Goal: Task Accomplishment & Management: Use online tool/utility

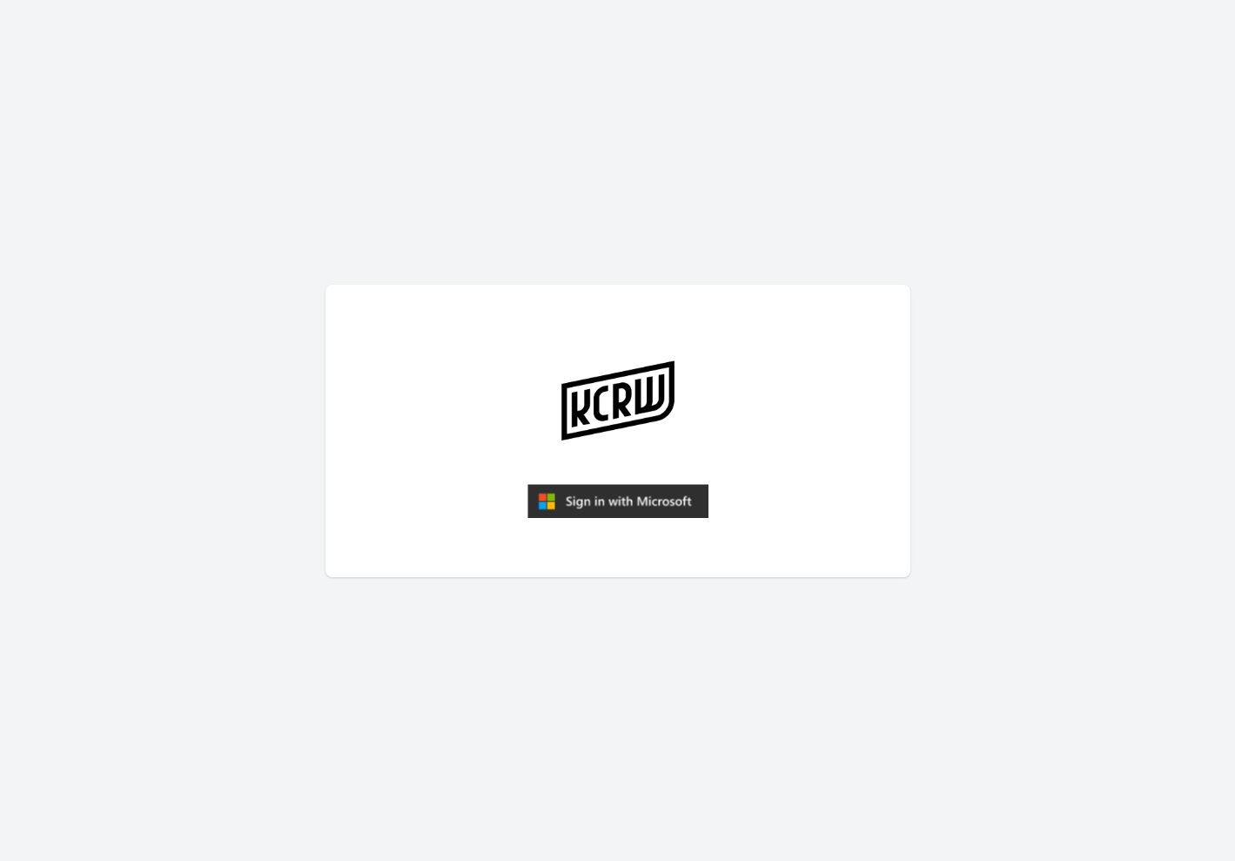
click at [611, 499] on img "submit" at bounding box center [617, 501] width 181 height 35
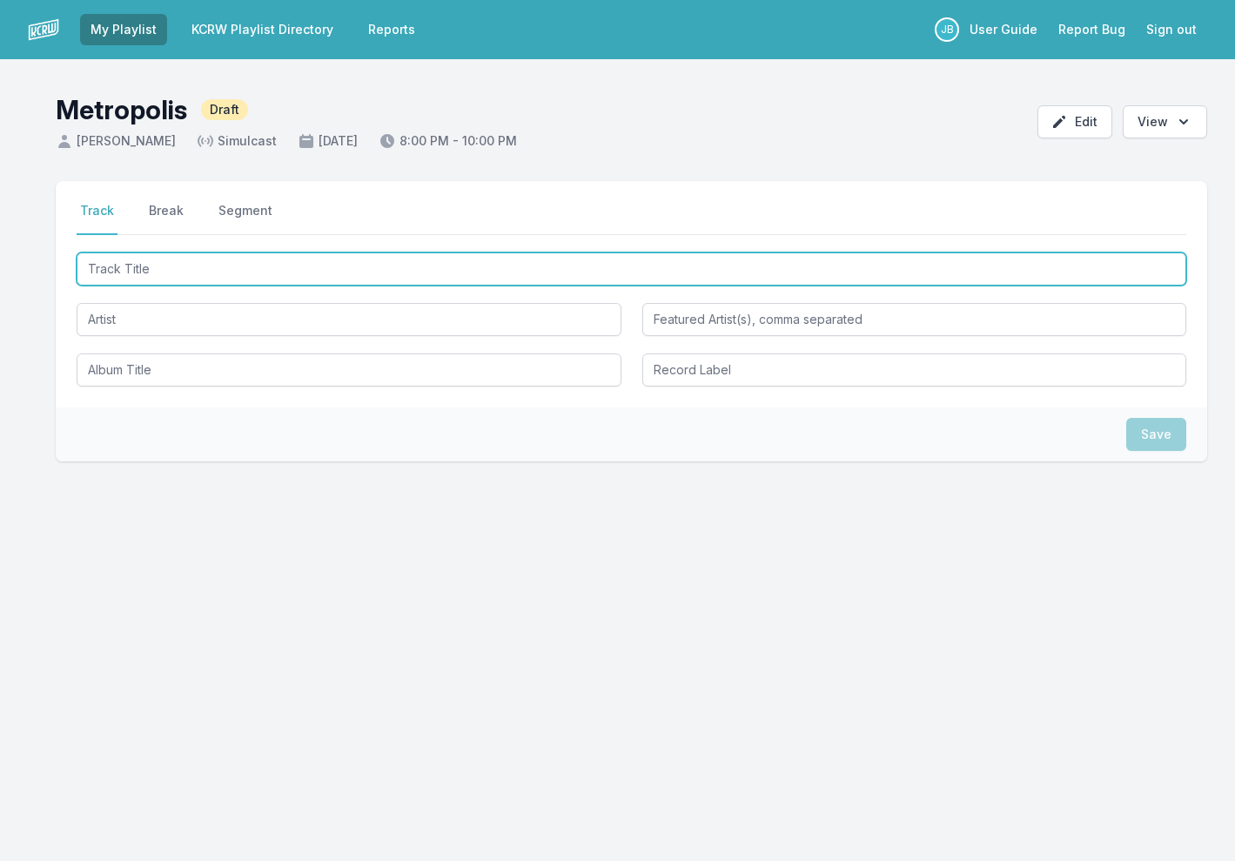
click at [714, 273] on input "Track Title" at bounding box center [631, 268] width 1109 height 33
type input "Another New Day (Jacana People Remix)"
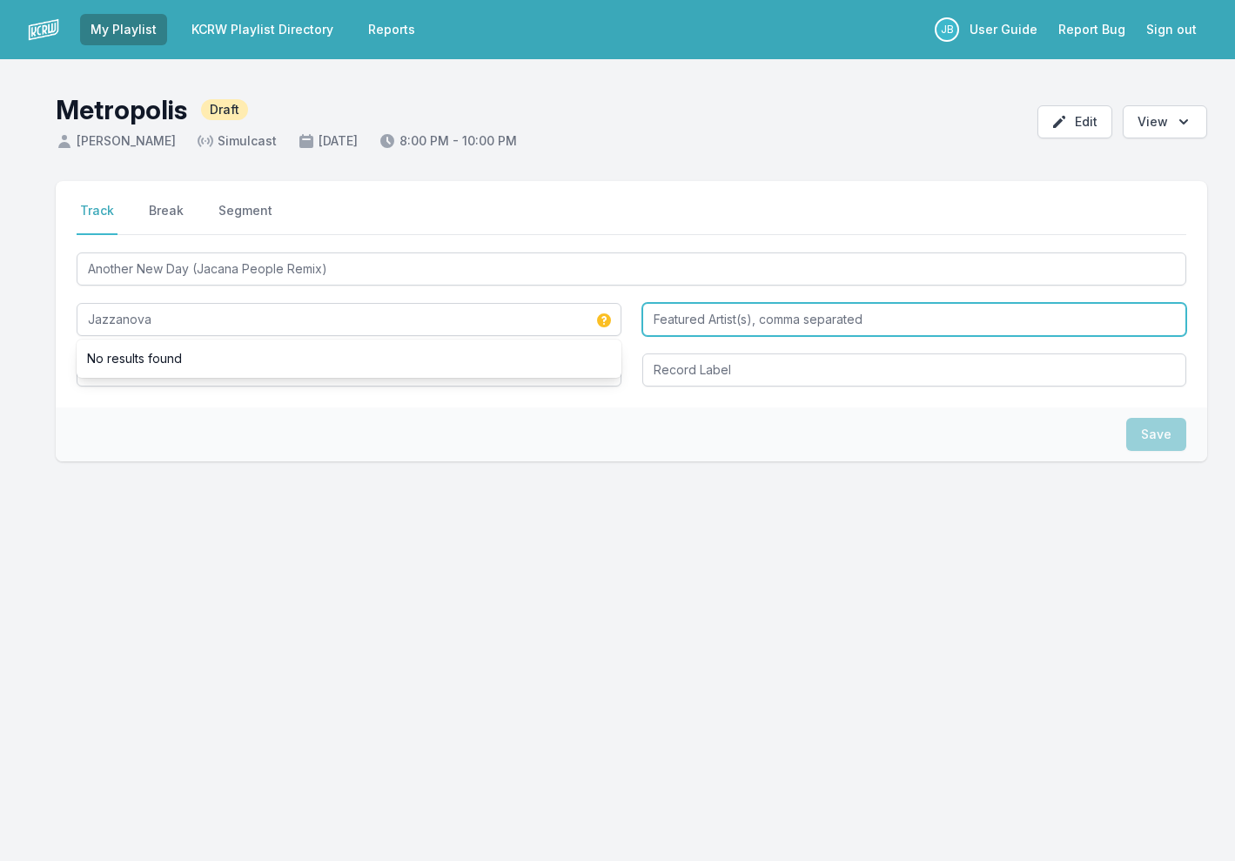
type input "Jazzanova"
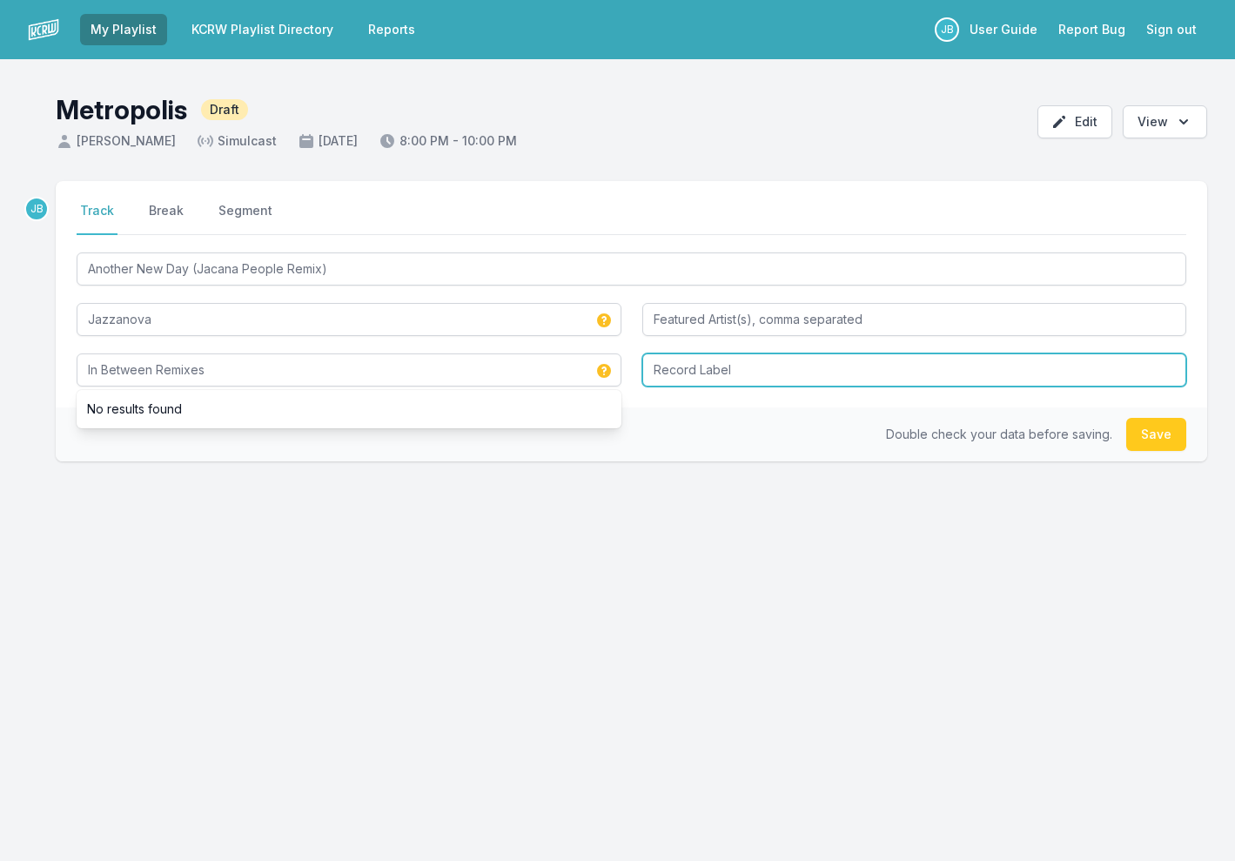
type input "In Between Remixes"
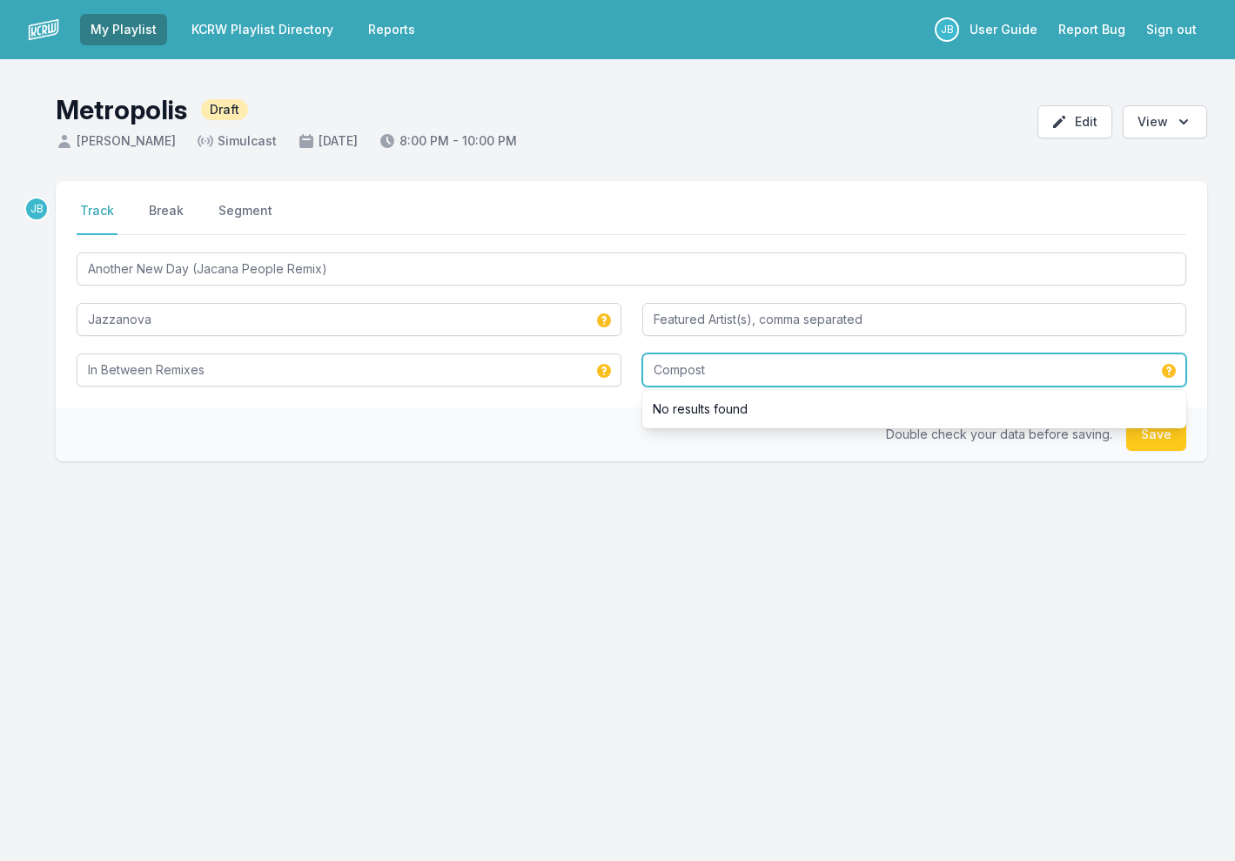
type input "Compost"
click at [1150, 436] on button "Save" at bounding box center [1156, 434] width 60 height 33
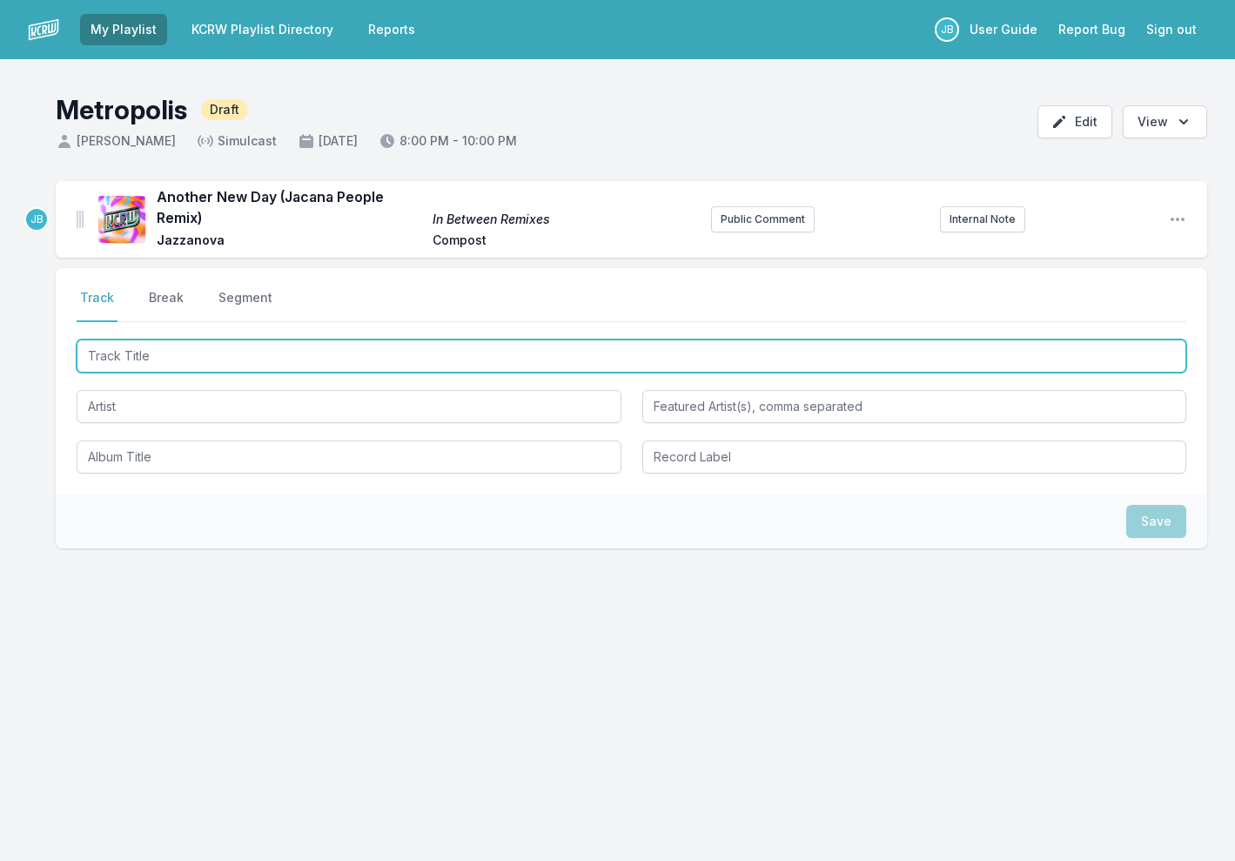
click at [234, 342] on input "Track Title" at bounding box center [631, 355] width 1109 height 33
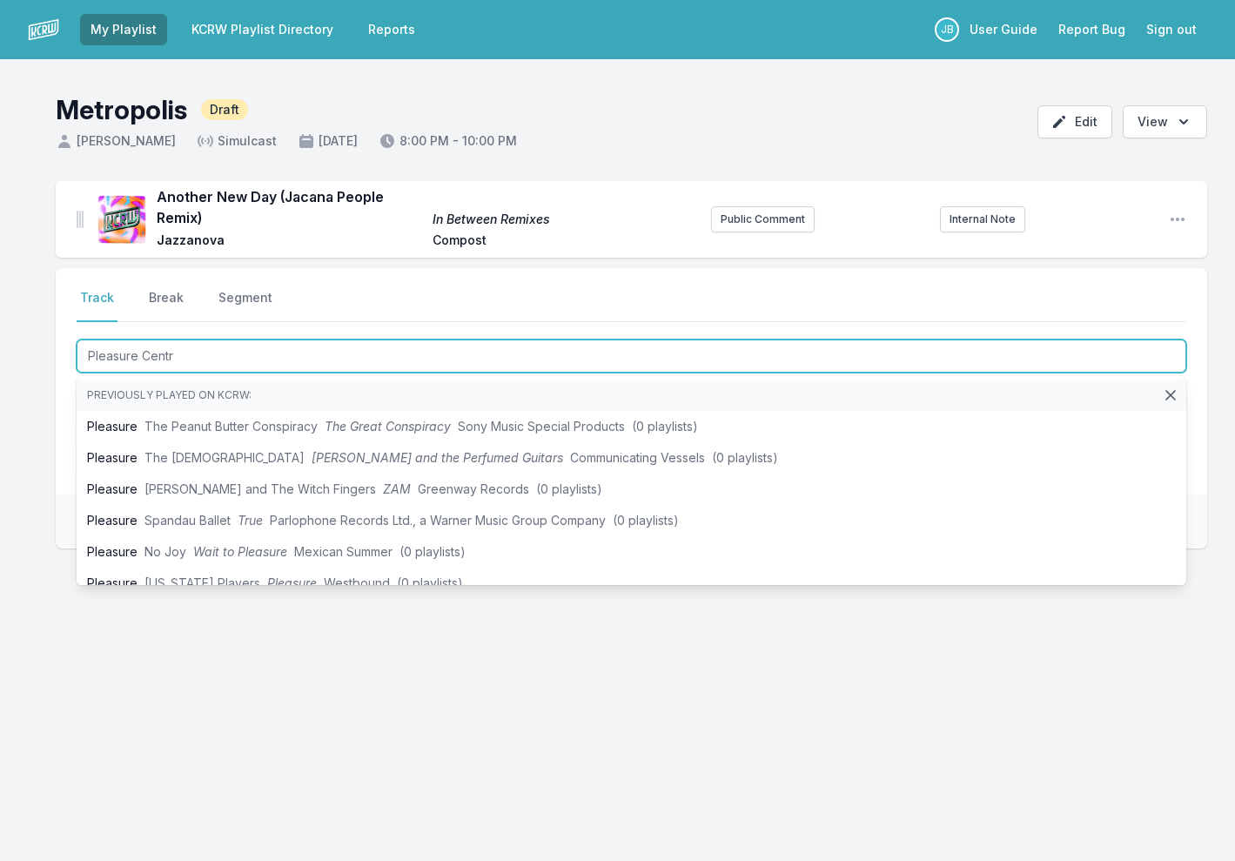
type input "Pleasure Centre"
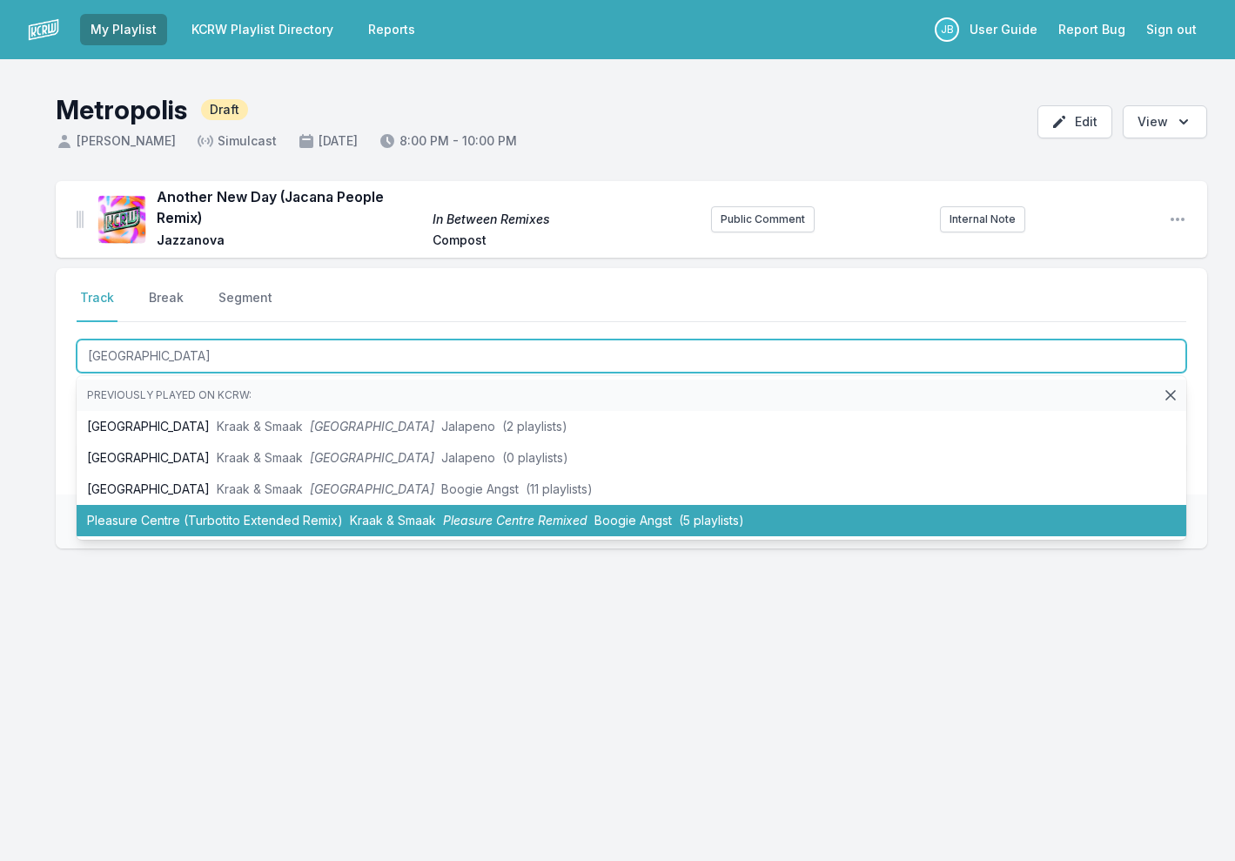
click at [269, 509] on li "Pleasure Centre (Turbotito Extended Remix) Kraak & Smaak Pleasure Centre Remixe…" at bounding box center [631, 520] width 1109 height 31
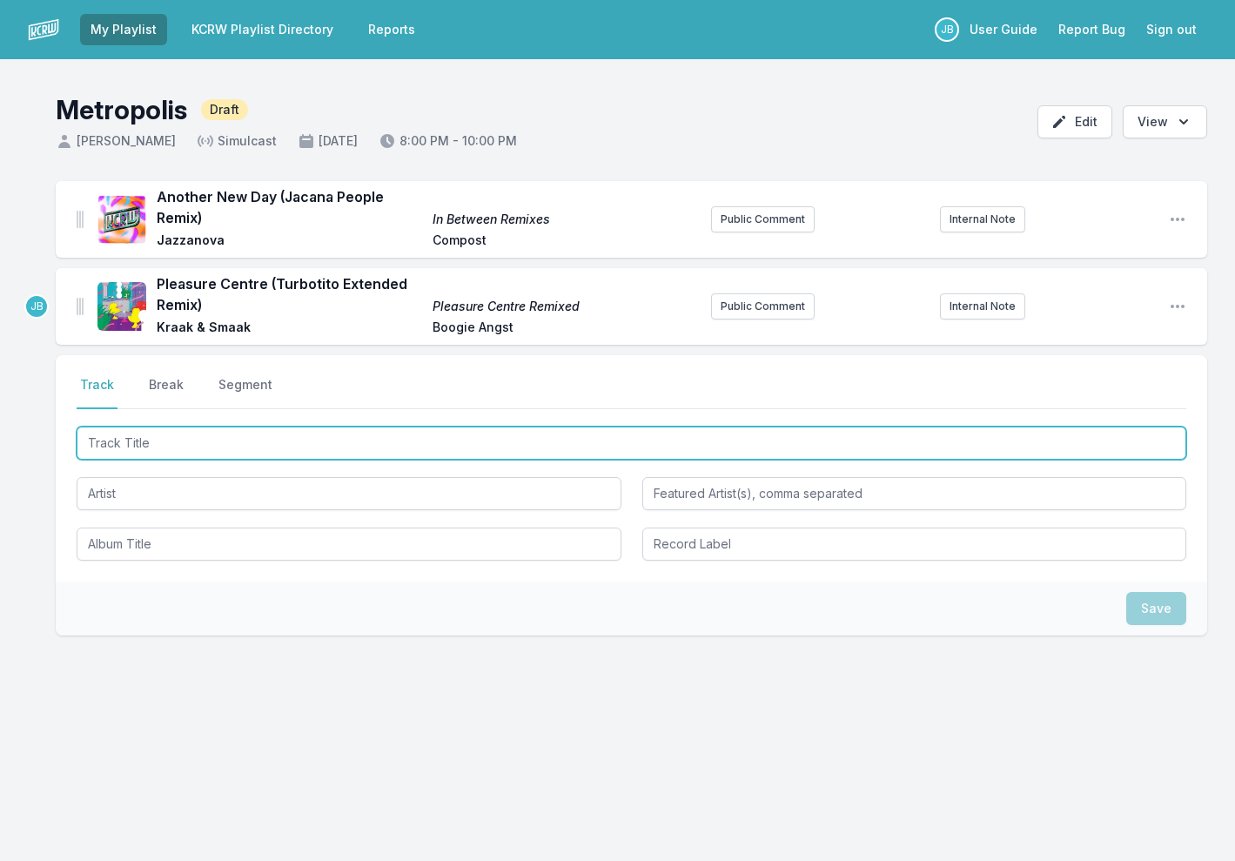
click at [203, 438] on input "Track Title" at bounding box center [631, 442] width 1109 height 33
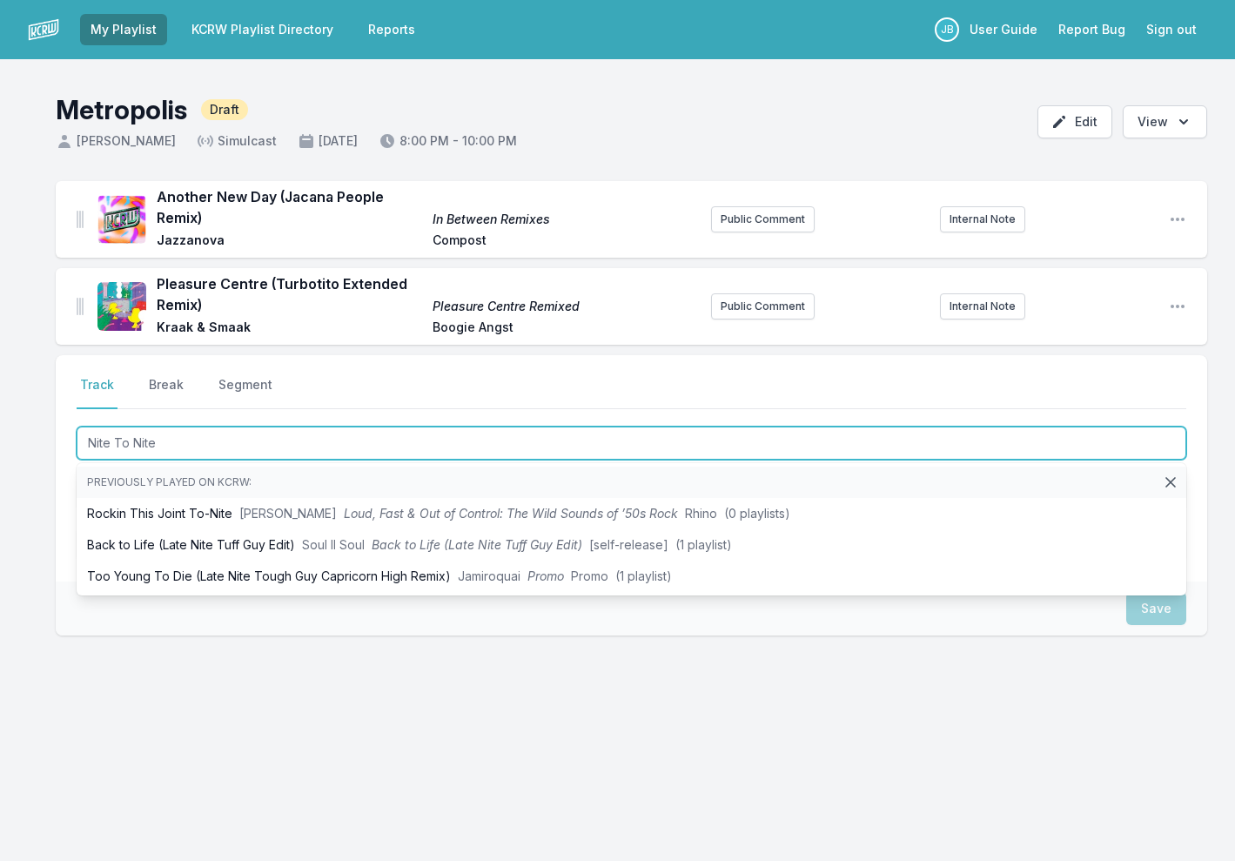
type input "Nite To Nite"
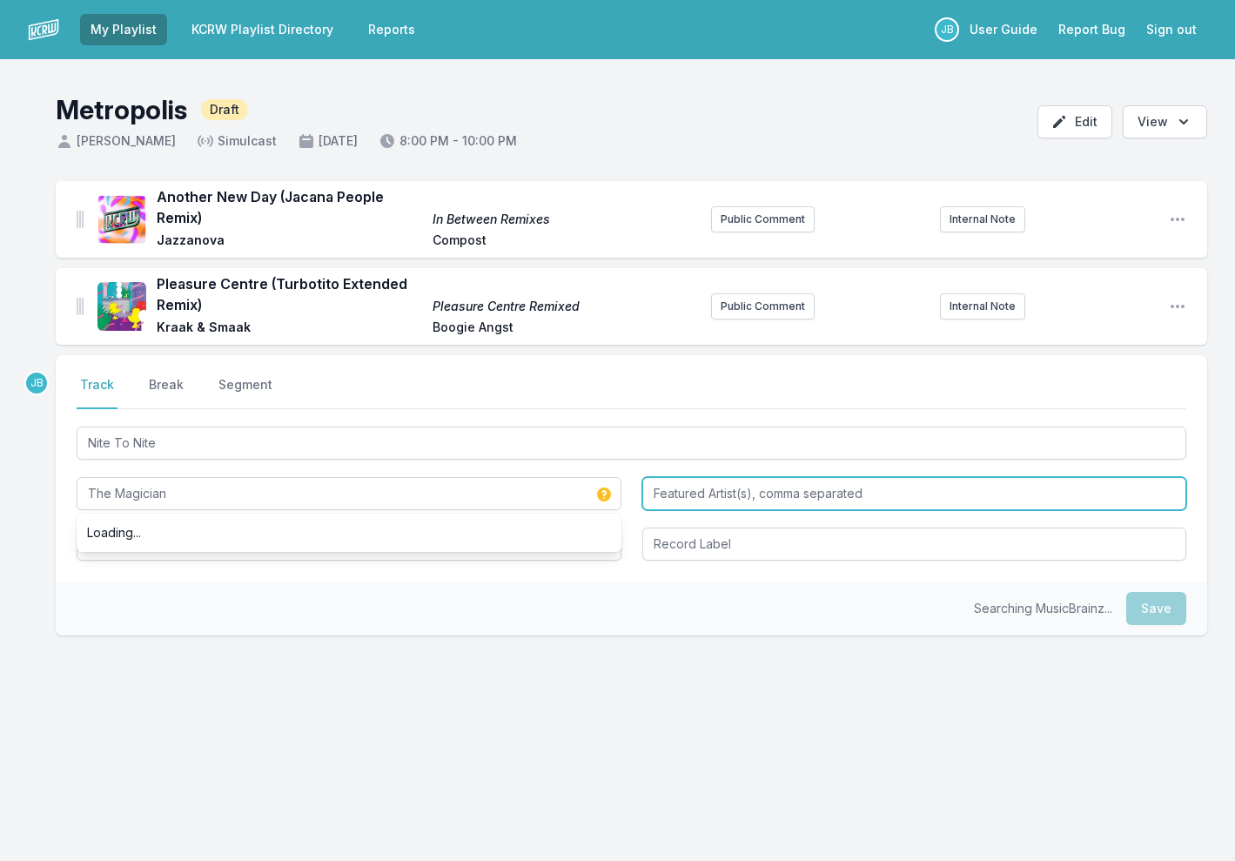
type input "The Magician"
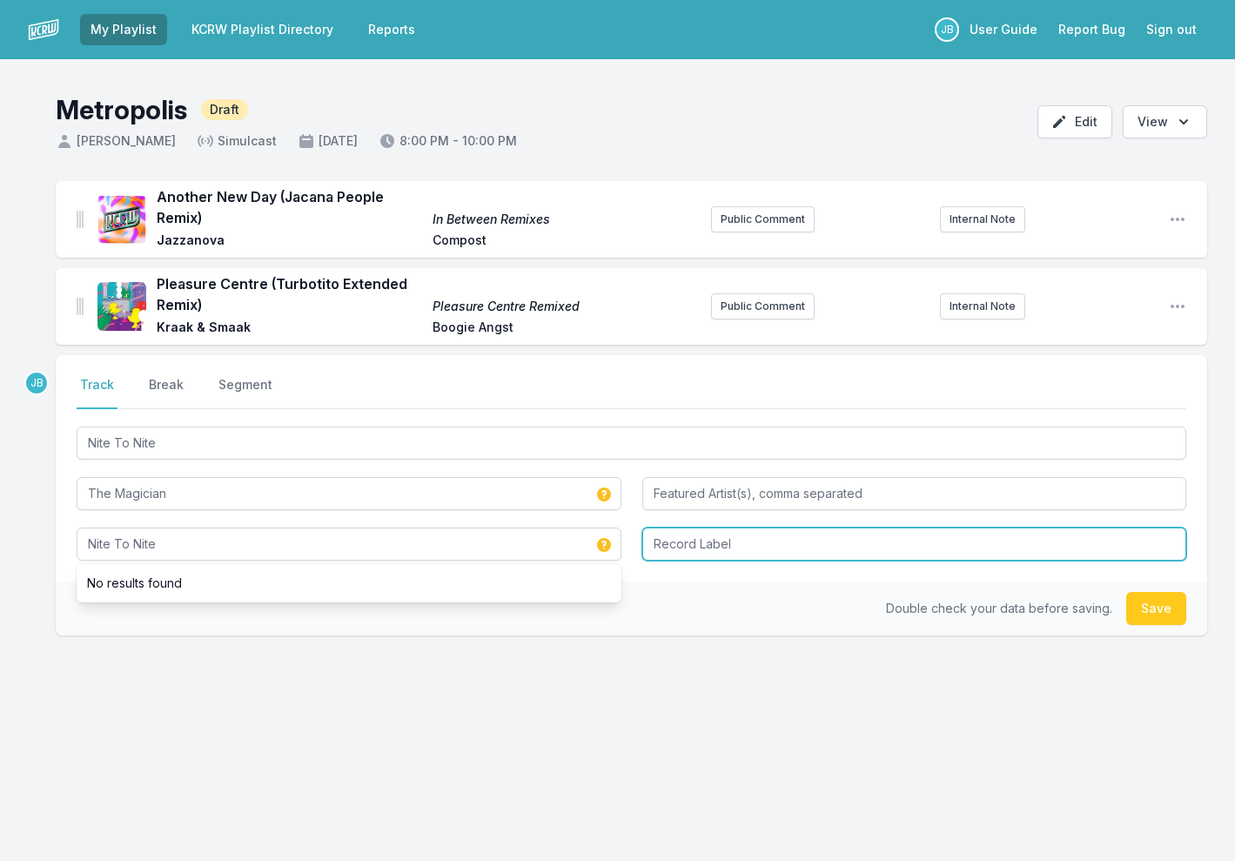
type input "Nite To Nite"
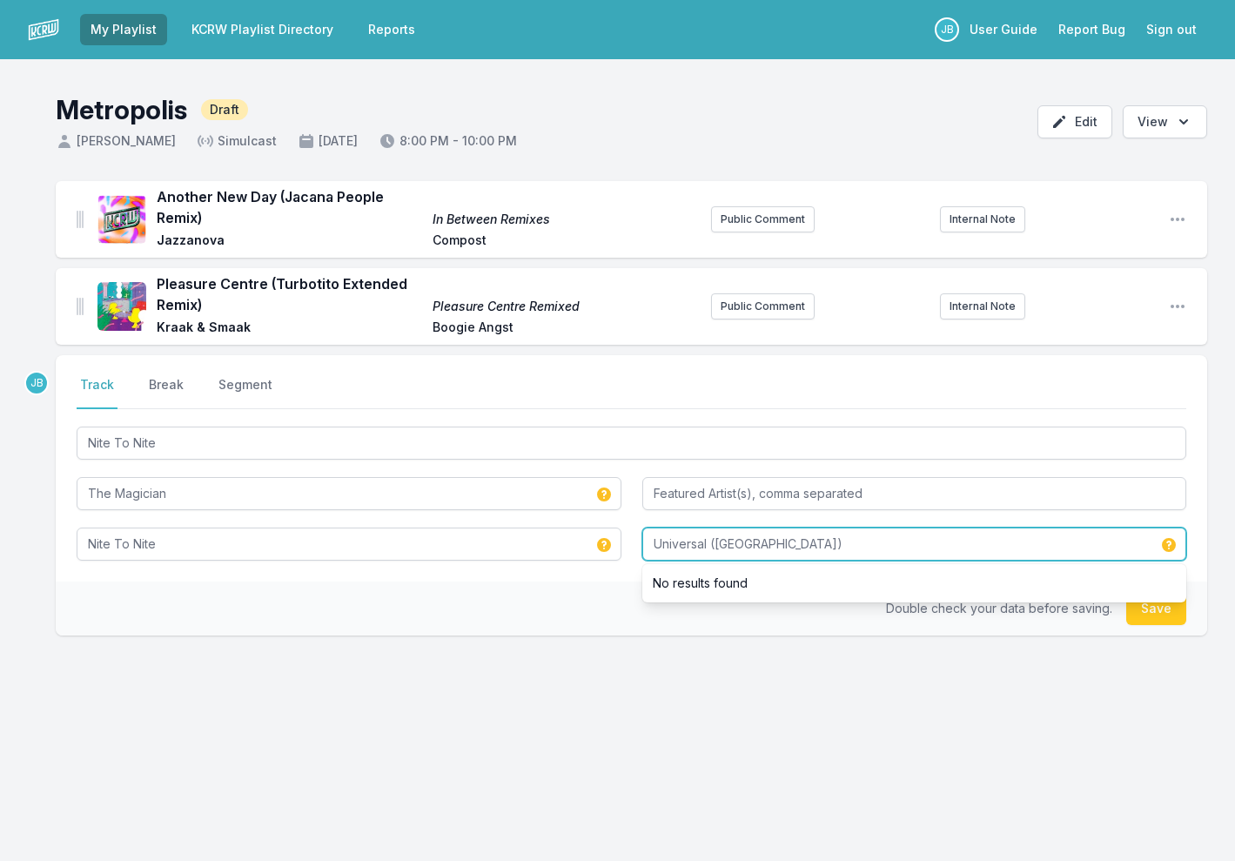
type input "Universal (Italy)"
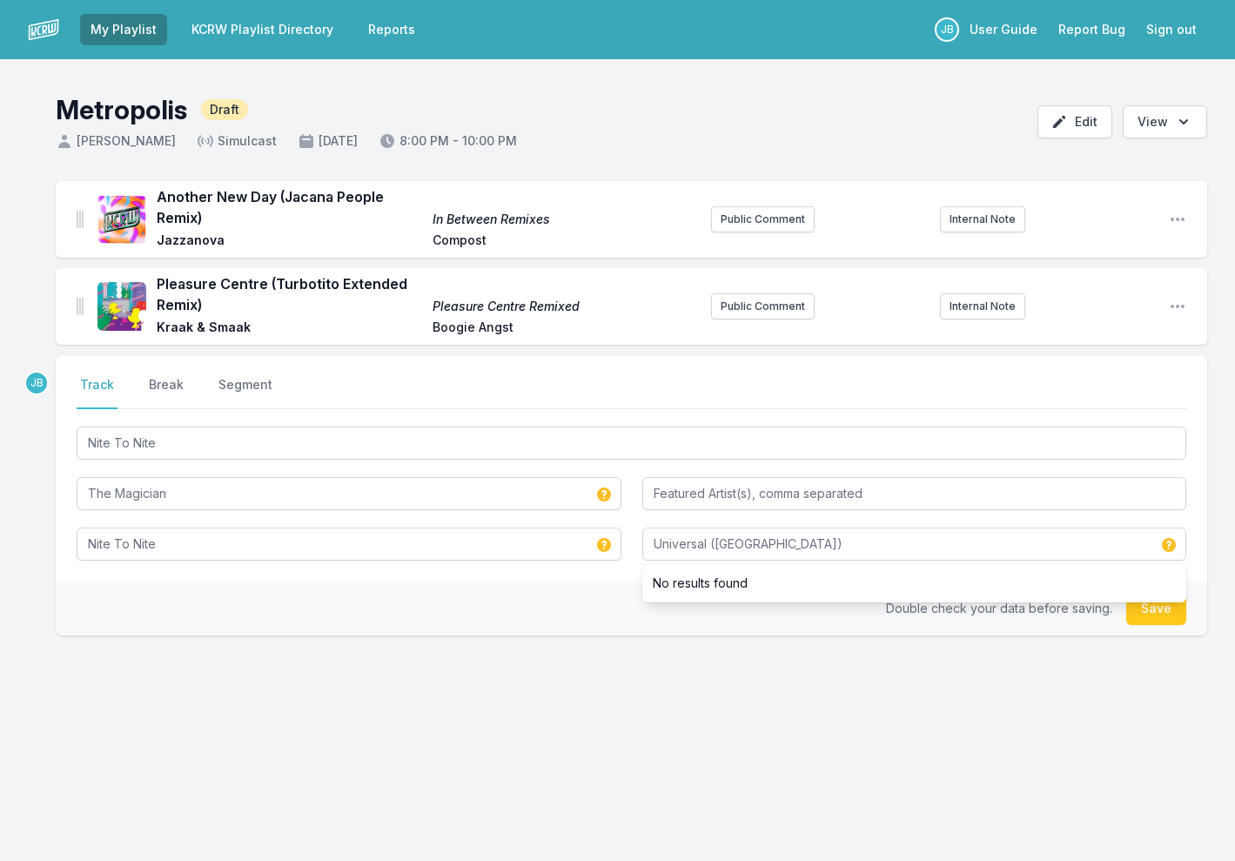
click at [1146, 600] on button "Save" at bounding box center [1156, 608] width 60 height 33
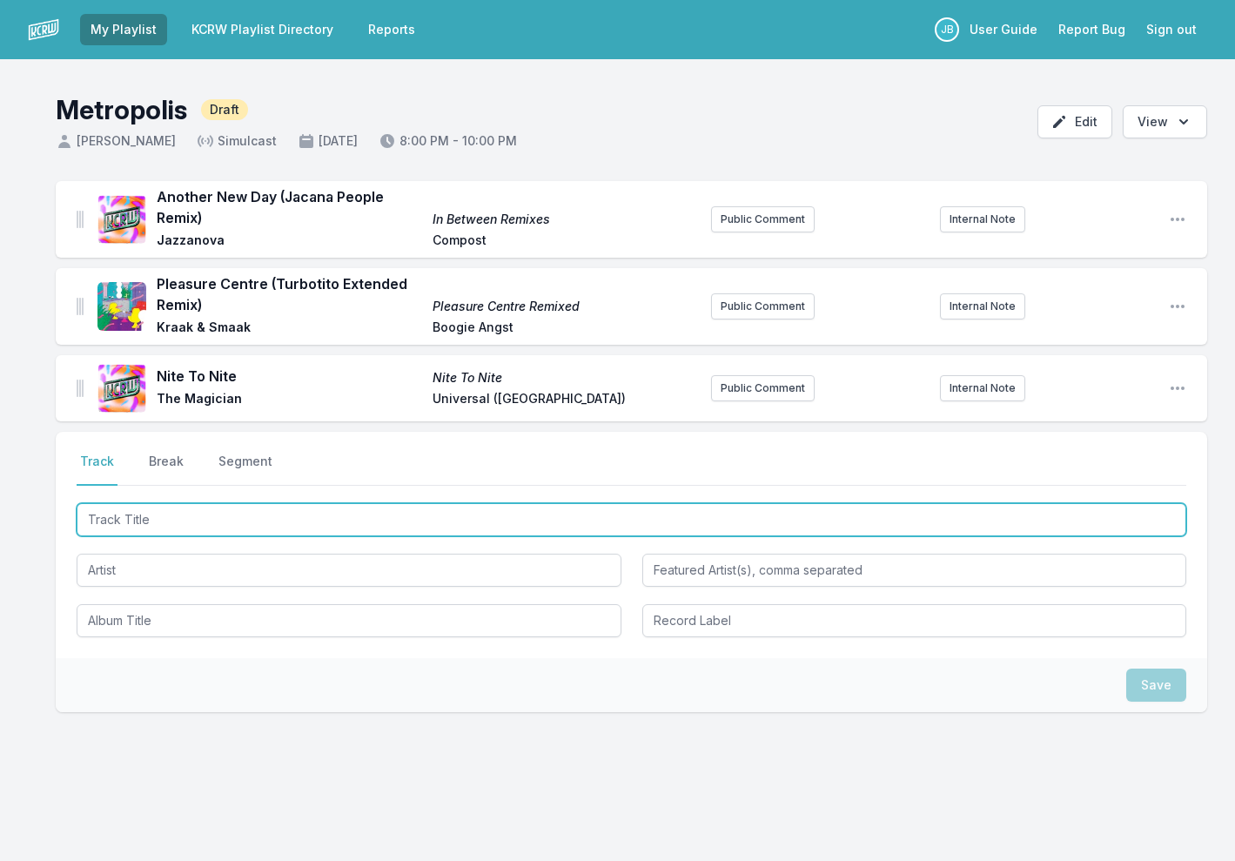
click at [206, 507] on input "Track Title" at bounding box center [631, 519] width 1109 height 33
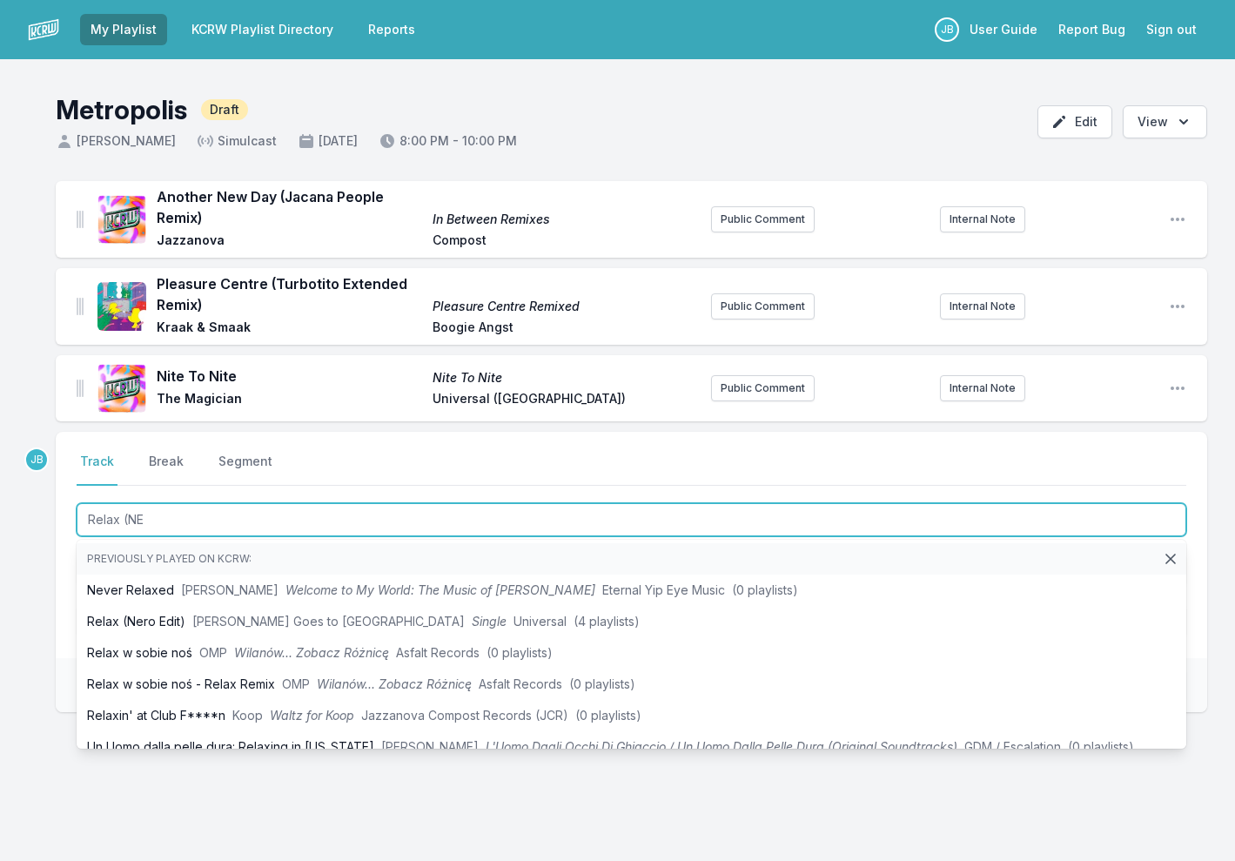
type input "Relax (NER"
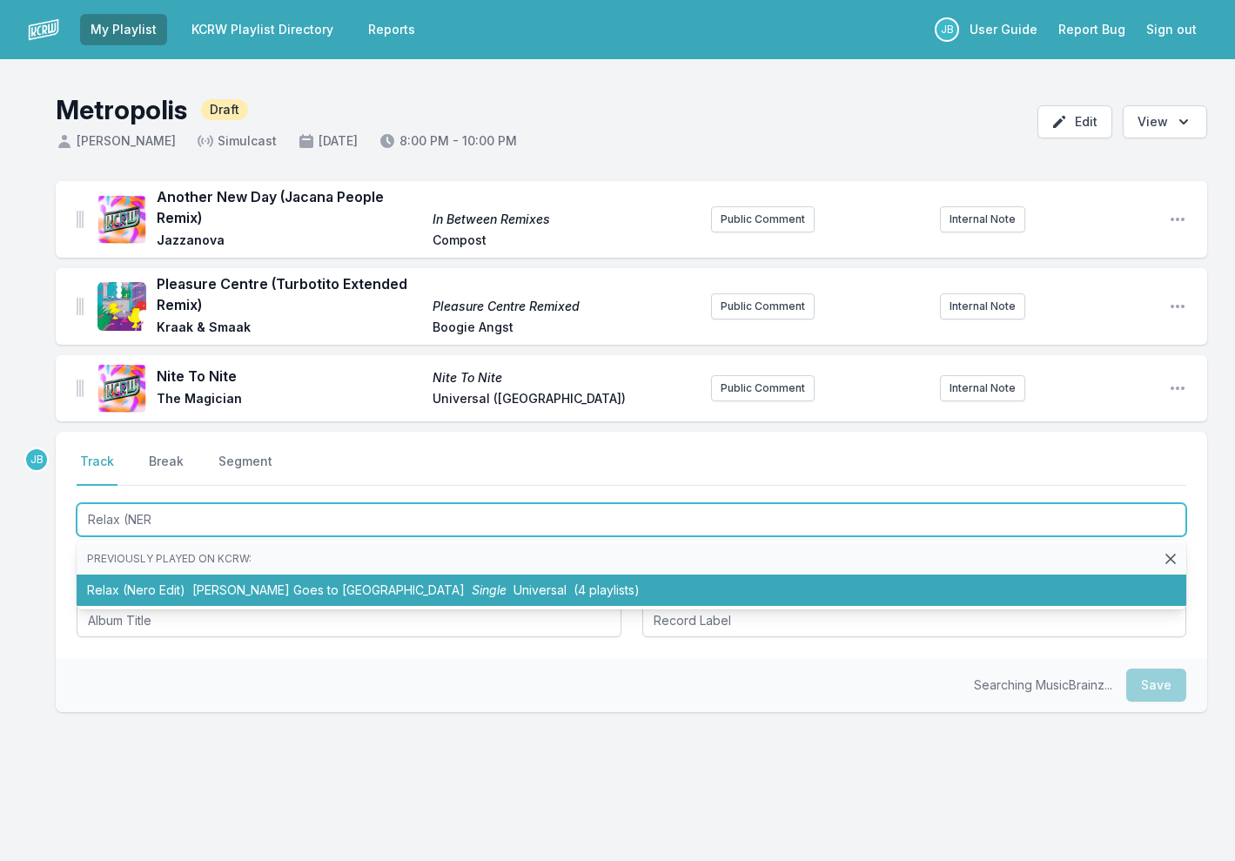
click at [239, 591] on li "Relax (Nero Edit) Frankie Goes to Hollywood Single Universal (4 playlists)" at bounding box center [631, 589] width 1109 height 31
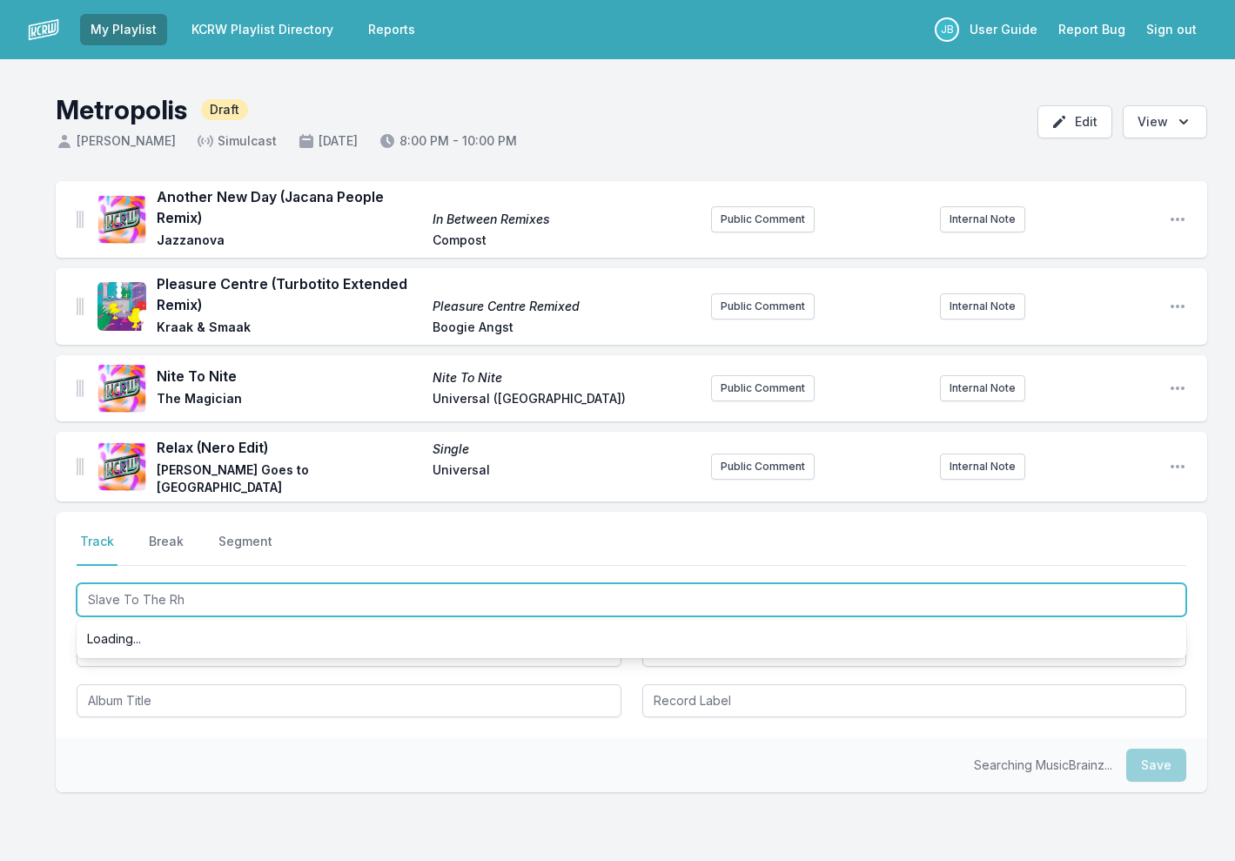
type input "Slave To The Rhy"
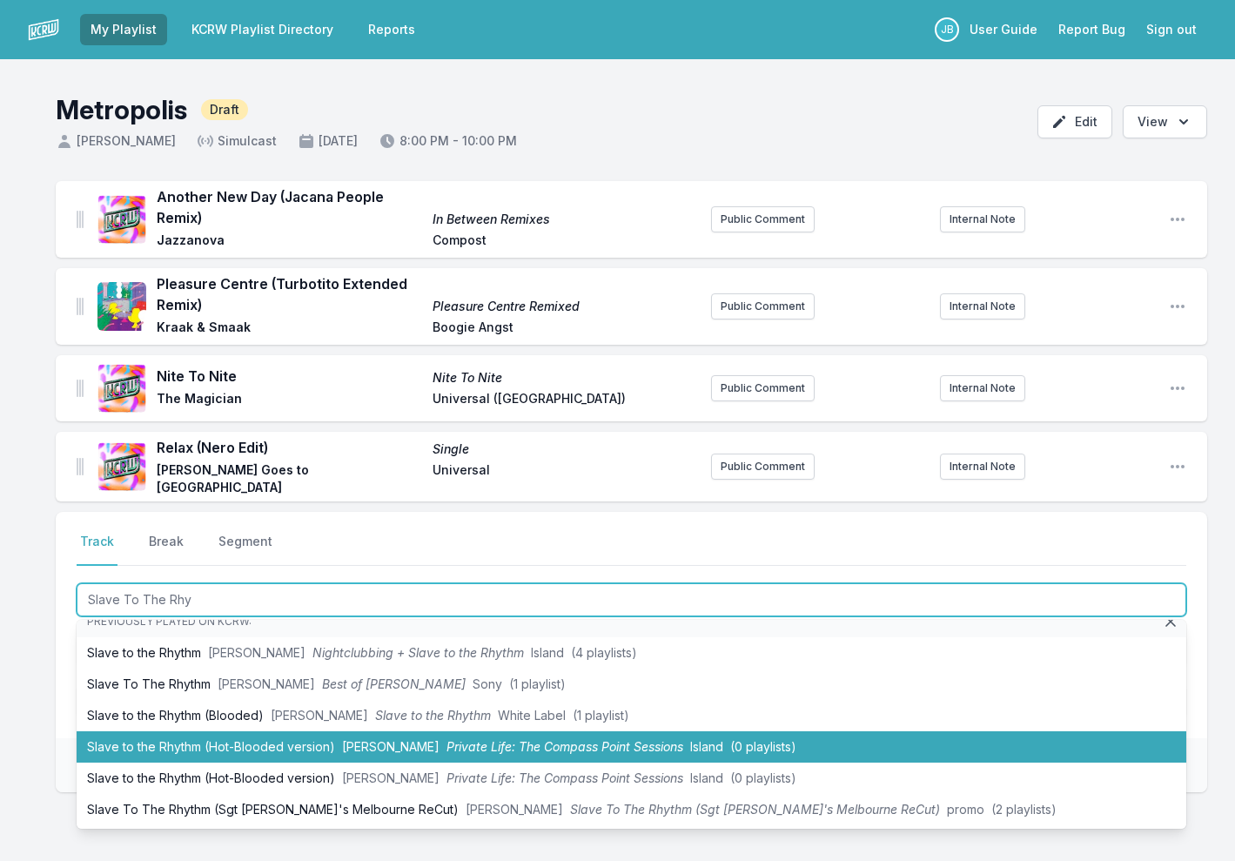
scroll to position [17, 0]
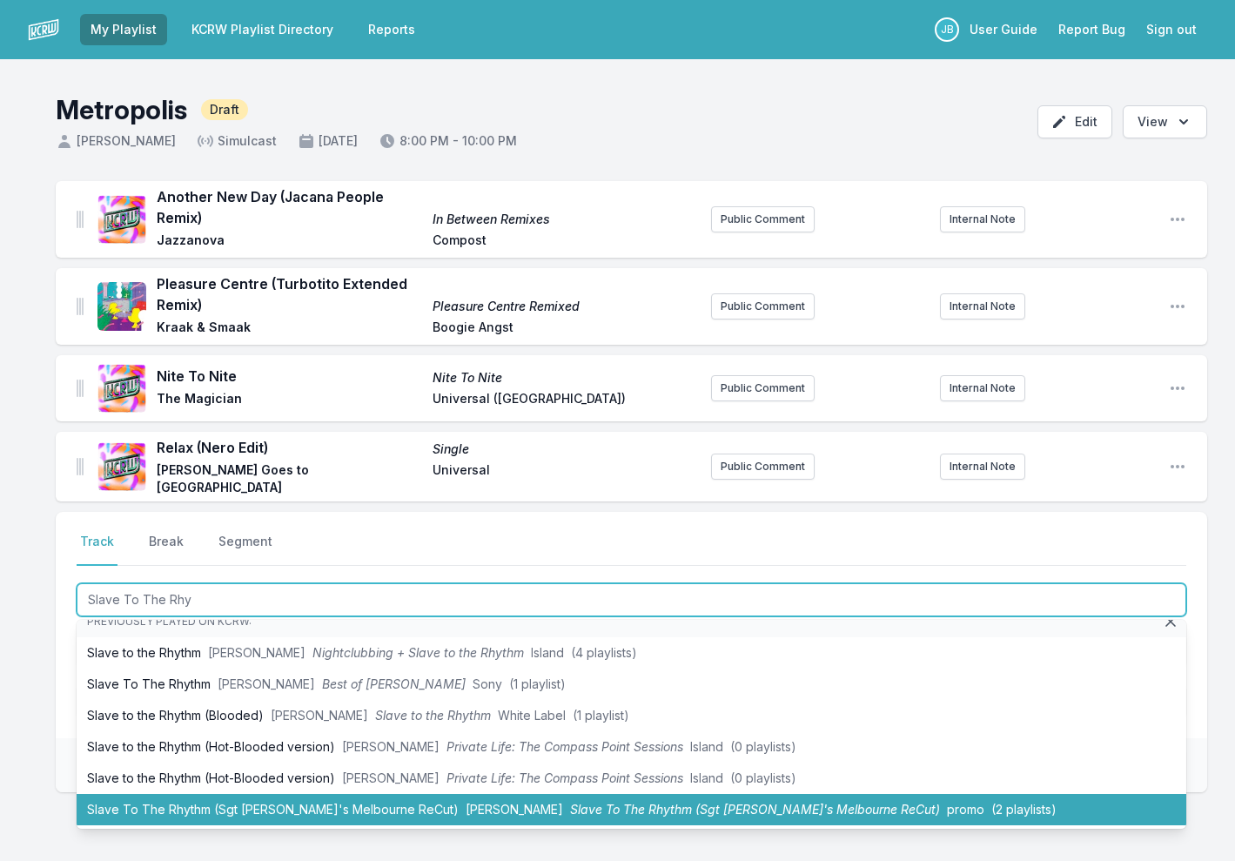
click at [247, 795] on li "Slave To The Rhythm (Sgt Slick's Melbourne ReCut) Grace Jones Slave To The Rhyt…" at bounding box center [631, 809] width 1109 height 31
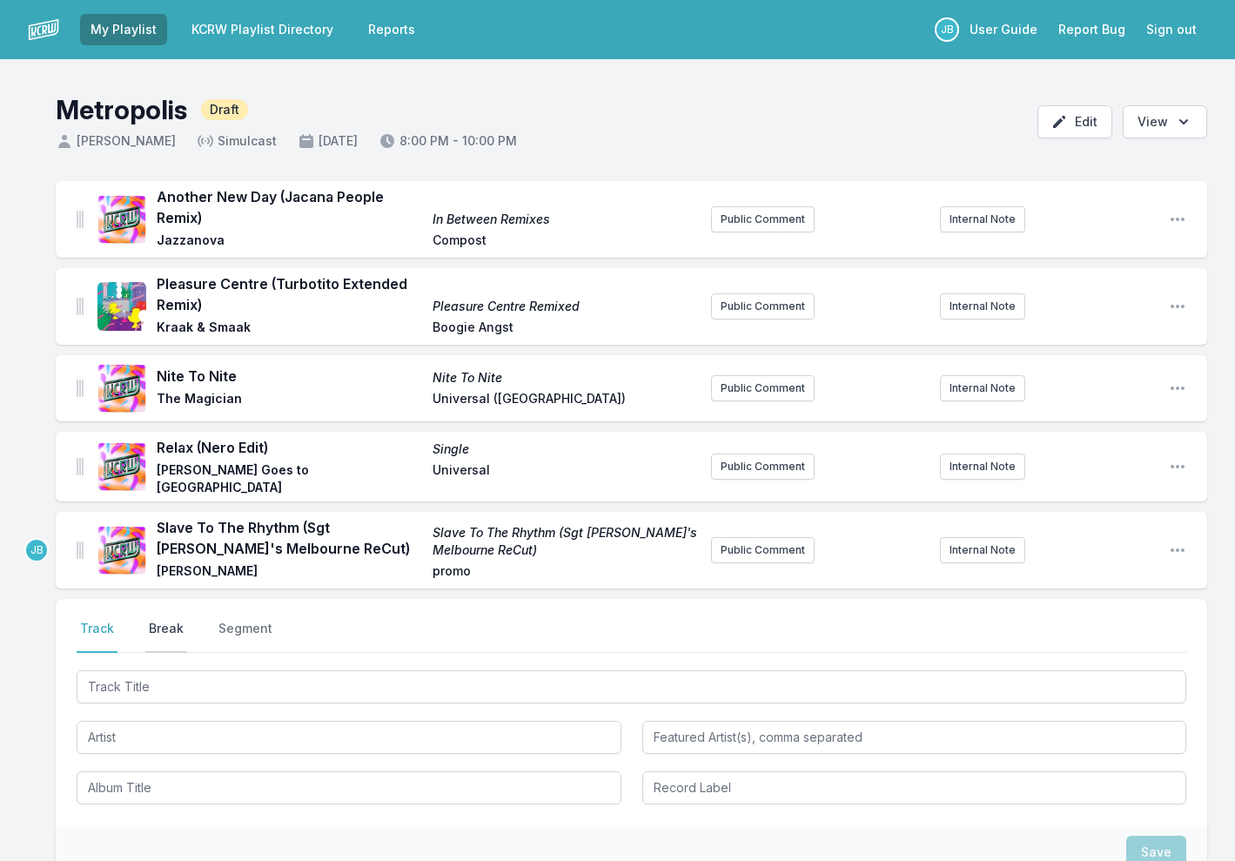
click at [166, 620] on button "Break" at bounding box center [166, 636] width 42 height 33
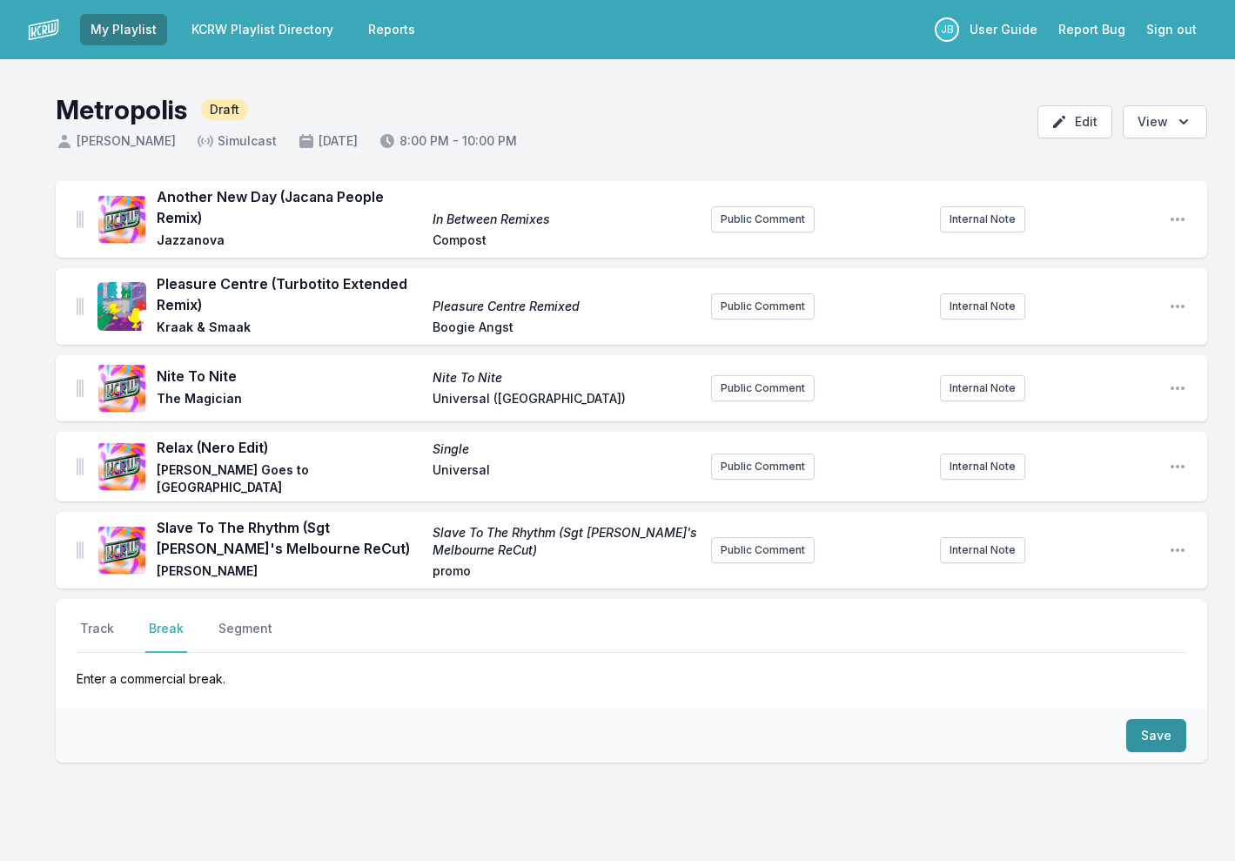
click at [1158, 719] on button "Save" at bounding box center [1156, 735] width 60 height 33
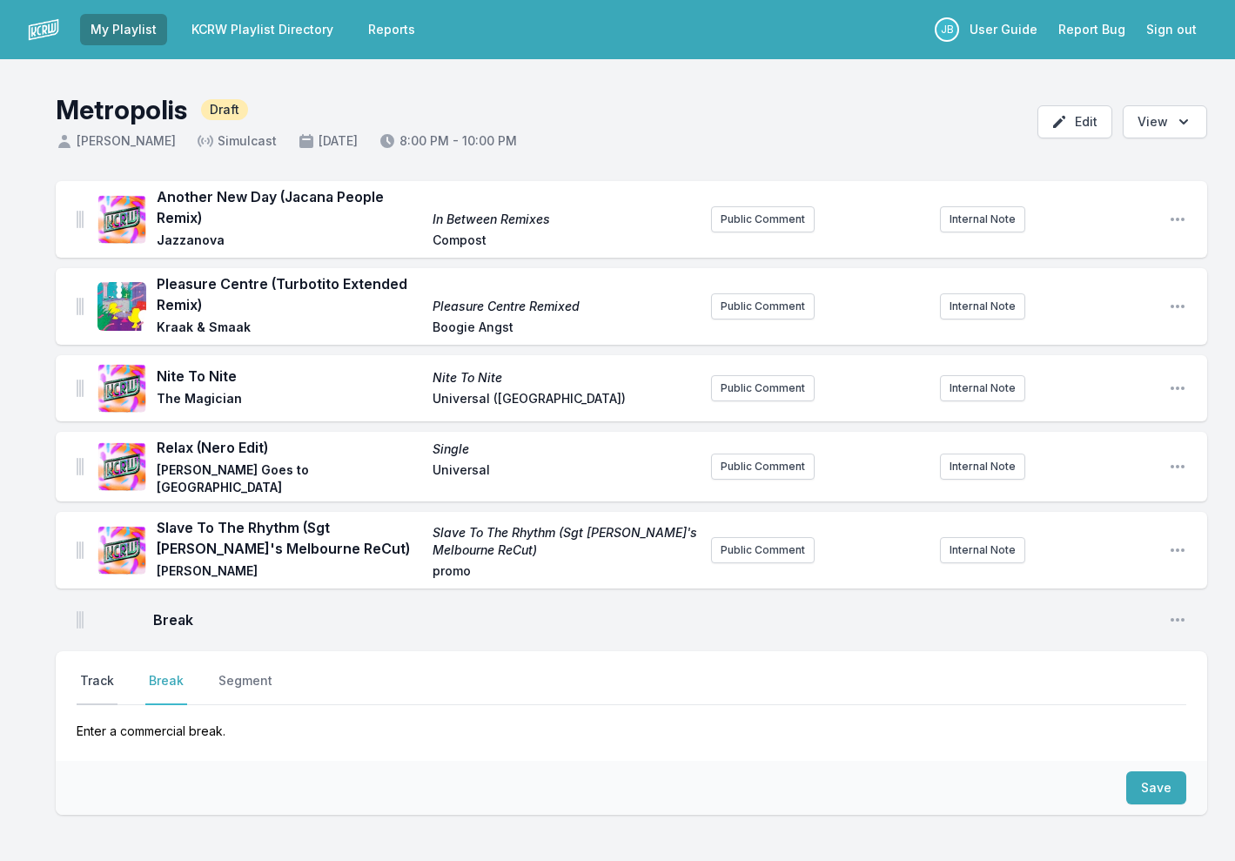
click at [96, 672] on button "Track" at bounding box center [97, 688] width 41 height 33
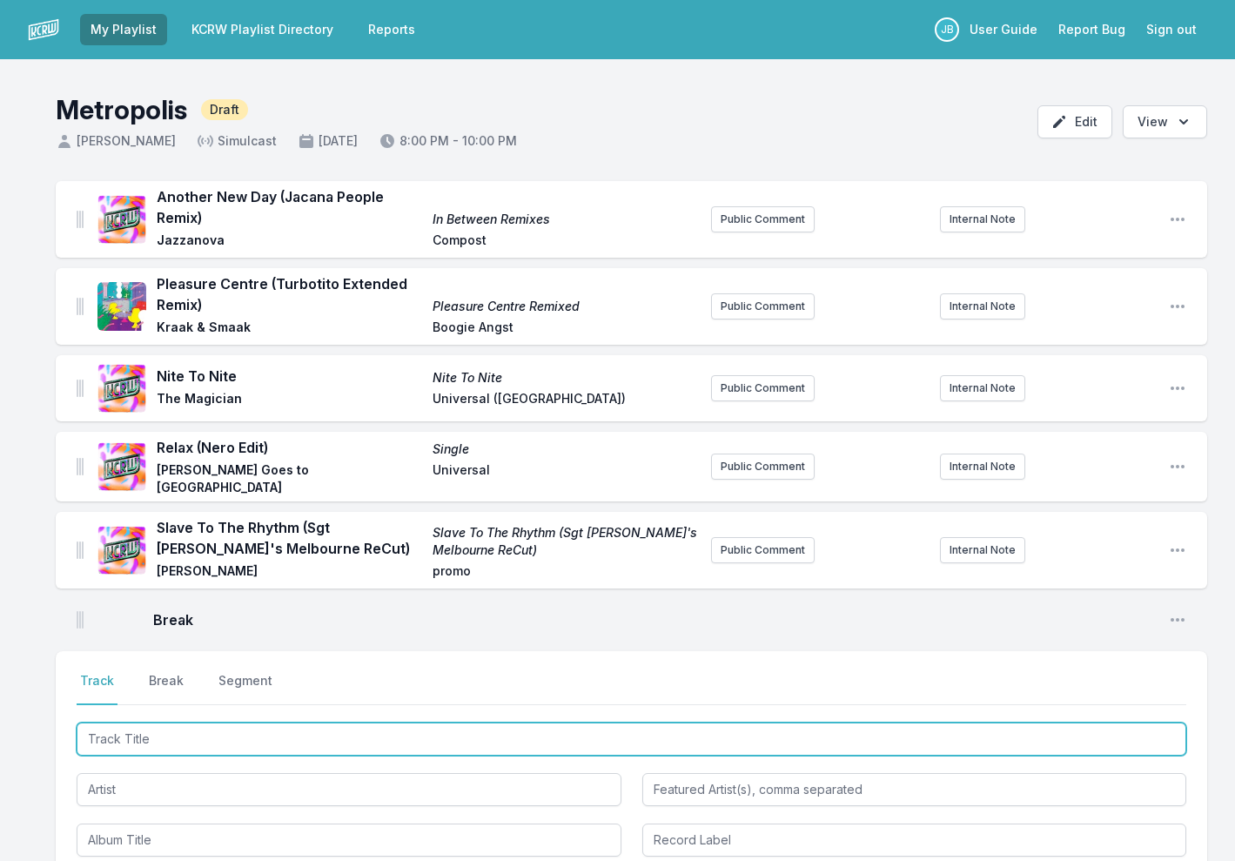
click at [110, 726] on input "Track Title" at bounding box center [631, 738] width 1109 height 33
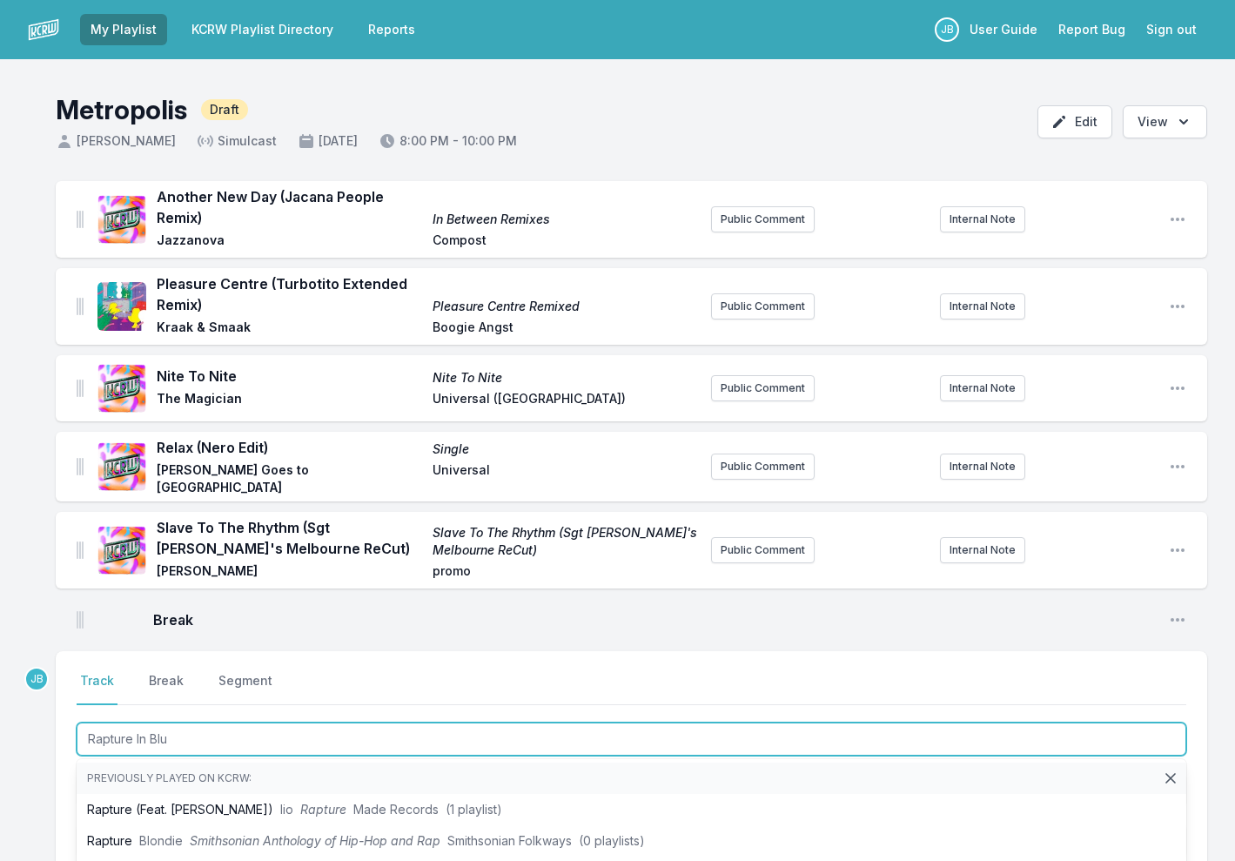
type input "Rapture In Blue"
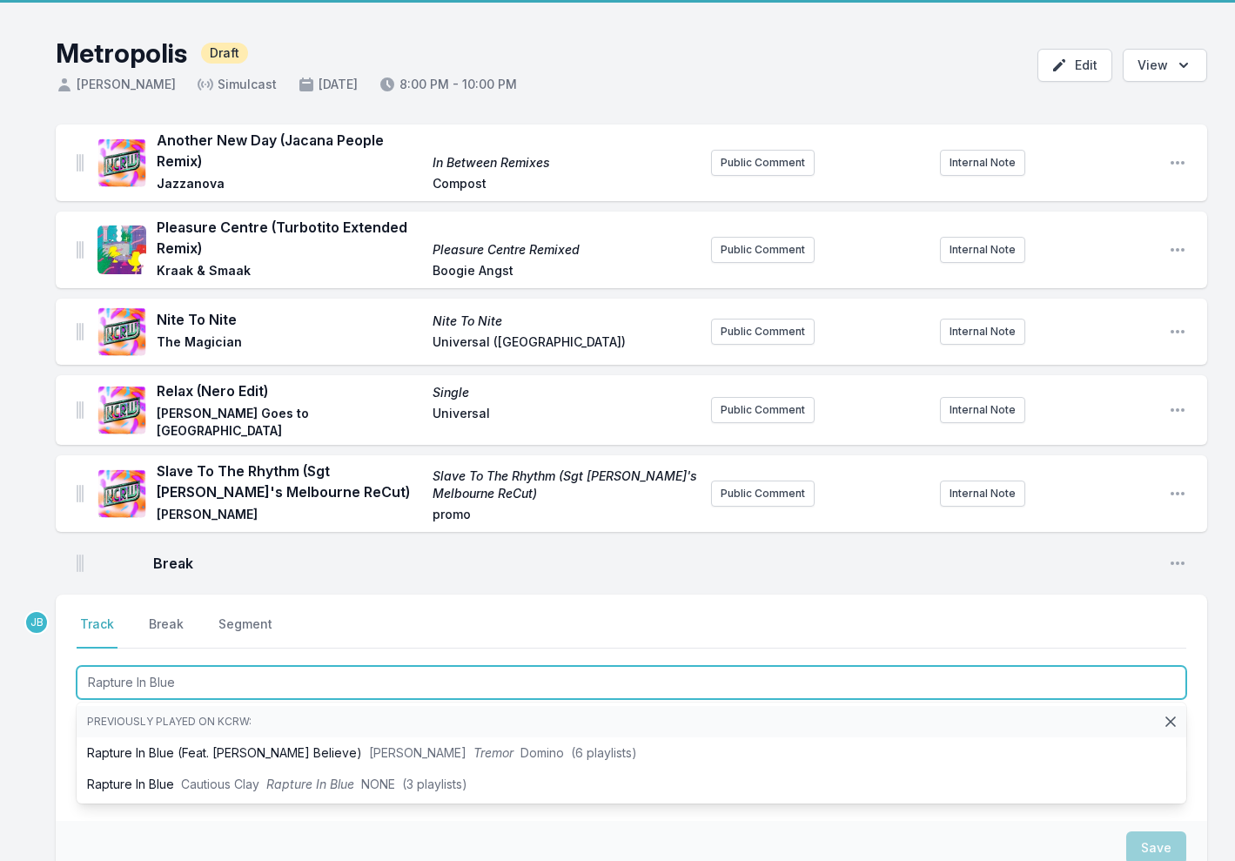
scroll to position [68, 0]
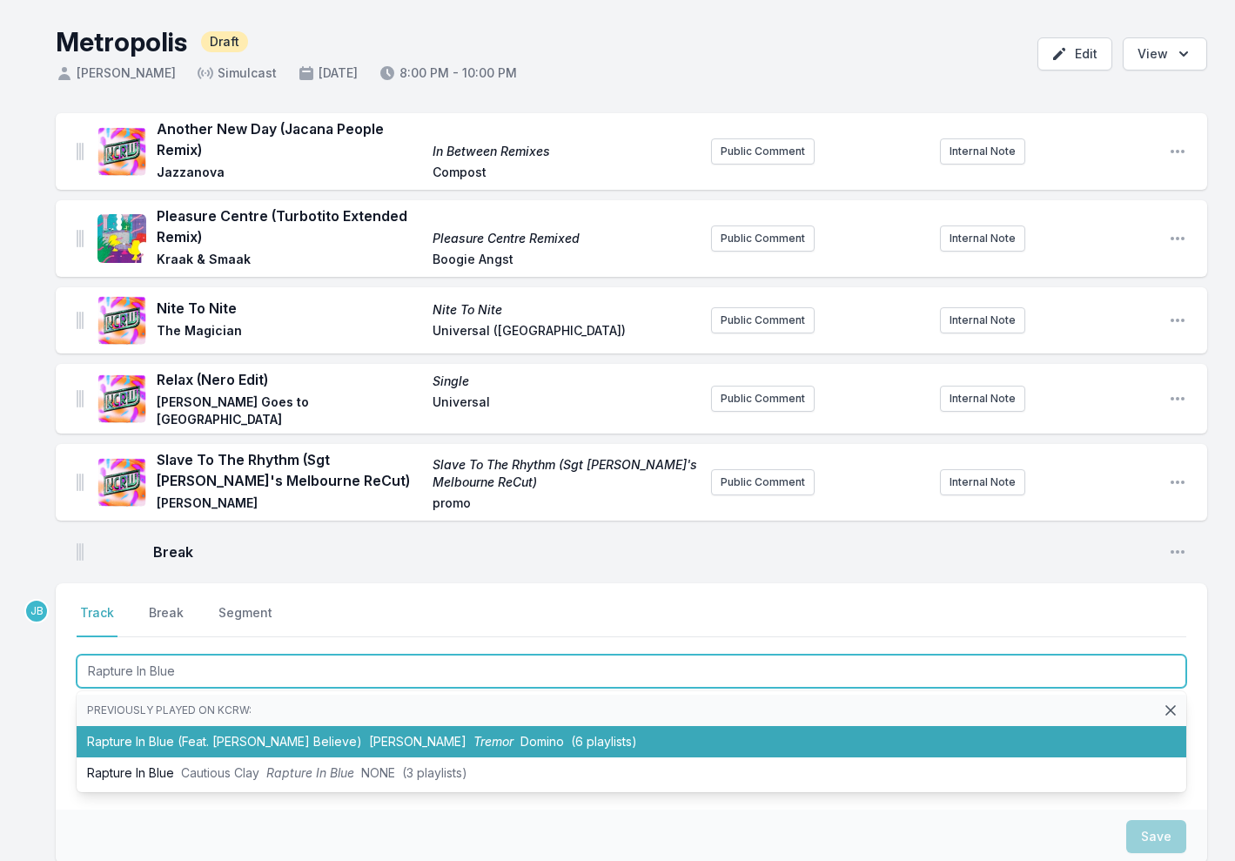
click at [202, 726] on li "Rapture In Blue (Feat. Cecile Believe) Daniel Avery Tremor Domino (6 playlists)" at bounding box center [631, 741] width 1109 height 31
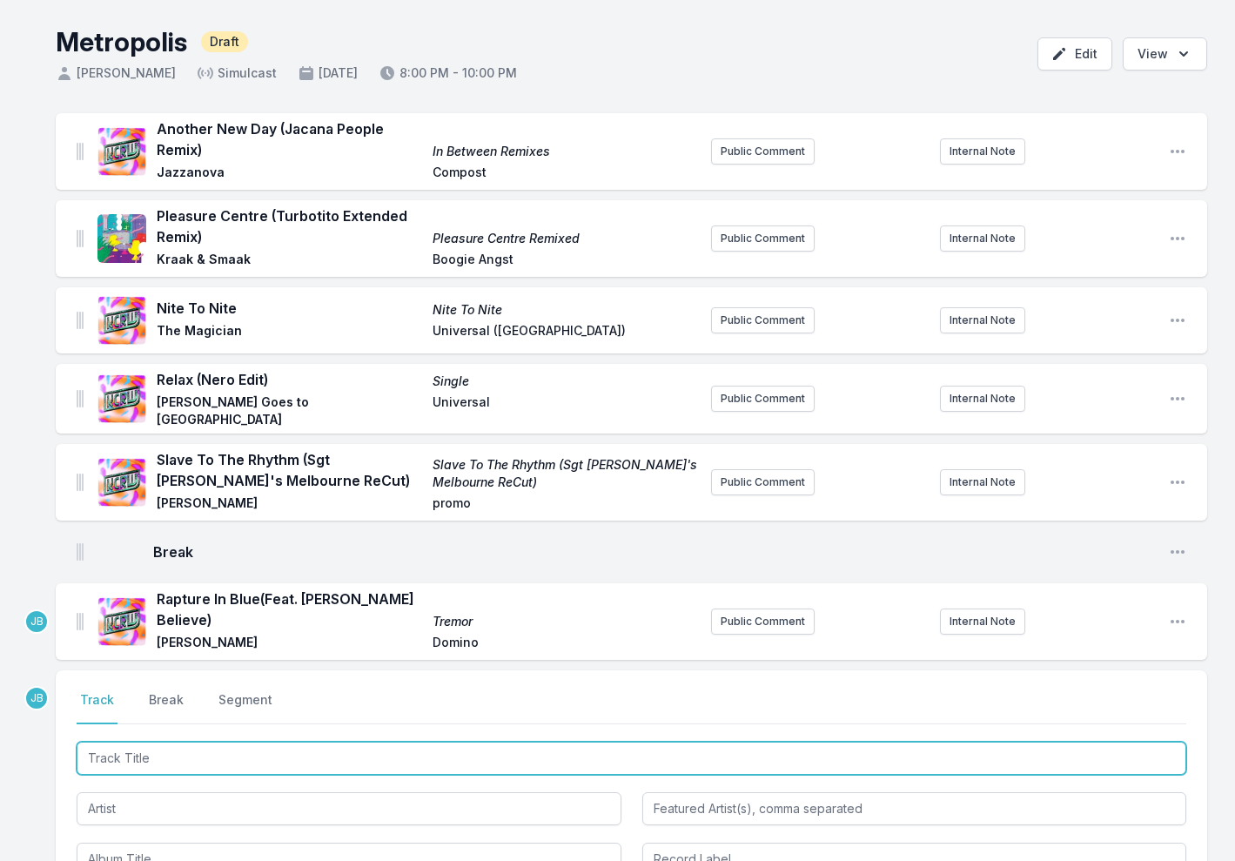
click at [137, 741] on input "Track Title" at bounding box center [631, 757] width 1109 height 33
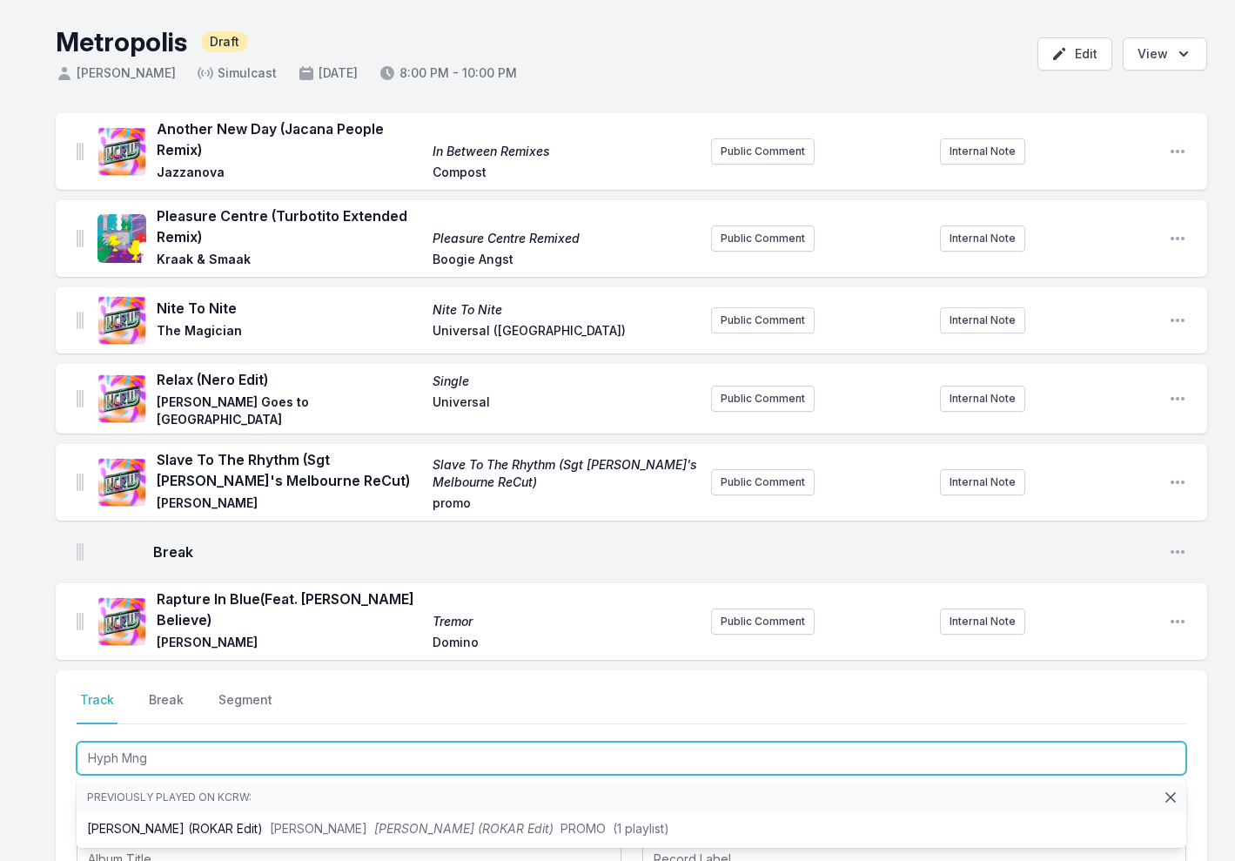
type input "Hyph Mngo"
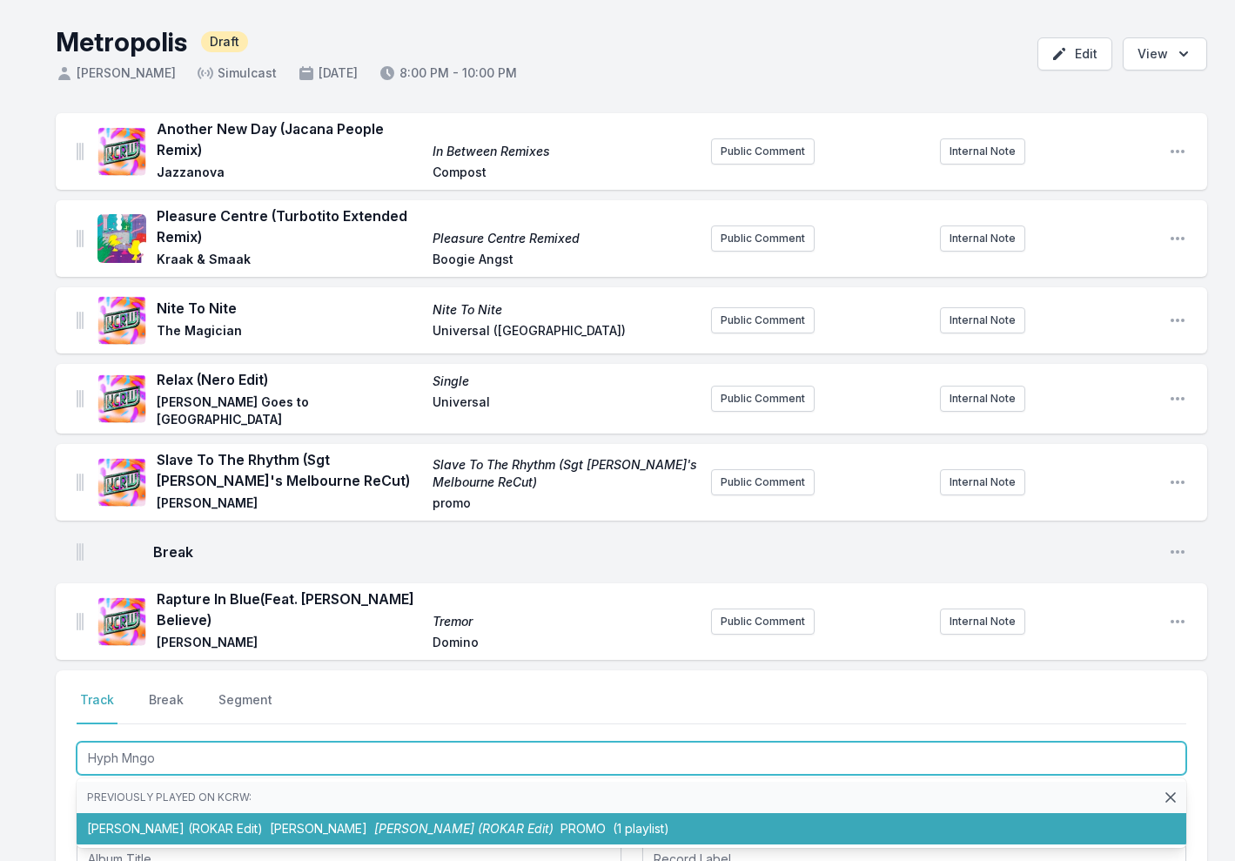
click at [184, 813] on li "Hyph Mngo (ROKAR Edit) Joy Orbison Hyph Mngo (ROKAR Edit) PROMO (1 playlist)" at bounding box center [631, 828] width 1109 height 31
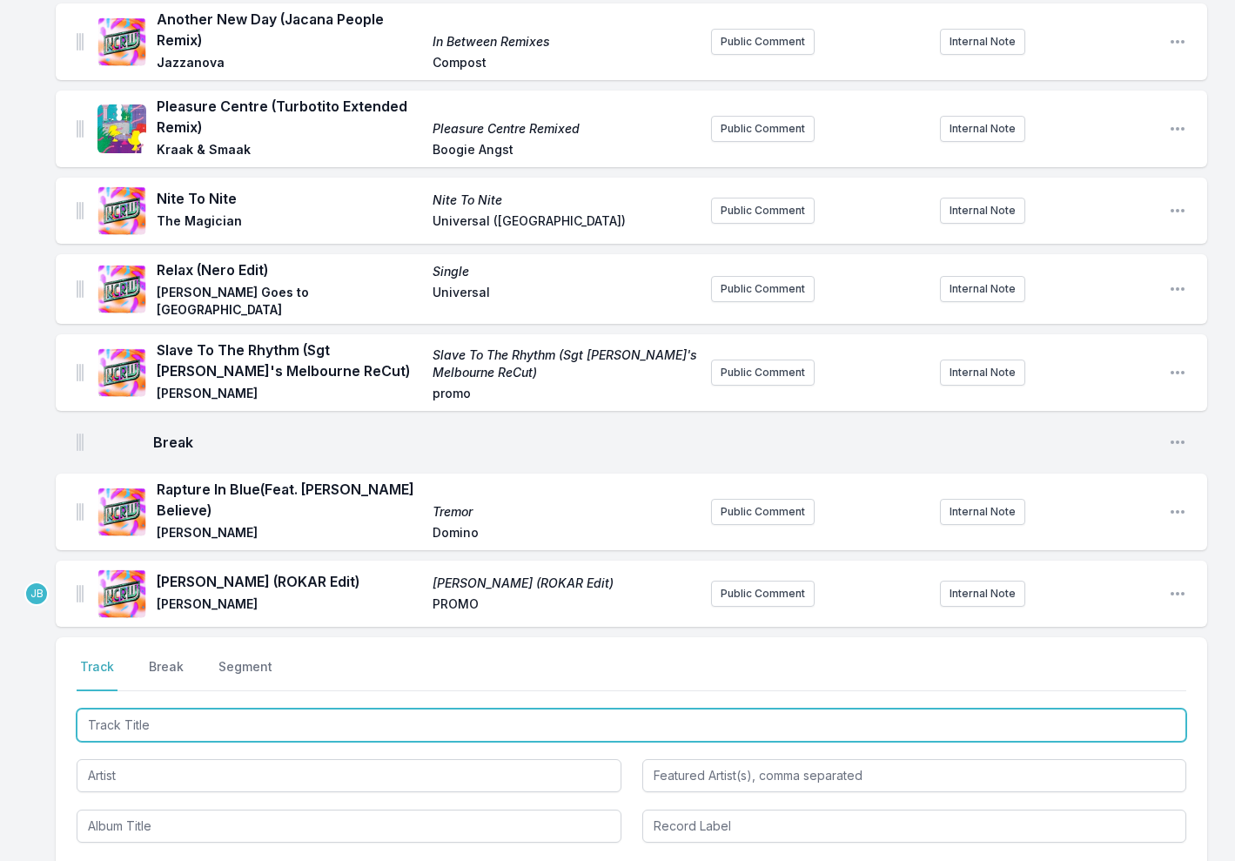
scroll to position [222, 0]
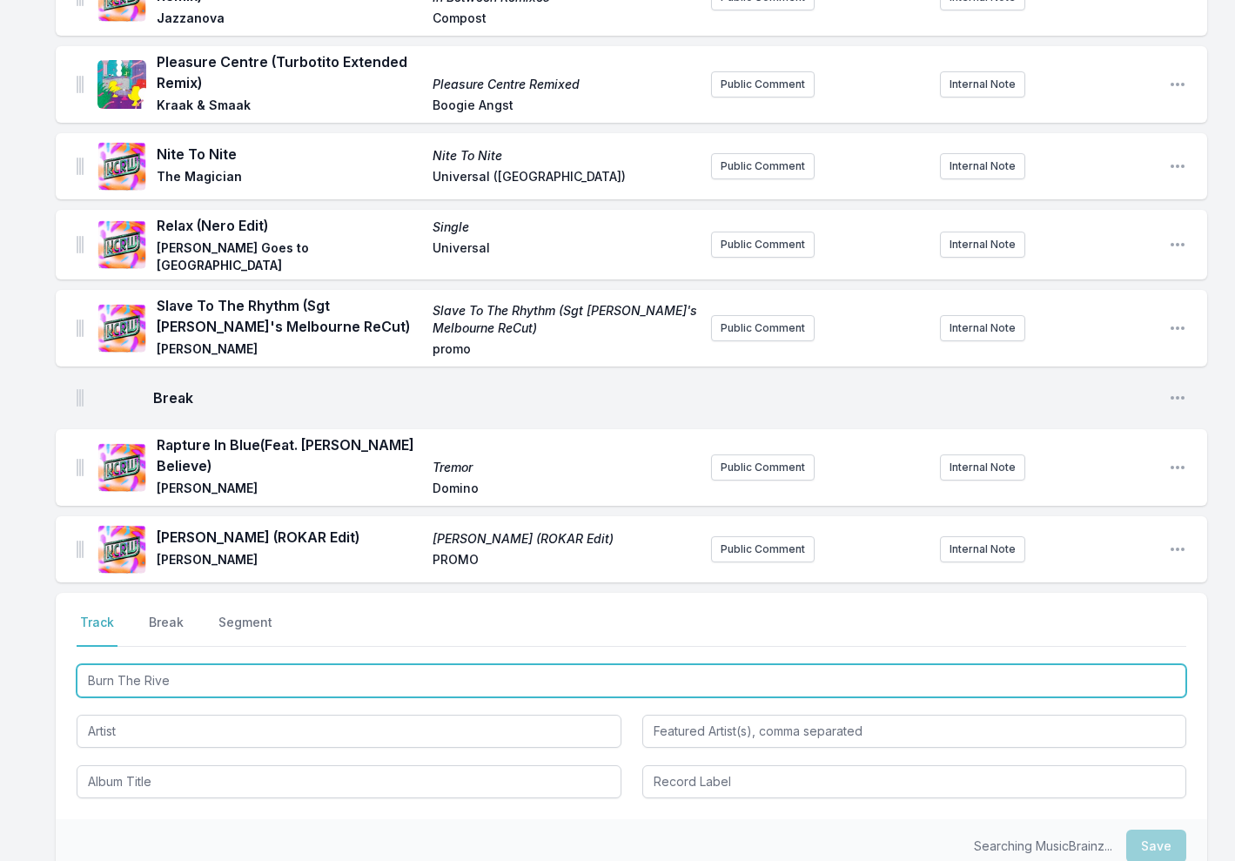
type input "Burn The River"
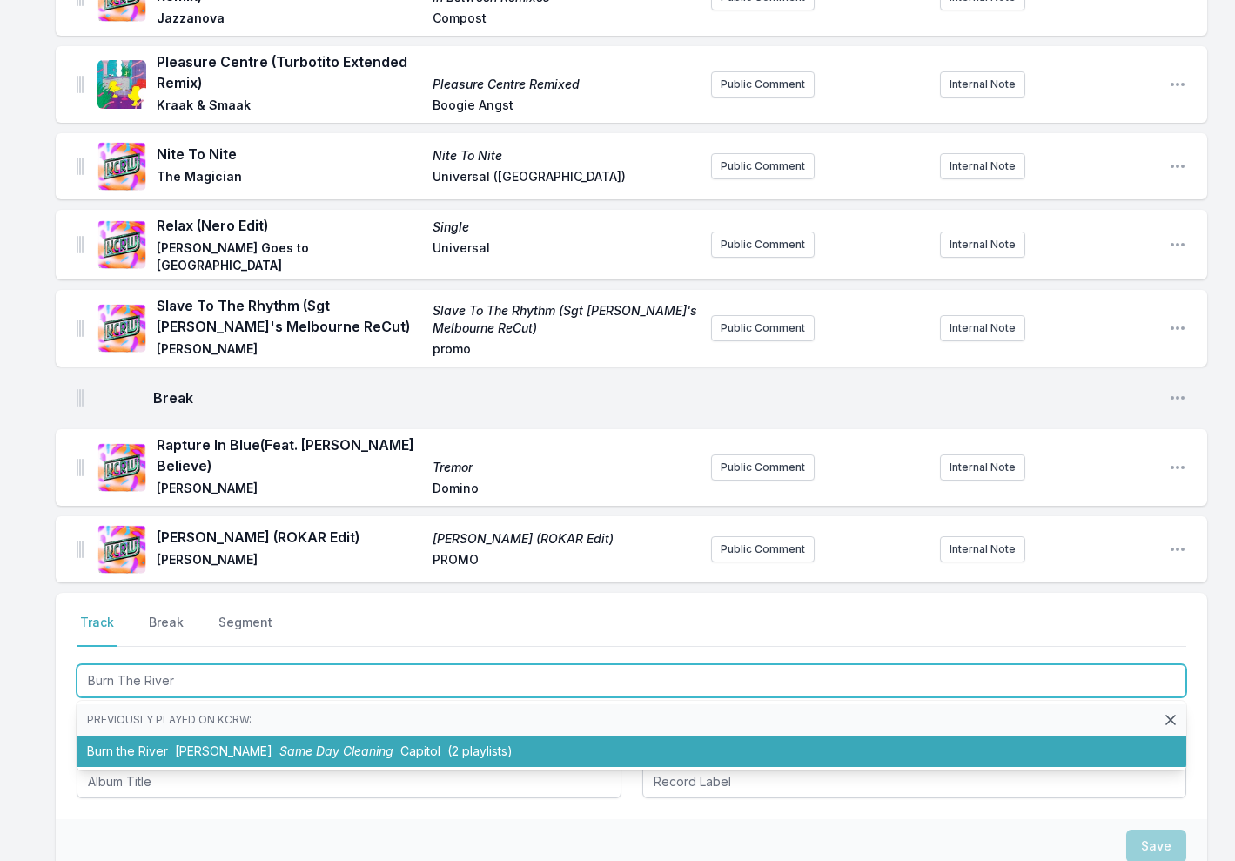
click at [117, 735] on li "Burn the River Sammy Virji Same Day Cleaning Capitol (2 playlists)" at bounding box center [631, 750] width 1109 height 31
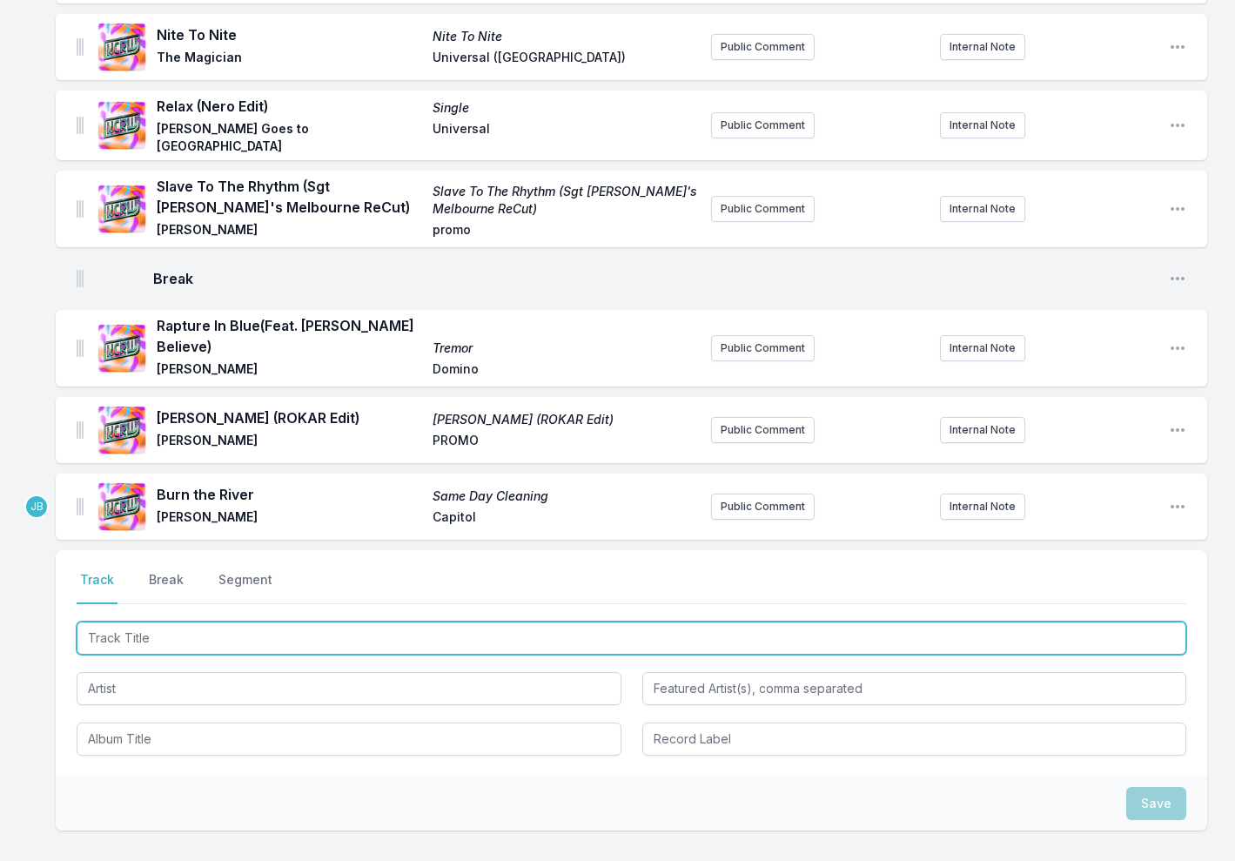
scroll to position [355, 0]
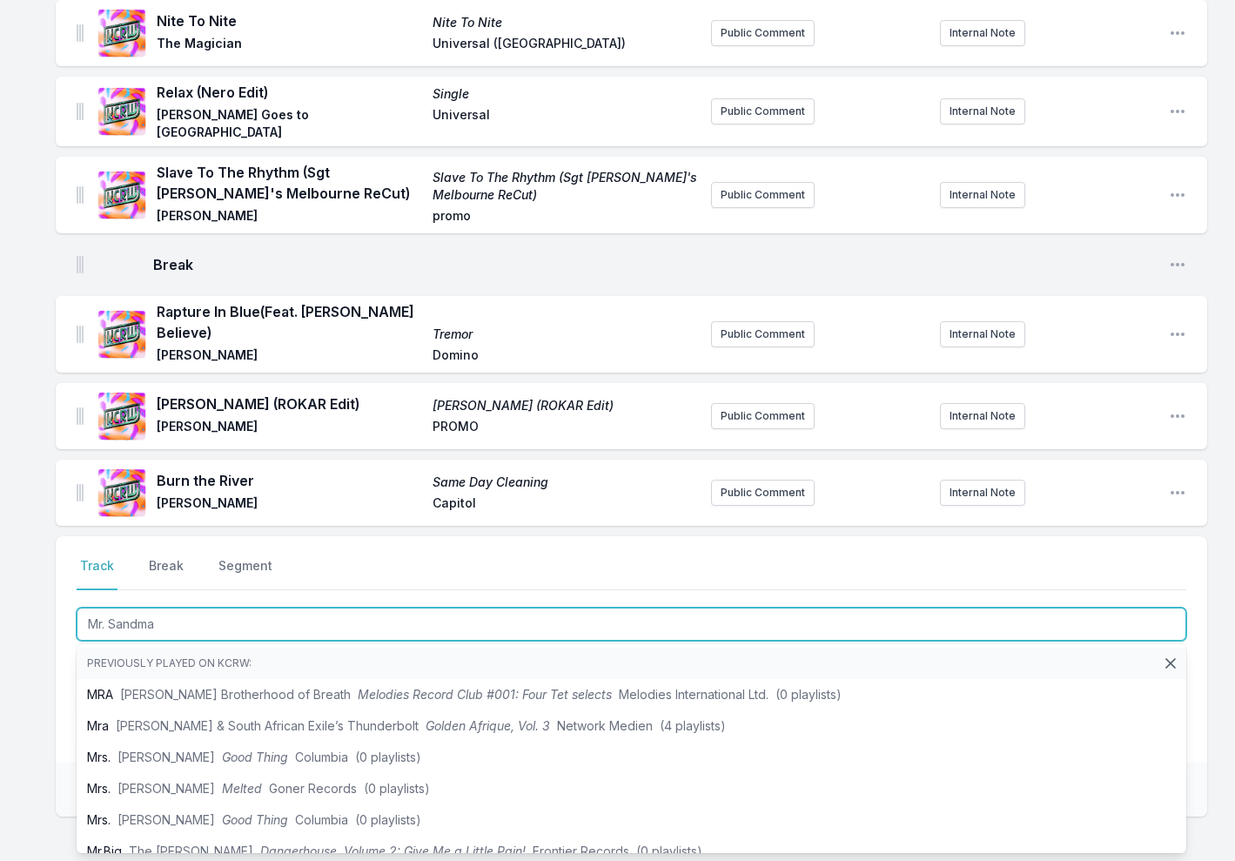
type input "Mr. Sandman"
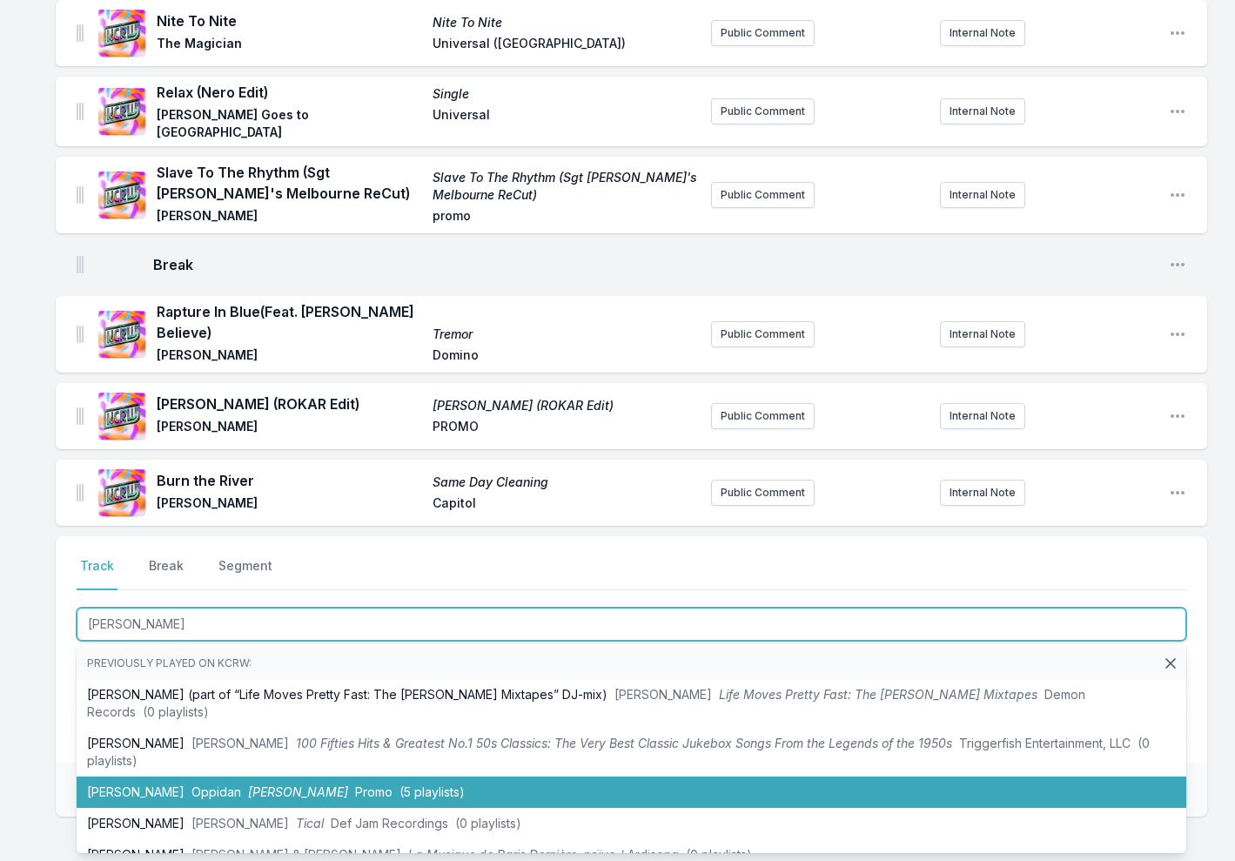
click at [145, 776] on li "Mr. Sandman Oppidan Mr. Sandman Promo (5 playlists)" at bounding box center [631, 791] width 1109 height 31
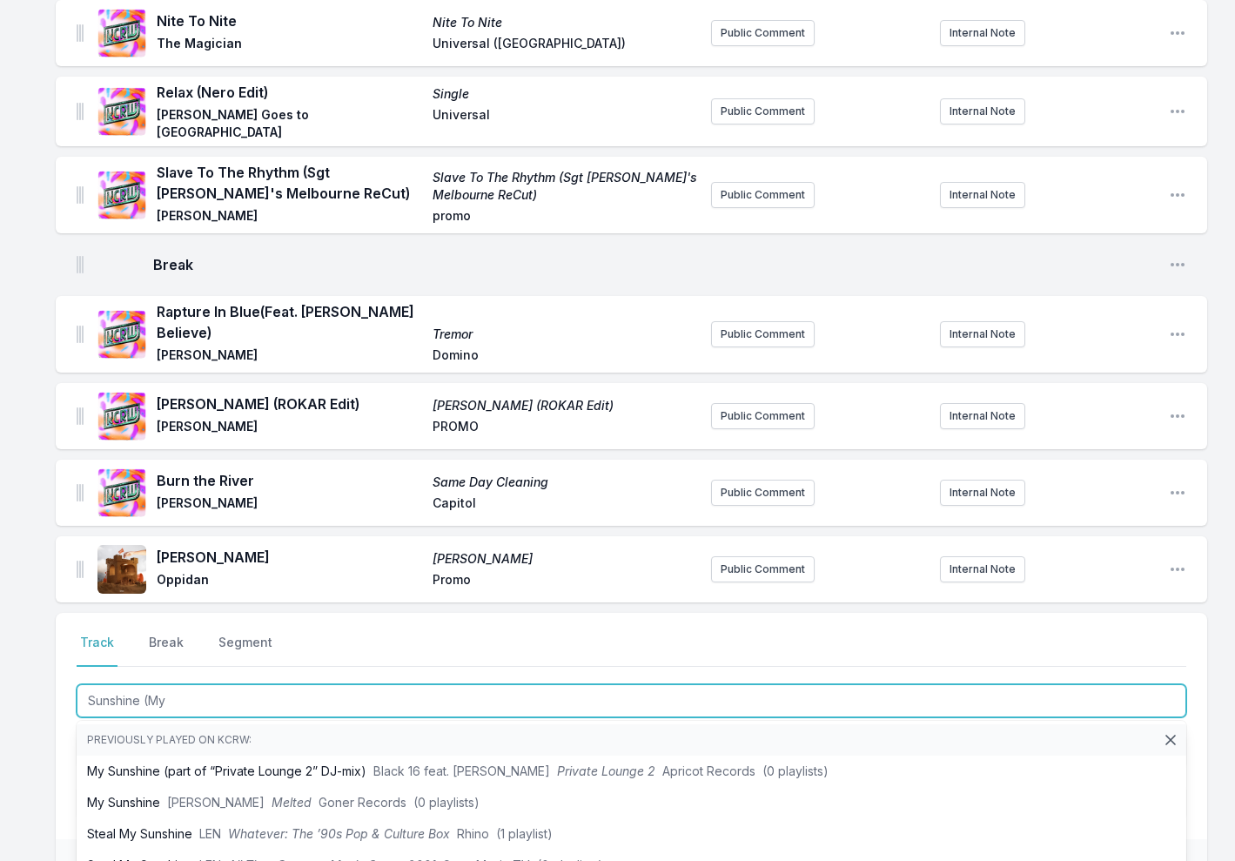
scroll to position [0, 0]
type input "Sunshine (My Girl"
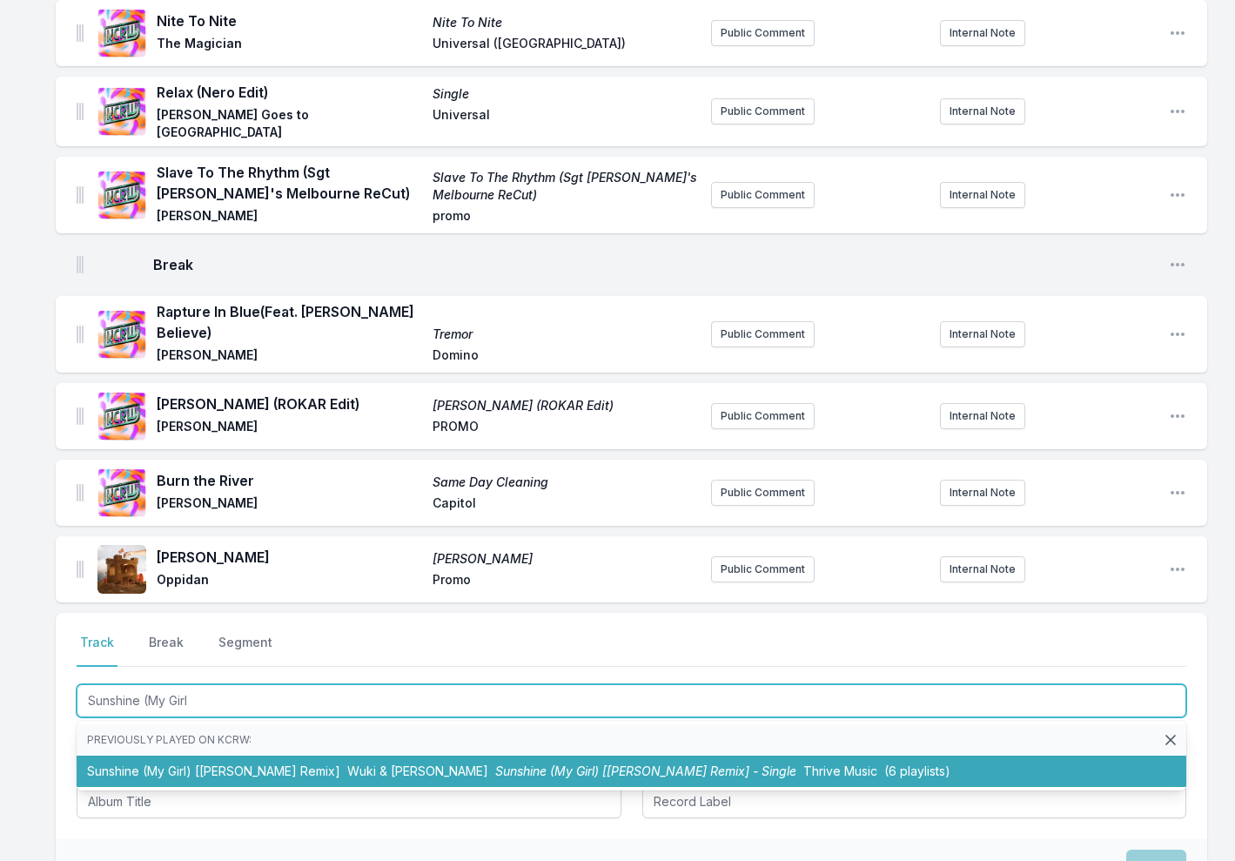
click at [171, 755] on li "Sunshine (My Girl) [Sofi Tukker Remix] Wuki & Sofi Tukker Sunshine (My Girl) [S…" at bounding box center [631, 770] width 1109 height 31
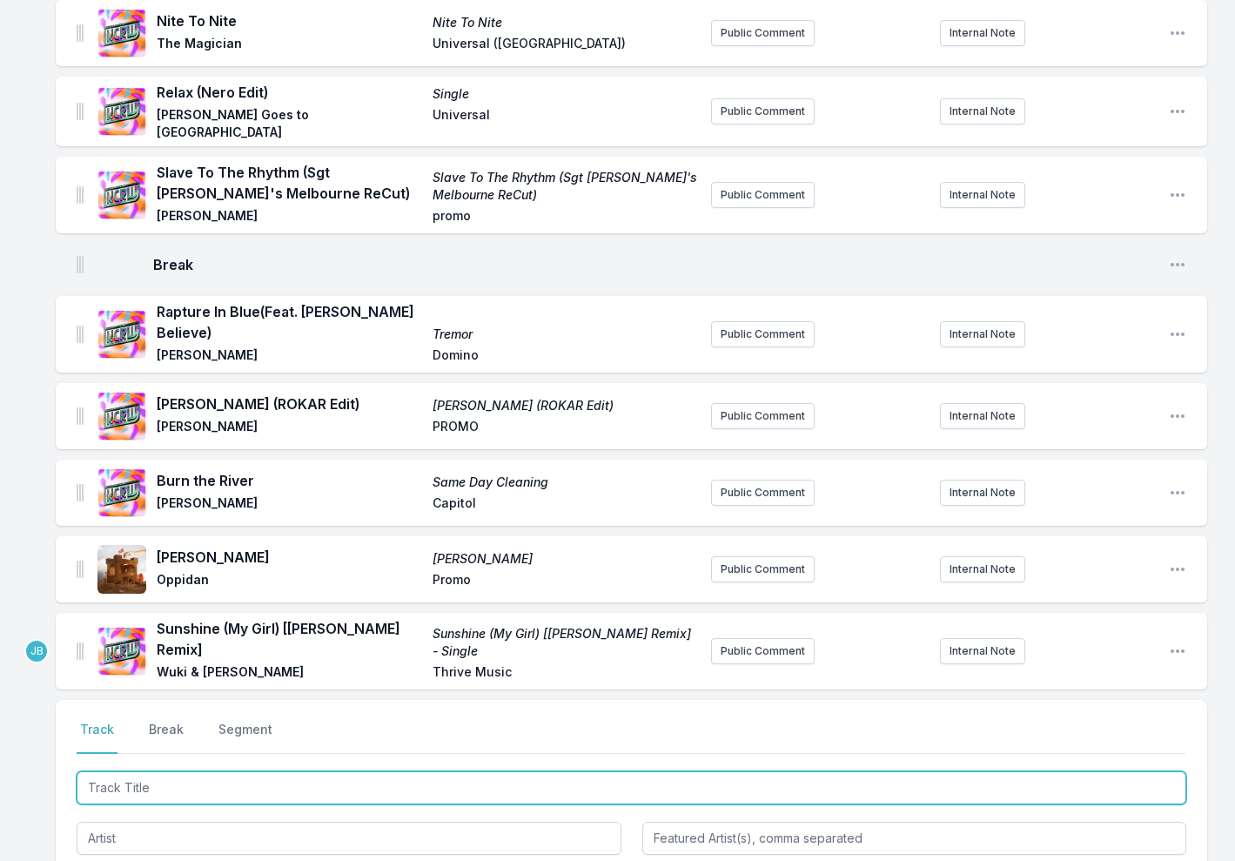
click at [119, 771] on input "Track Title" at bounding box center [631, 787] width 1109 height 33
type input "Young Folks"
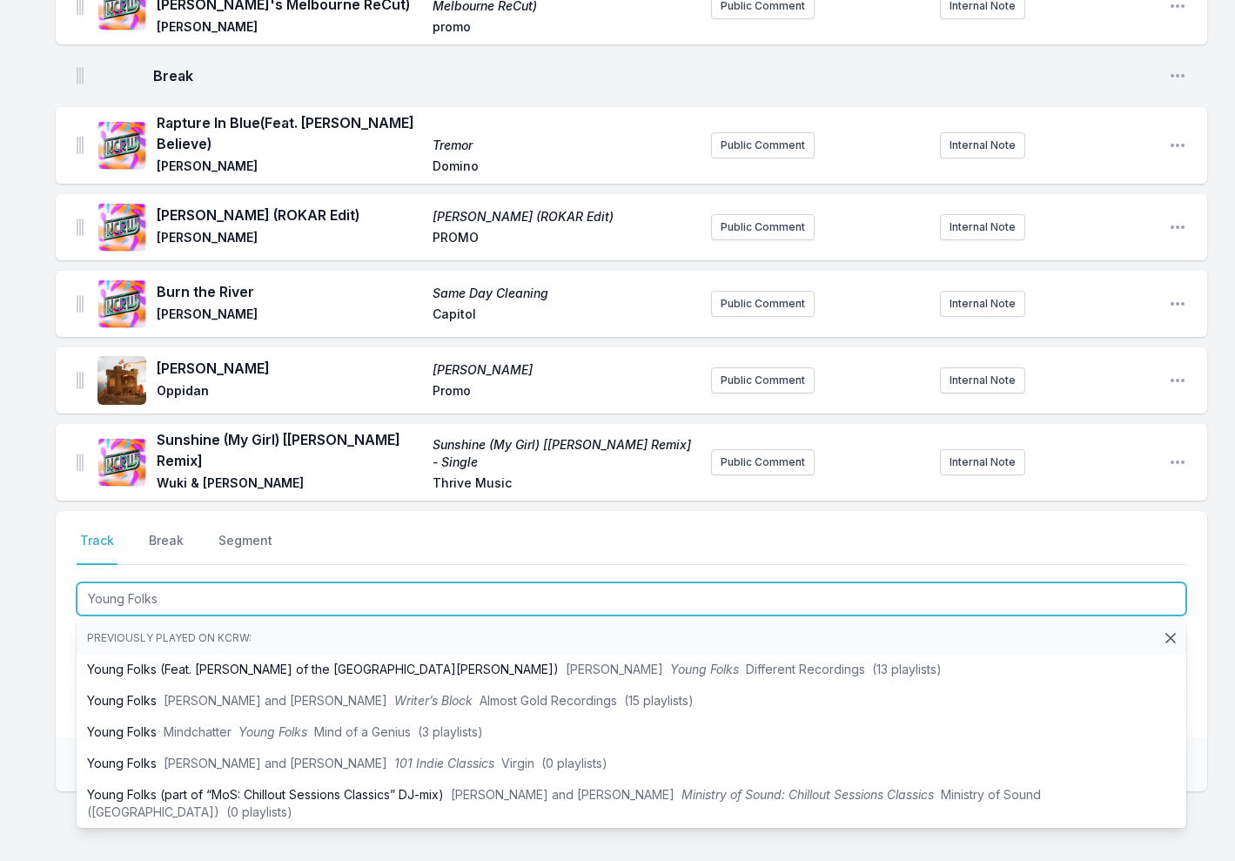
scroll to position [545, 0]
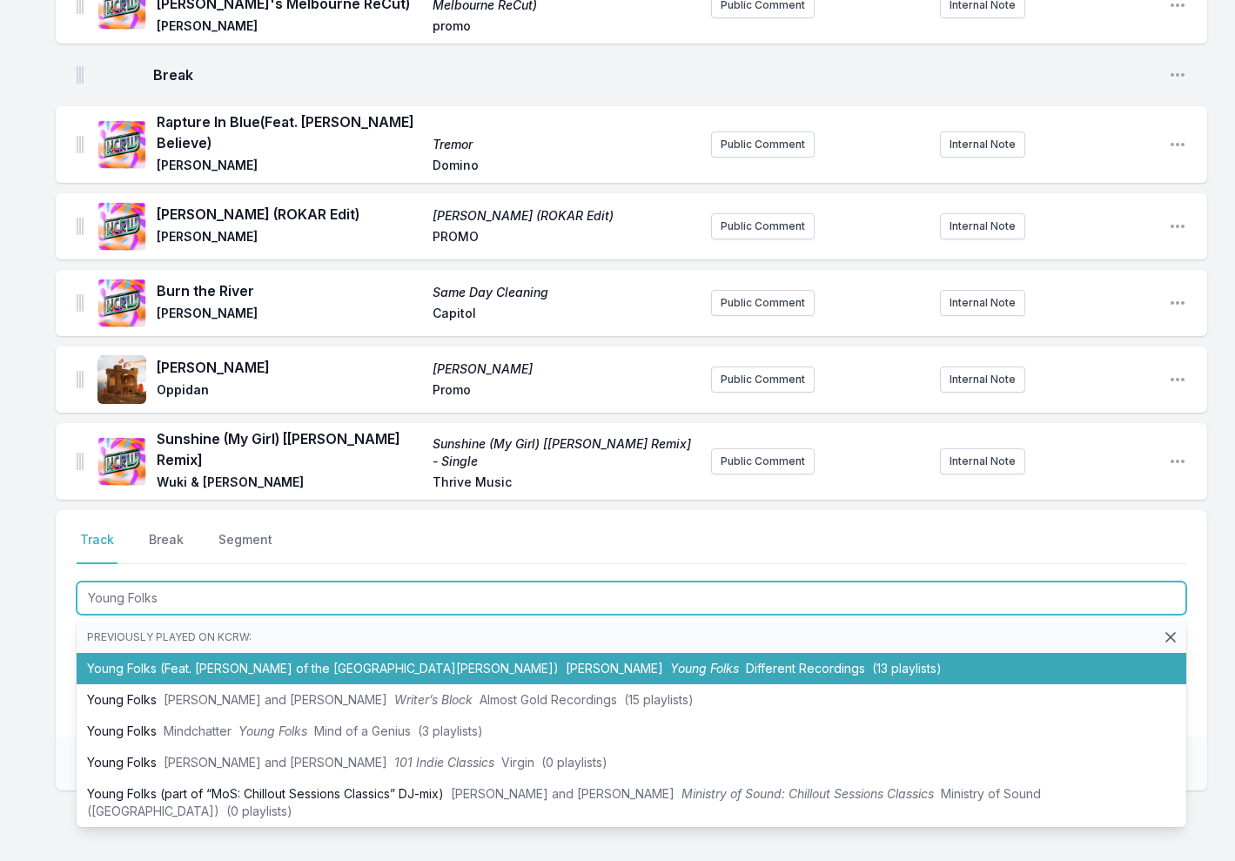
click at [205, 653] on li "Young Folks (Feat. Anna of the North & Alfie Templeton) Dom Valentino Young Fol…" at bounding box center [631, 668] width 1109 height 31
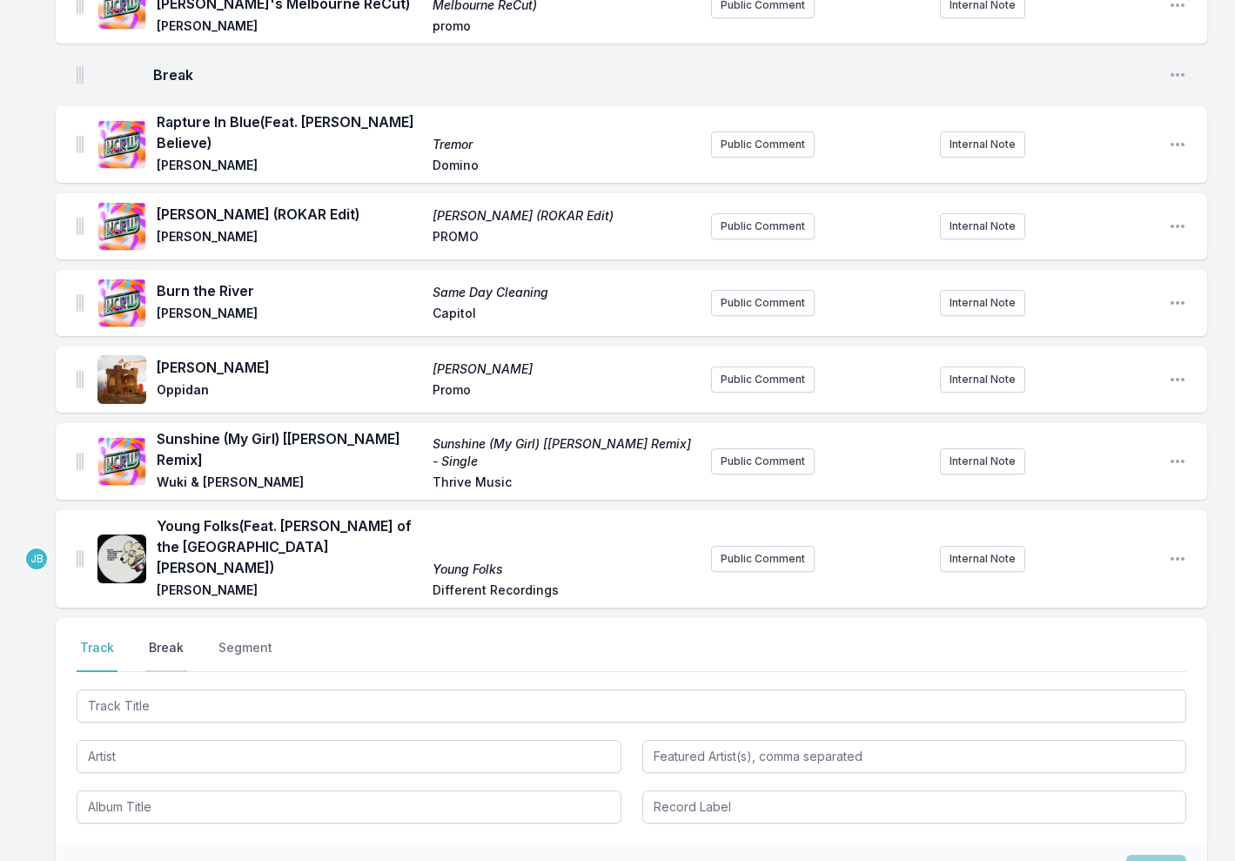
click at [167, 639] on button "Break" at bounding box center [166, 655] width 42 height 33
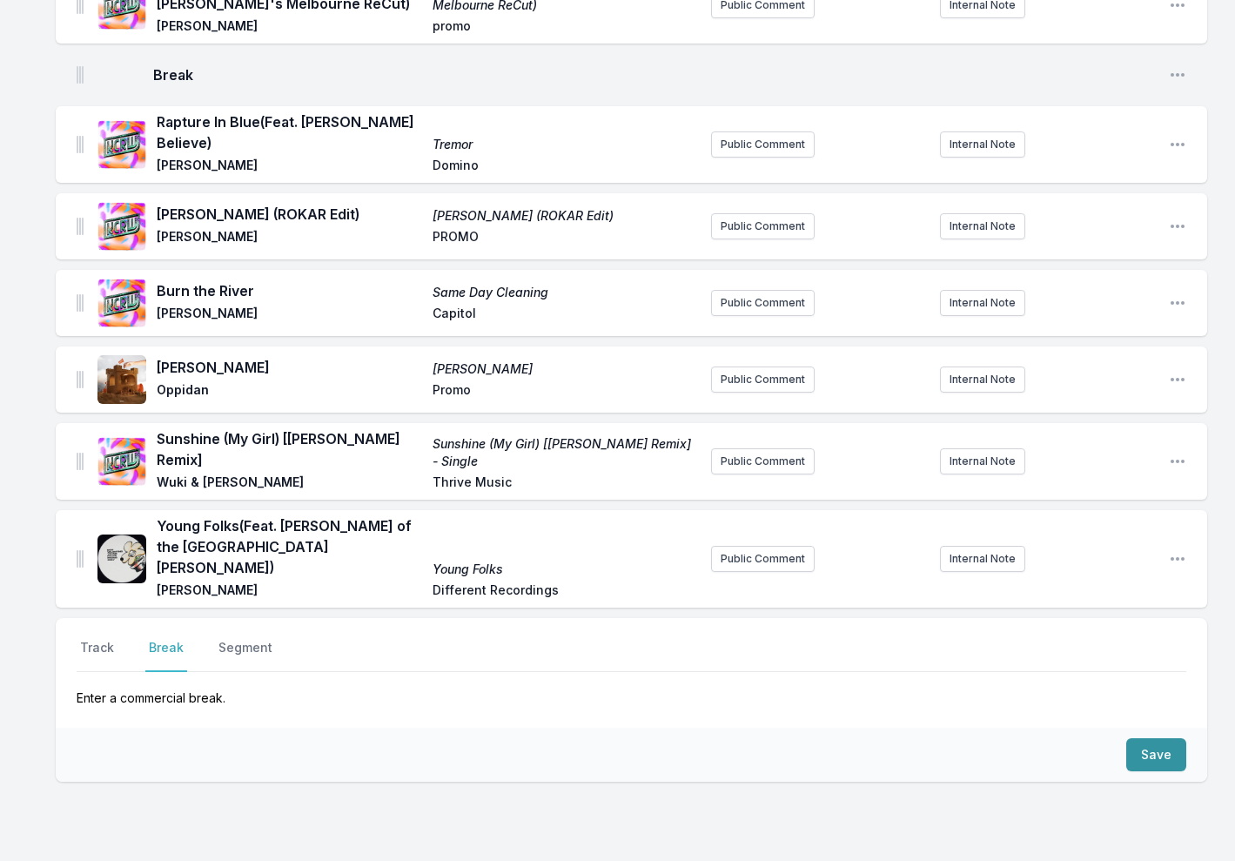
click at [1140, 738] on button "Save" at bounding box center [1156, 754] width 60 height 33
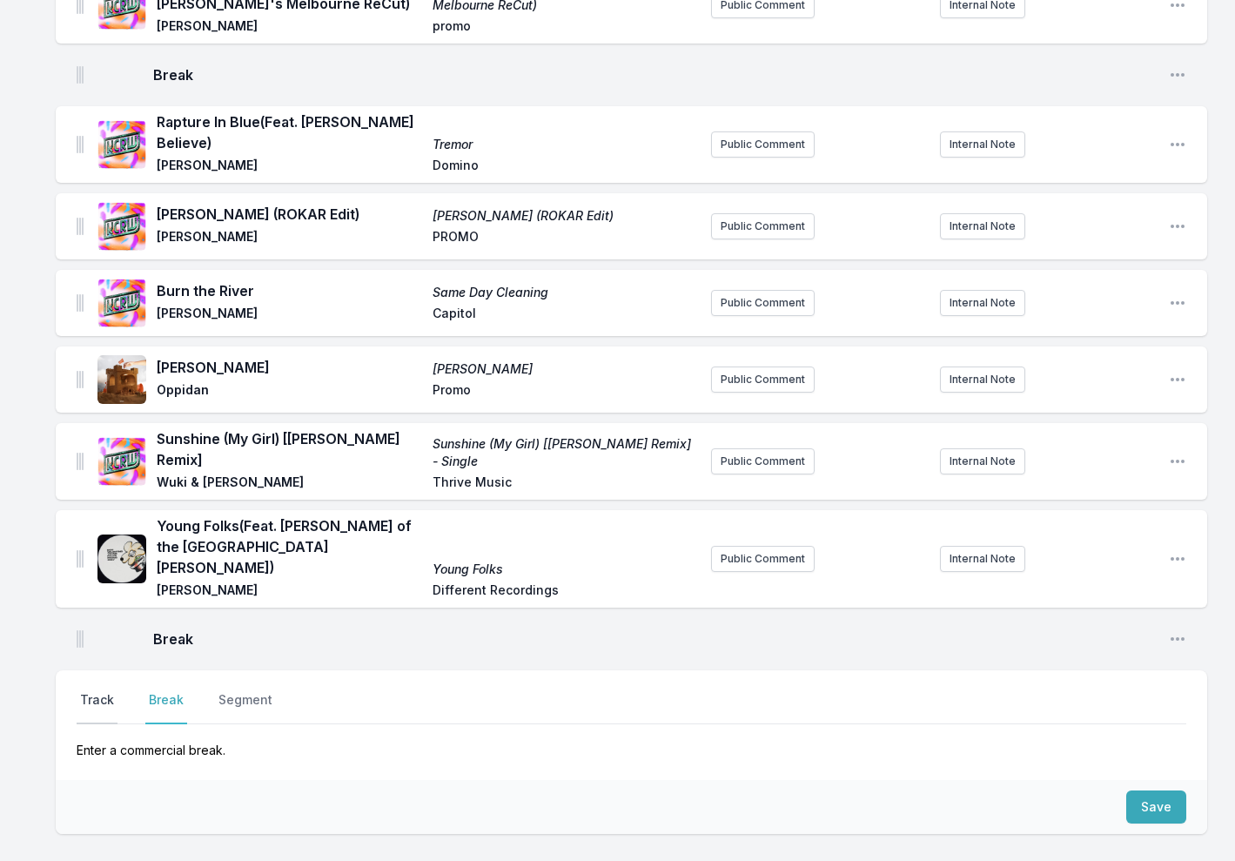
click at [96, 691] on button "Track" at bounding box center [97, 707] width 41 height 33
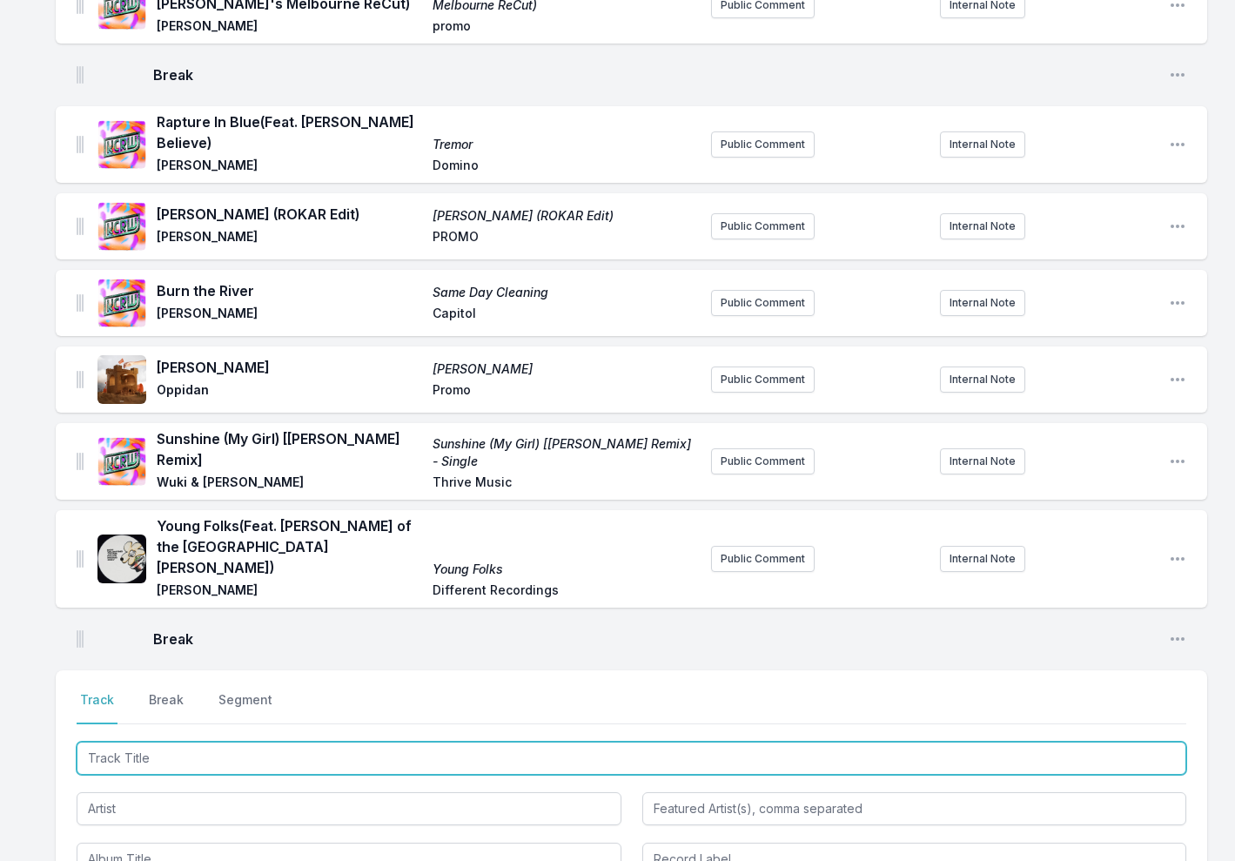
click at [138, 741] on input "Track Title" at bounding box center [631, 757] width 1109 height 33
type input "Dreamweaver"
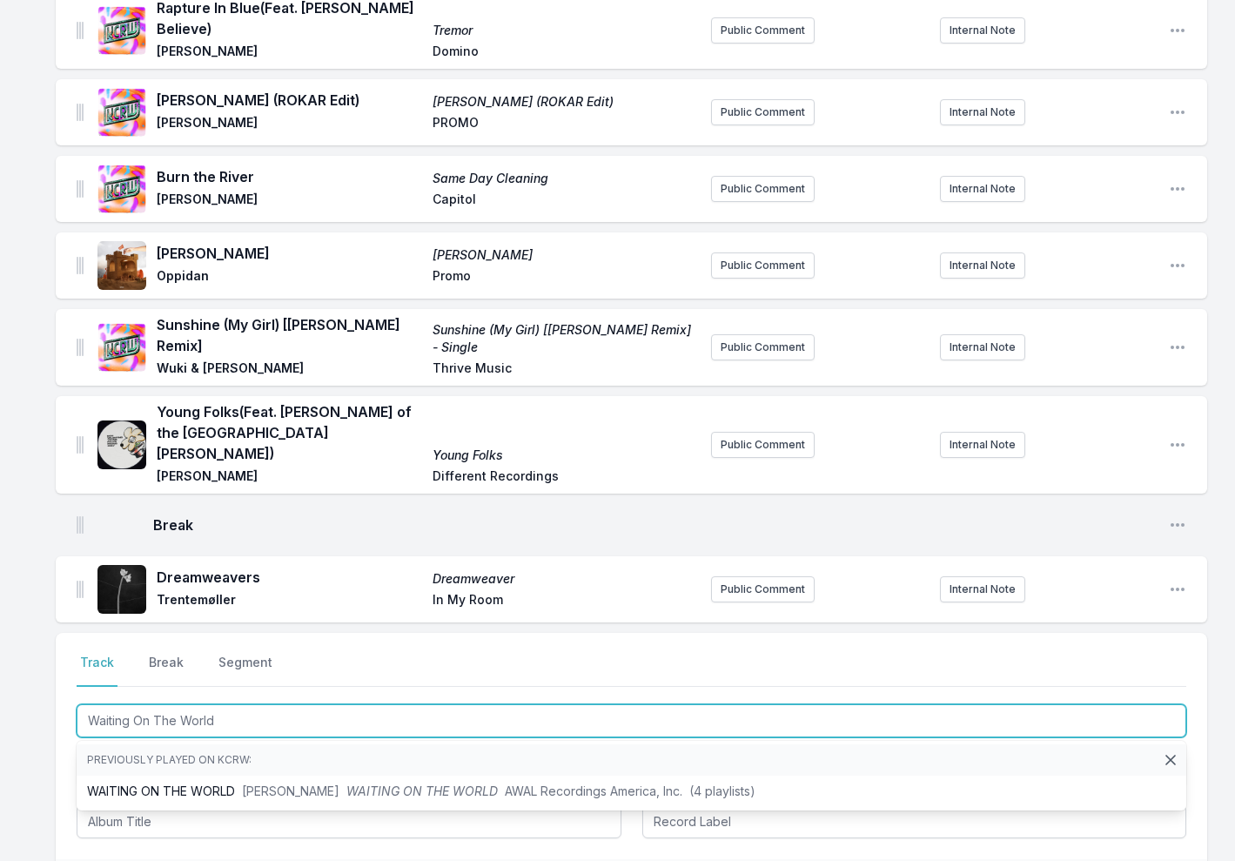
scroll to position [662, 0]
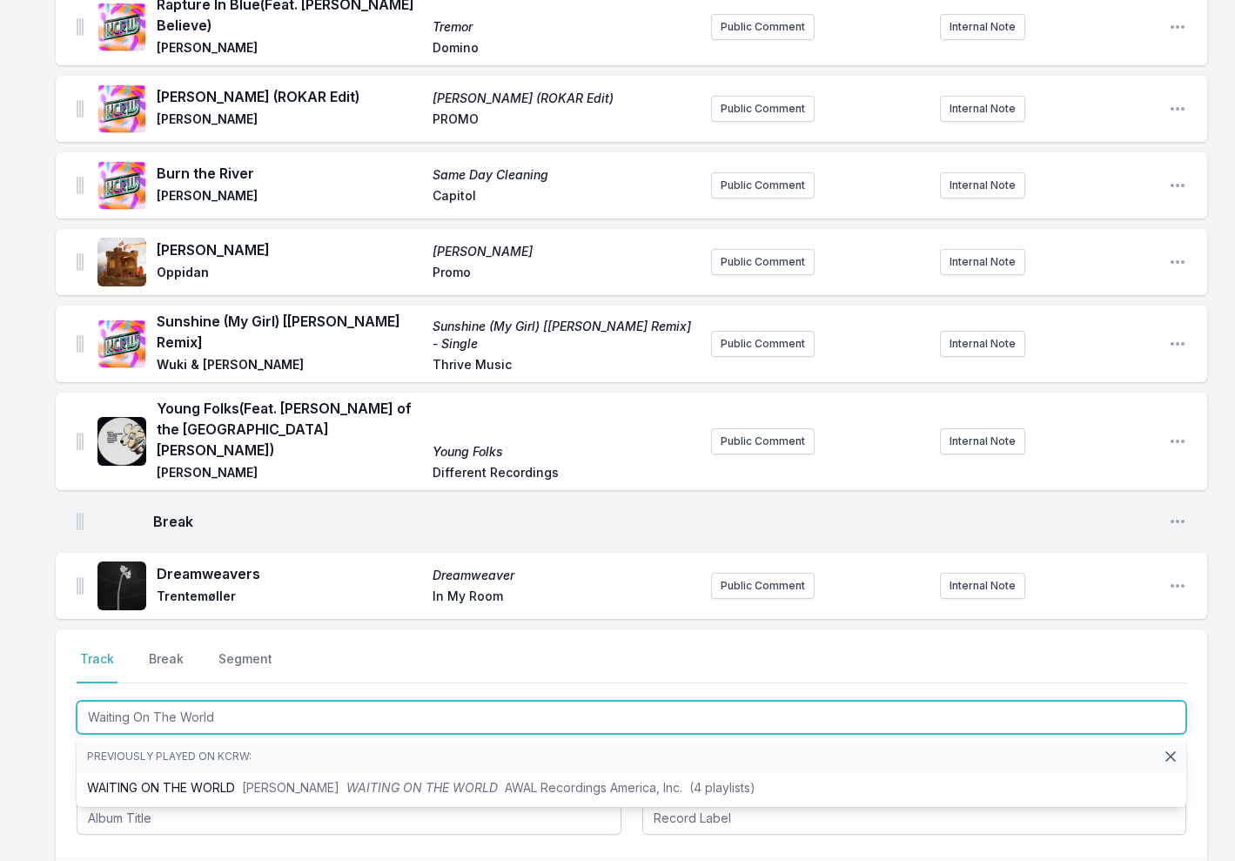
type input "Waiting On The World"
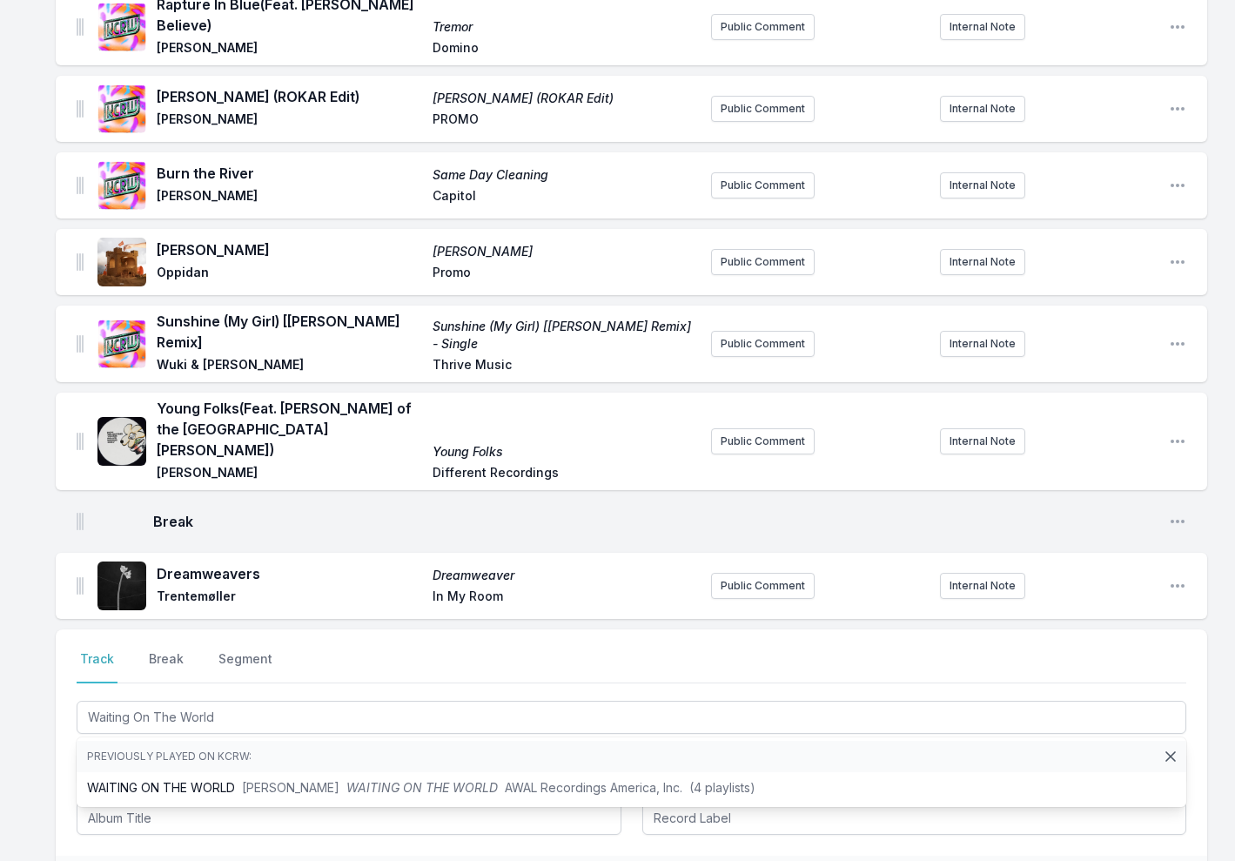
click at [279, 740] on li "Previously played on KCRW:" at bounding box center [631, 755] width 1109 height 31
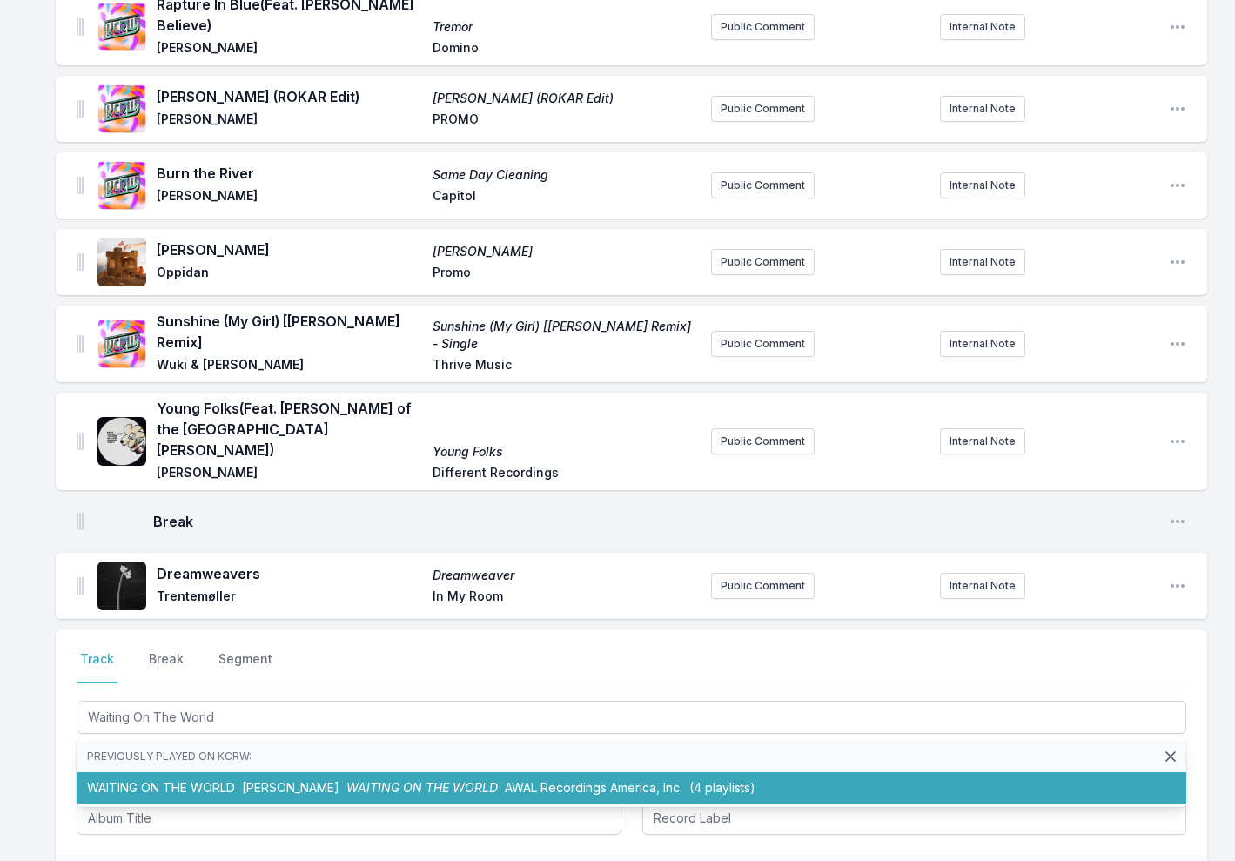
click at [279, 780] on span "Bob Moses" at bounding box center [290, 787] width 97 height 15
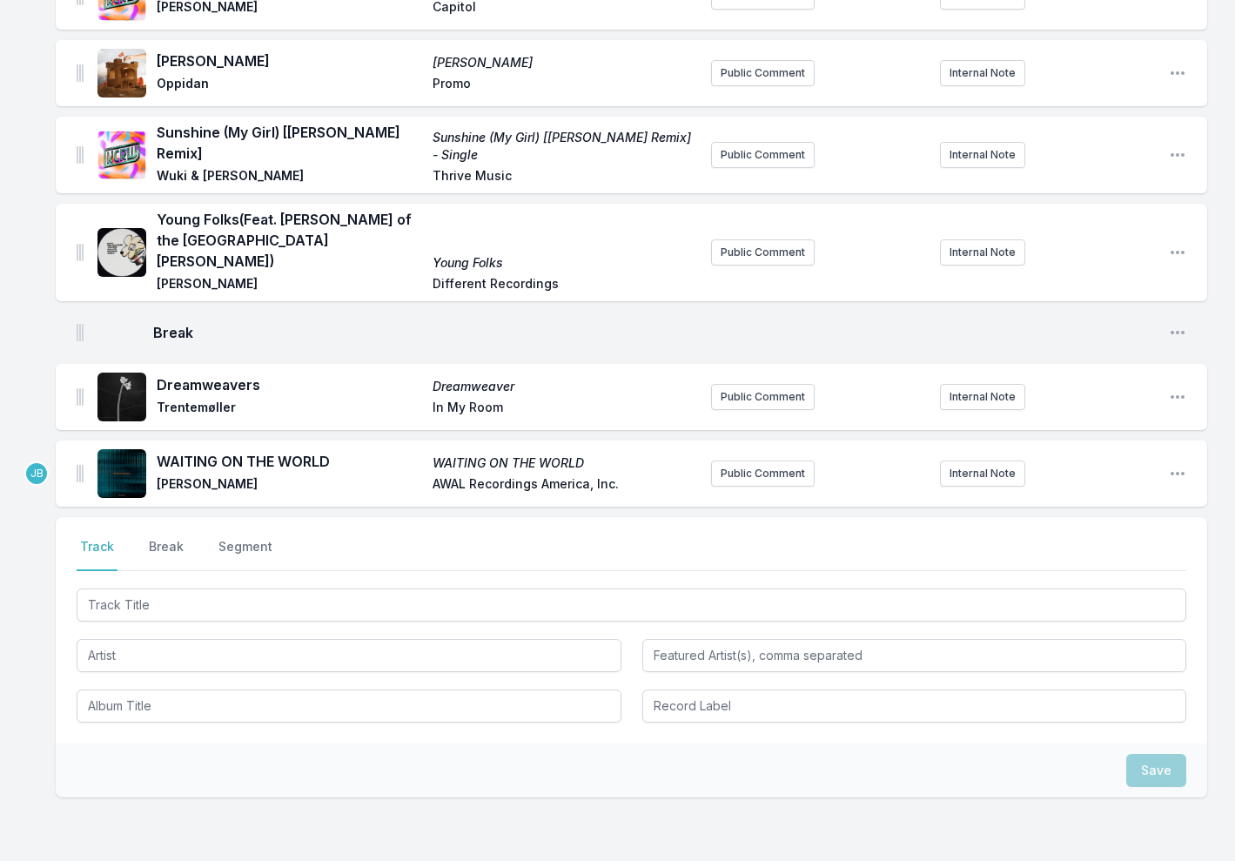
scroll to position [899, 0]
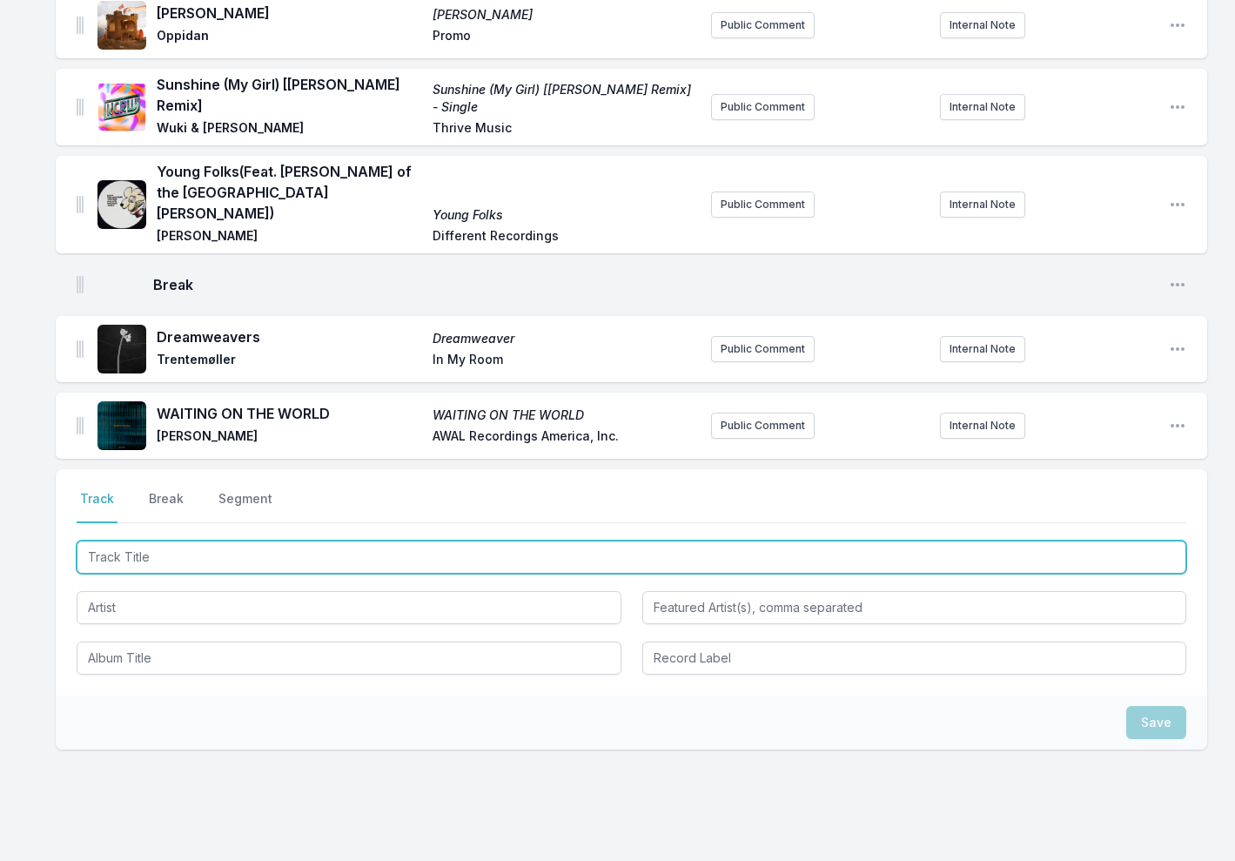
click at [124, 540] on input "Track Title" at bounding box center [631, 556] width 1109 height 33
type input "Salted Ice Cream (1-800-GIRLS Remix)"
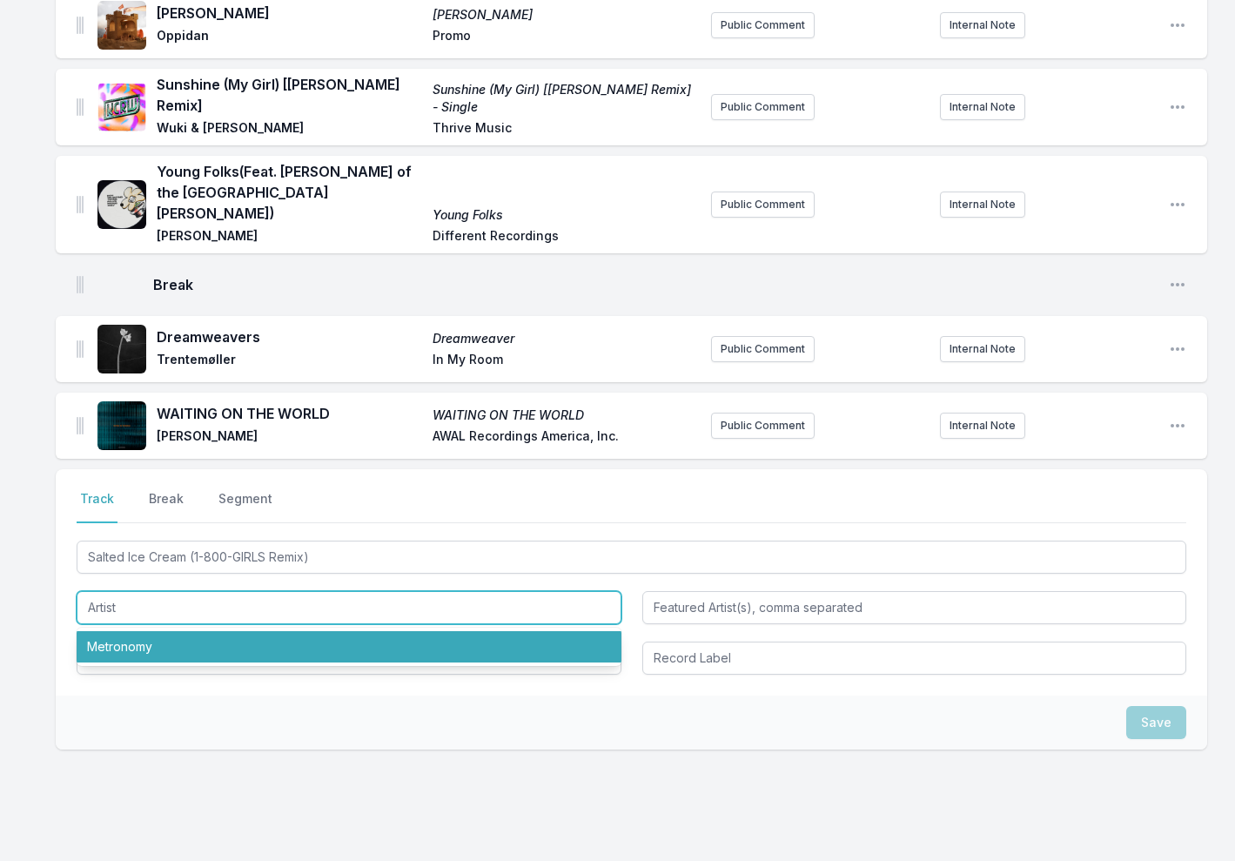
click at [126, 631] on li "Metronomy" at bounding box center [349, 646] width 545 height 31
type input "Metronomy"
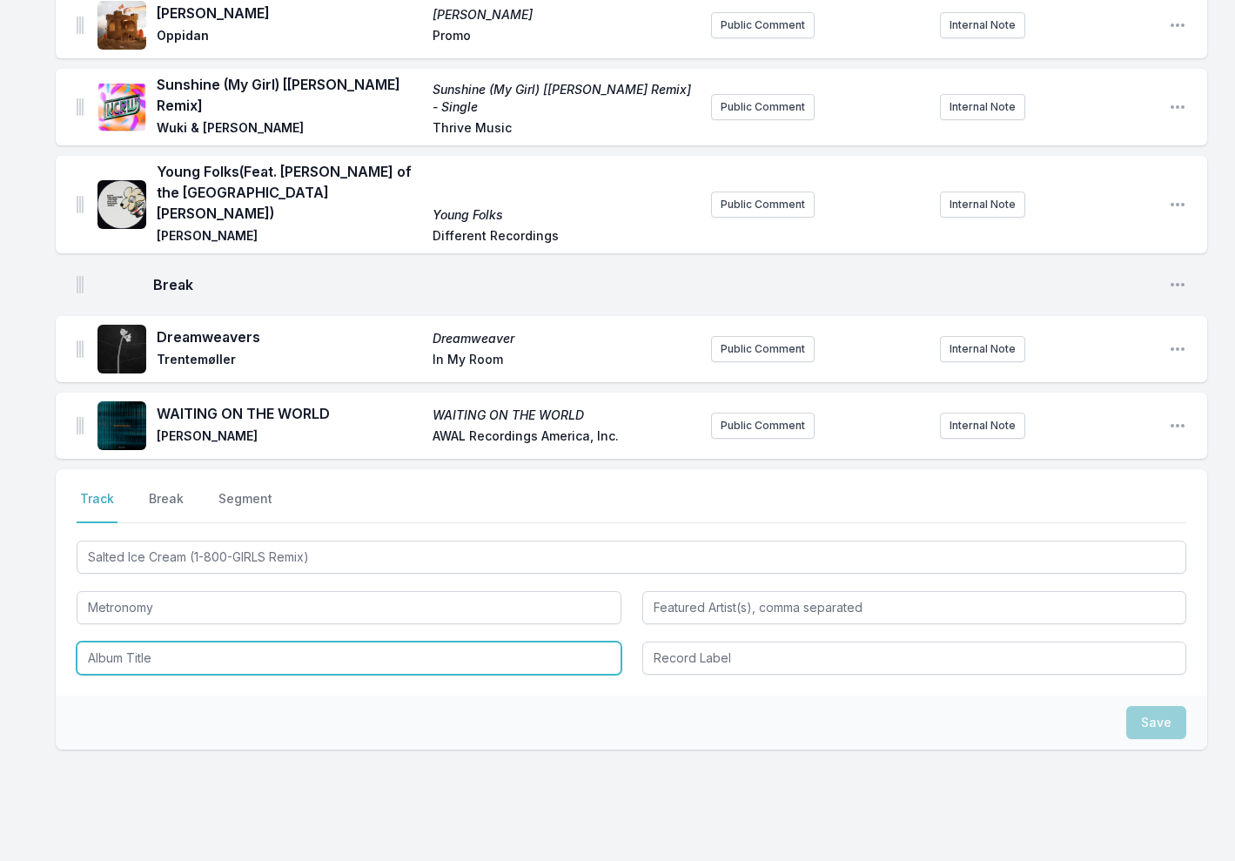
click at [142, 641] on input "Album Title" at bounding box center [349, 657] width 545 height 33
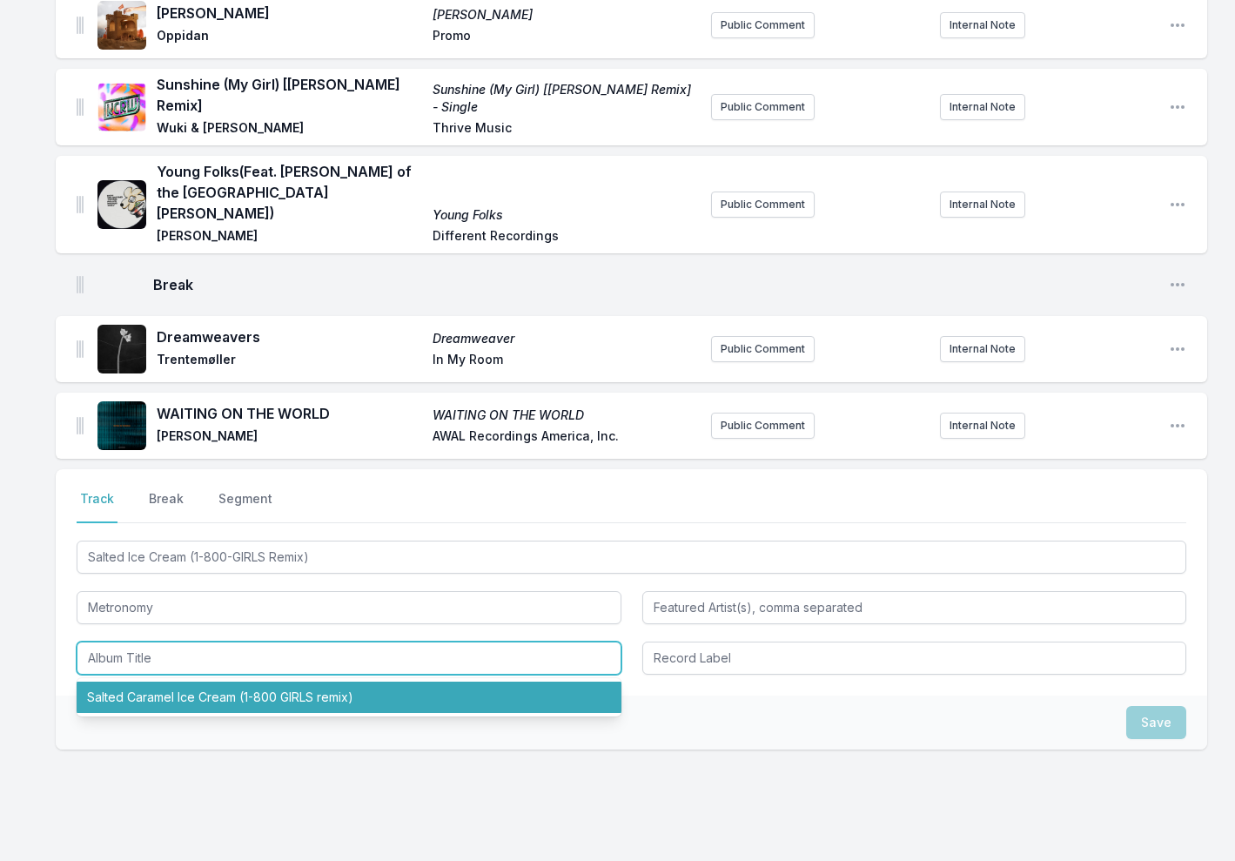
click at [143, 681] on li "Salted Caramel Ice Cream (1-800 GIRLS remix)" at bounding box center [349, 696] width 545 height 31
type input "Salted Caramel Ice Cream (1-800 GIRLS remix)"
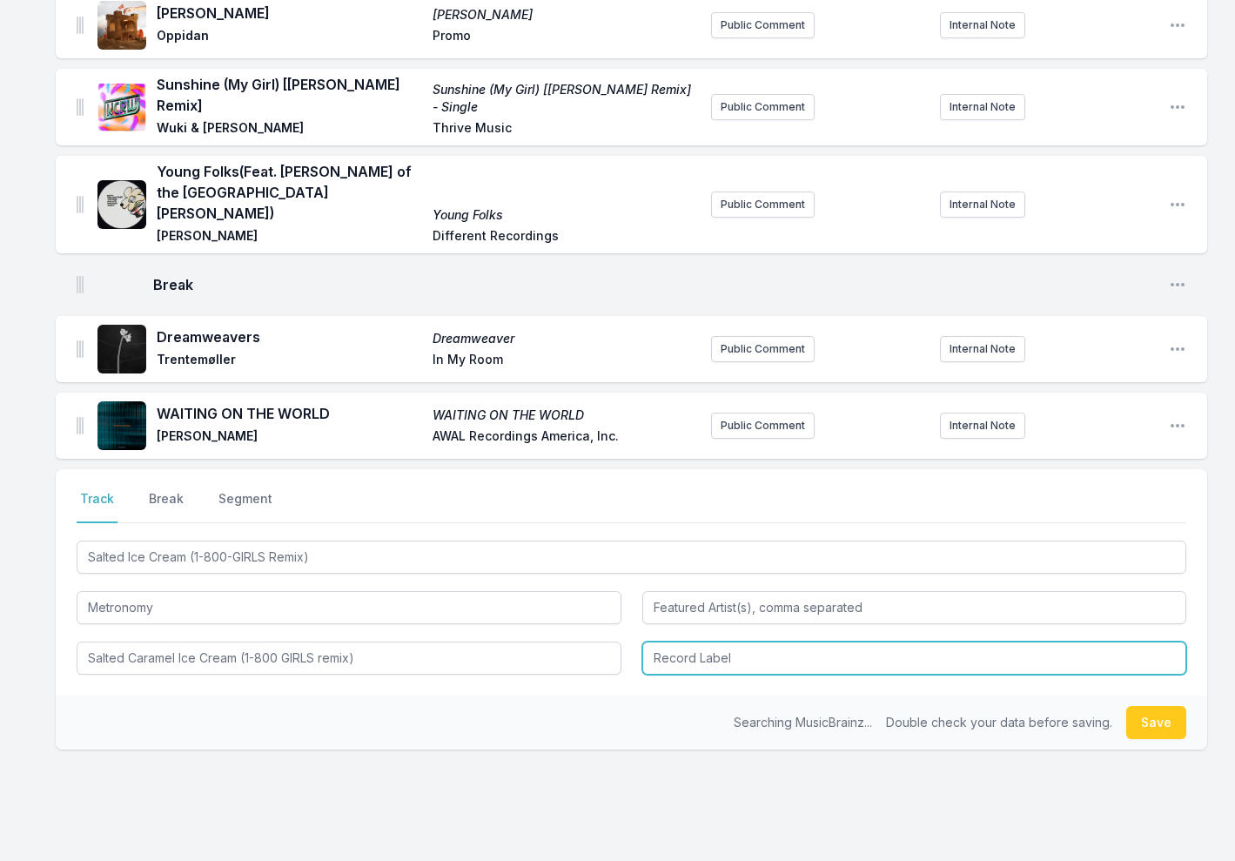
click at [704, 641] on input "Record Label" at bounding box center [914, 657] width 545 height 33
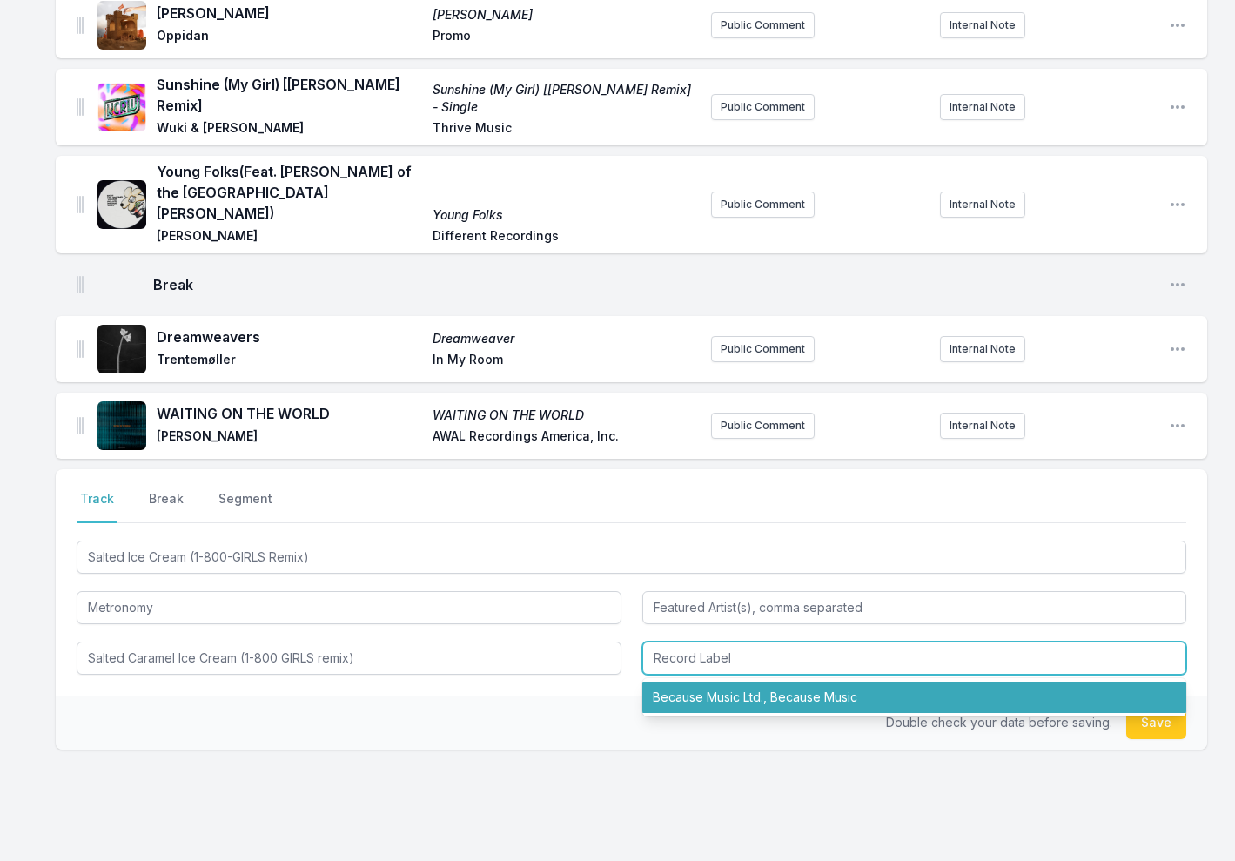
click at [707, 681] on li "Because Music Ltd., Because Music" at bounding box center [914, 696] width 545 height 31
type input "Because Music Ltd., Because Music"
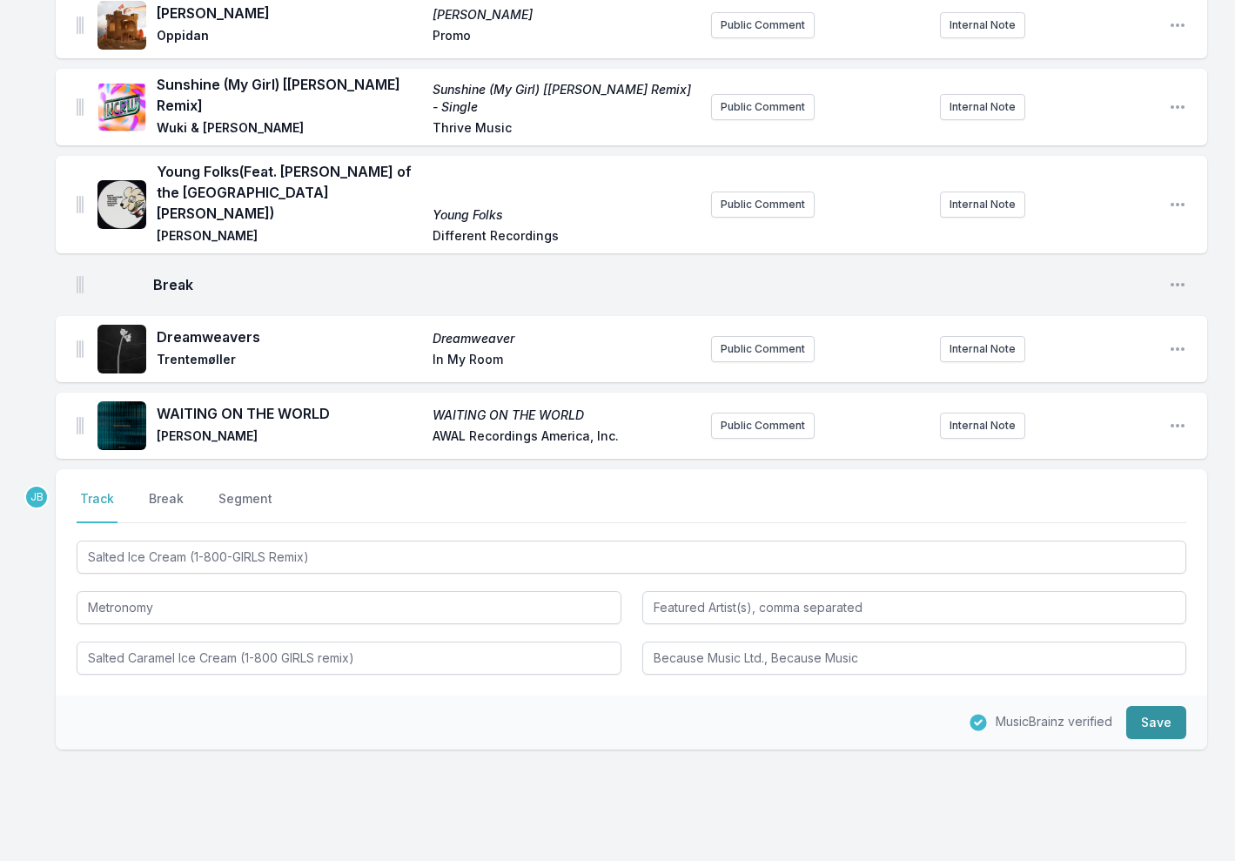
click at [1161, 706] on button "Save" at bounding box center [1156, 722] width 60 height 33
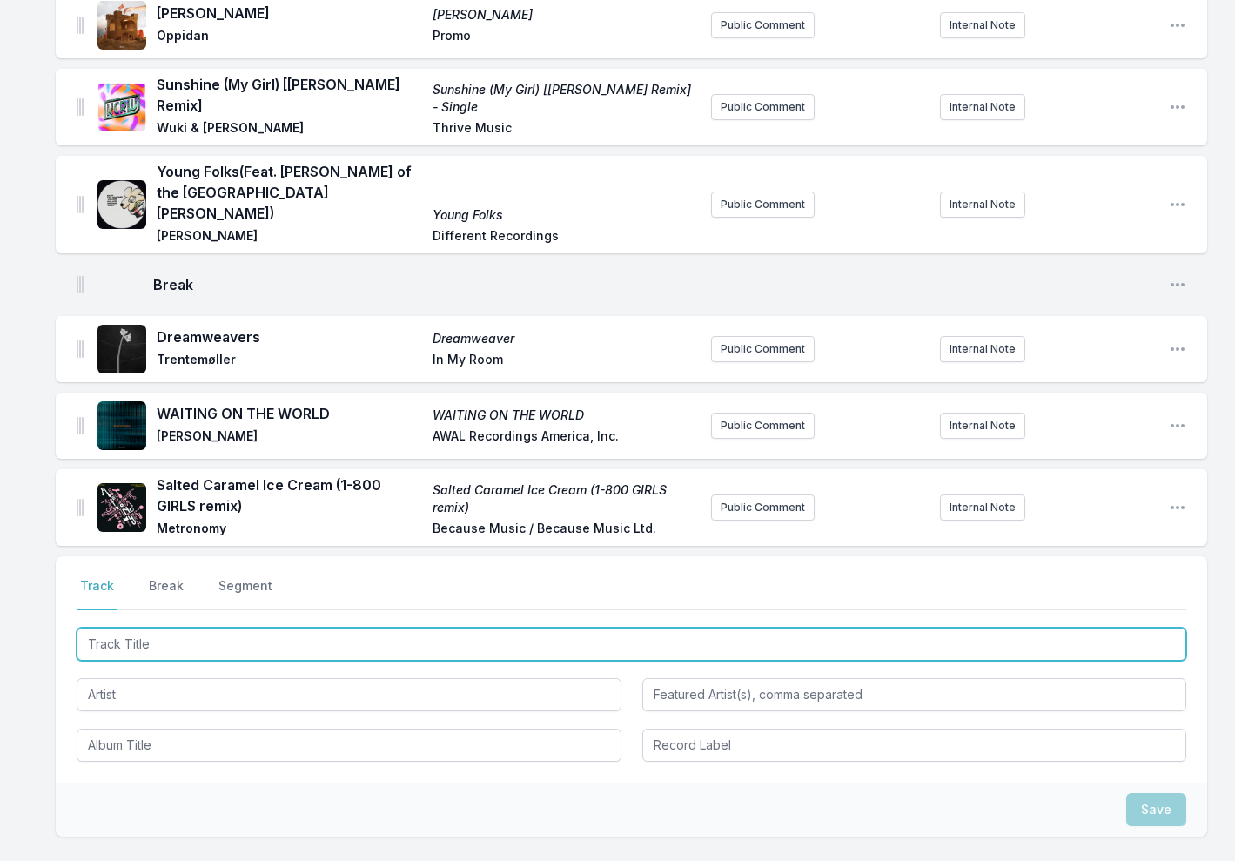
click at [214, 627] on input "Track Title" at bounding box center [631, 643] width 1109 height 33
type input "Going Next"
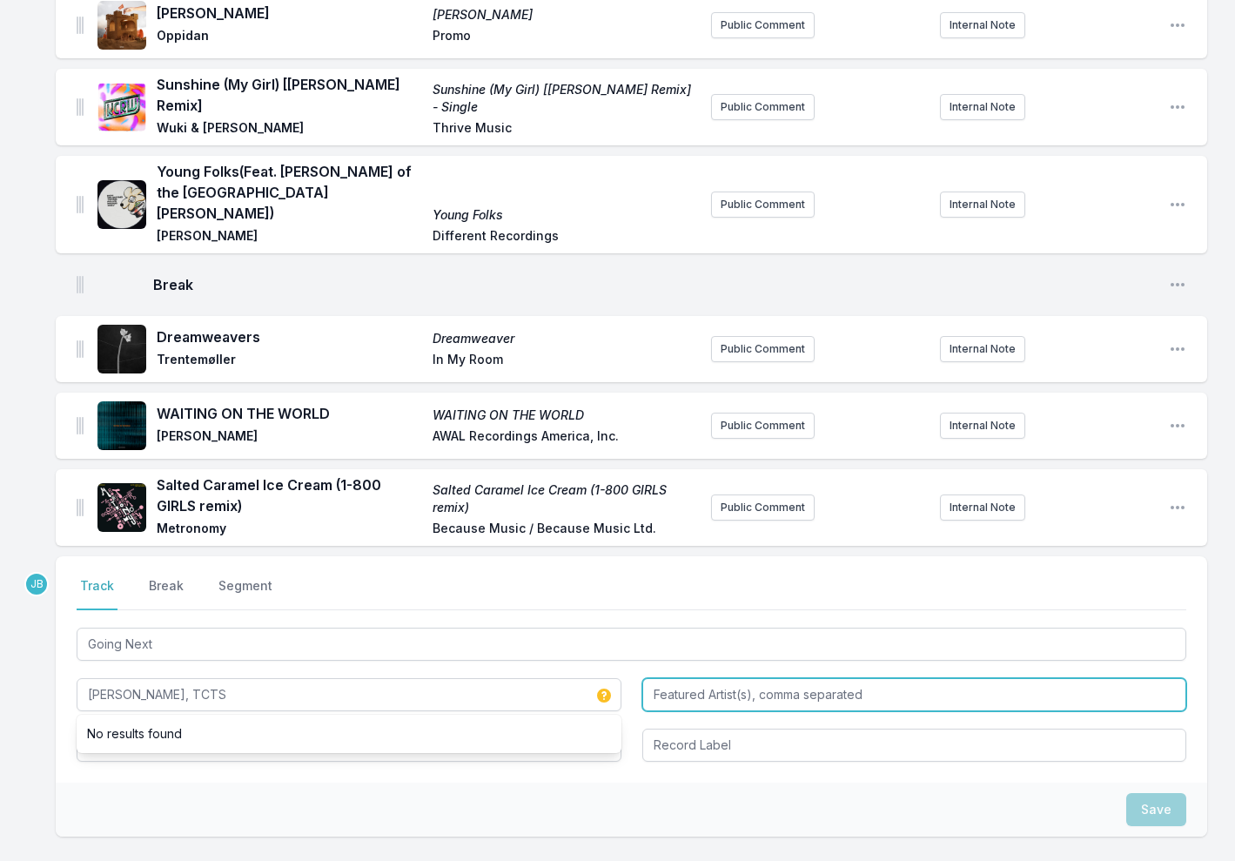
type input "Jess Bays, TCTS"
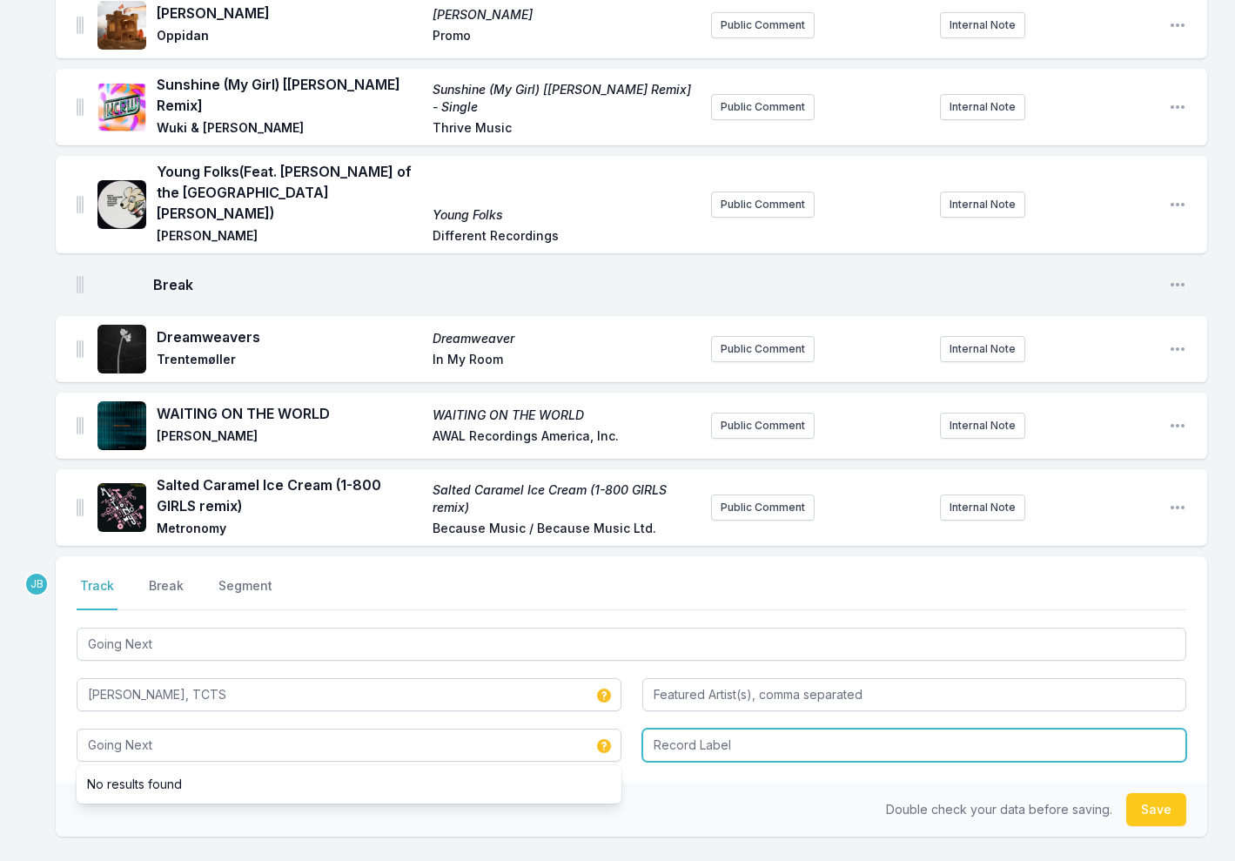
type input "Going Next"
type input "Promo"
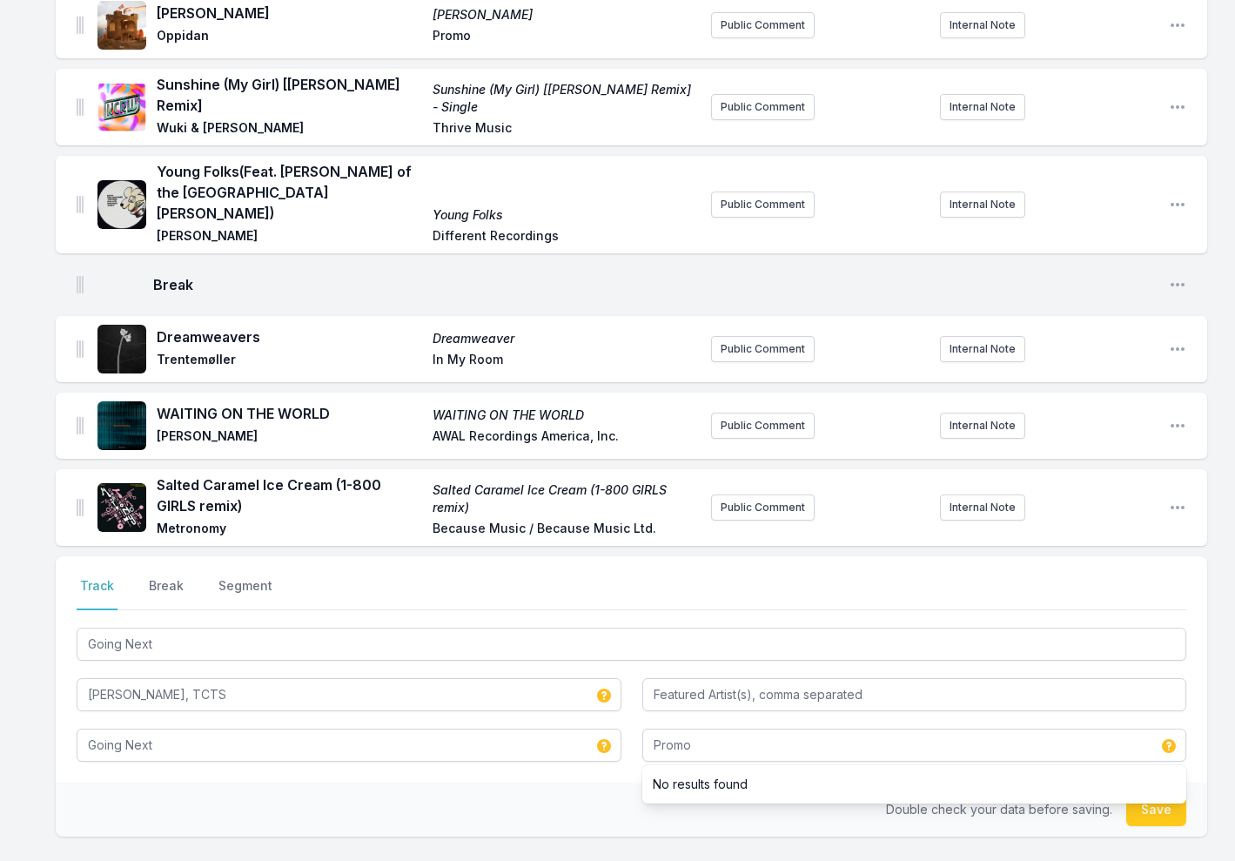
click at [1174, 793] on button "Save" at bounding box center [1156, 809] width 60 height 33
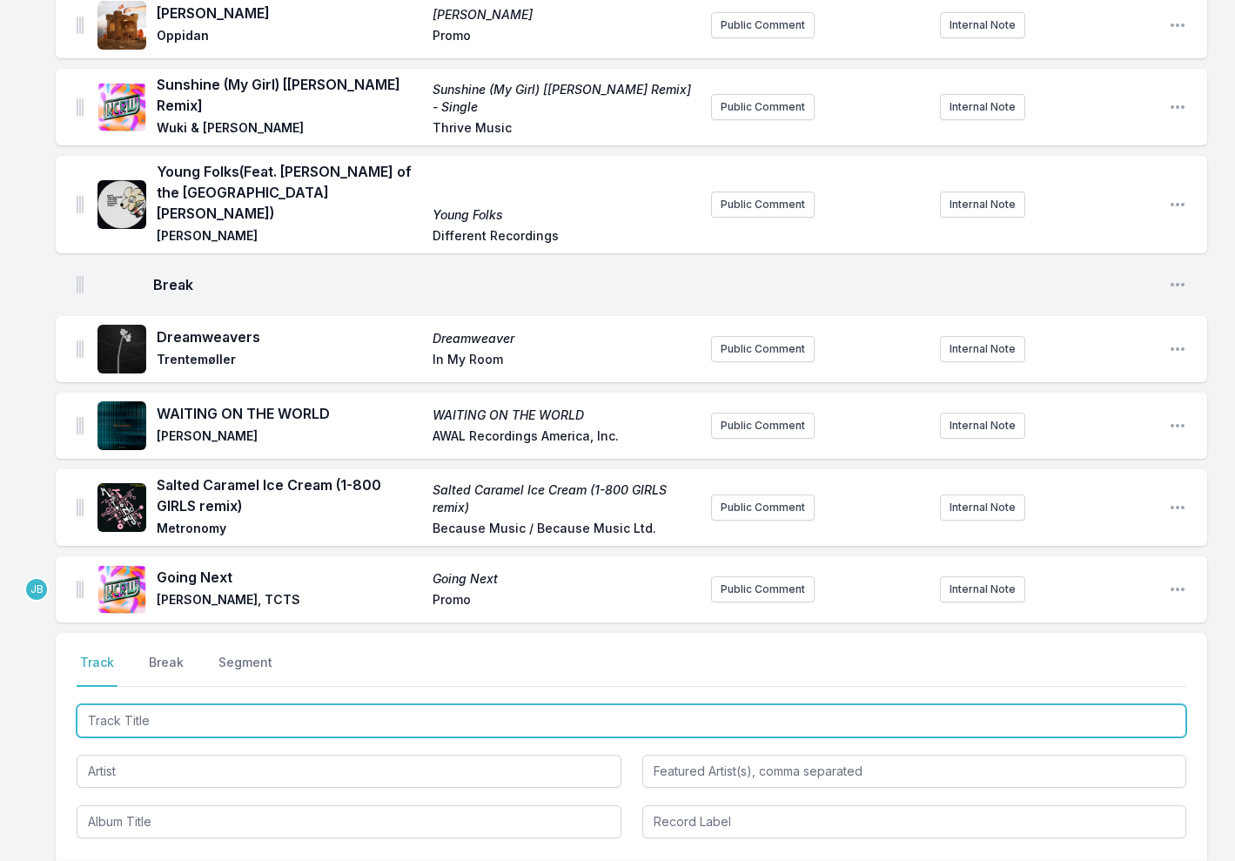
click at [220, 704] on input "Track Title" at bounding box center [631, 720] width 1109 height 33
type input "Time"
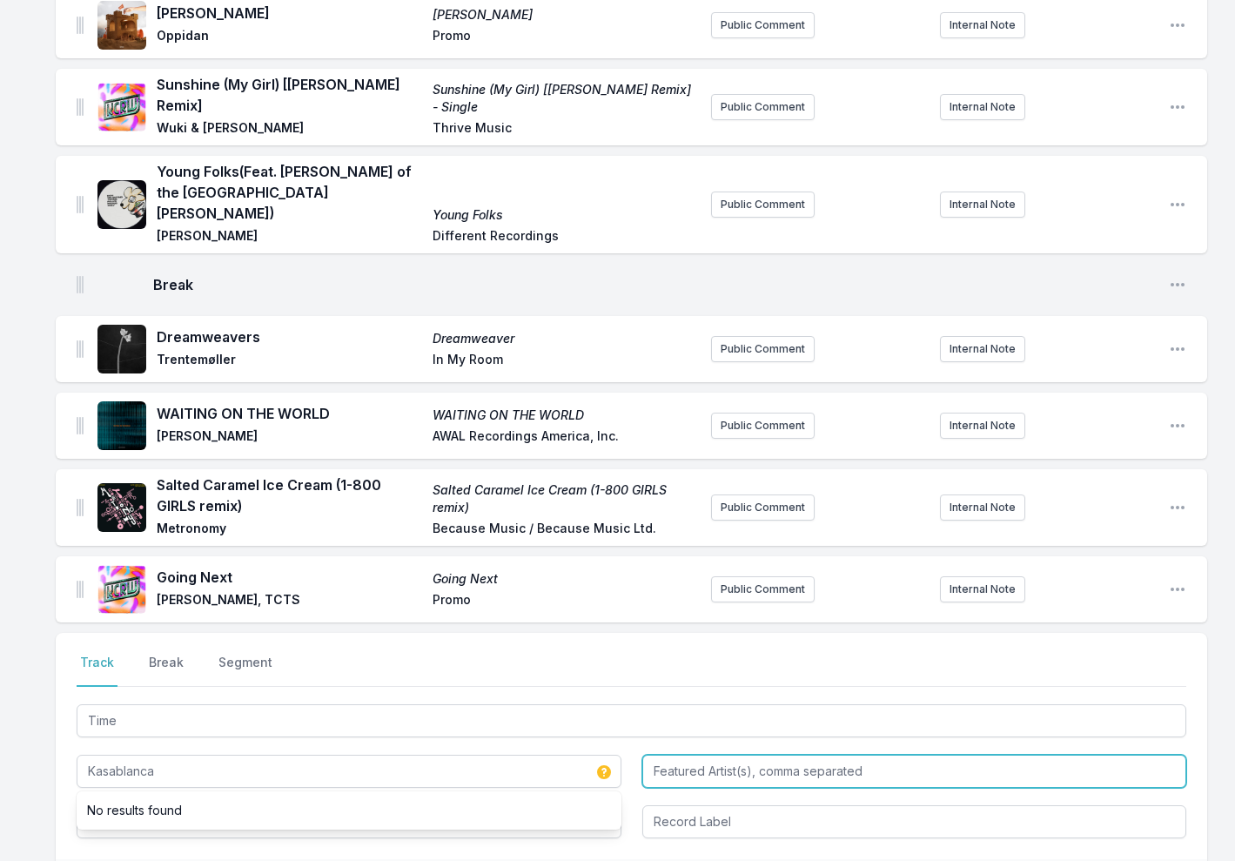
type input "Kasablanca"
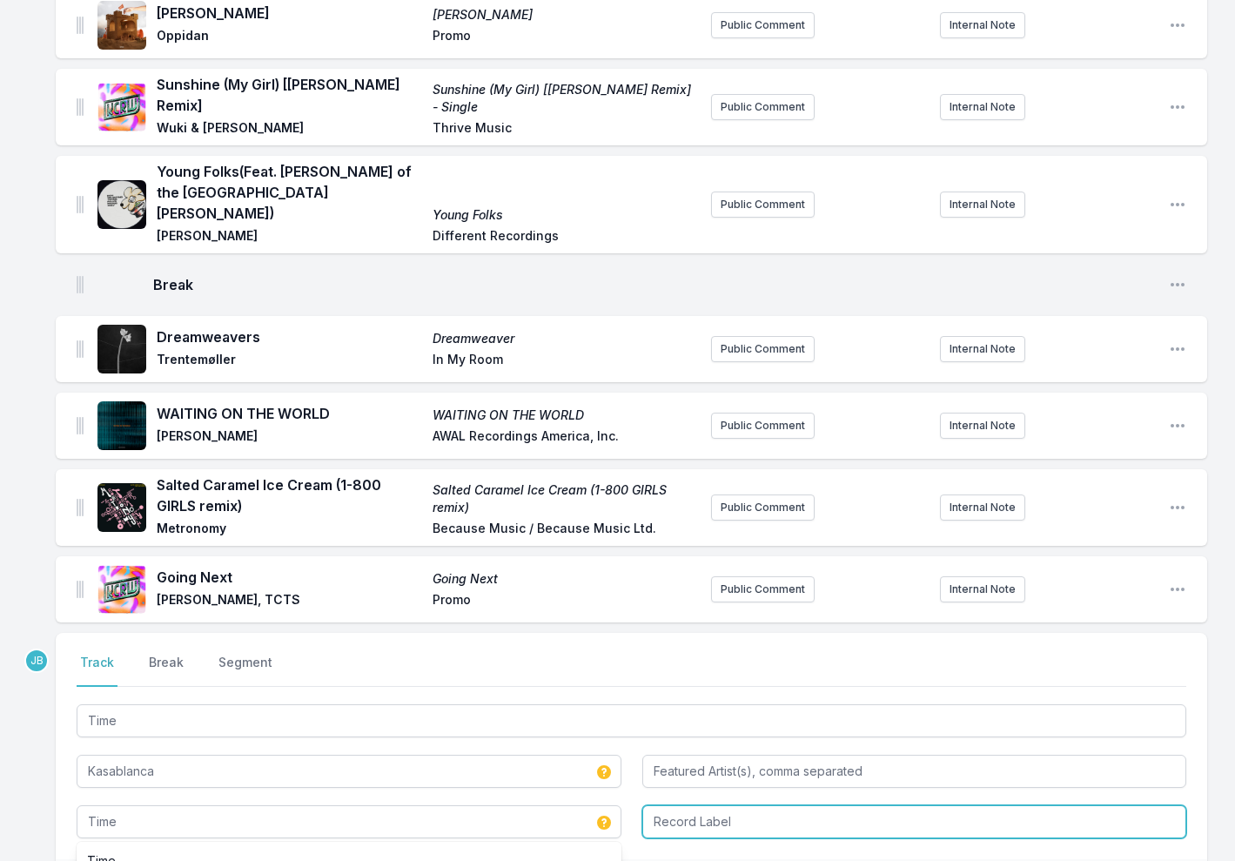
type input "Time"
type input "Anjunadeep"
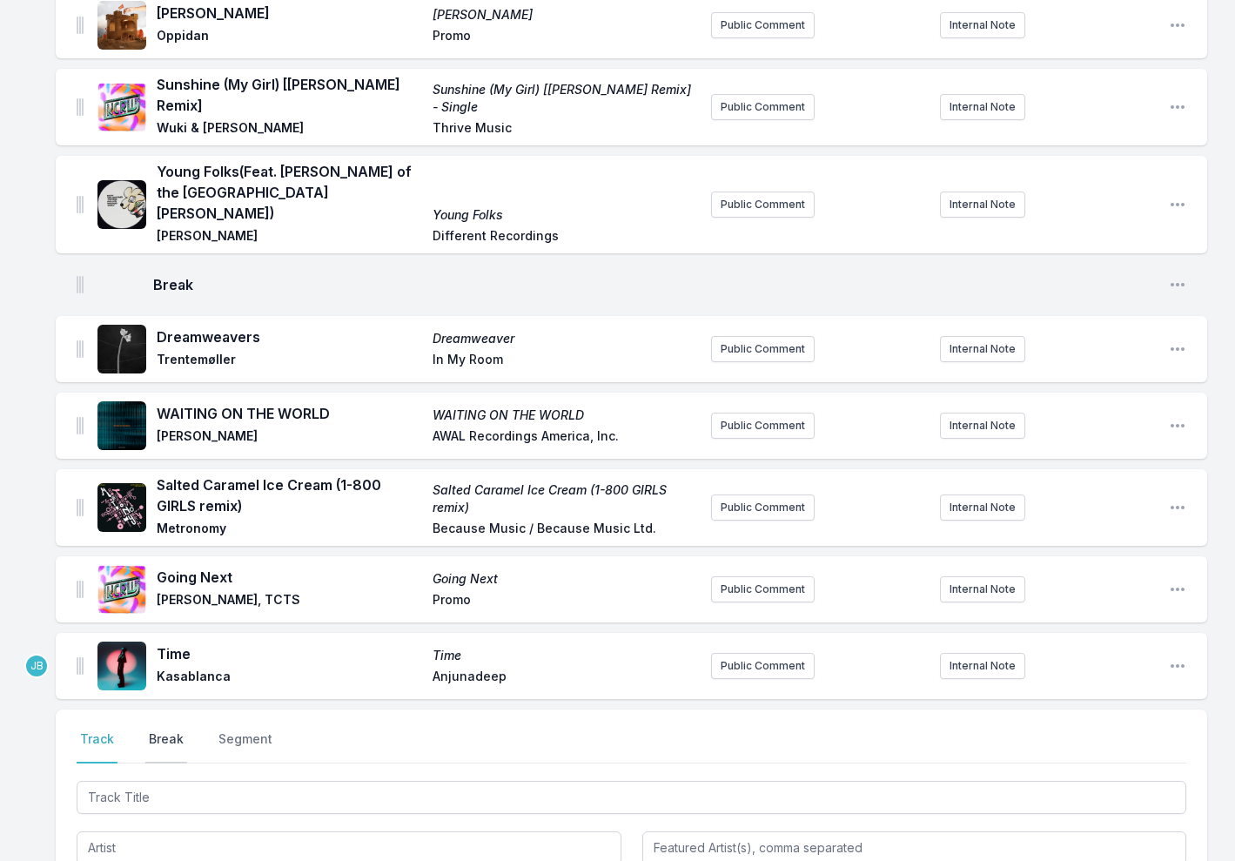
click at [160, 730] on button "Break" at bounding box center [166, 746] width 42 height 33
click at [1165, 829] on button "Save" at bounding box center [1156, 845] width 60 height 33
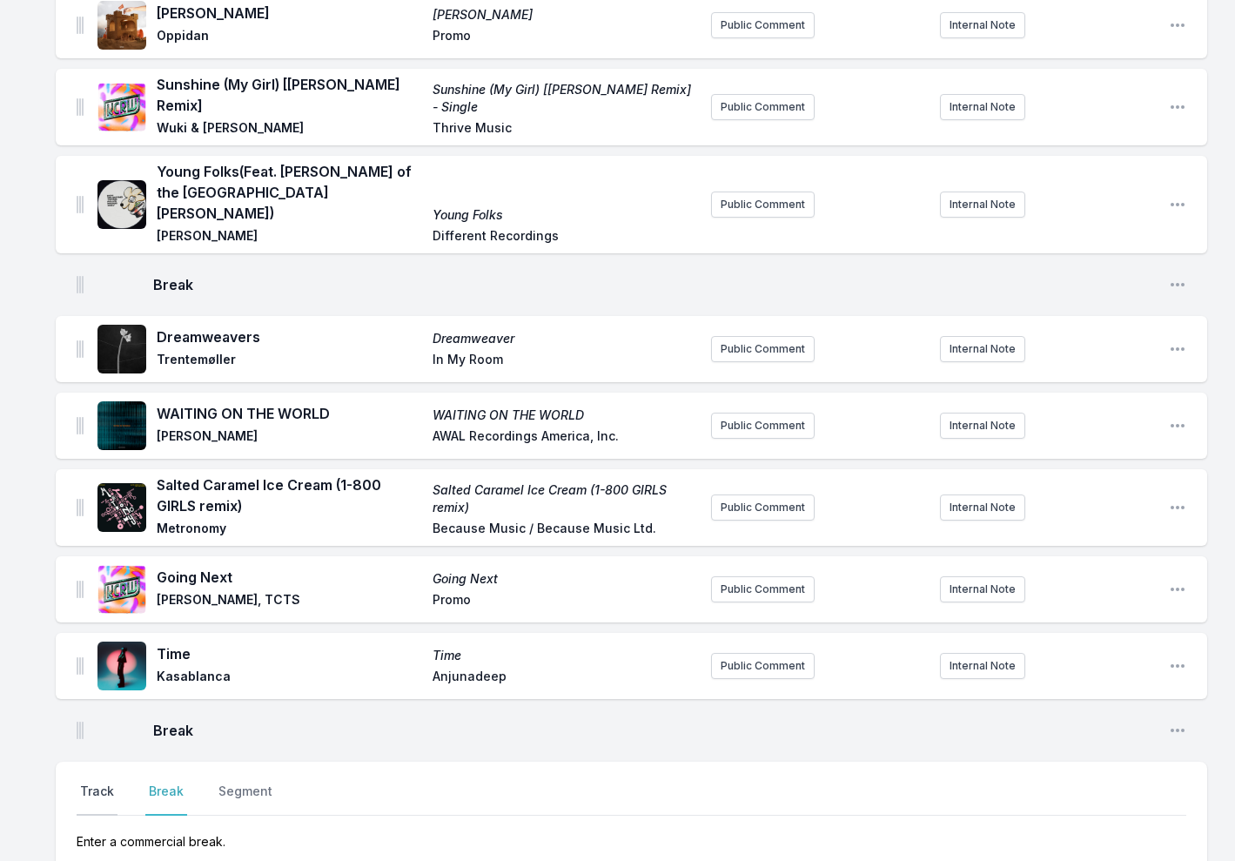
click at [101, 782] on button "Track" at bounding box center [97, 798] width 41 height 33
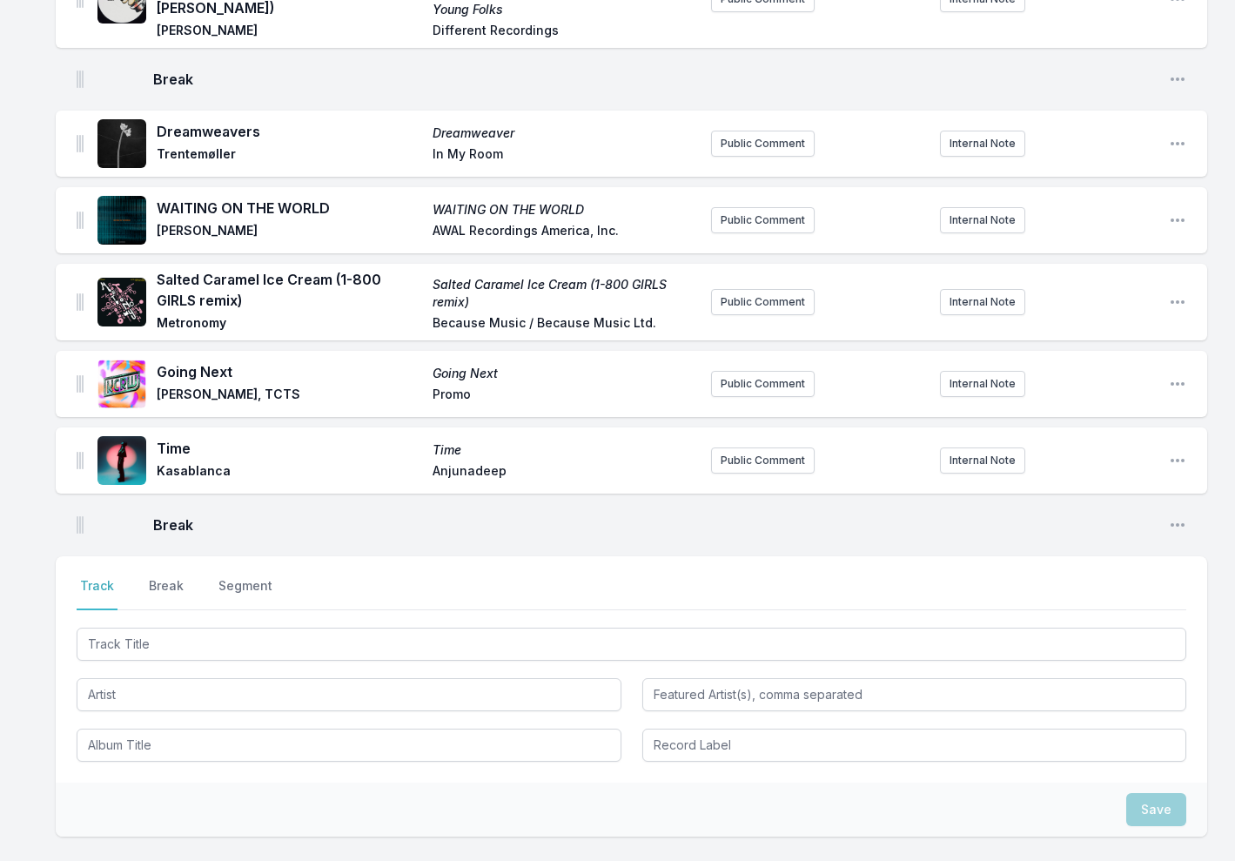
scroll to position [1182, 0]
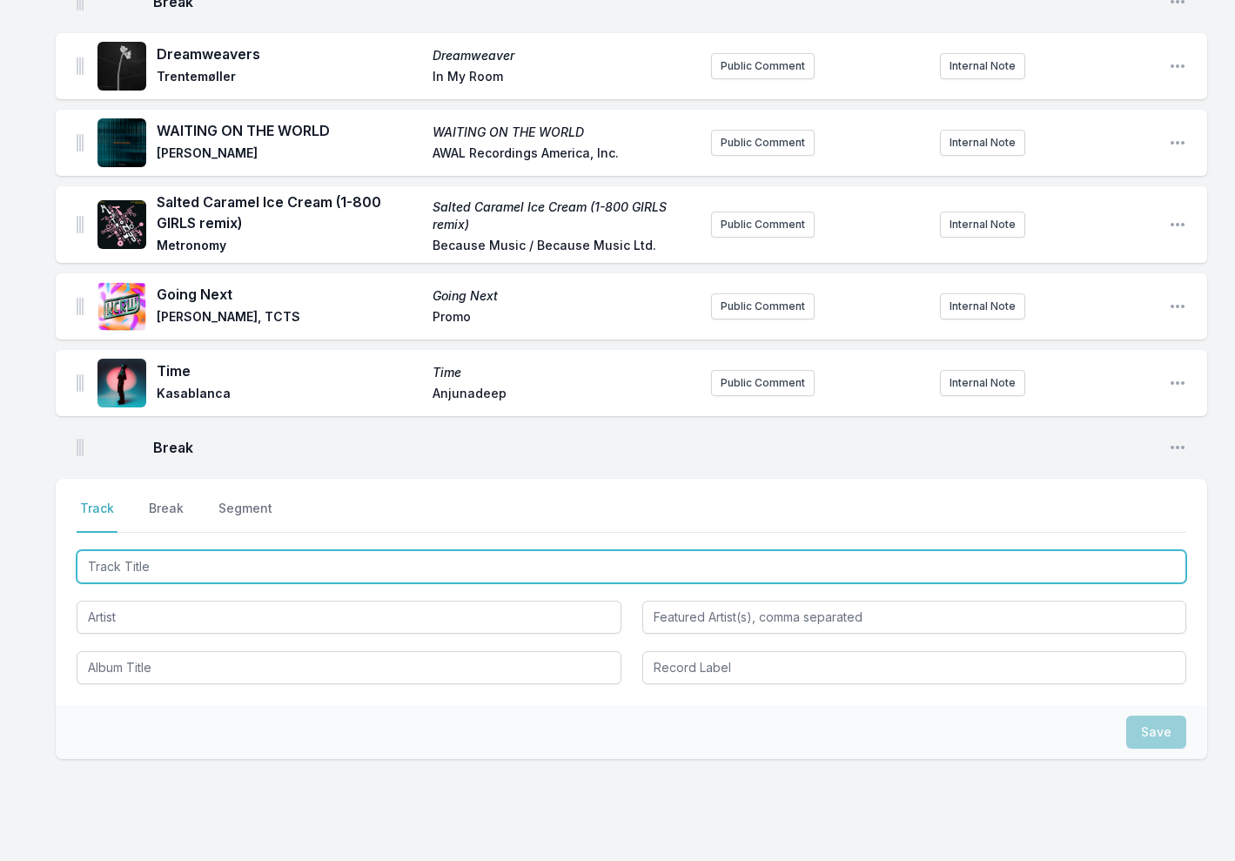
click at [183, 550] on input "Track Title" at bounding box center [631, 566] width 1109 height 33
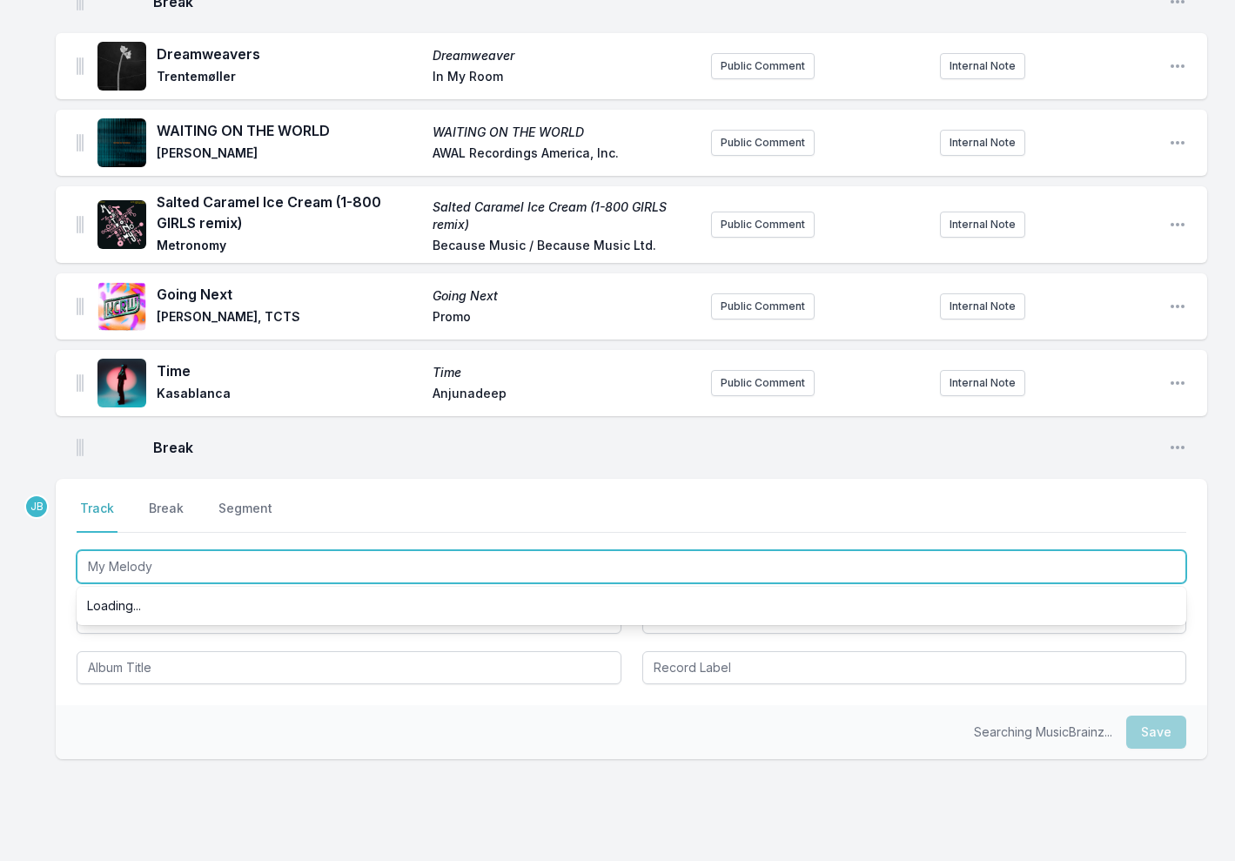
type input "My Melody"
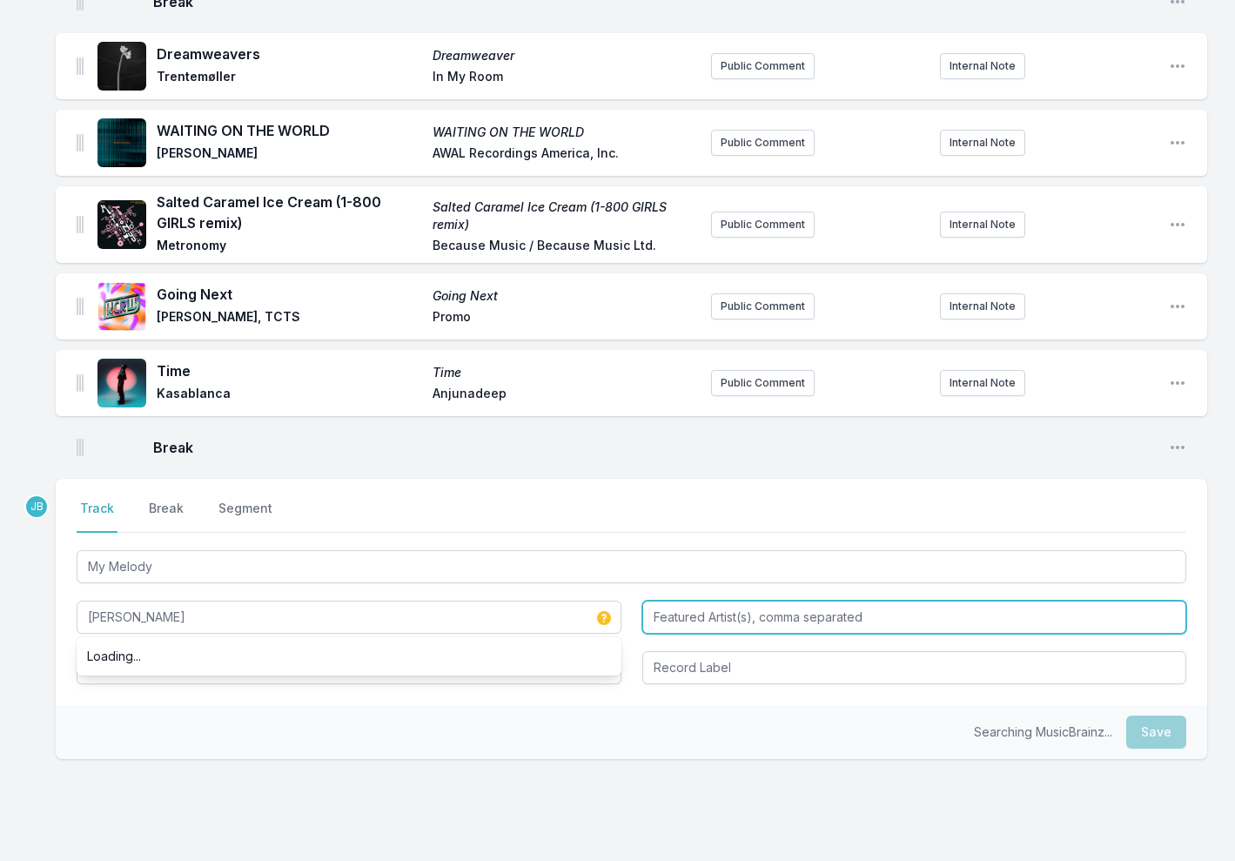
type input "TEED"
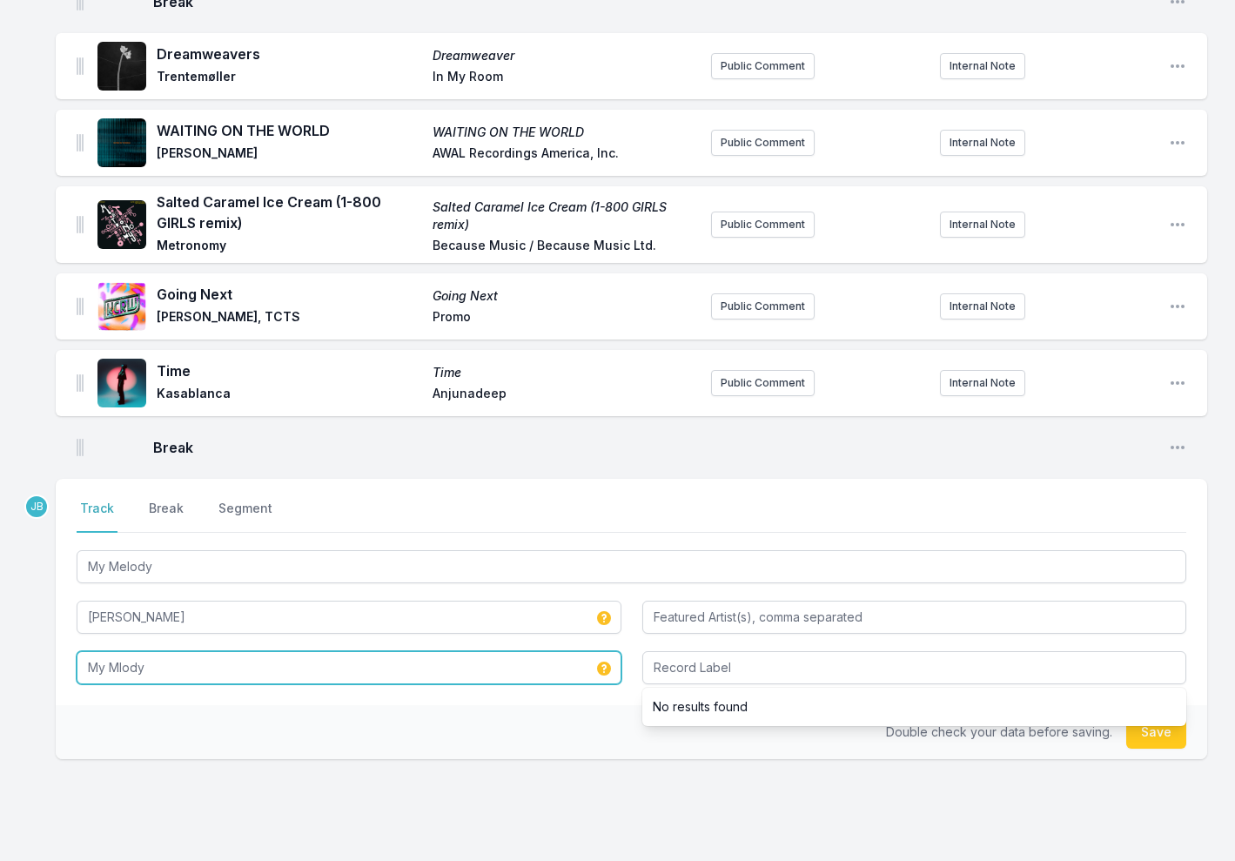
click at [133, 651] on input "My Mlody" at bounding box center [349, 667] width 545 height 33
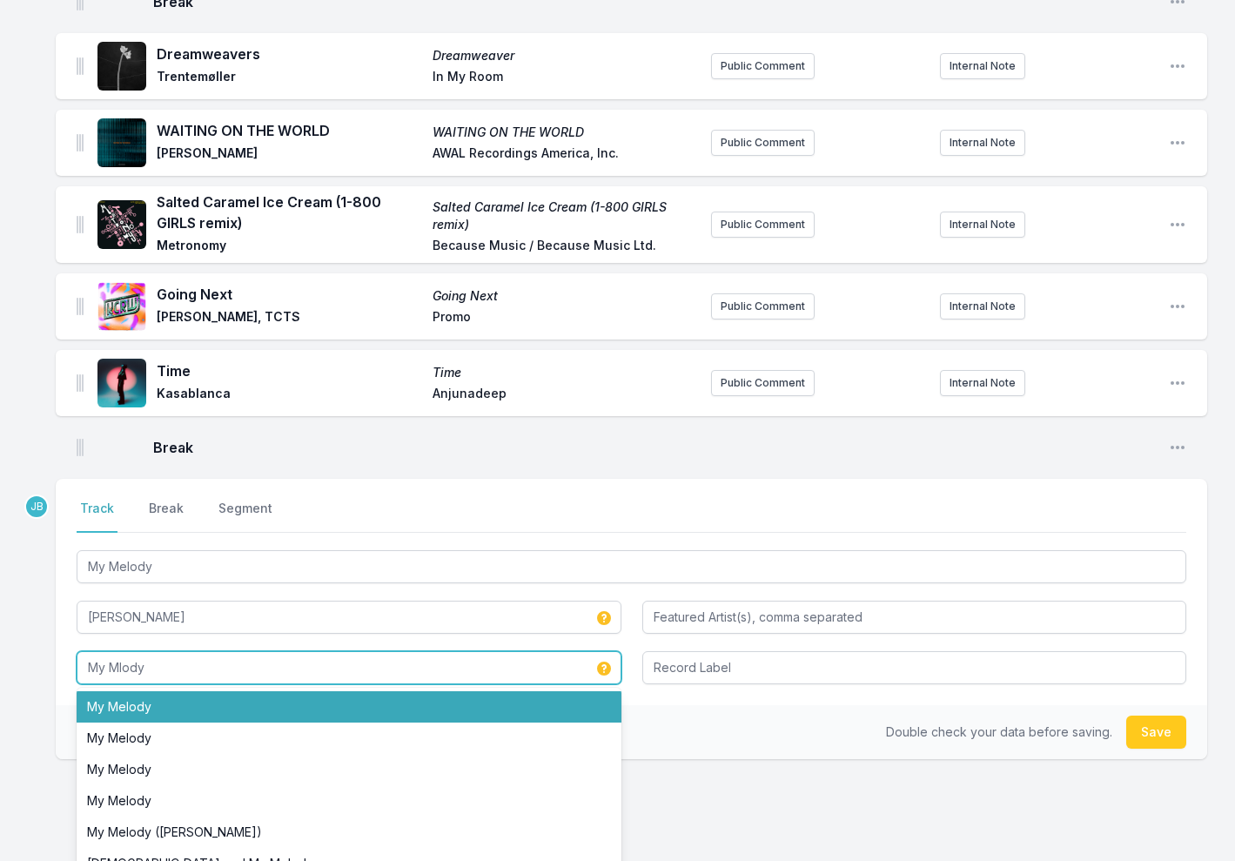
click at [115, 691] on li "My Melody" at bounding box center [349, 706] width 545 height 31
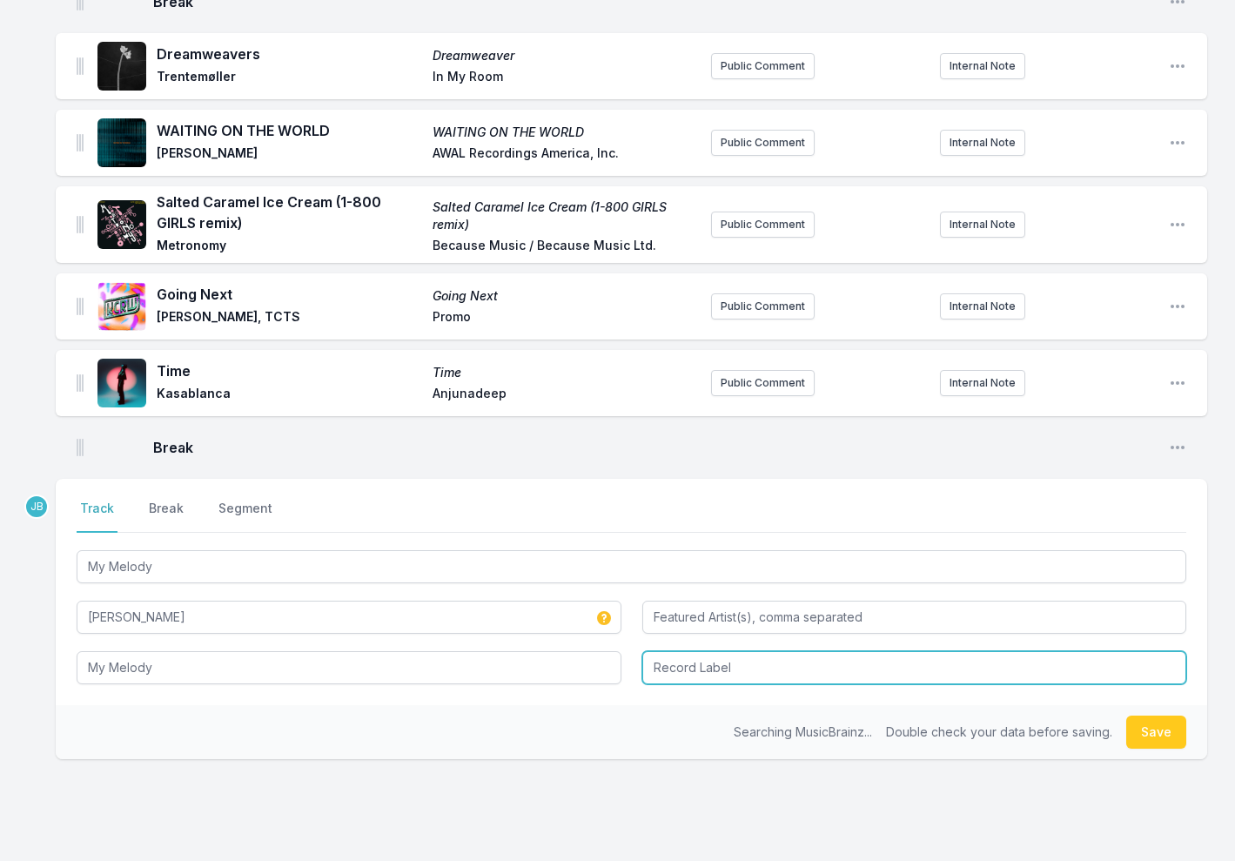
type input "My Melody"
type input "Nice Age"
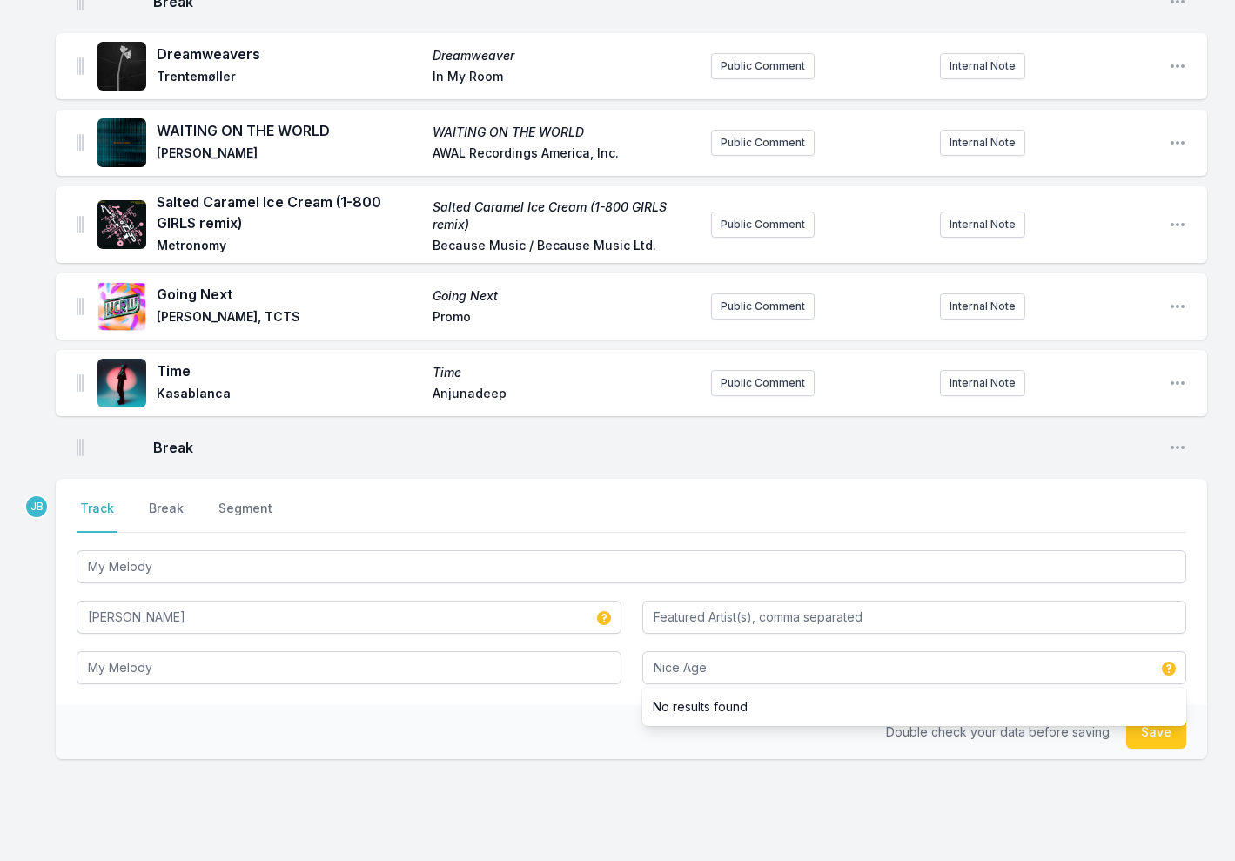
click at [1160, 715] on button "Save" at bounding box center [1156, 731] width 60 height 33
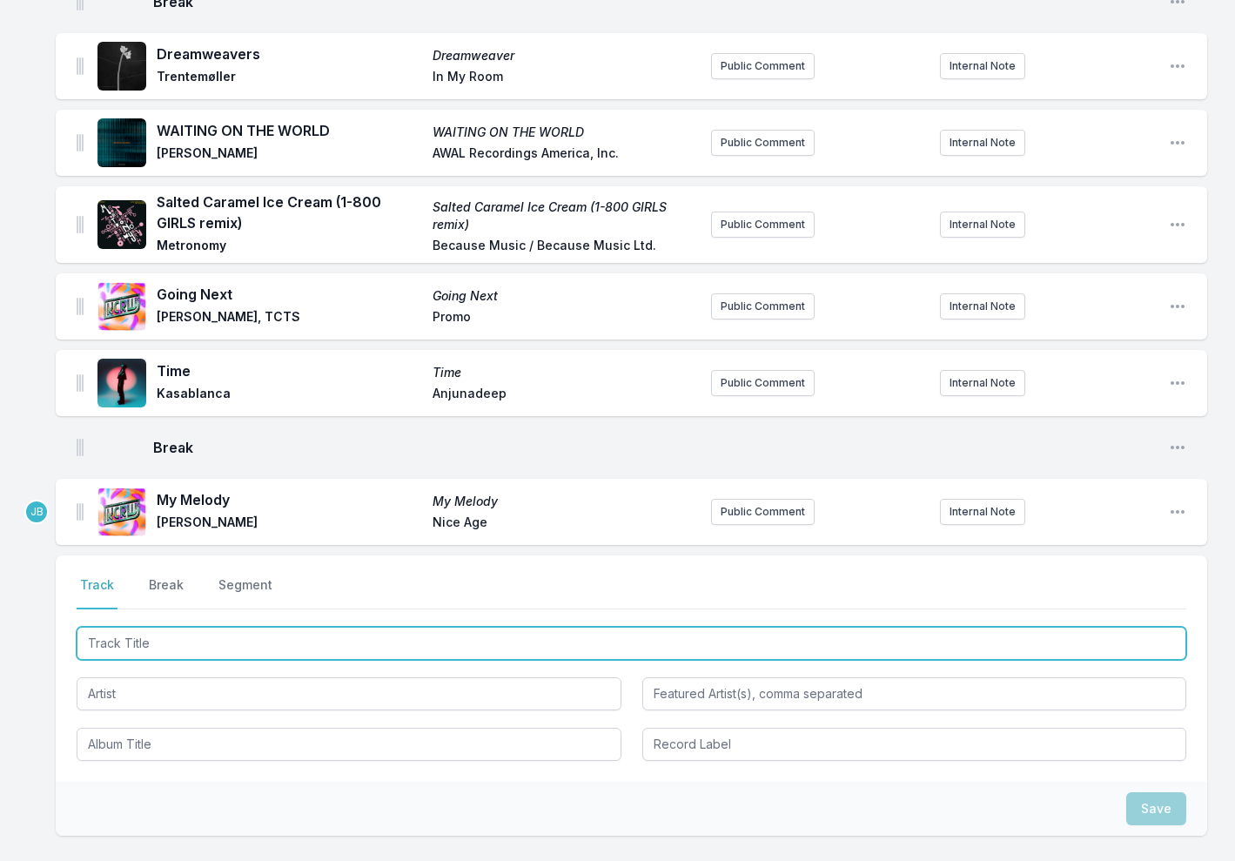
click at [268, 626] on input "Track Title" at bounding box center [631, 642] width 1109 height 33
type input "Pop Pop"
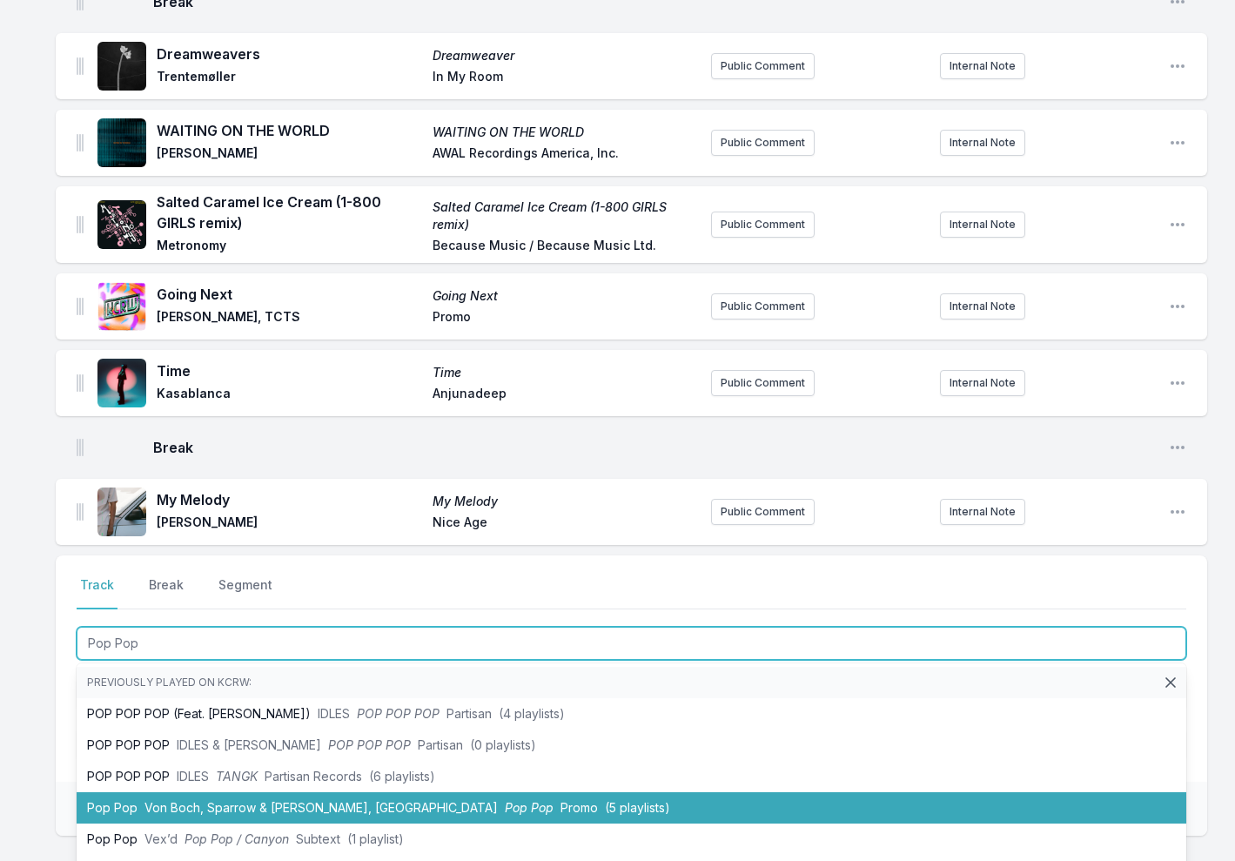
click at [251, 792] on li "Pop Pop Von Boch, Sparrow & Barbossa, KZ Pop Pop Promo (5 playlists)" at bounding box center [631, 807] width 1109 height 31
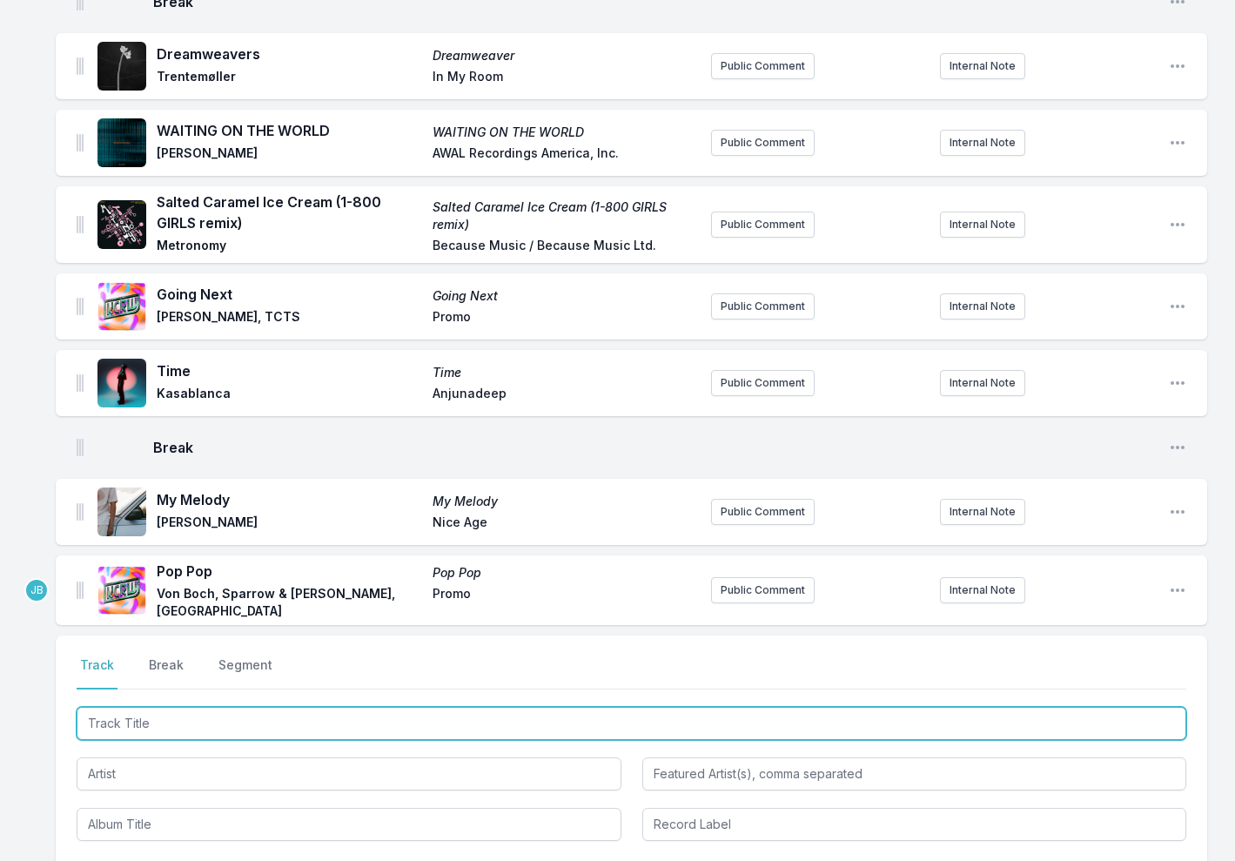
click at [160, 707] on input "Track Title" at bounding box center [631, 723] width 1109 height 33
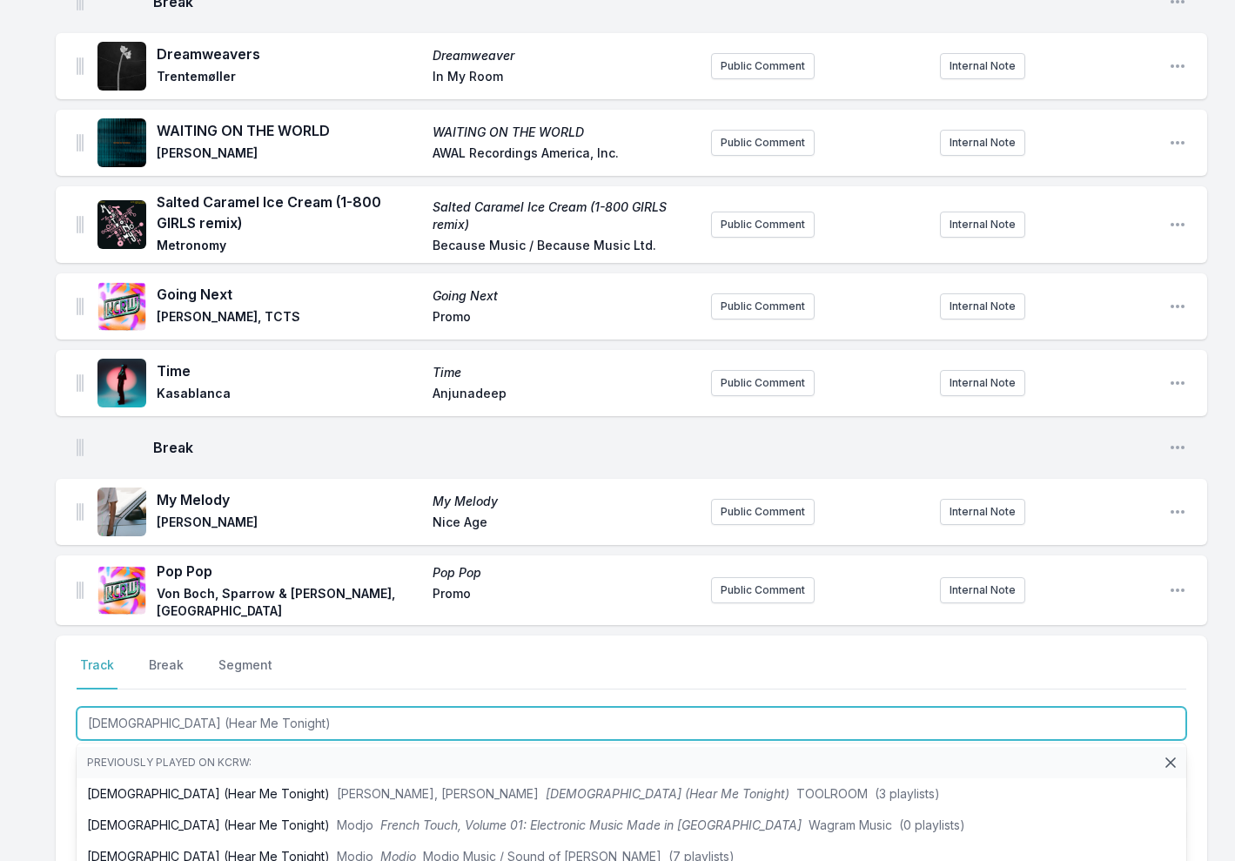
type input "Lady (Hear Me Tonight)"
drag, startPoint x: 248, startPoint y: 664, endPoint x: 38, endPoint y: 661, distance: 209.7
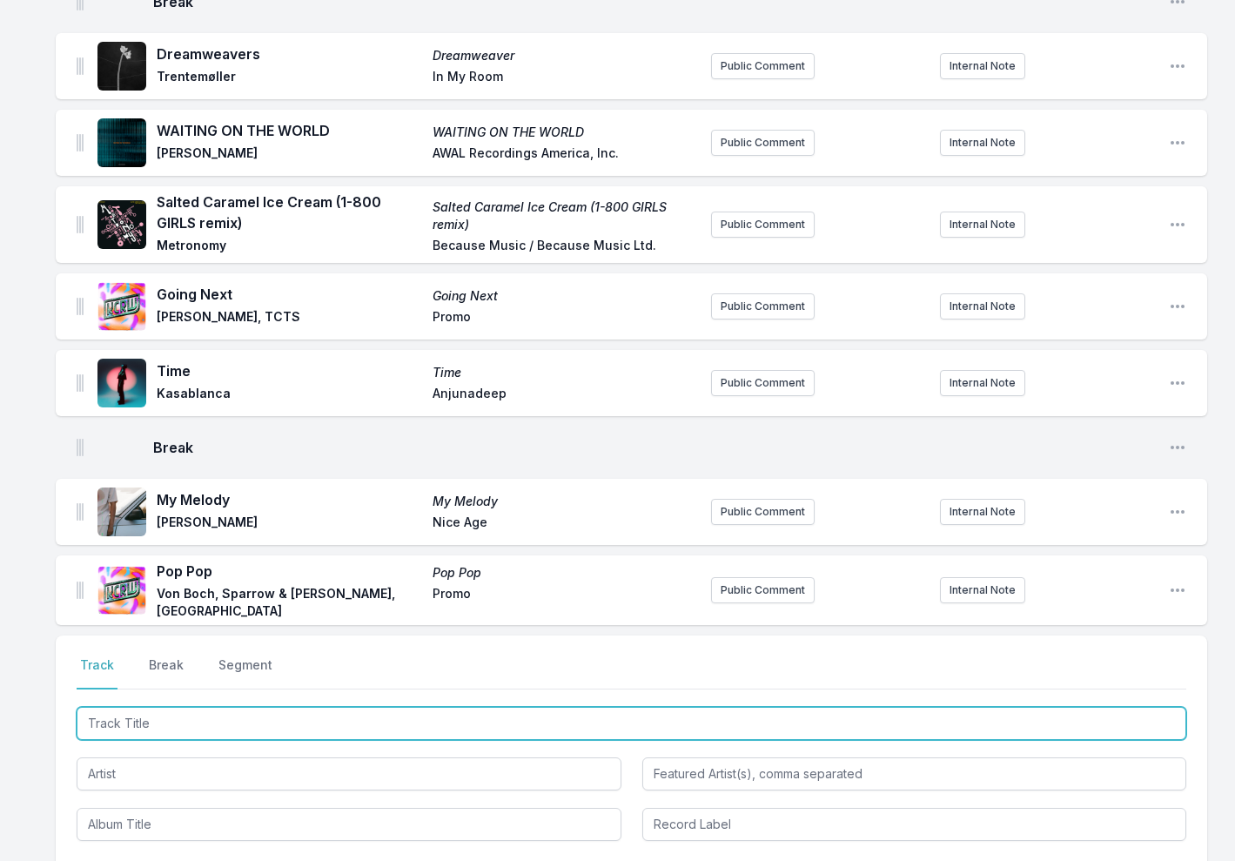
paste input "Lady (Hear Me Tonight) (Sparrow & Barbossa, Koshi, Daymaan Remix)"
type input "Lady (Hear Me Tonight) (Sparrow & Barbossa, Koshi, Daymaan Remix)"
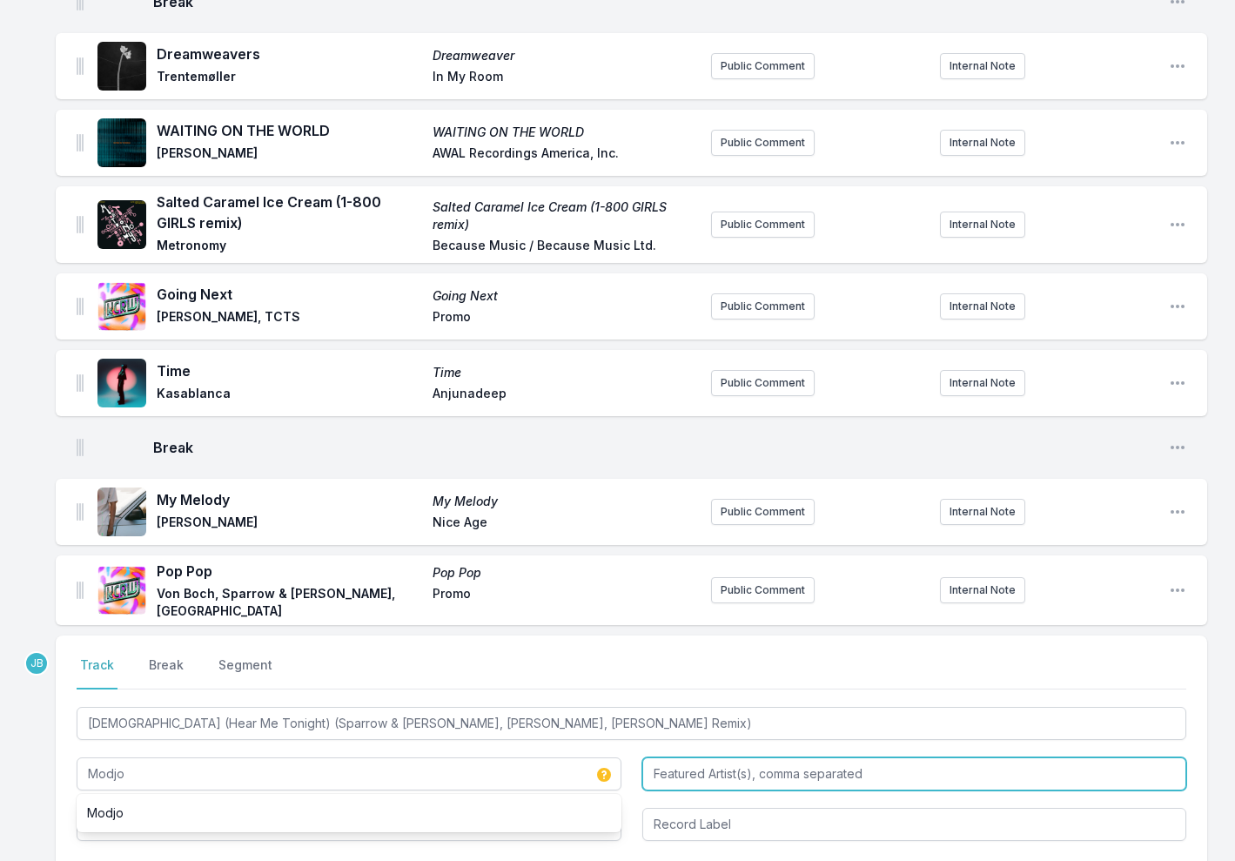
type input "Modjo"
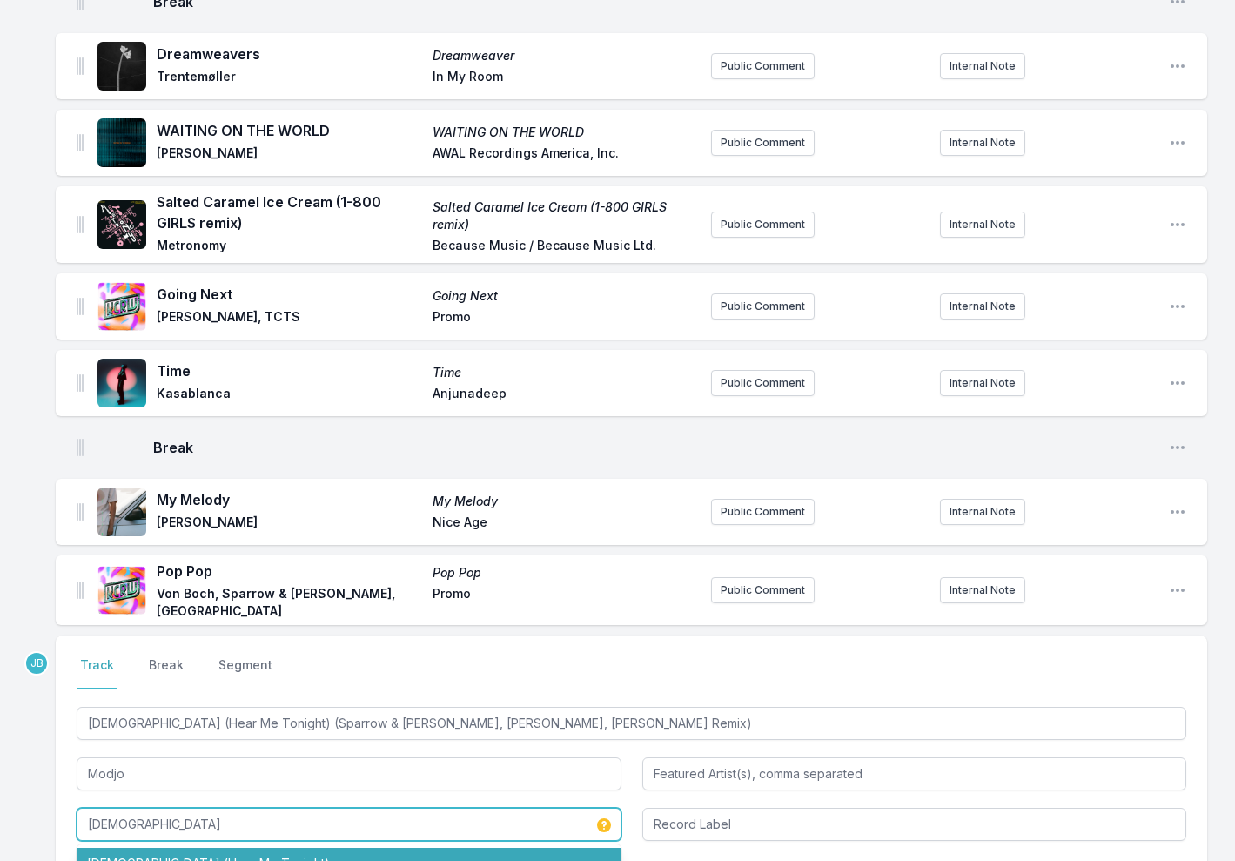
click at [157, 848] on li "Lady (Hear Me Tonight)" at bounding box center [349, 863] width 545 height 31
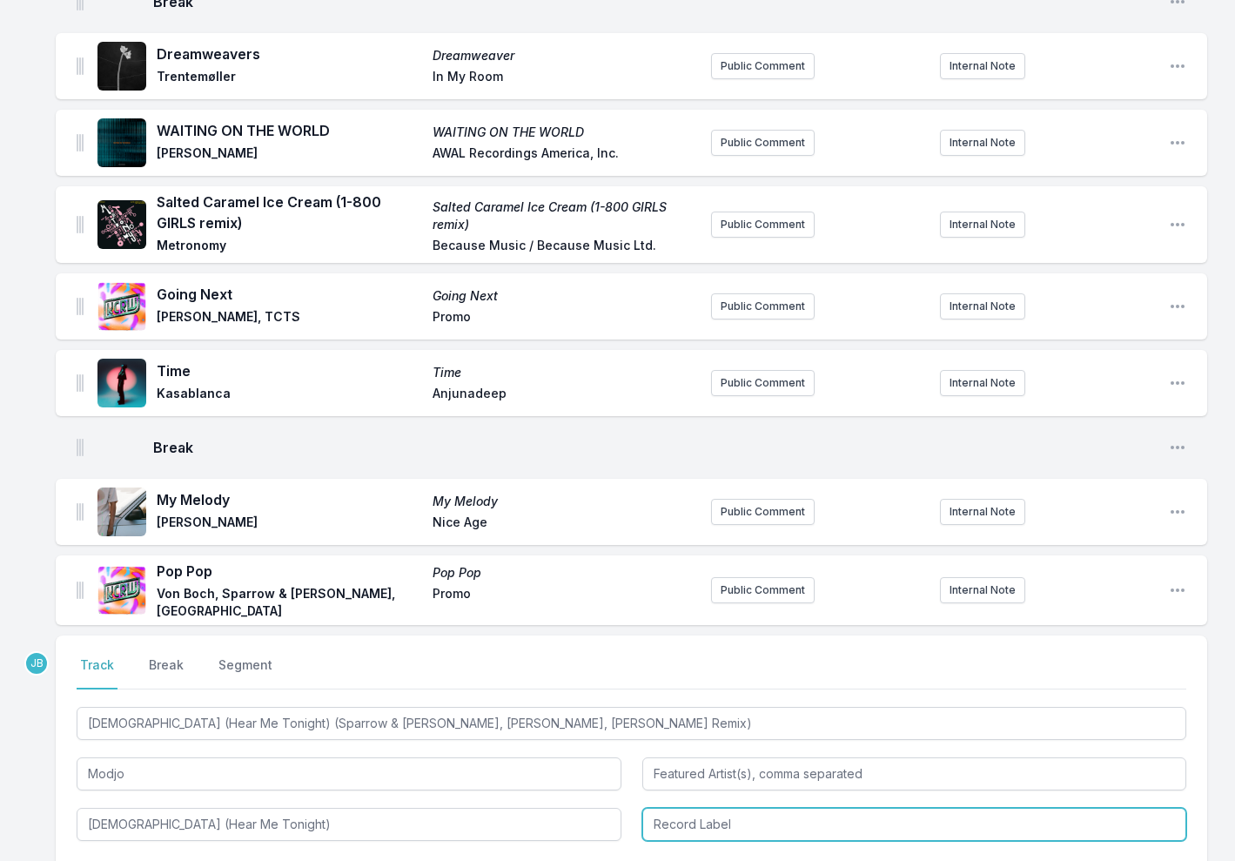
type input "Lady (Hear Me Tonight)"
click at [734, 848] on li "MCA Records" at bounding box center [914, 863] width 545 height 31
type input "MCA Records"
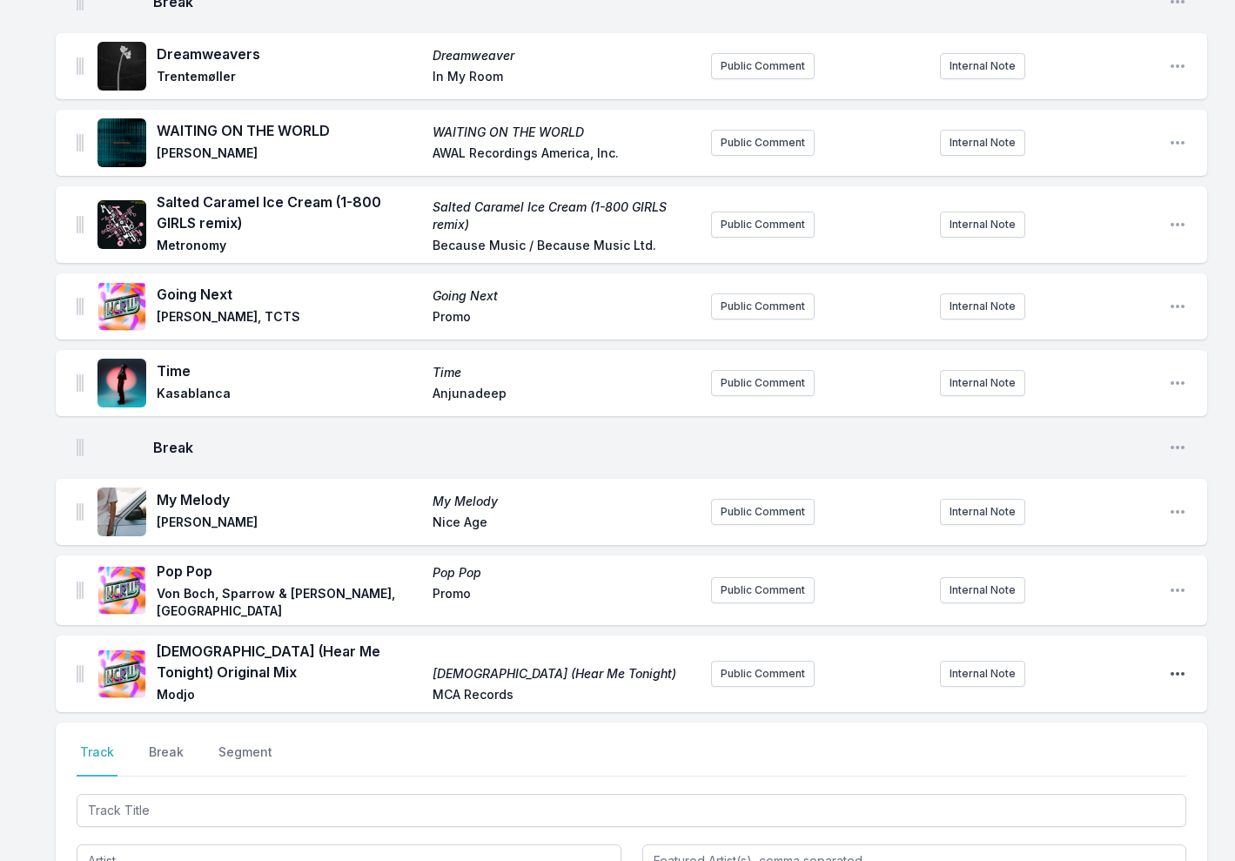
click at [1179, 665] on icon "Open playlist item options" at bounding box center [1177, 673] width 17 height 17
click at [1082, 693] on button "Edit Track Details" at bounding box center [1088, 708] width 195 height 31
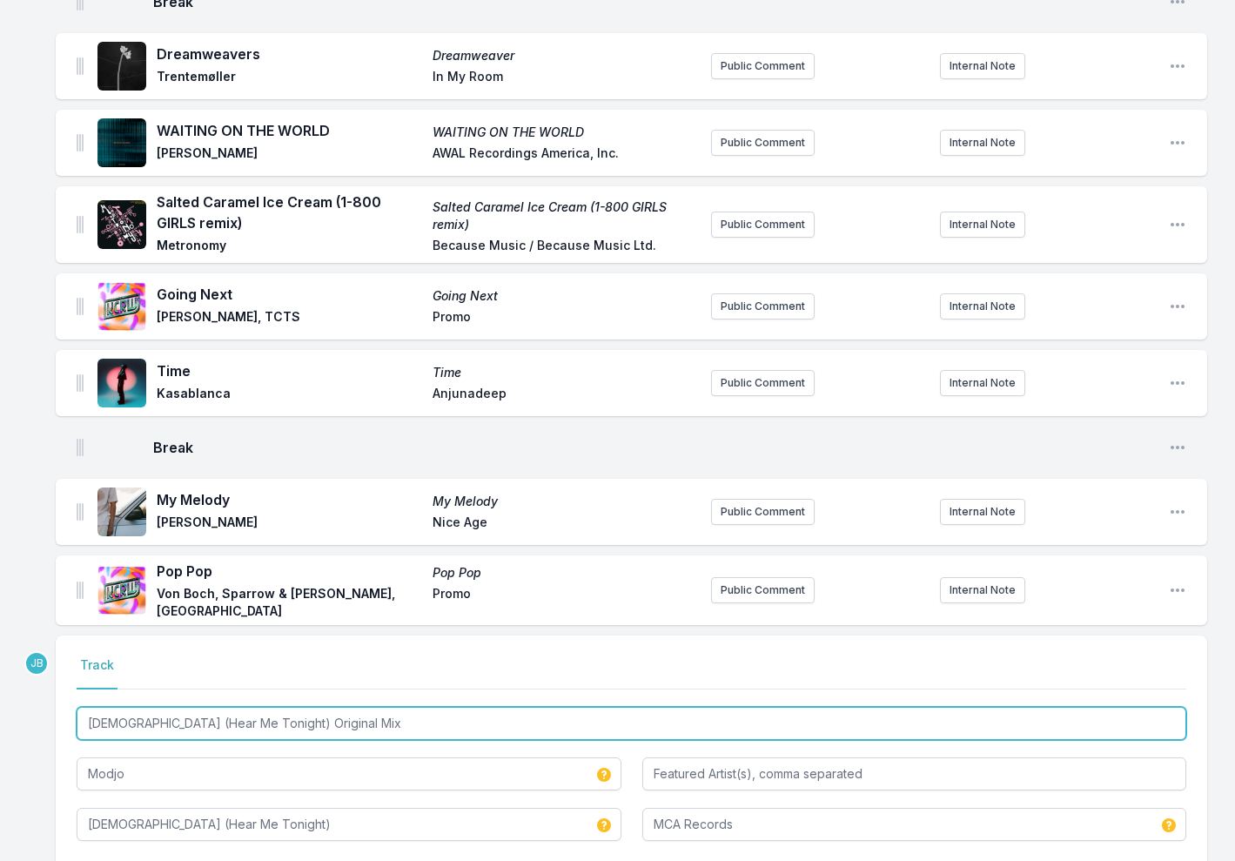
drag, startPoint x: 321, startPoint y: 665, endPoint x: 53, endPoint y: 670, distance: 268.1
paste input "(Sparrow & Barbossa, Koshi, Daymaan Remix)"
type input "Lady (Hear Me Tonight) (Sparrow & Barbossa, Koshi, Daymaan Remix)"
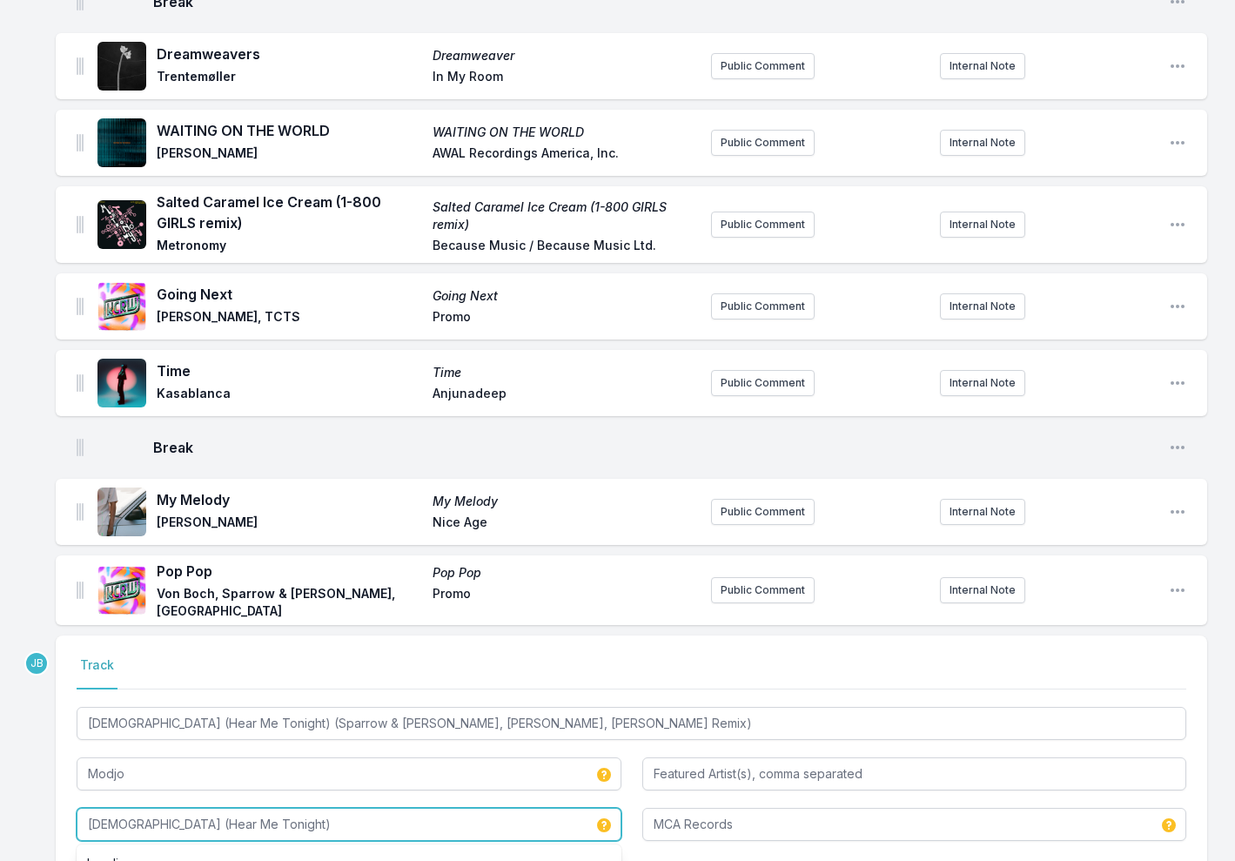
click at [242, 807] on input "Lady (Hear Me Tonight)" at bounding box center [349, 823] width 545 height 33
drag, startPoint x: 279, startPoint y: 765, endPoint x: 41, endPoint y: 769, distance: 238.5
paste input "(Sparrow & Barbossa, Koshi, Daymaan Remix)"
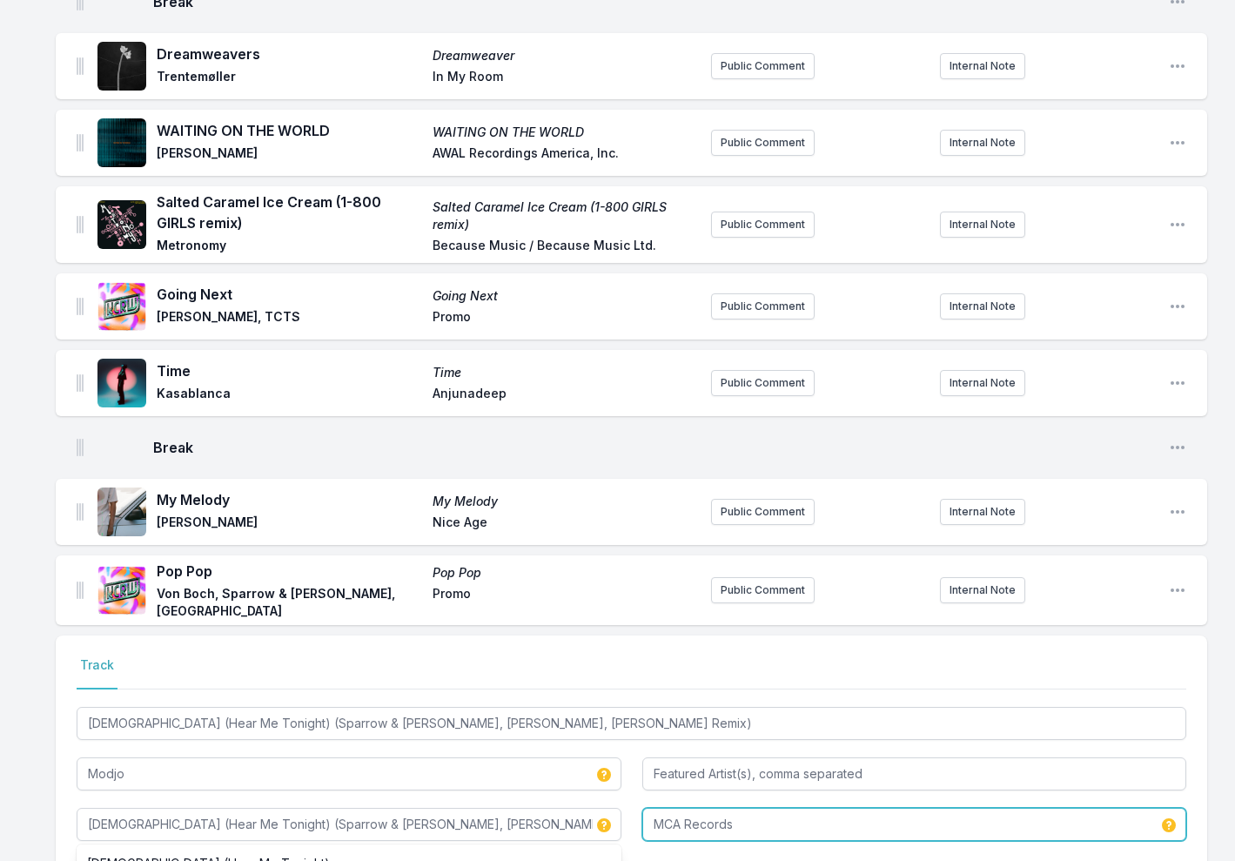
type input "Lady (Hear Me Tonight) (Sparrow & Barbossa, Koshi, Daymaan Remix)"
type input "Promo"
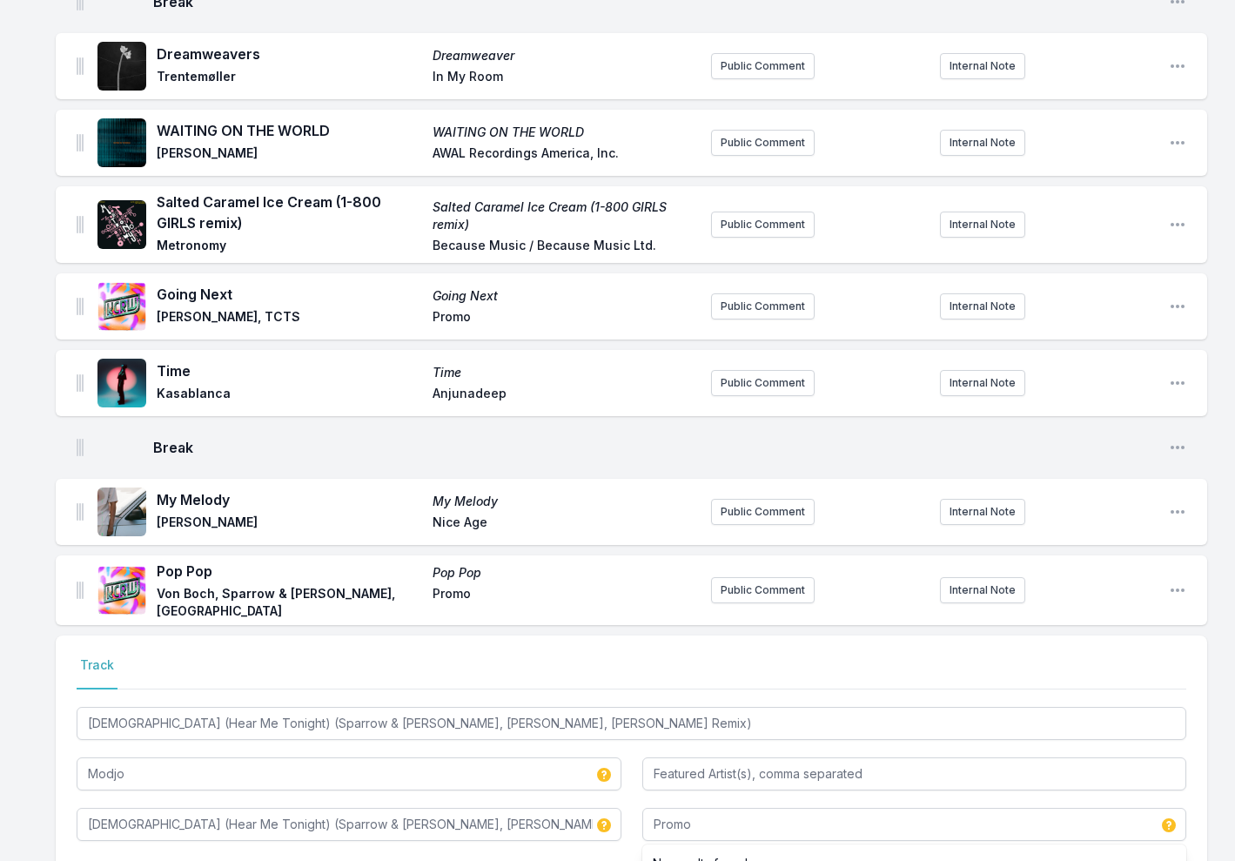
type input "Lady (Hear Me Tonight) Original Mix"
type input "Lady (Hear Me Tonight)"
type input "MCA Records"
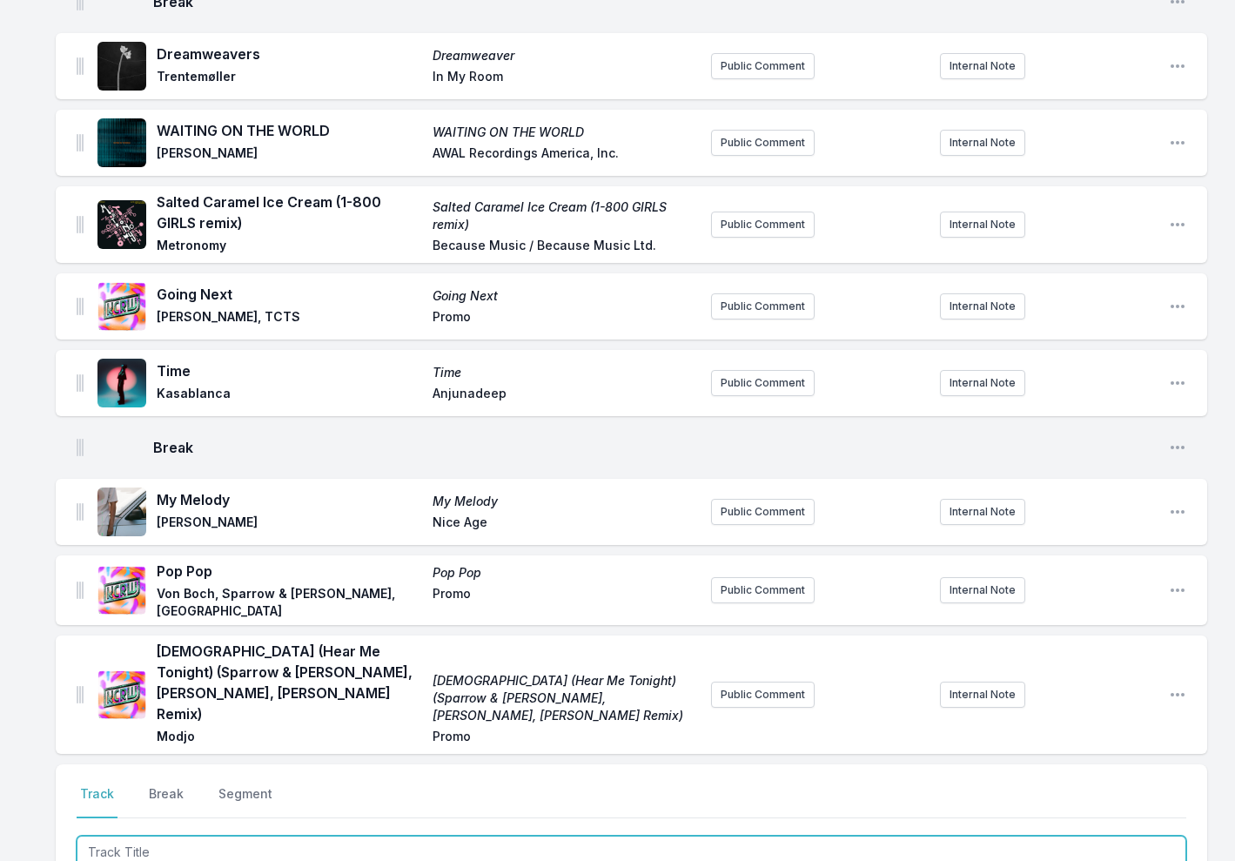
click at [226, 835] on input "Track Title" at bounding box center [631, 851] width 1109 height 33
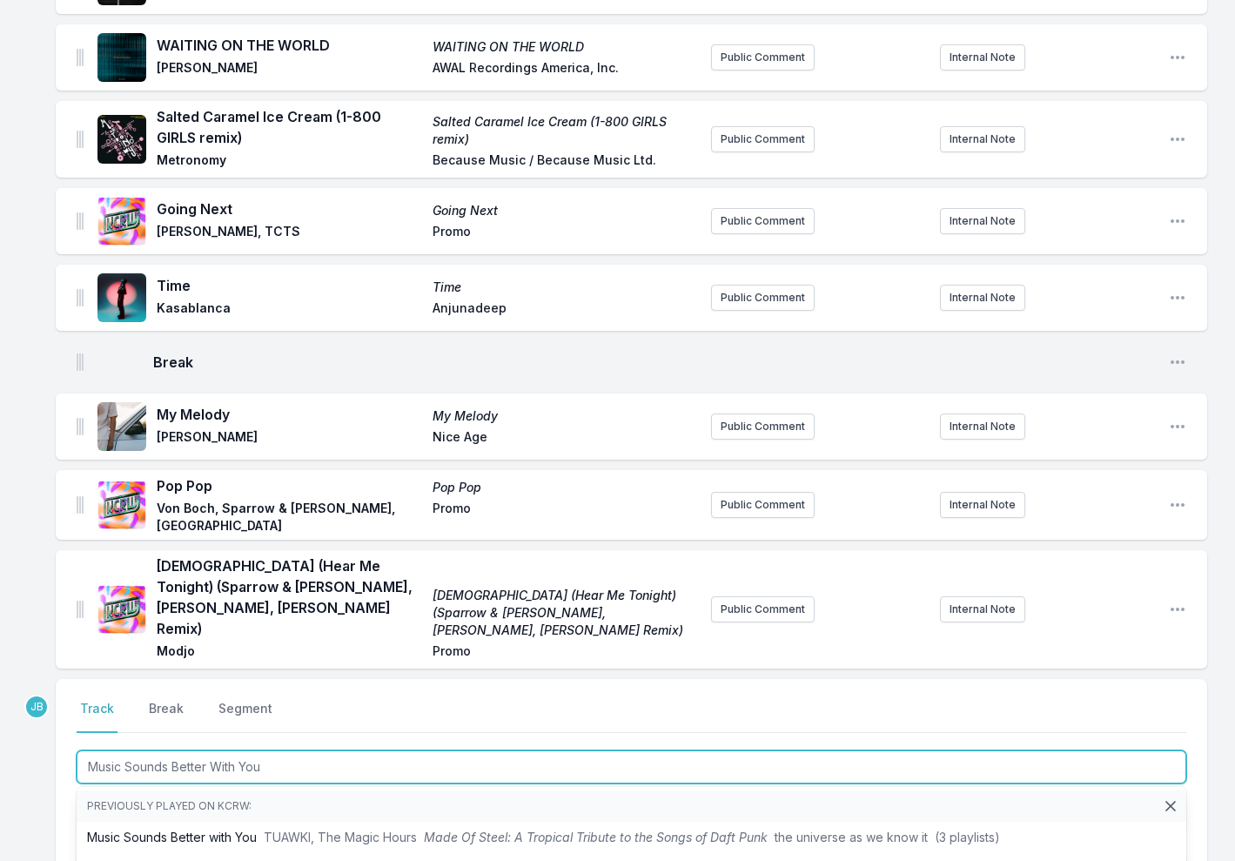
scroll to position [0, 0]
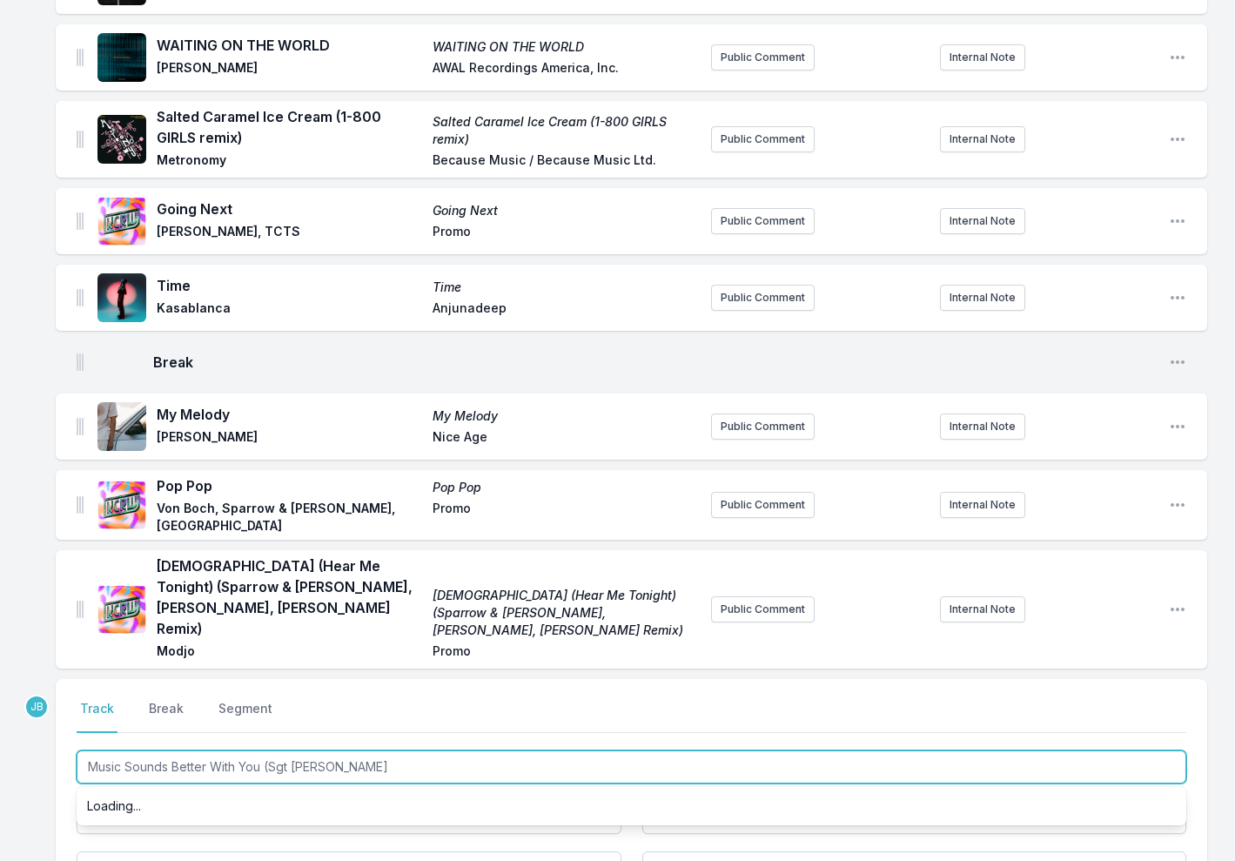
type input "Music Sounds Better With You (Sgt Slick"
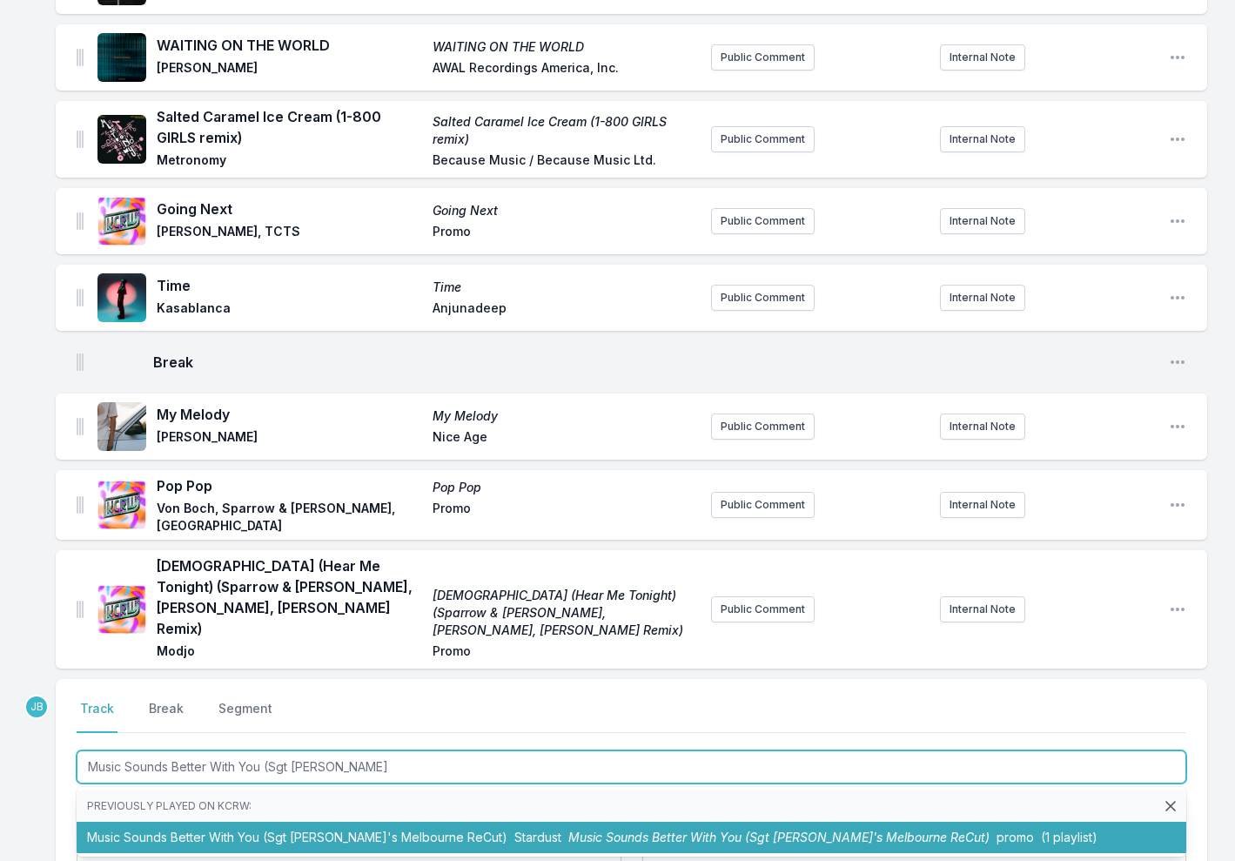
click at [305, 821] on li "Music Sounds Better With You (Sgt Slick's Melbourne ReCut) Stardust Music Sound…" at bounding box center [631, 836] width 1109 height 31
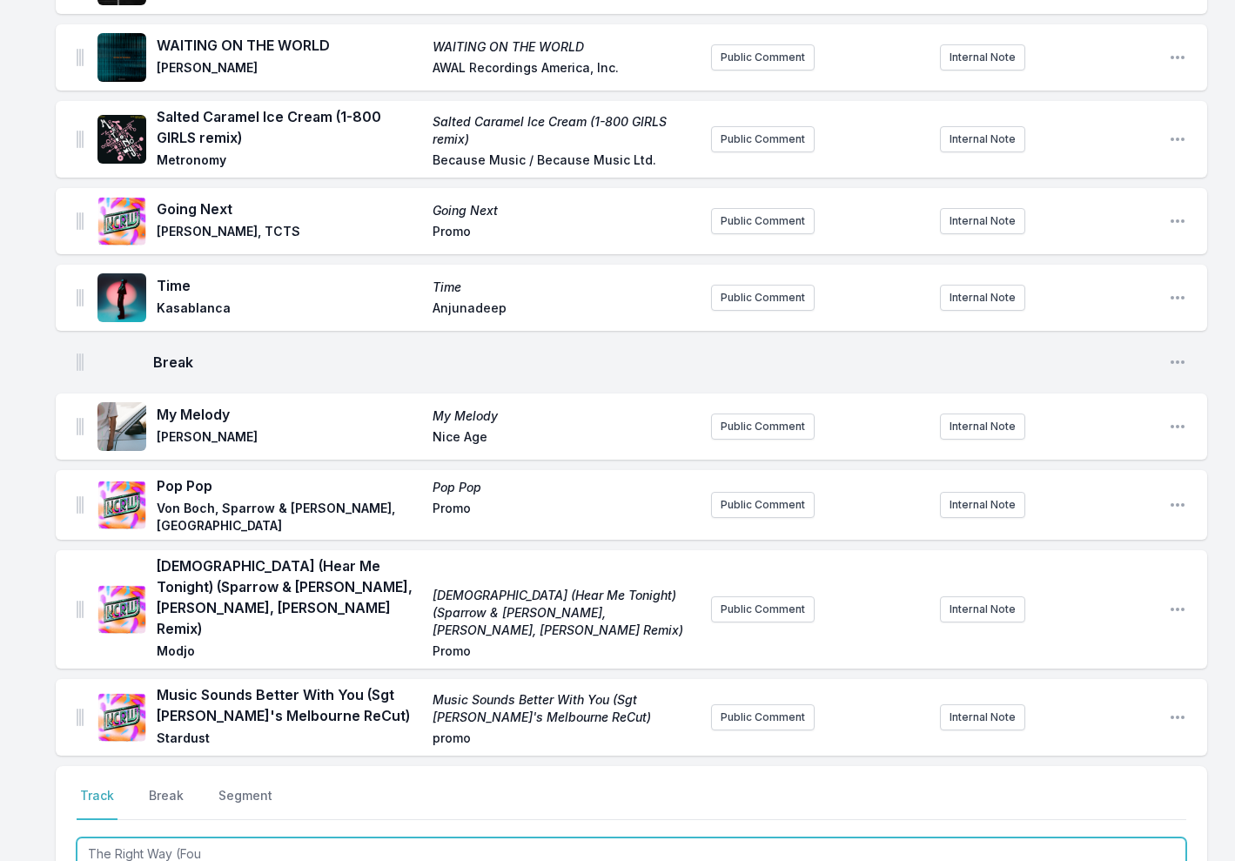
type input "The Right Way (Fouk"
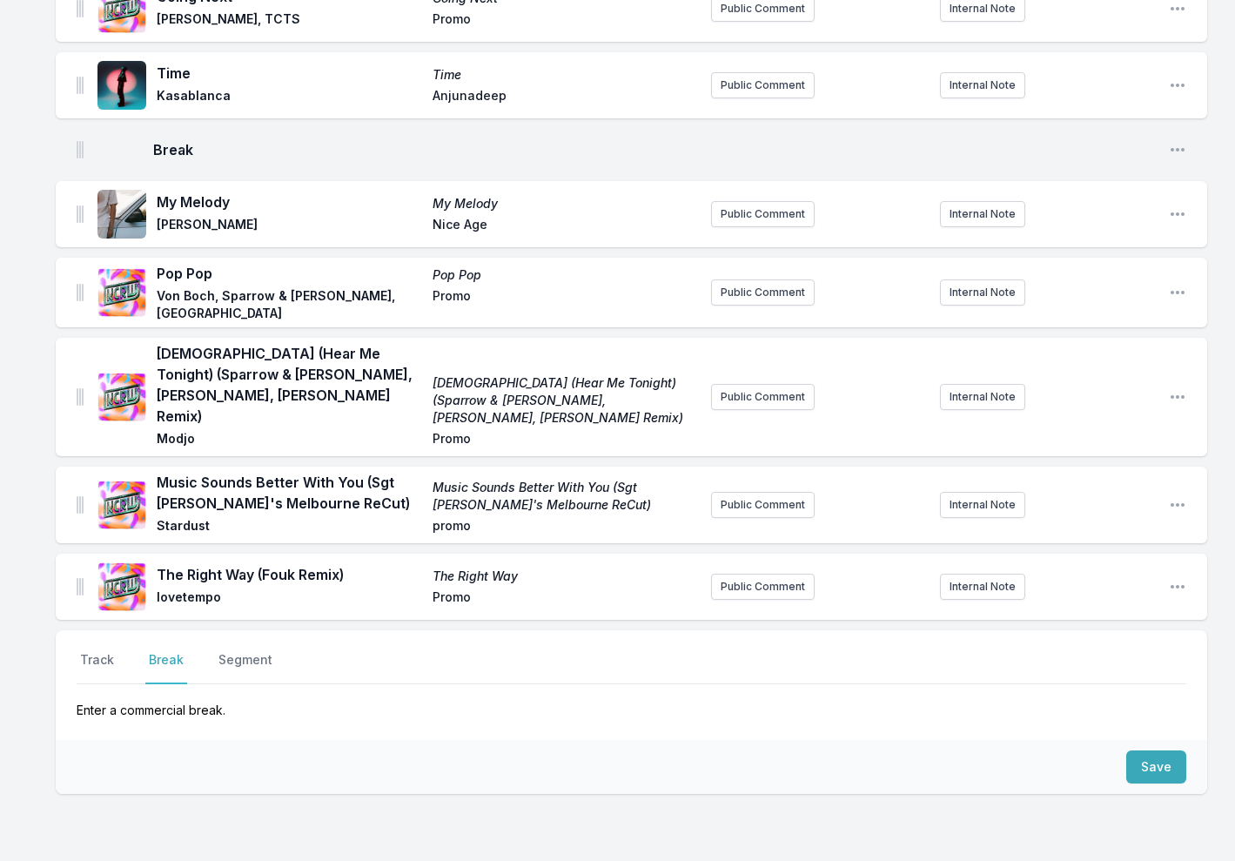
scroll to position [1478, 0]
click at [1157, 751] on button "Save" at bounding box center [1156, 767] width 60 height 33
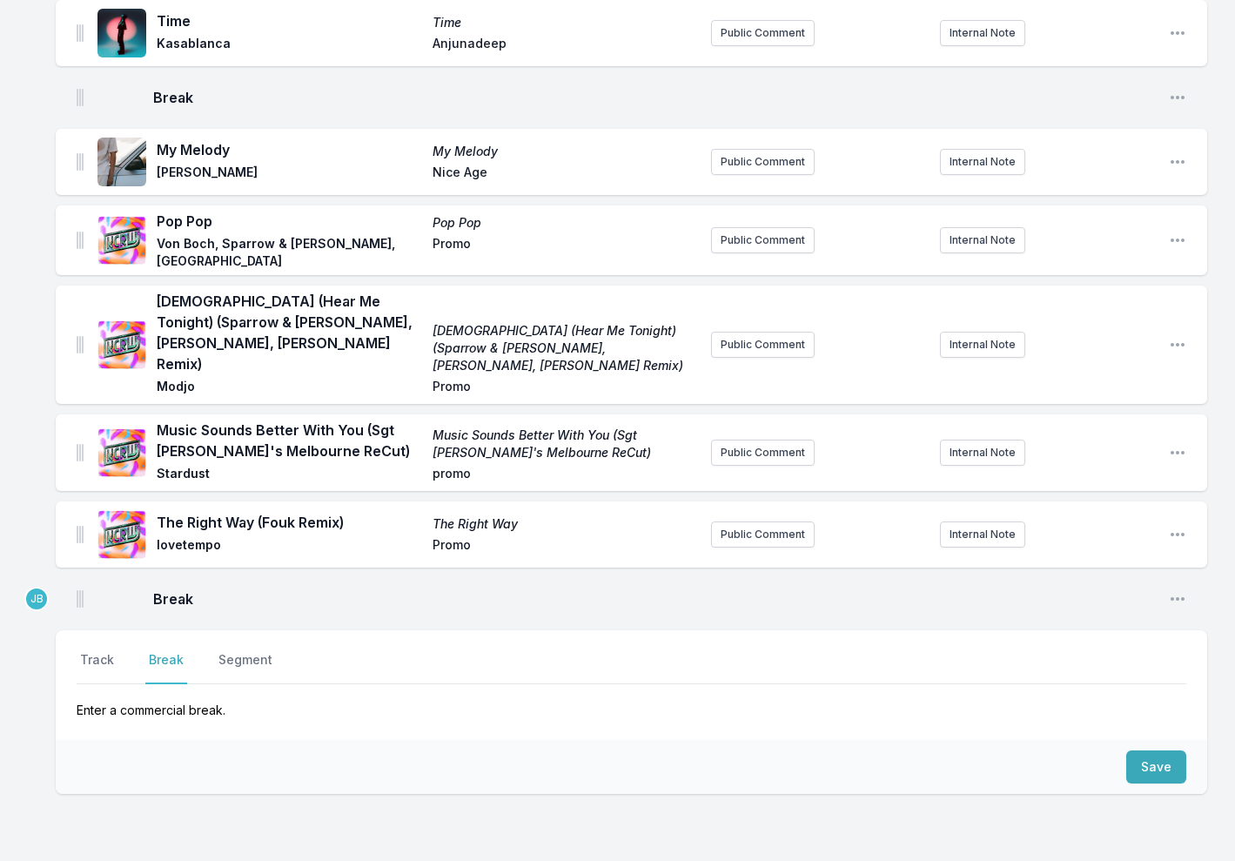
scroll to position [1531, 0]
click at [98, 652] on button "Track" at bounding box center [97, 668] width 41 height 33
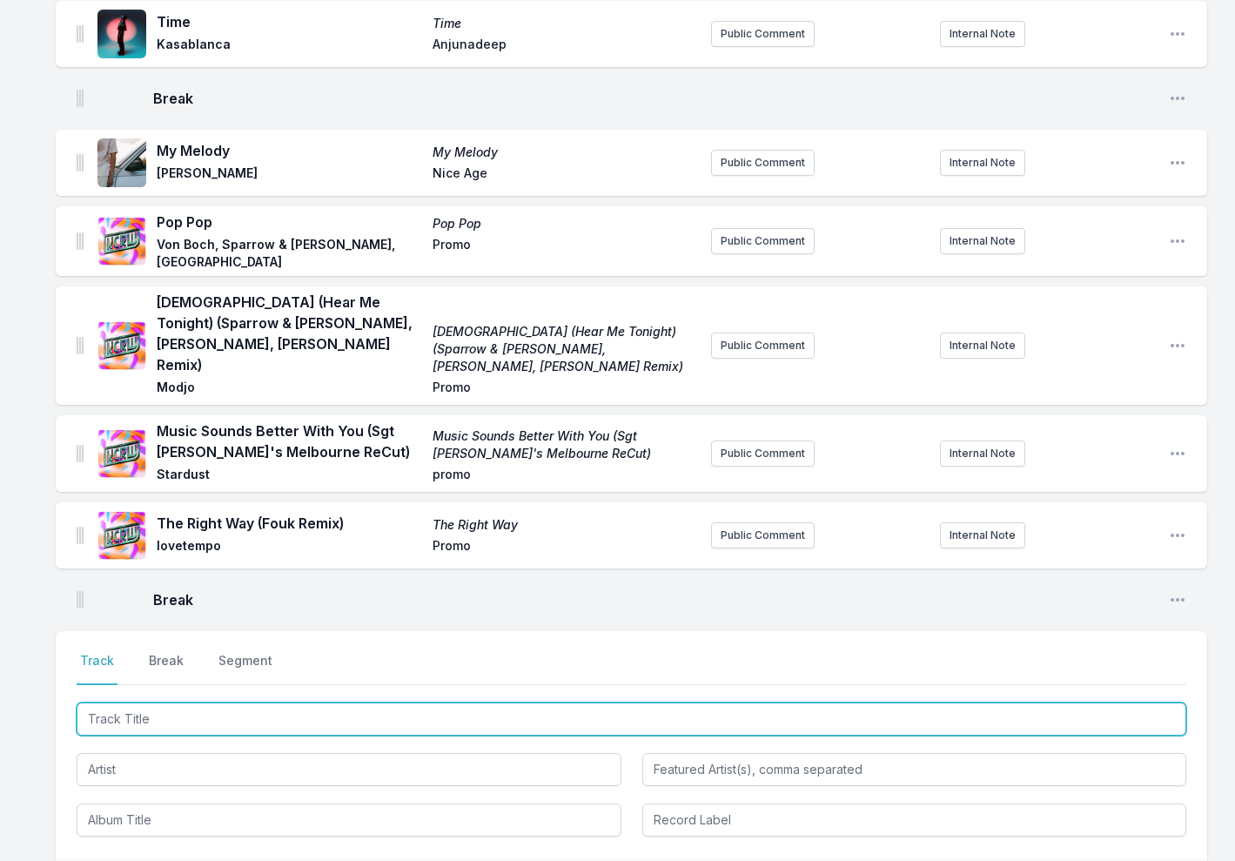
click at [123, 702] on input "Track Title" at bounding box center [631, 718] width 1109 height 33
type input "Volume"
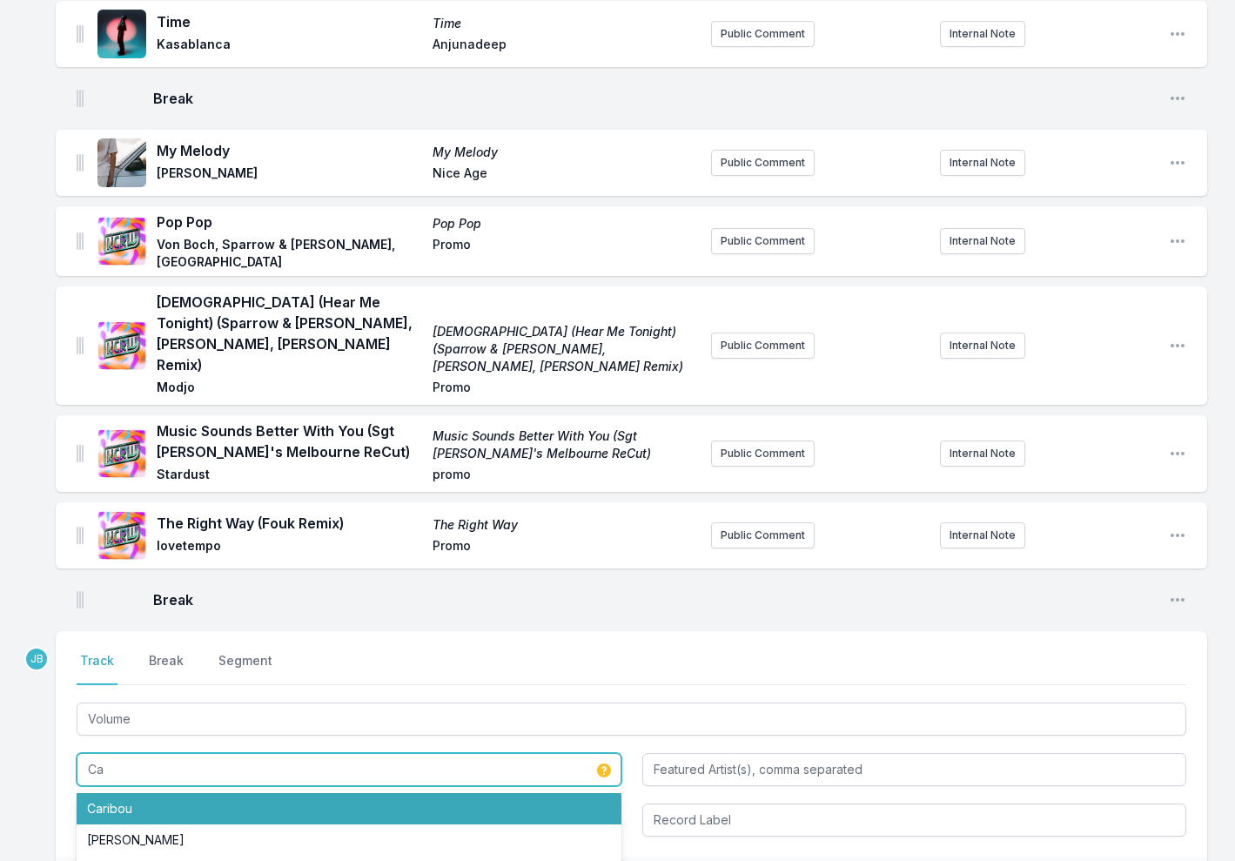
click at [117, 793] on li "Caribou" at bounding box center [349, 808] width 545 height 31
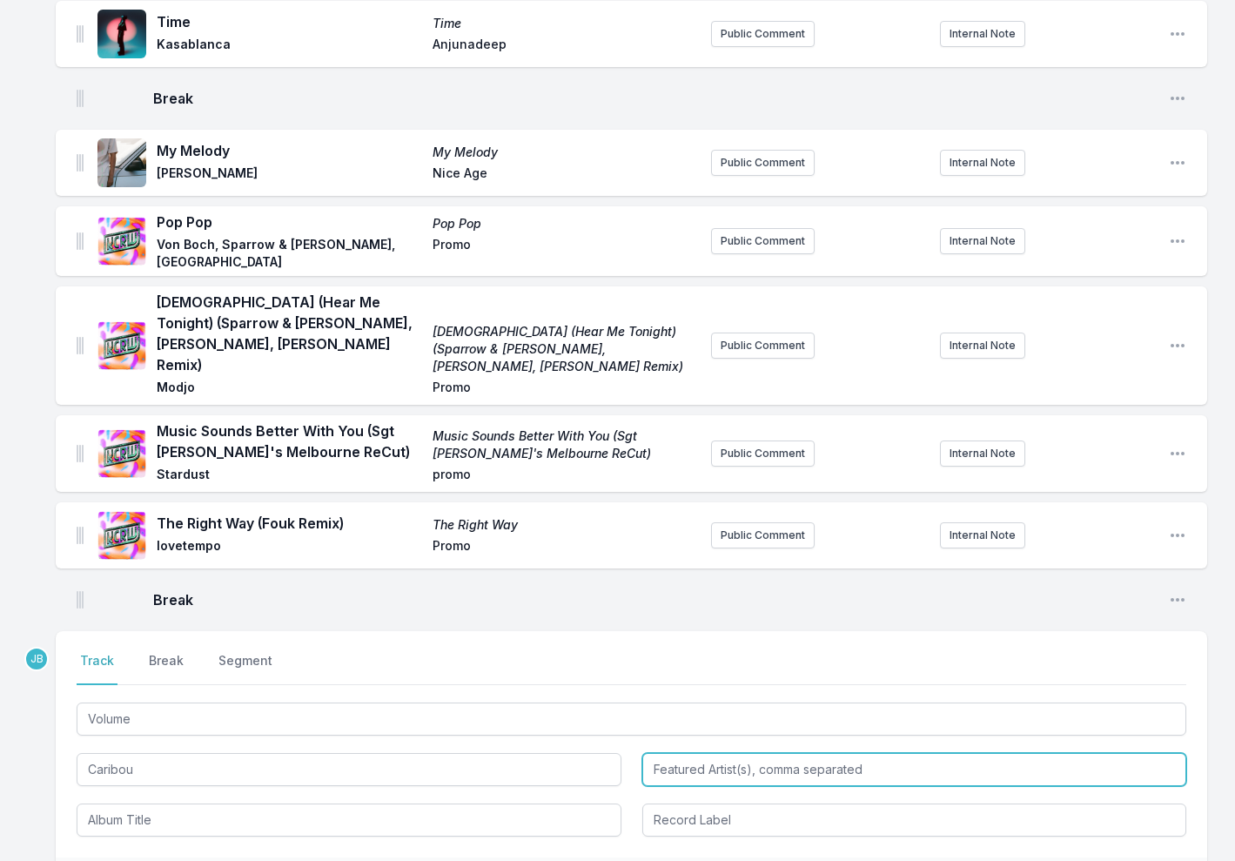
type input "Caribou"
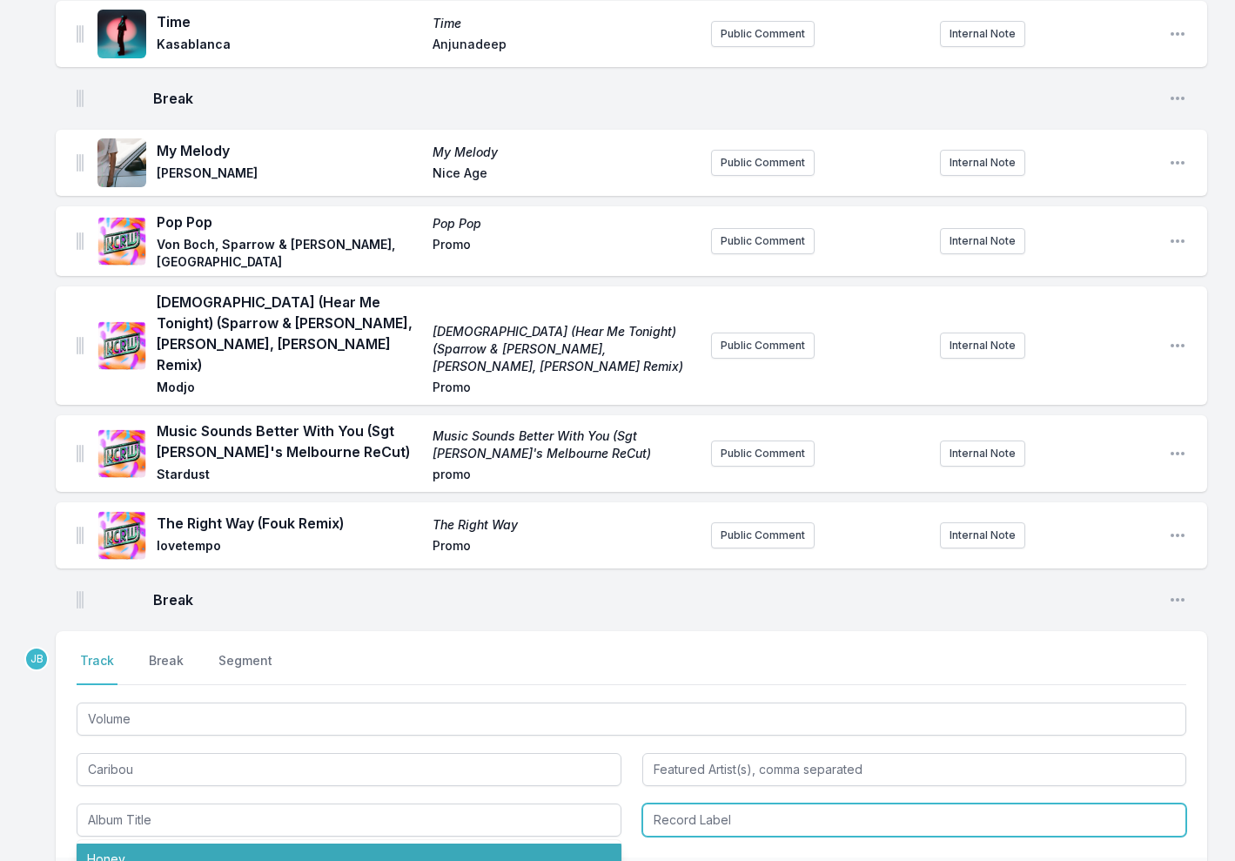
type input "Honey"
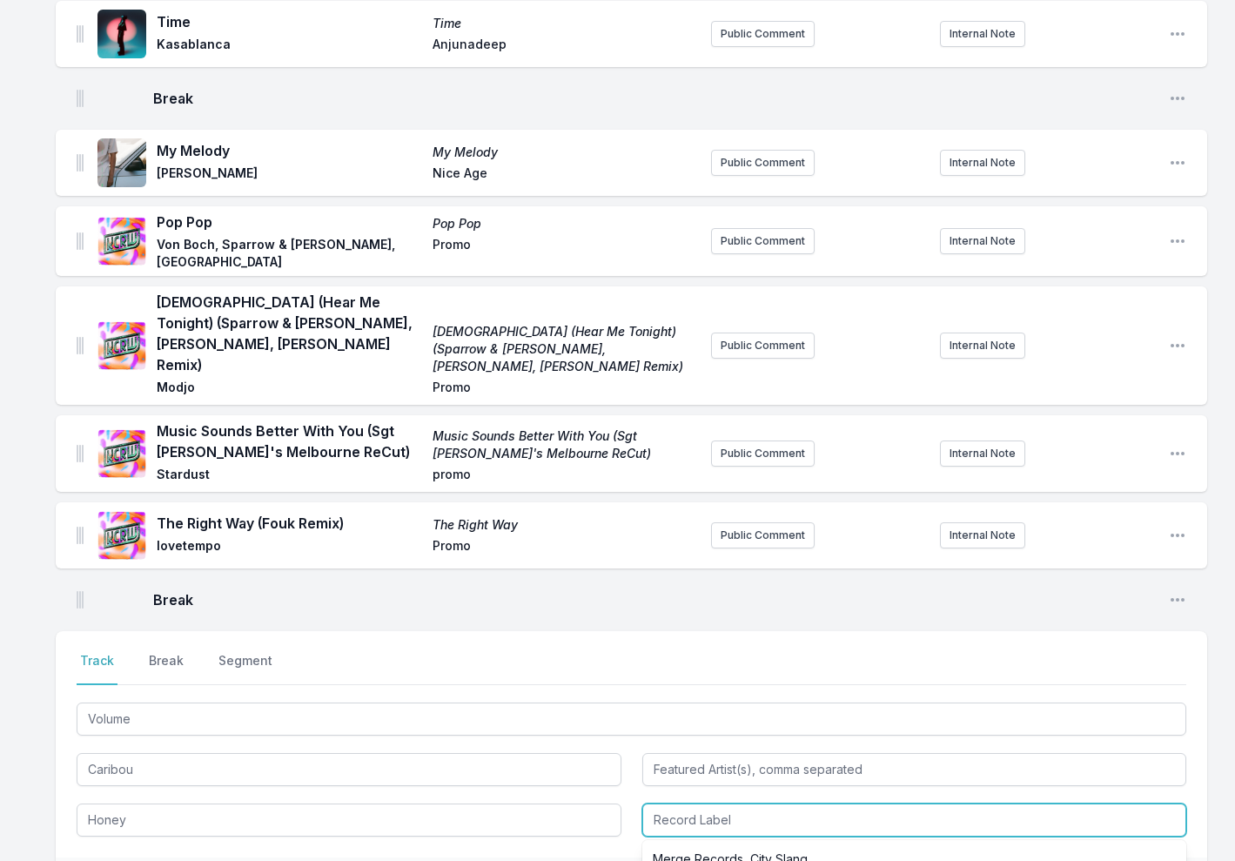
click at [687, 803] on input "Record Label" at bounding box center [914, 819] width 545 height 33
click at [708, 843] on li "Merge Records, City Slang" at bounding box center [914, 858] width 545 height 31
type input "Merge Records, City Slang"
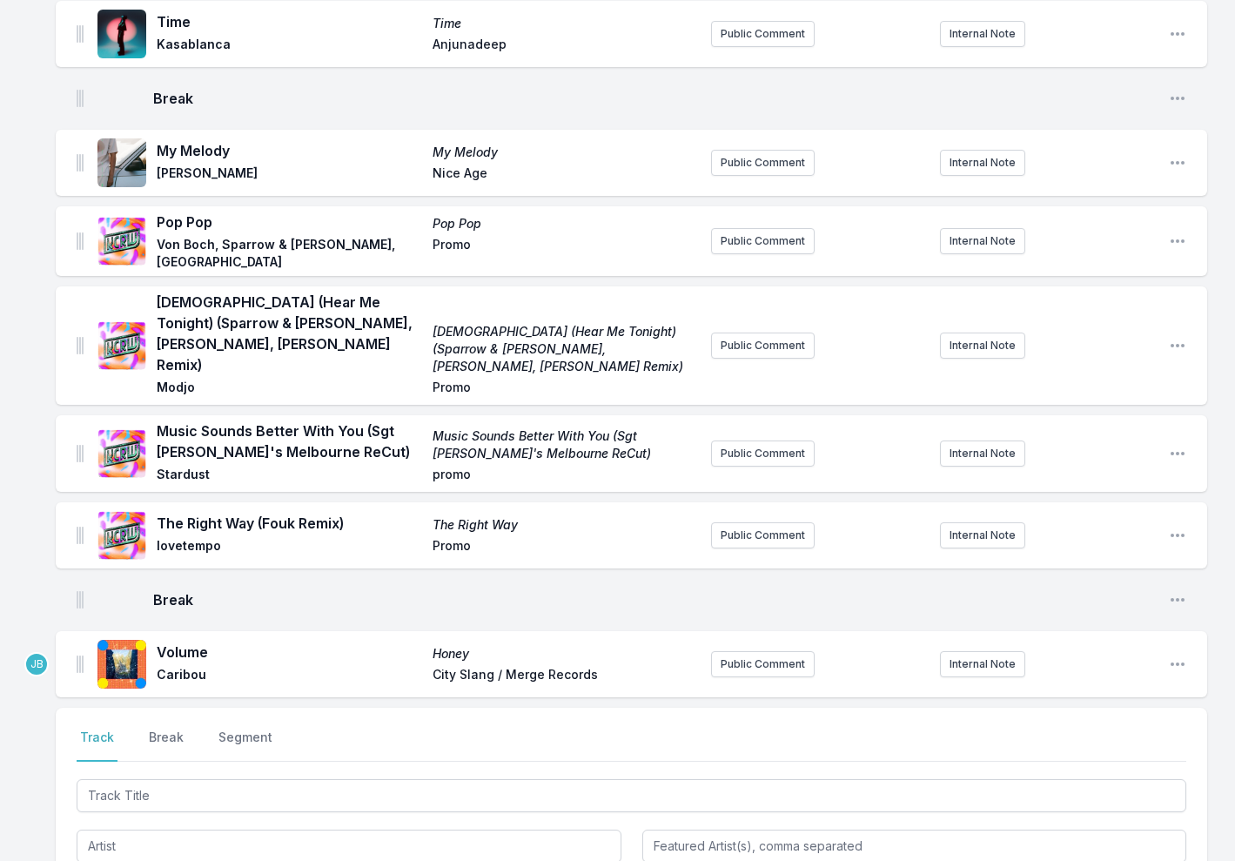
scroll to position [1573, 0]
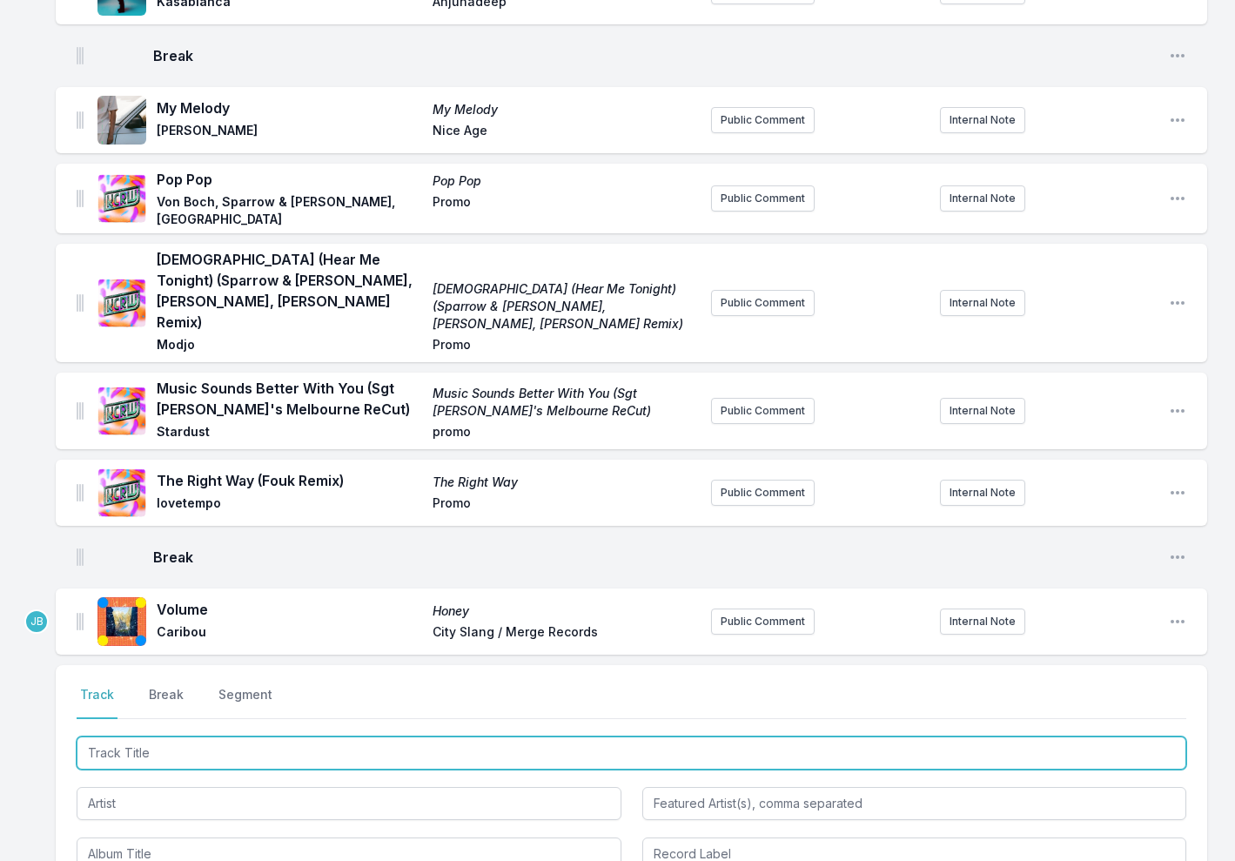
click at [103, 736] on input "Track Title" at bounding box center [631, 752] width 1109 height 33
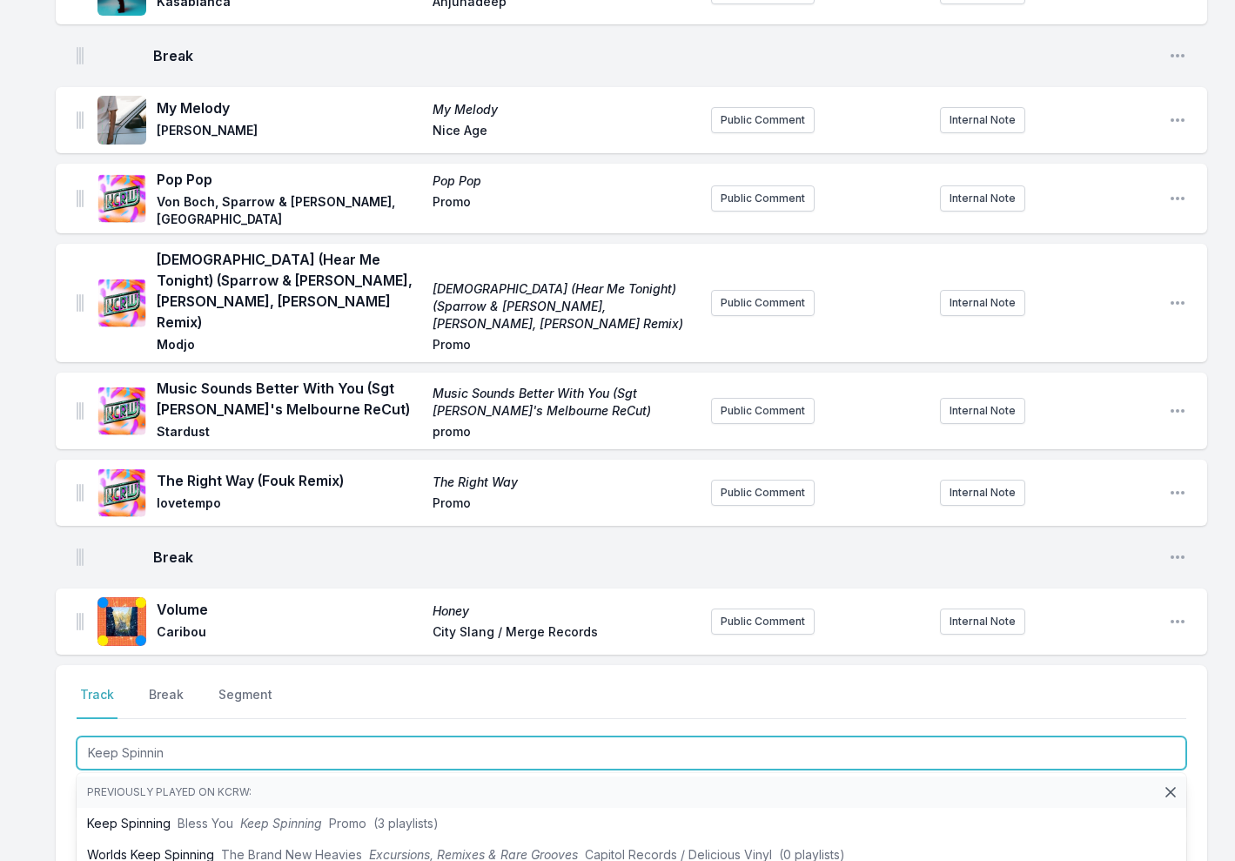
type input "Keep Spinning"
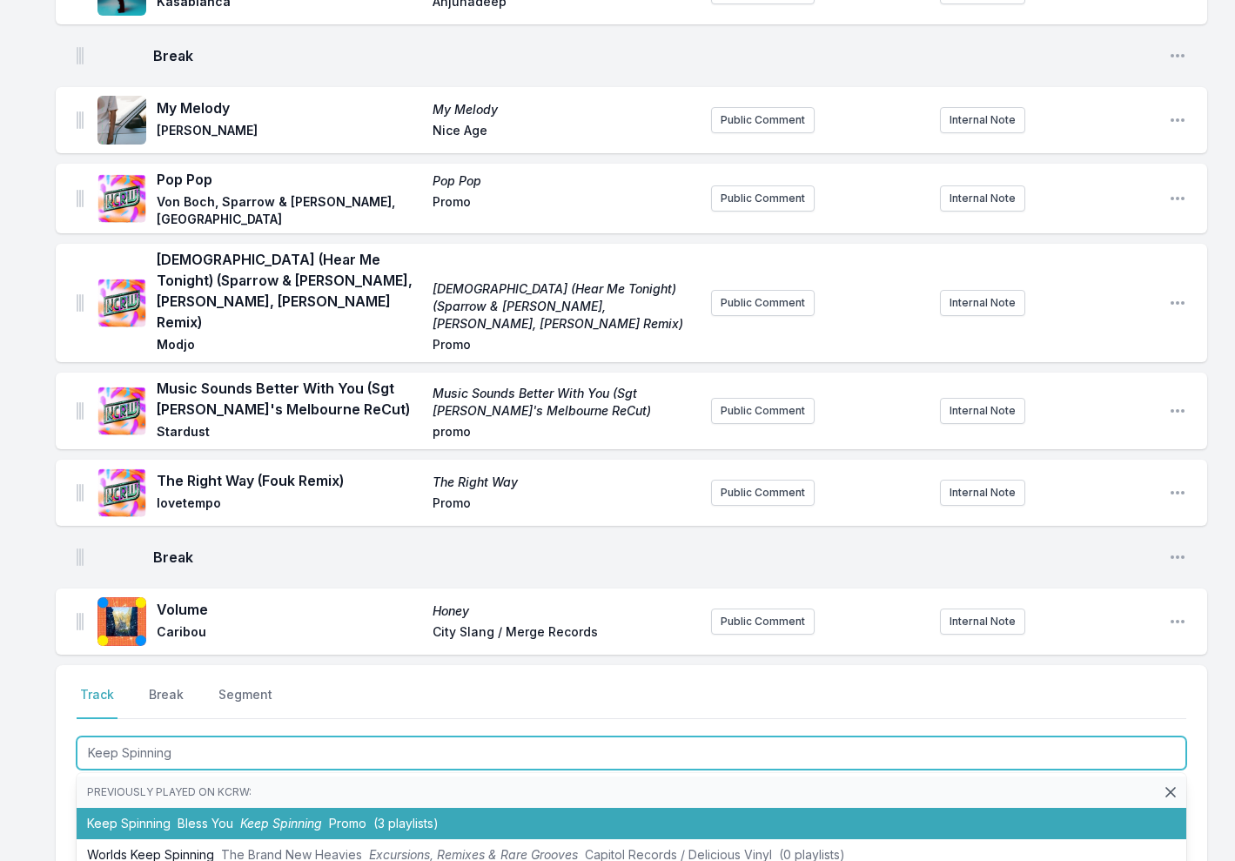
click at [129, 807] on li "Keep Spinning Bless You Keep Spinning Promo (3 playlists)" at bounding box center [631, 822] width 1109 height 31
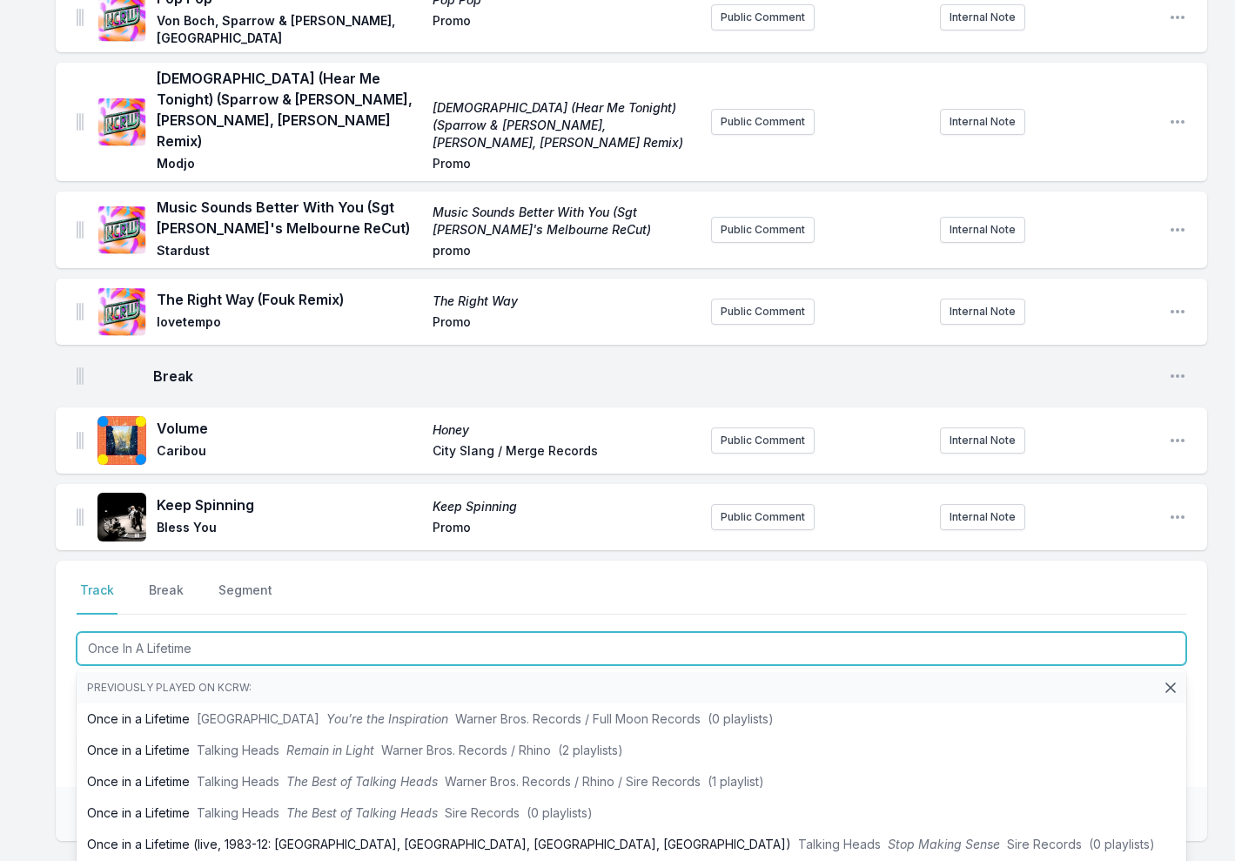
scroll to position [1758, 0]
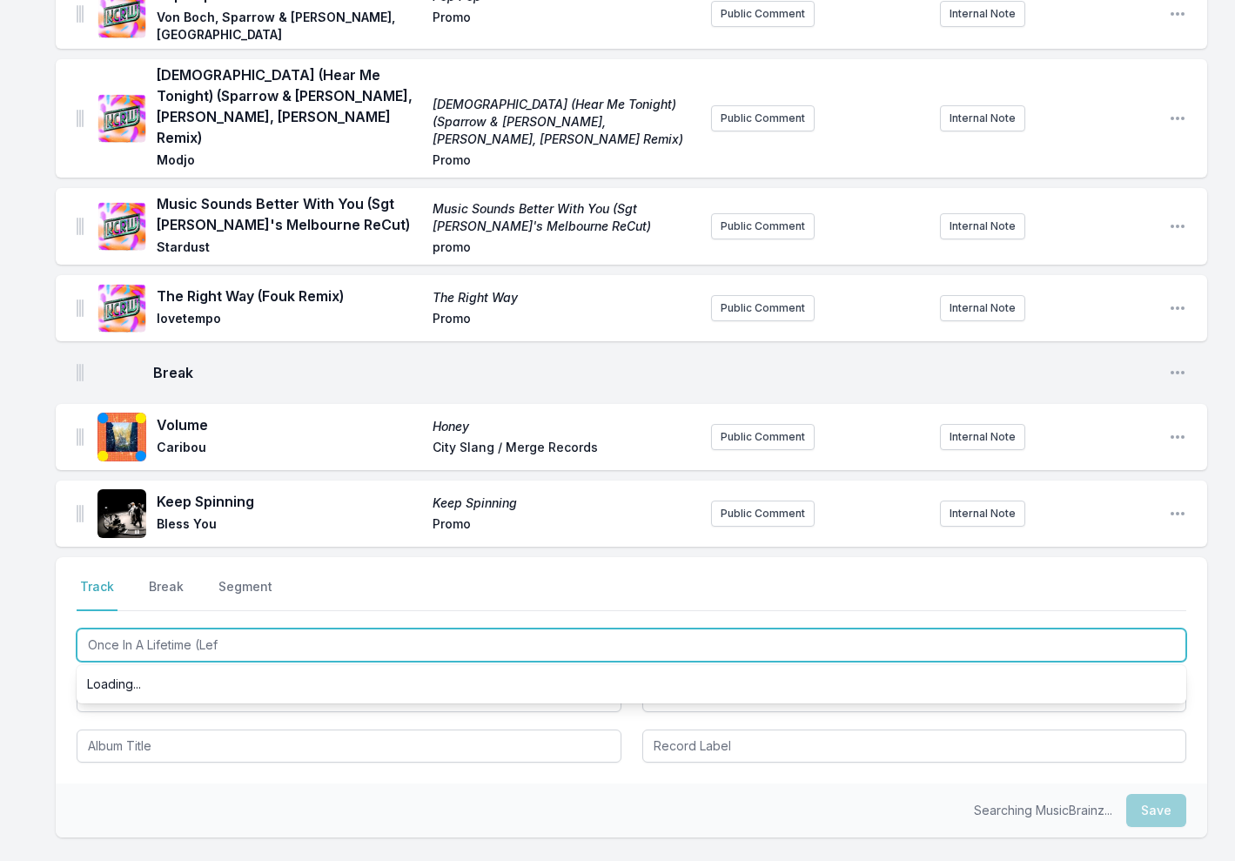
type input "Once In A Lifetime (Left"
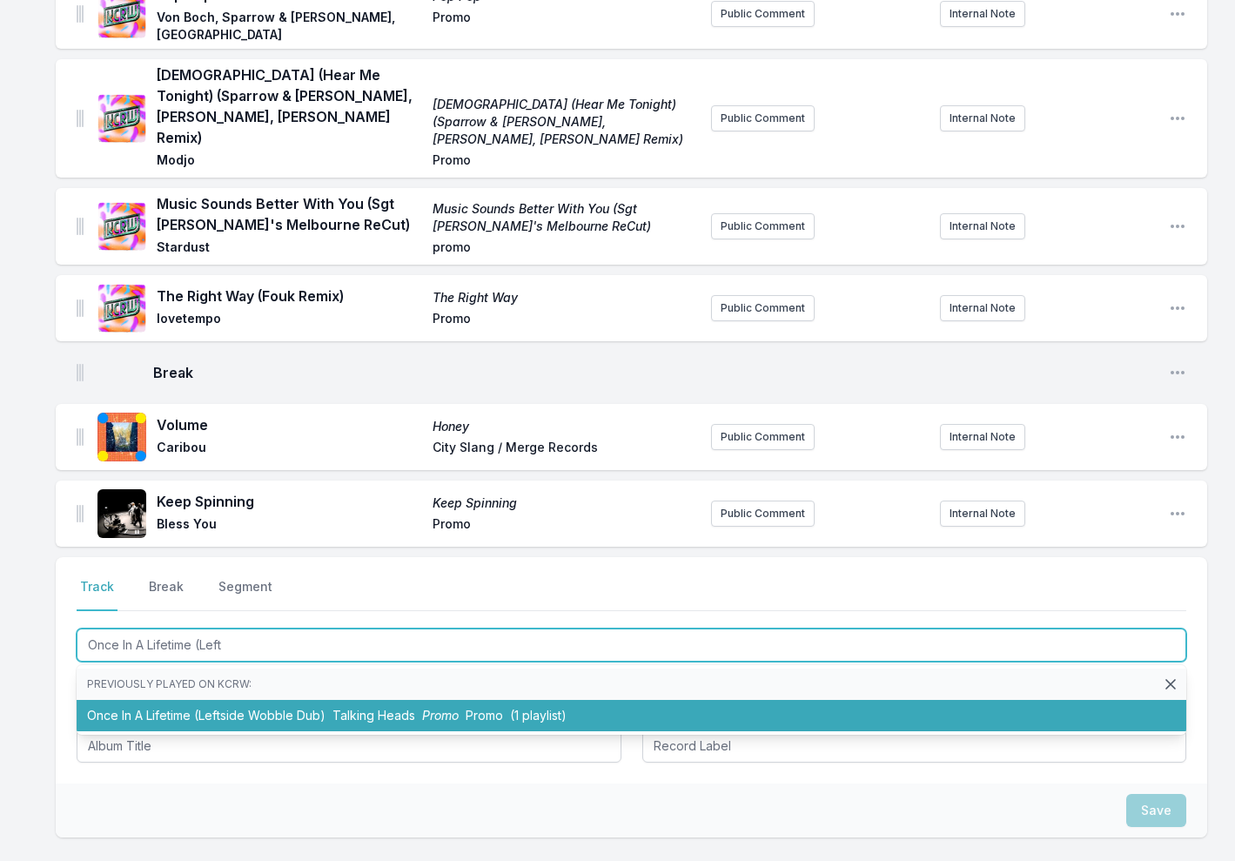
click at [184, 700] on li "Once In A Lifetime (Leftside Wobble Dub) Talking Heads Promo Promo (1 playlist)" at bounding box center [631, 715] width 1109 height 31
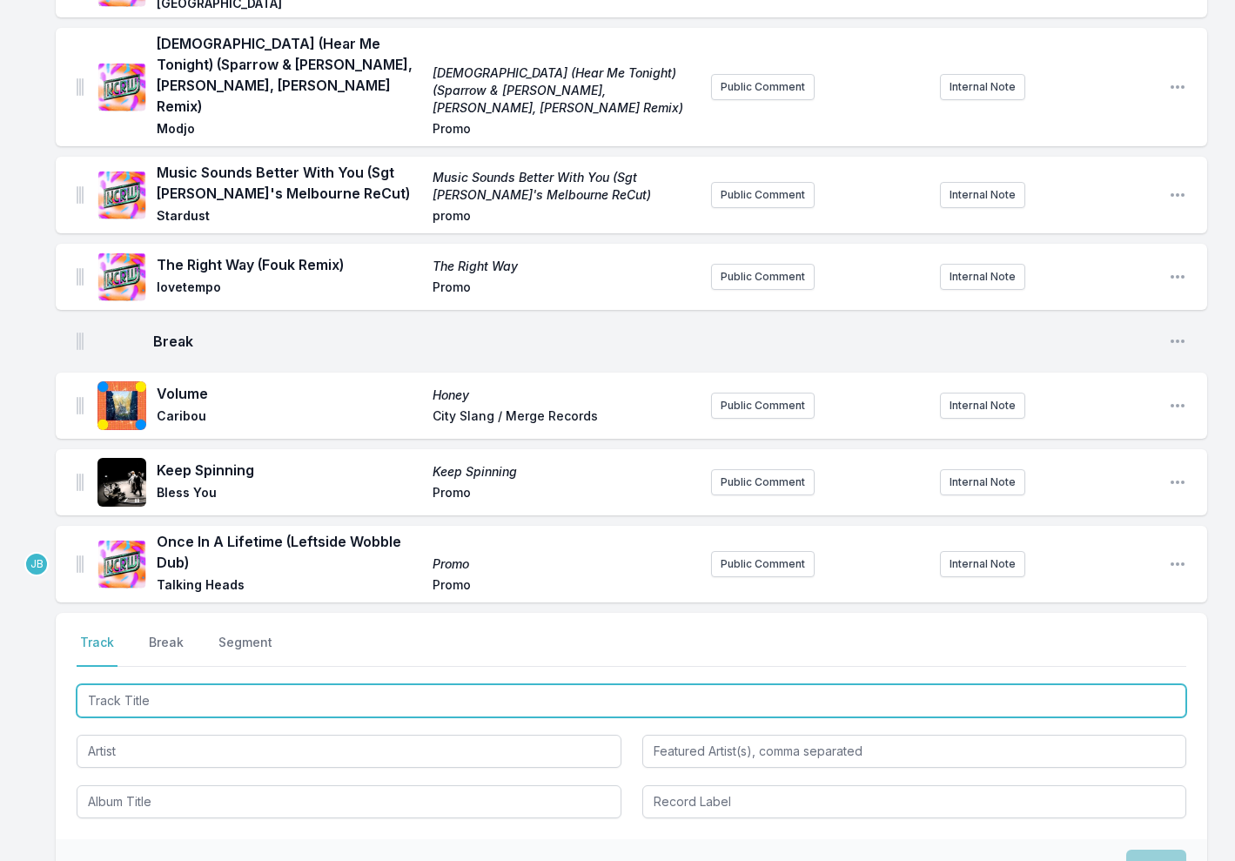
scroll to position [1786, 0]
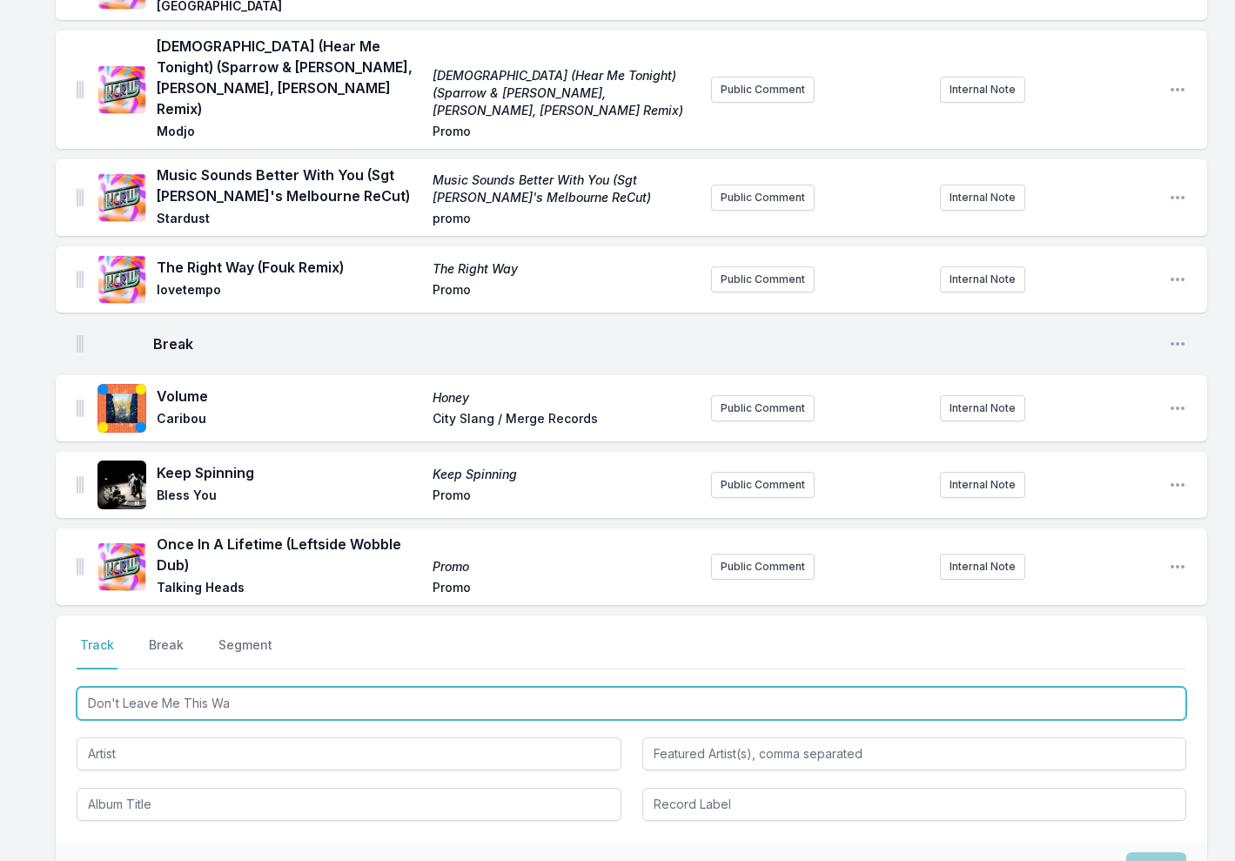
type input "Don't Leave Me This Way"
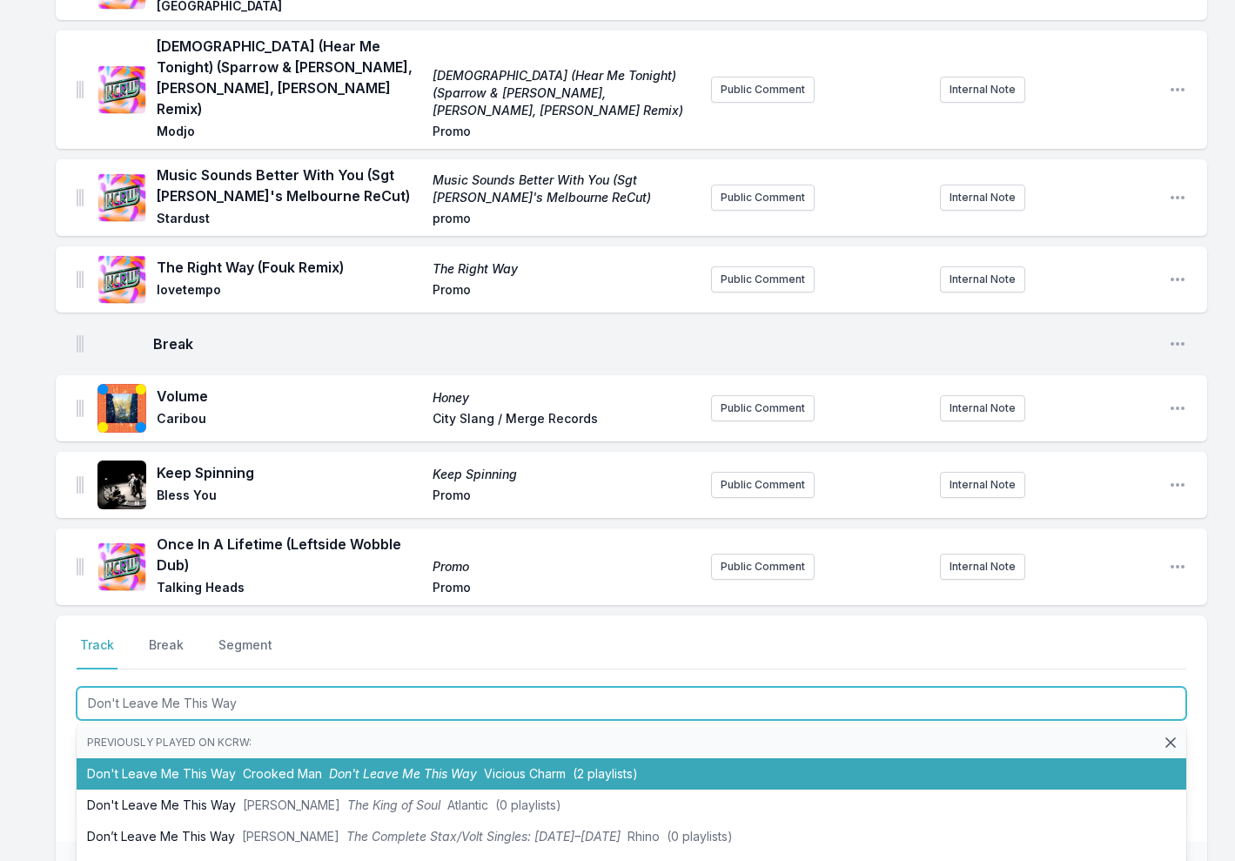
click at [228, 758] on li "Don't Leave Me This Way Crooked Man Don't Leave Me This Way Vicious Charm (2 pl…" at bounding box center [631, 773] width 1109 height 31
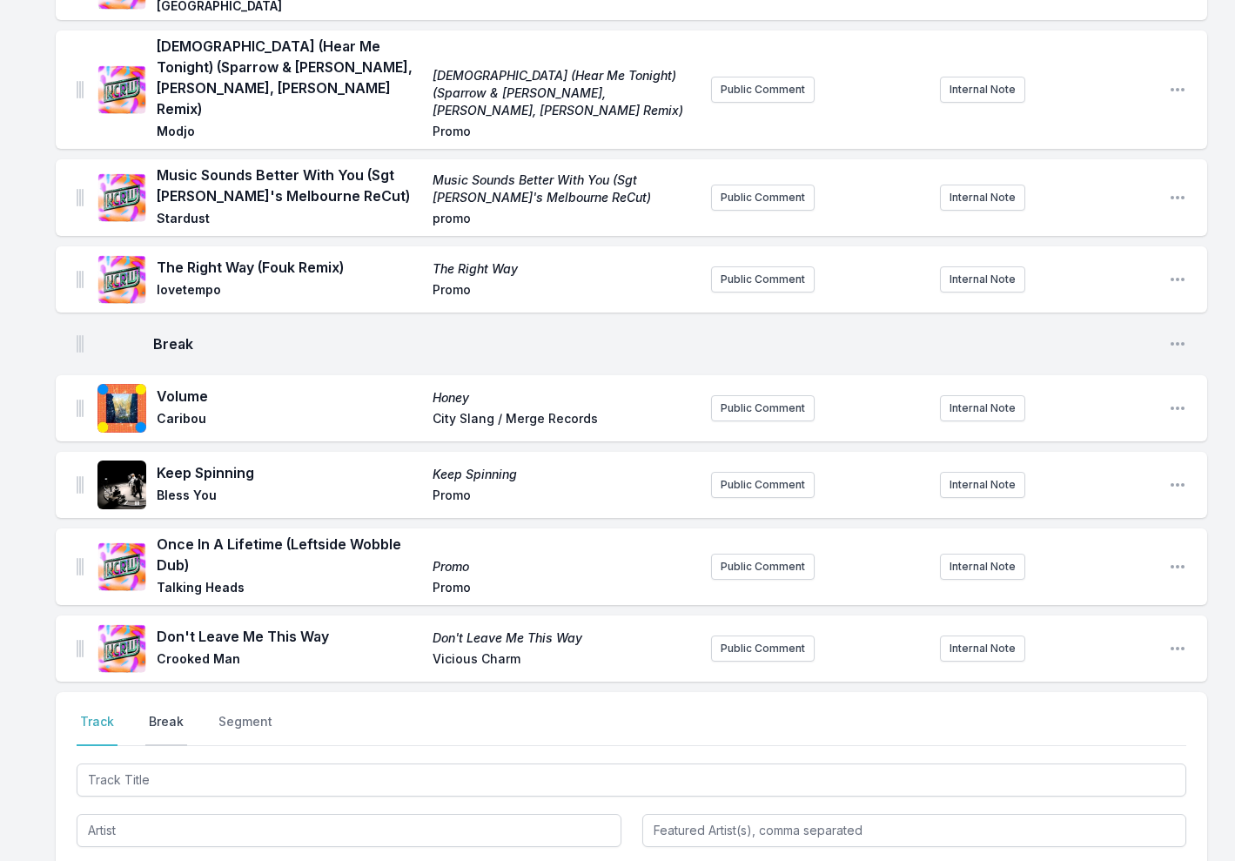
click at [163, 713] on button "Break" at bounding box center [166, 729] width 42 height 33
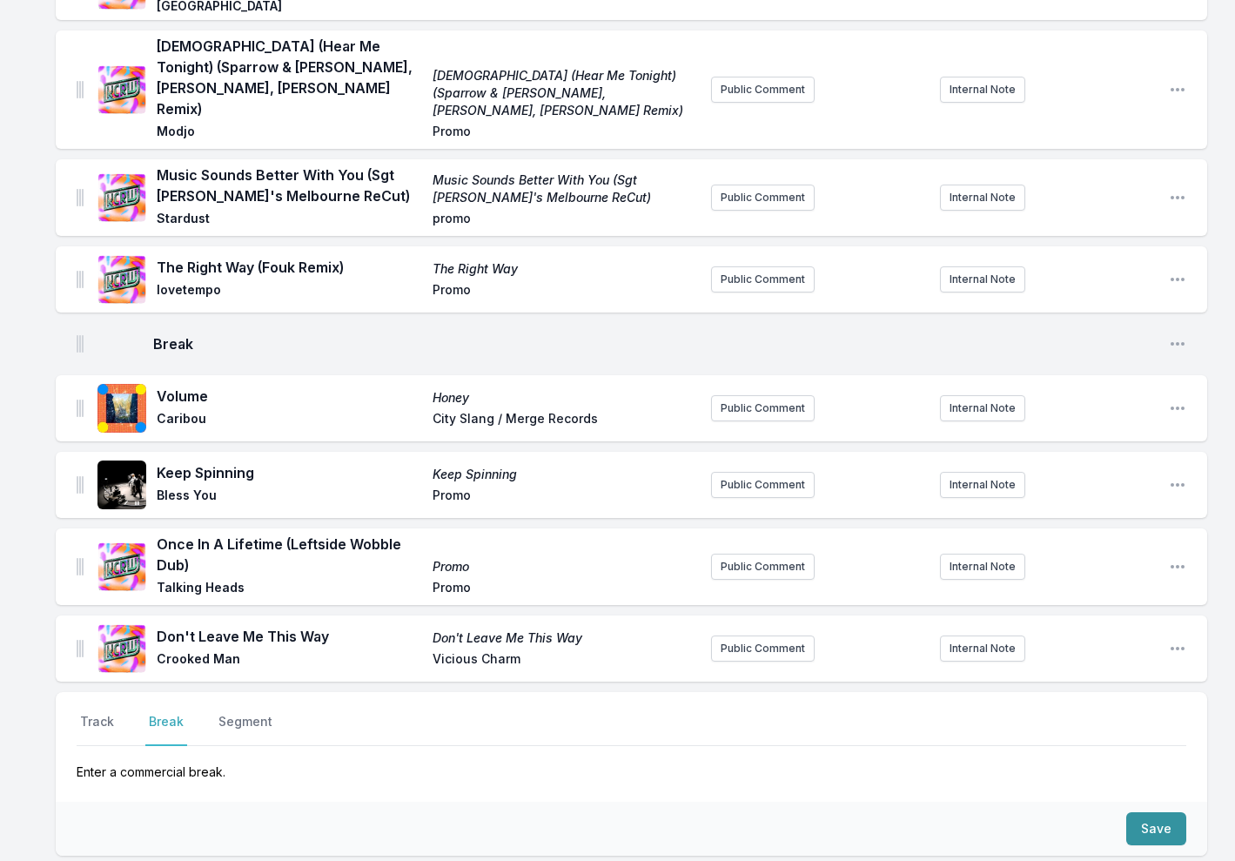
click at [1143, 812] on button "Save" at bounding box center [1156, 828] width 60 height 33
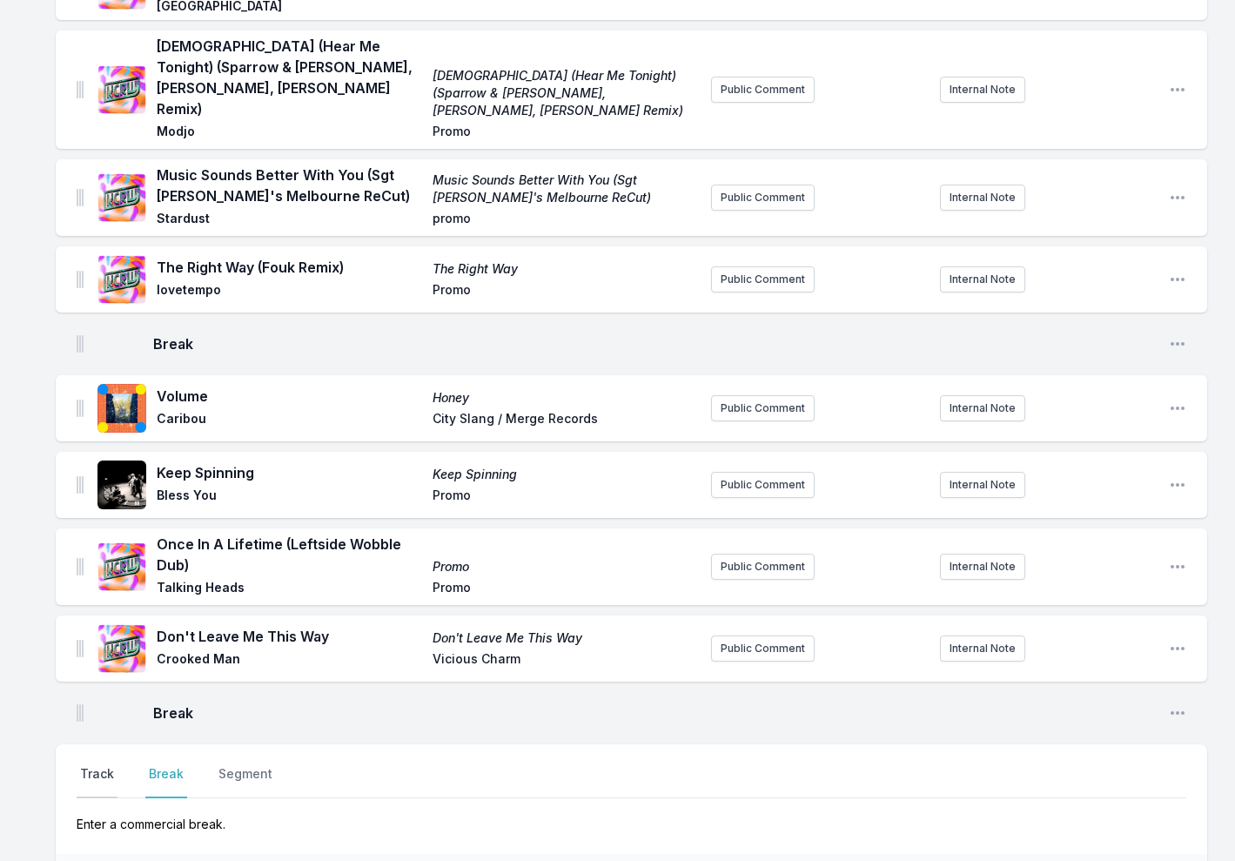
click at [100, 765] on button "Track" at bounding box center [97, 781] width 41 height 33
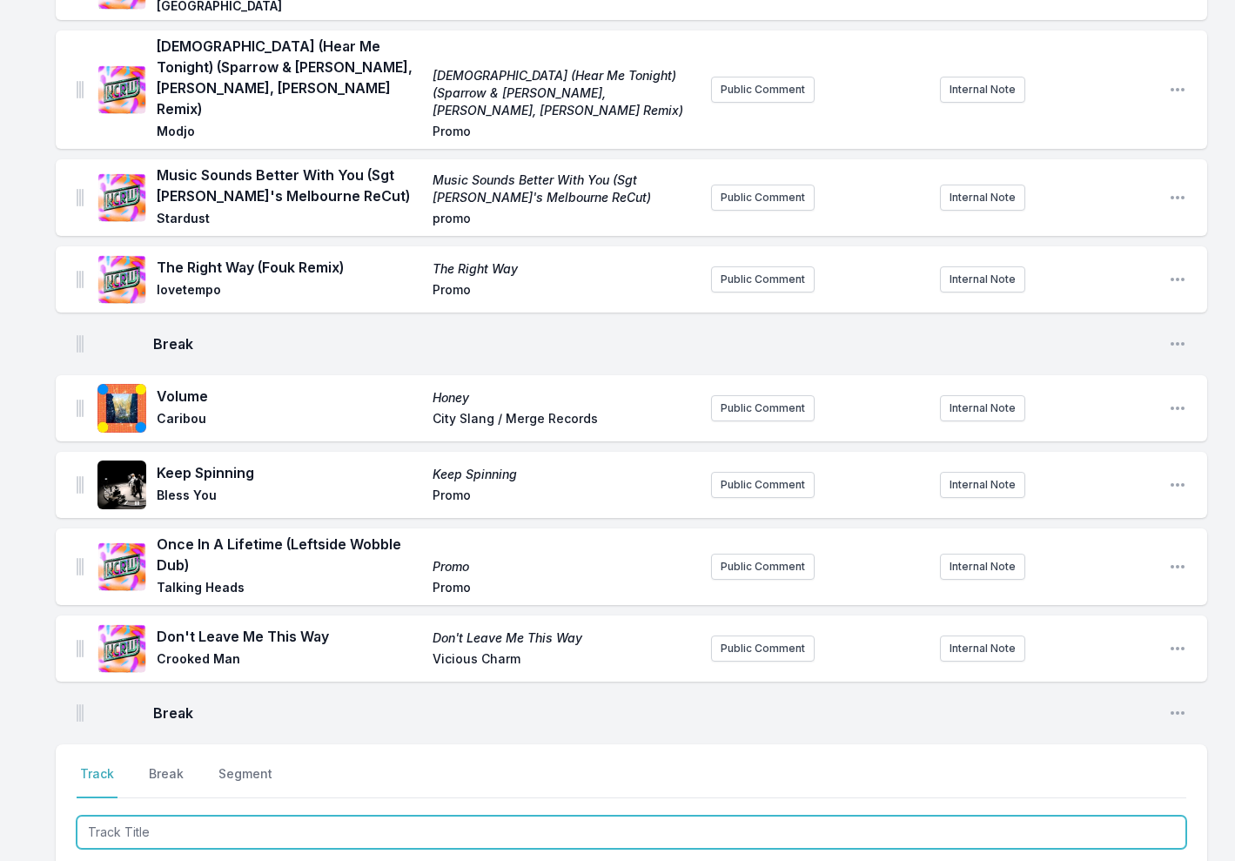
click at [117, 815] on input "Track Title" at bounding box center [631, 831] width 1109 height 33
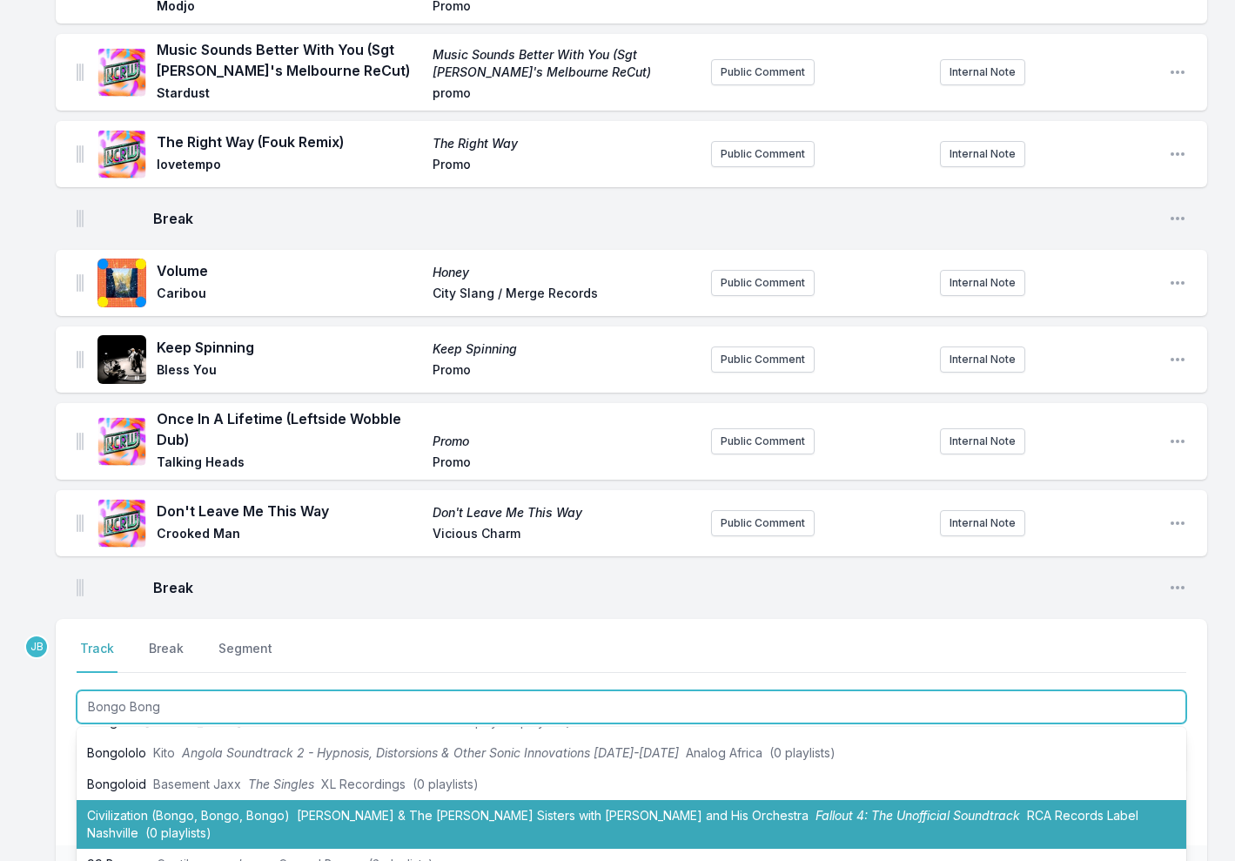
scroll to position [0, 0]
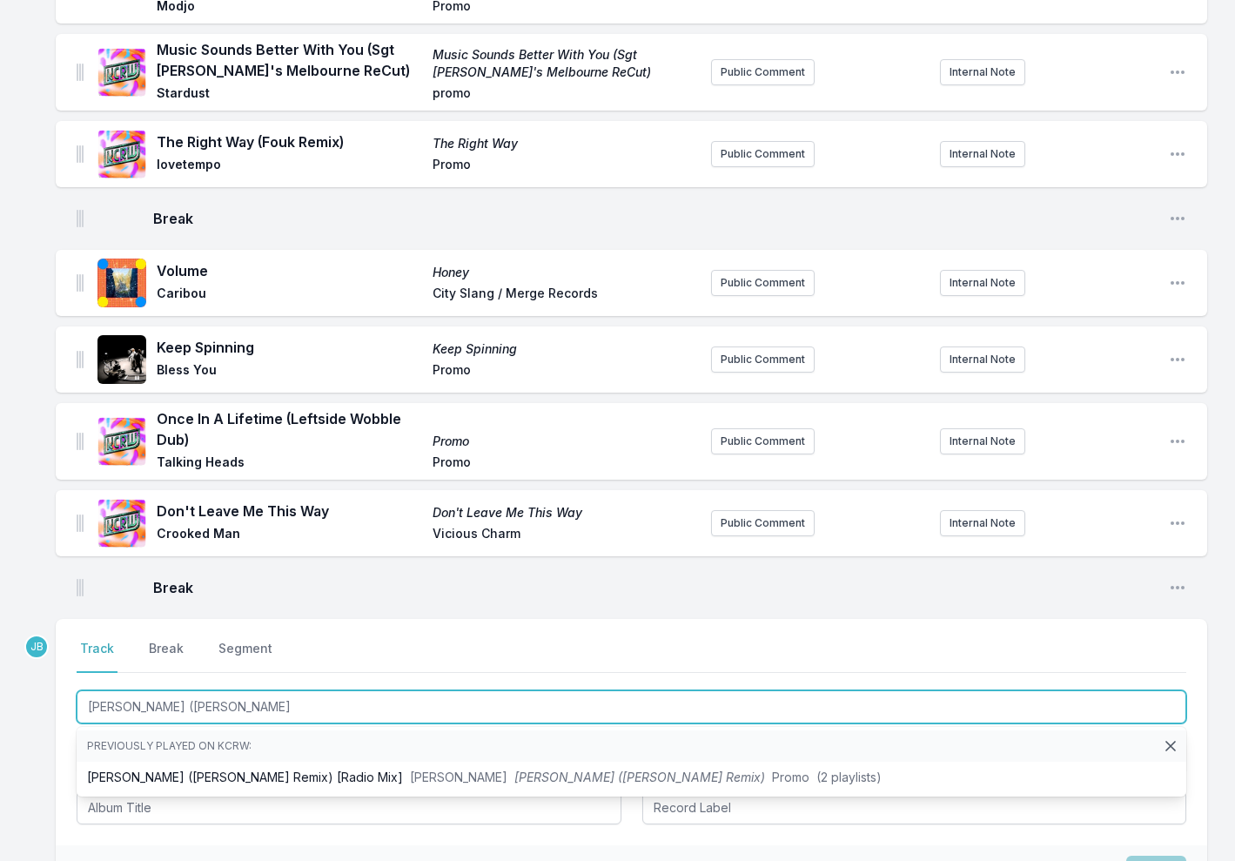
type input "Bongo Bong (Francis Mercier"
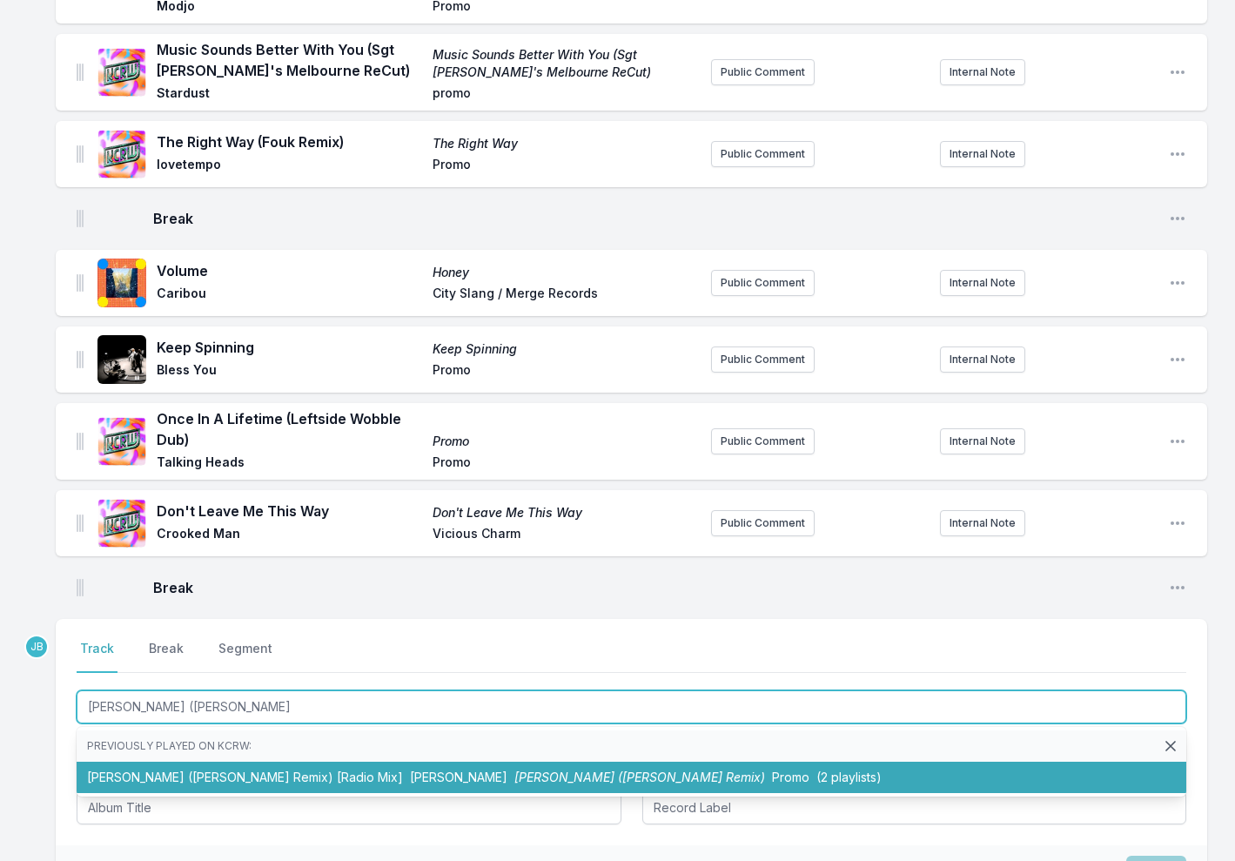
click at [311, 761] on li "Bongo Bong (Francis Mercier Remix) [Radio Mix] Manu Chao Bongo Bong (Francis Me…" at bounding box center [631, 776] width 1109 height 31
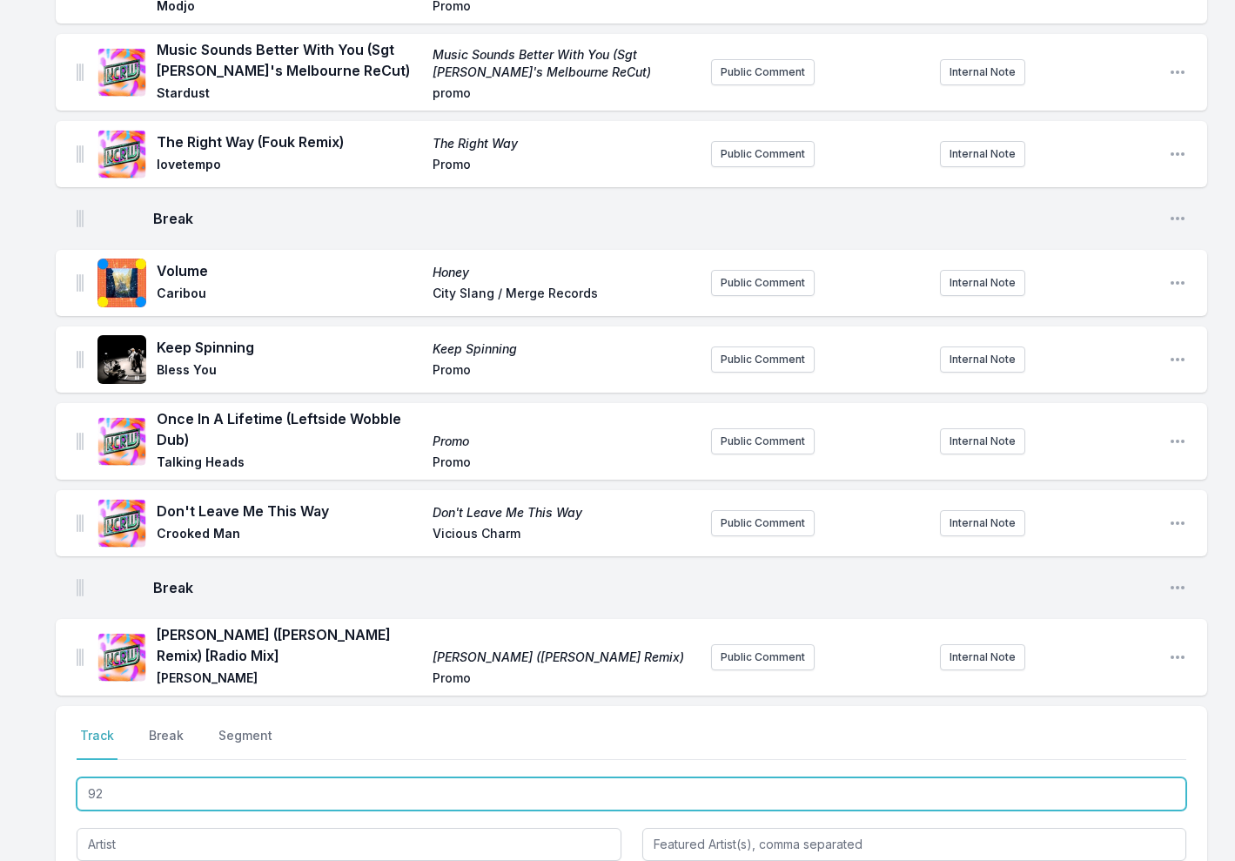
type input "925"
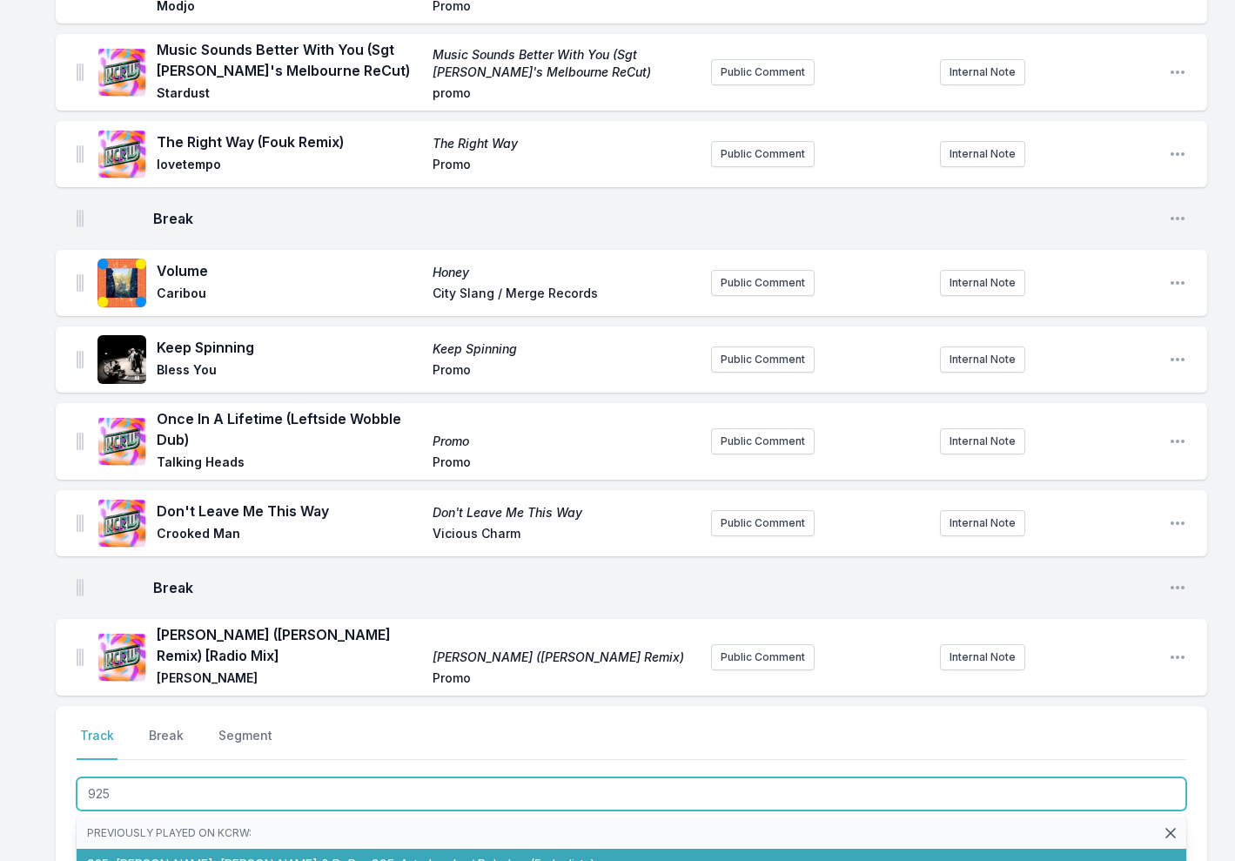
click at [187, 856] on span "Sammy Virji, Chris Lake & RoRo" at bounding box center [240, 863] width 248 height 15
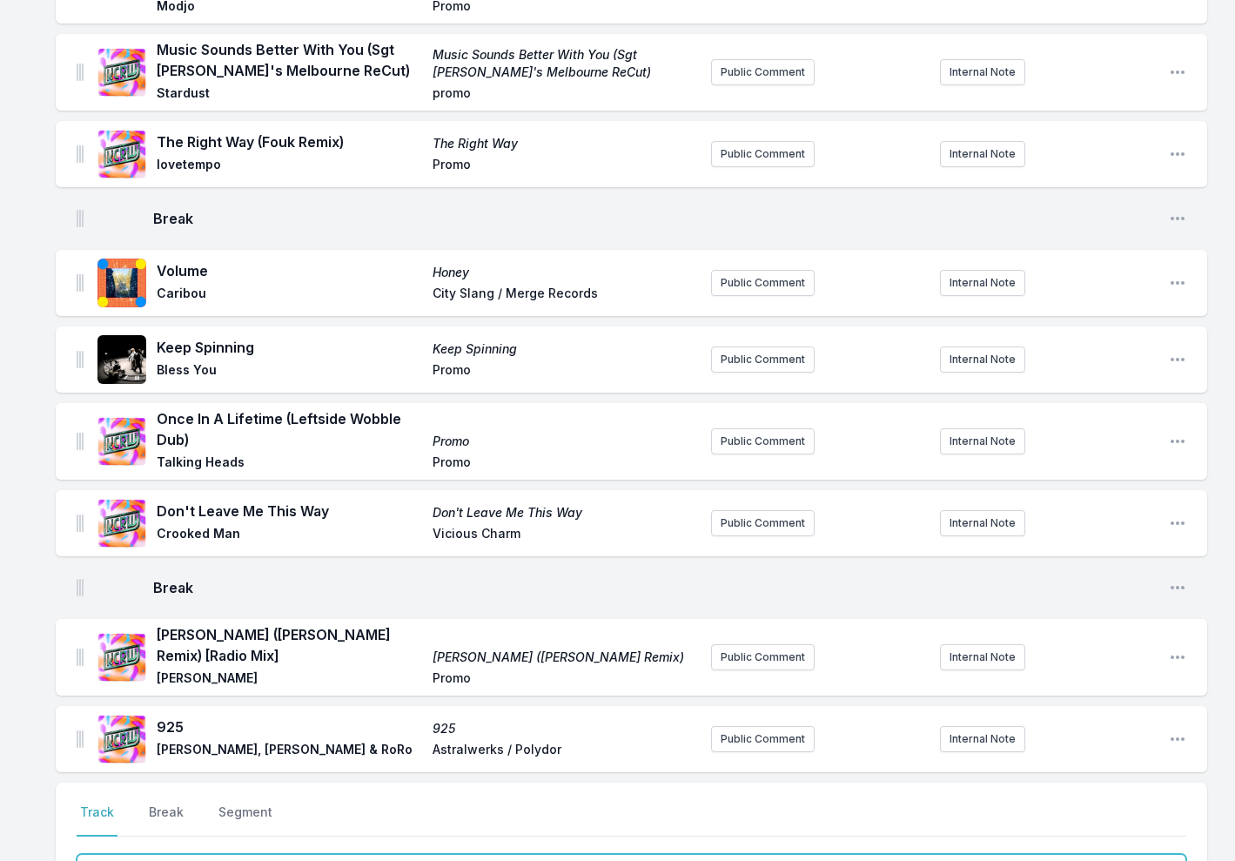
type input "Rolling Thunder"
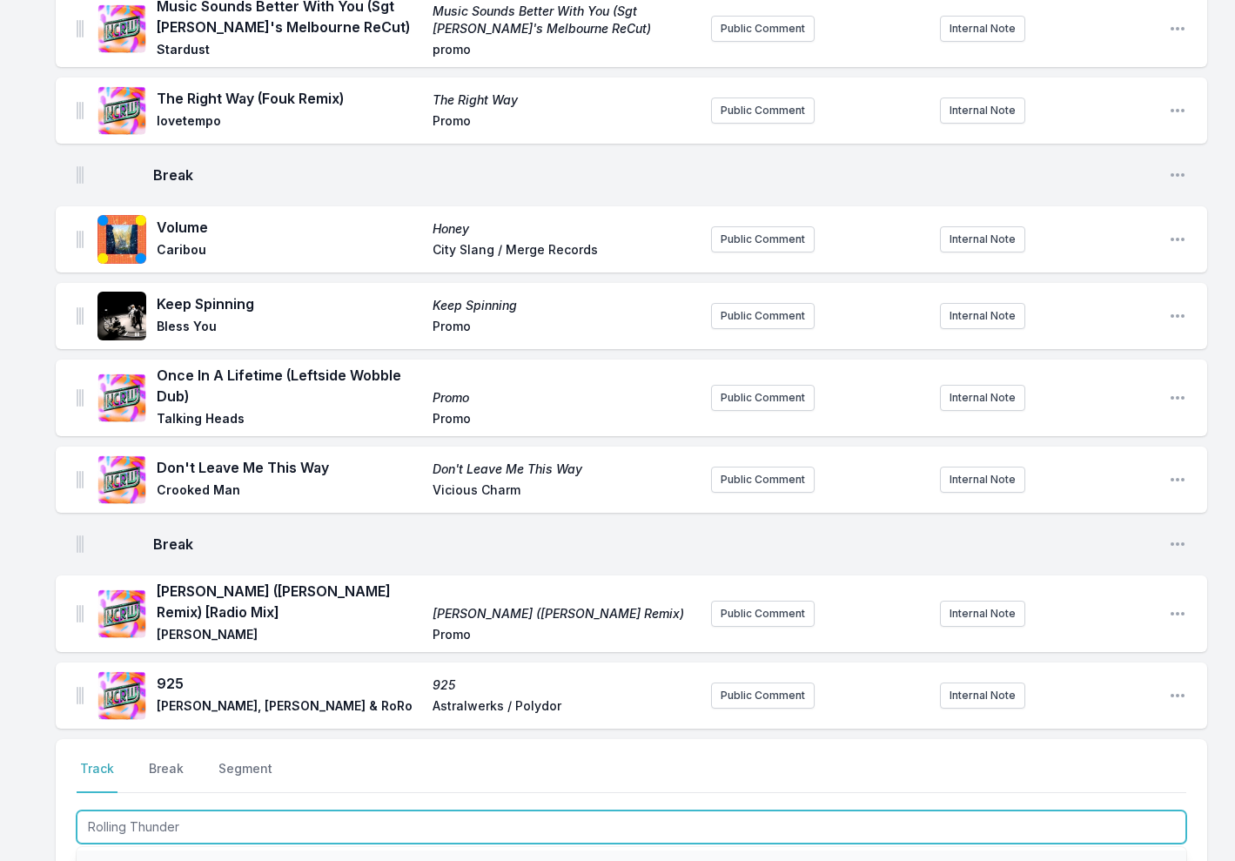
scroll to position [1959, 0]
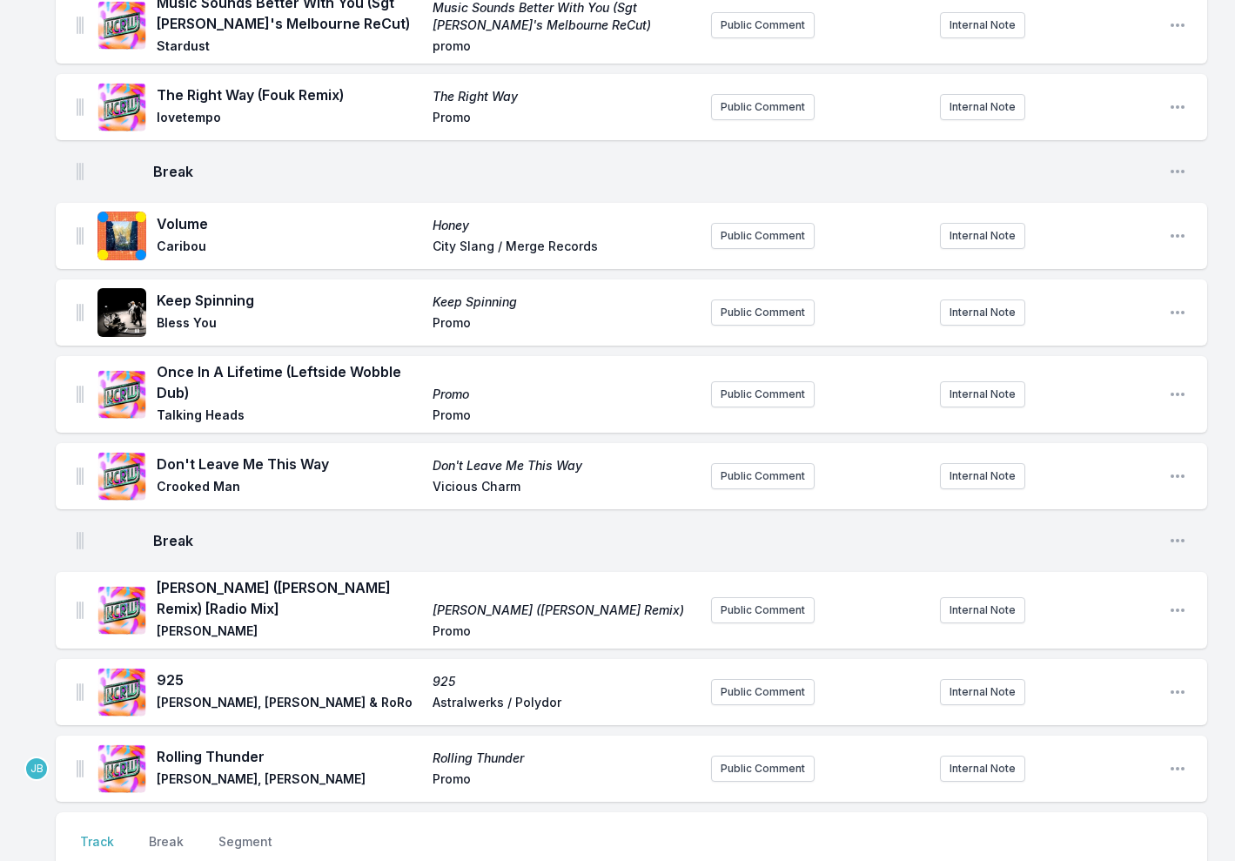
click at [238, 746] on span "Rolling Thunder" at bounding box center [289, 756] width 265 height 21
click at [1181, 760] on icon "Open playlist item options" at bounding box center [1177, 768] width 17 height 17
click at [1106, 787] on button "Edit Track Details" at bounding box center [1088, 802] width 195 height 31
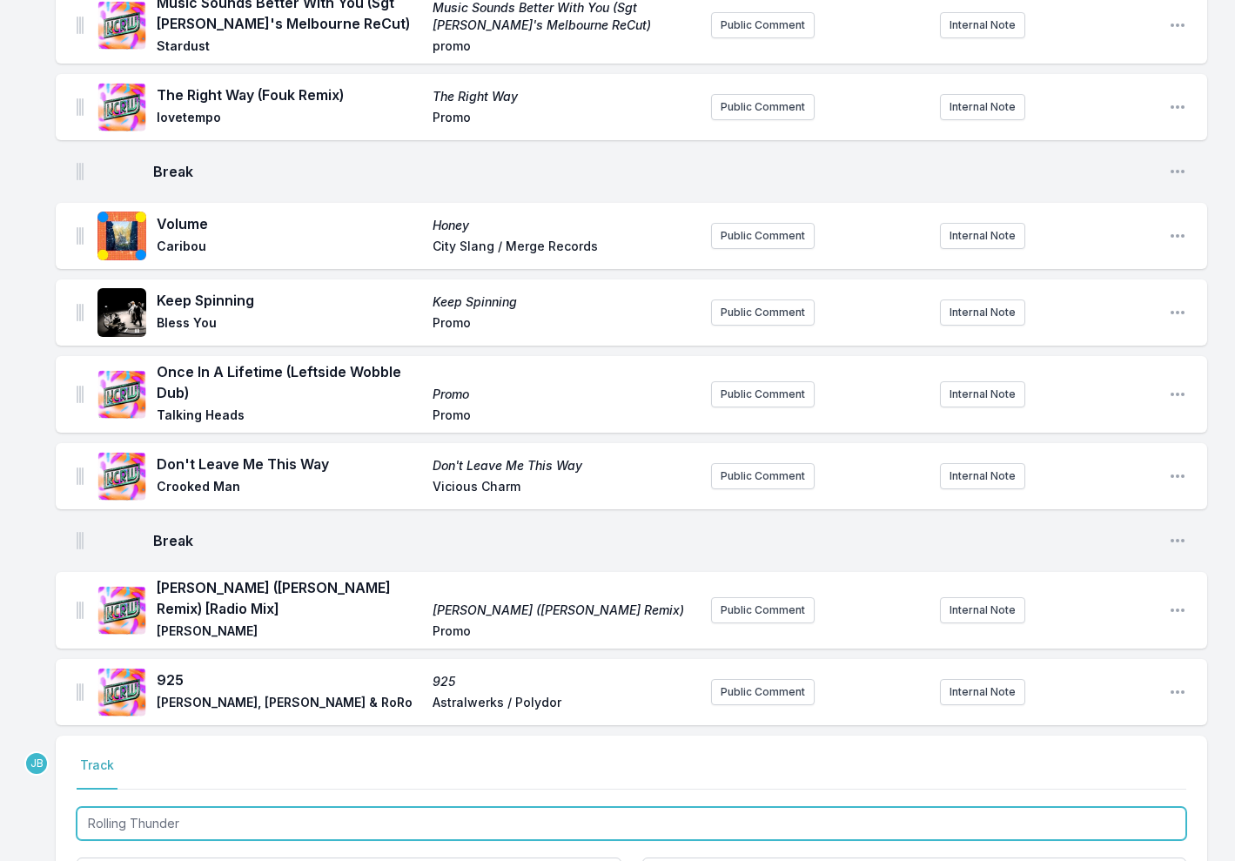
click at [233, 807] on input "Rolling Thunder" at bounding box center [631, 823] width 1109 height 33
type input "Rolling Thunder (Franky Rizzardo Day Mix)"
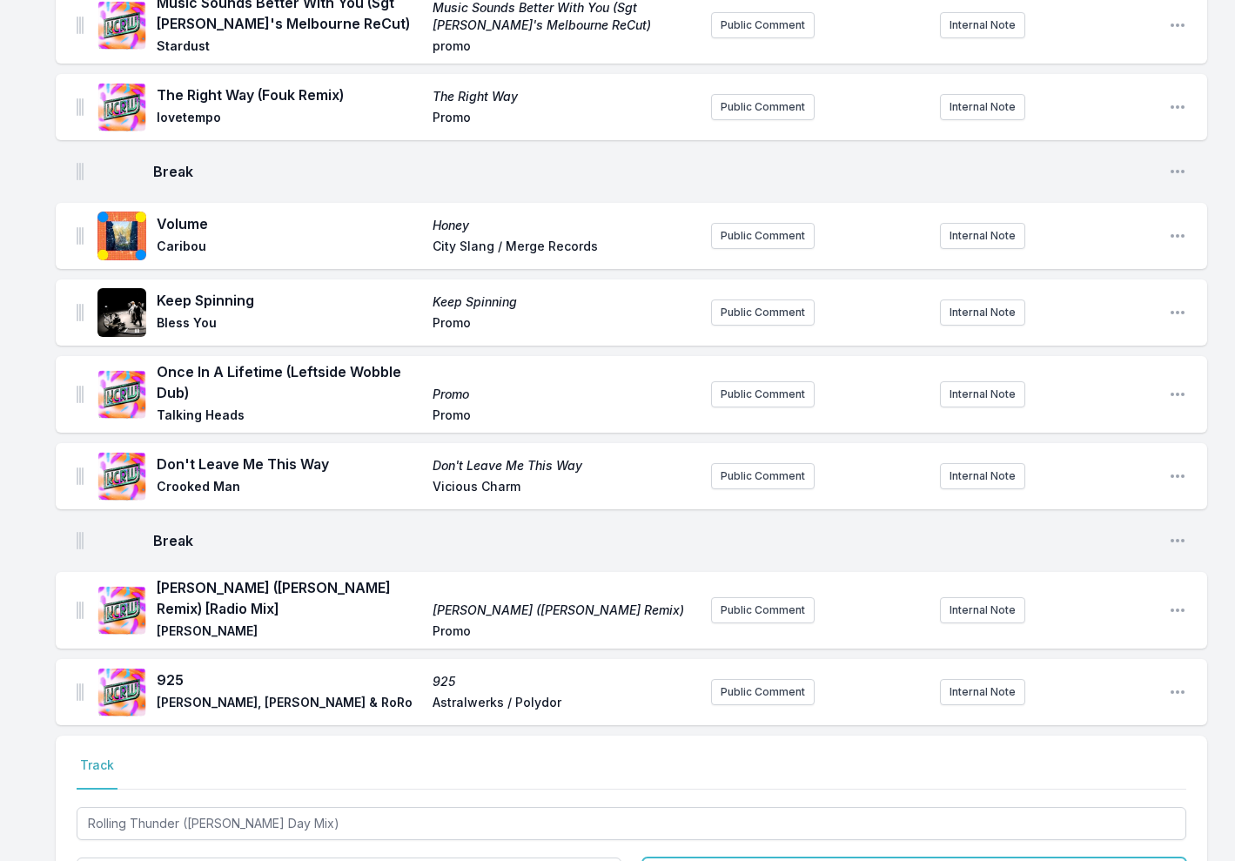
type input "Jamie Jones, Baby Rose"
type input "Rolling Thunder"
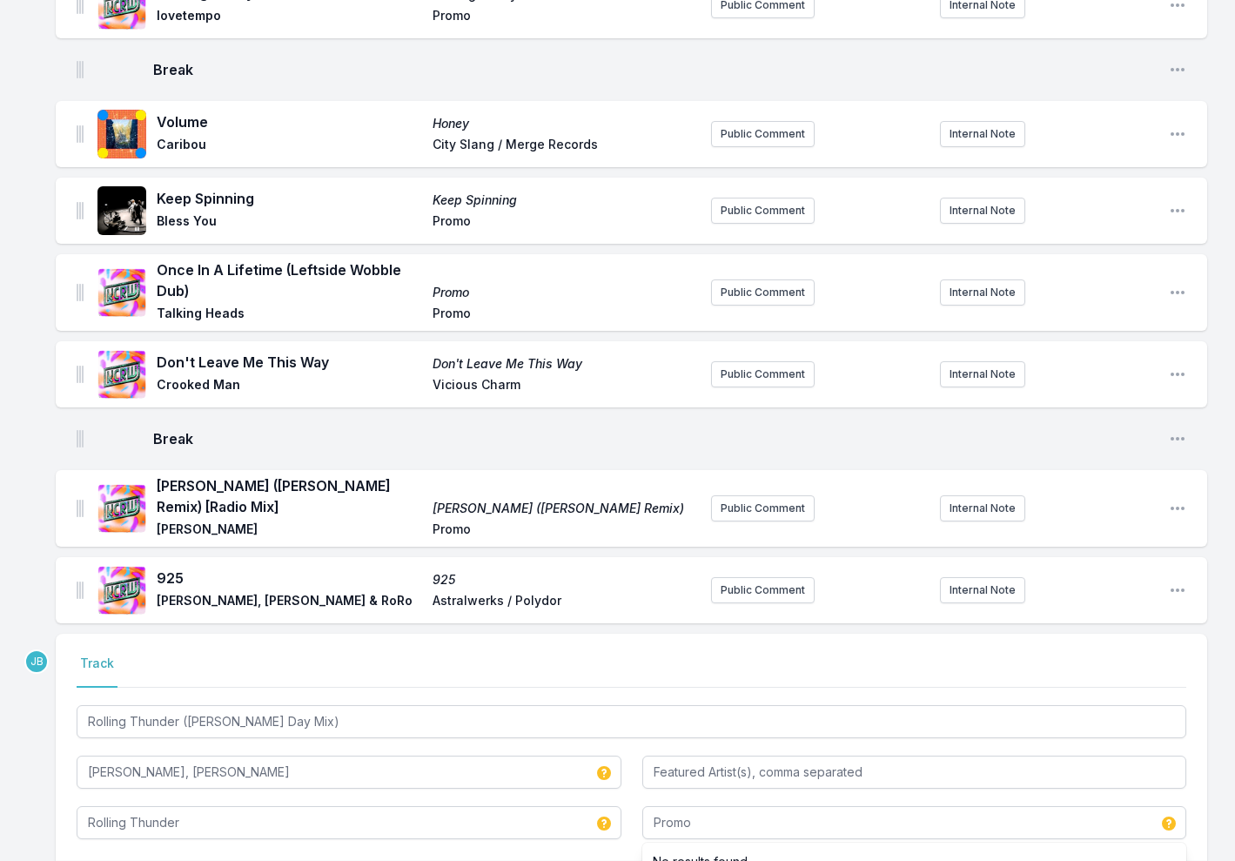
type input "Promo"
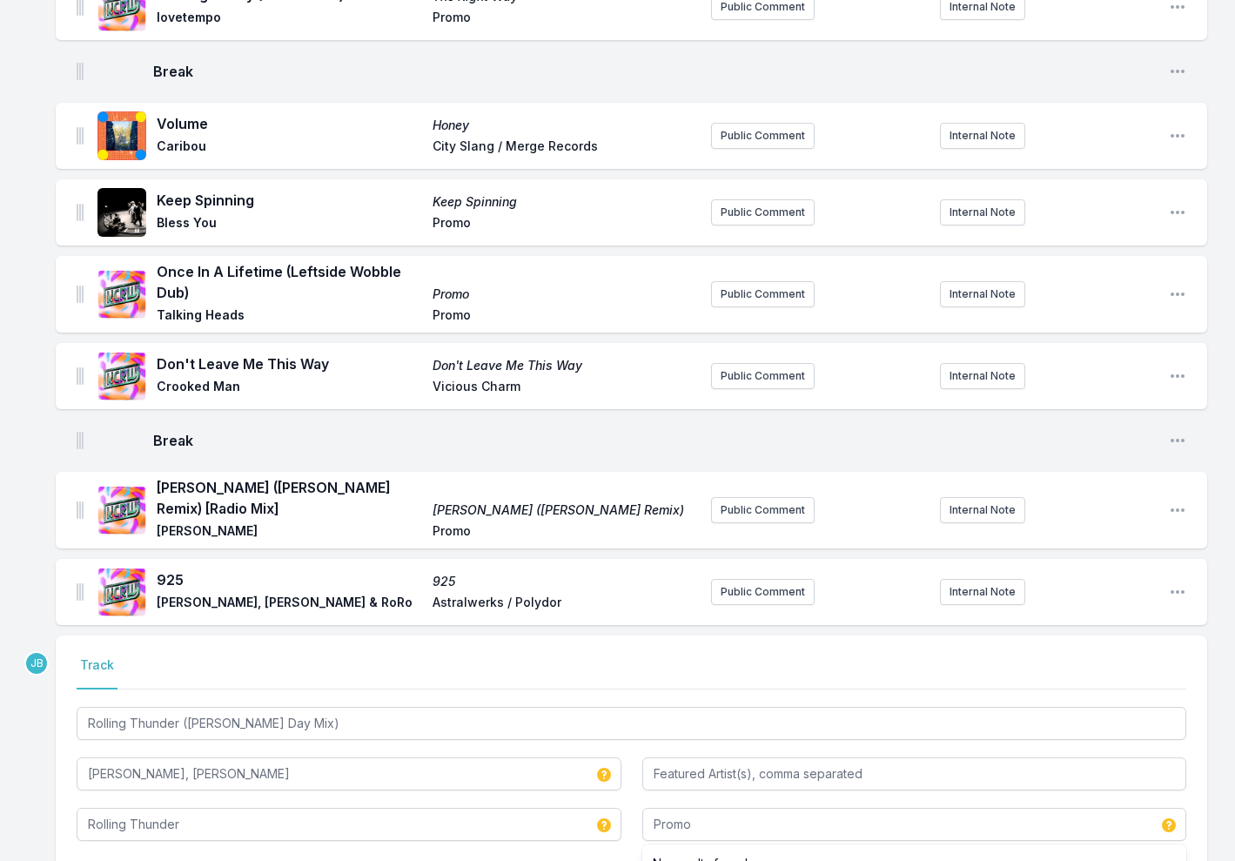
scroll to position [2058, 0]
type input "Rolling Thunder"
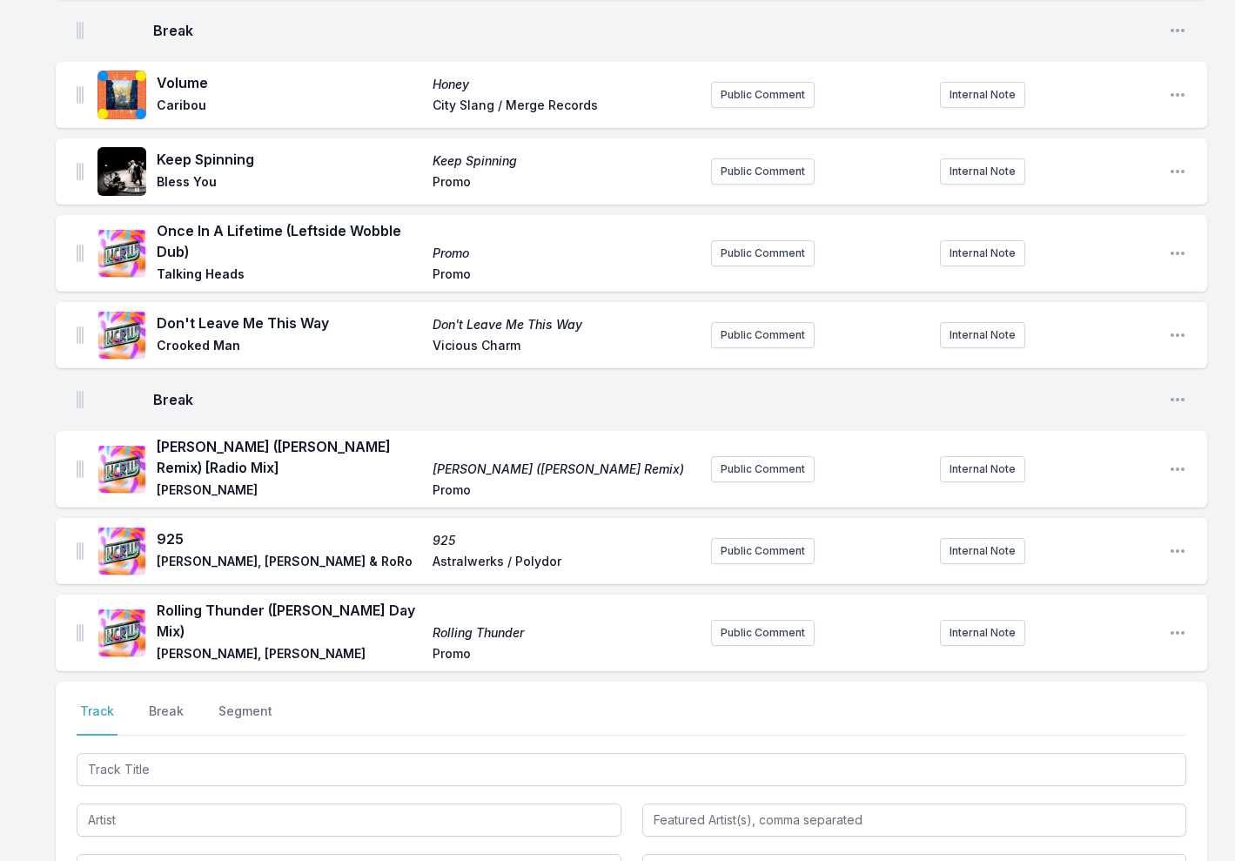
scroll to position [2103, 0]
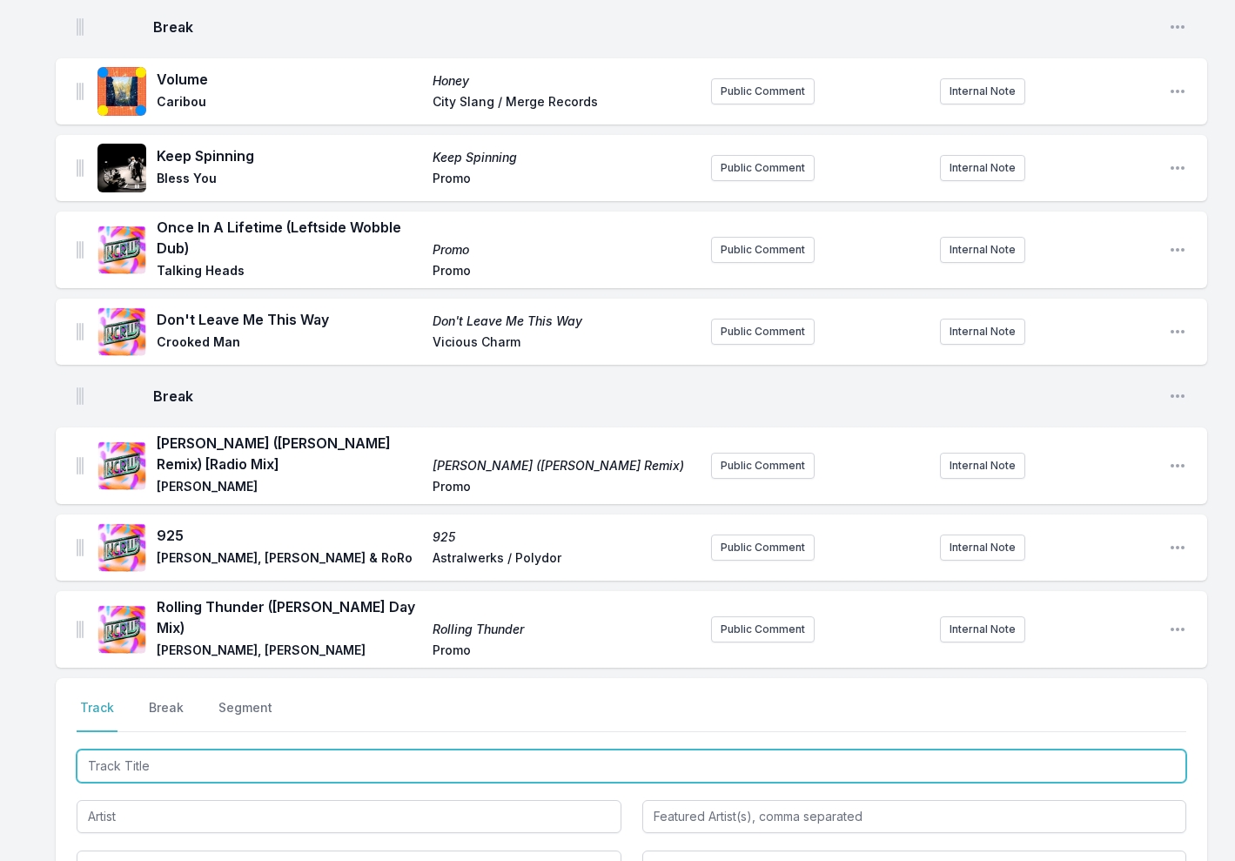
click at [127, 749] on input "Track Title" at bounding box center [631, 765] width 1109 height 33
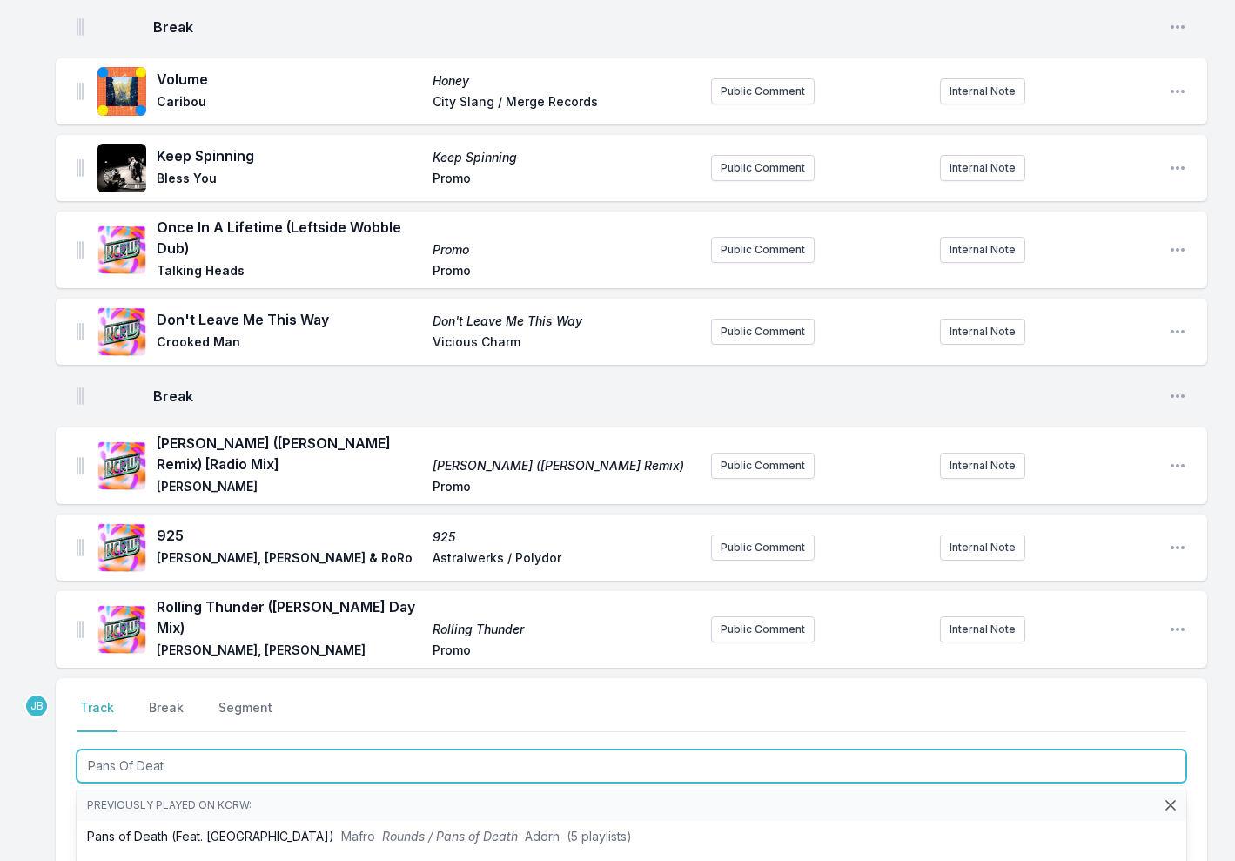
type input "Pans Of Death"
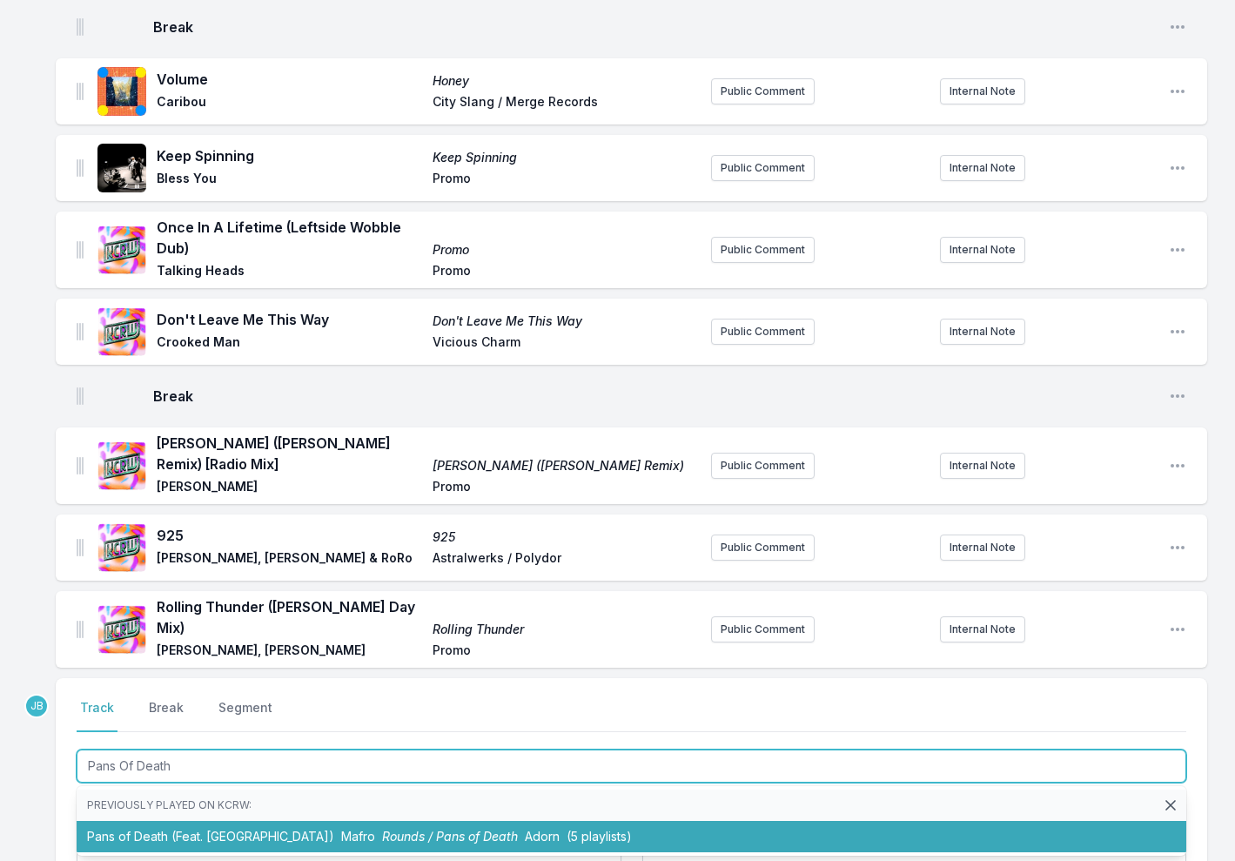
click at [247, 821] on li "Pans of Death (Feat. TSHA) Mafro Rounds / Pans of Death Adorn (5 playlists)" at bounding box center [631, 836] width 1109 height 31
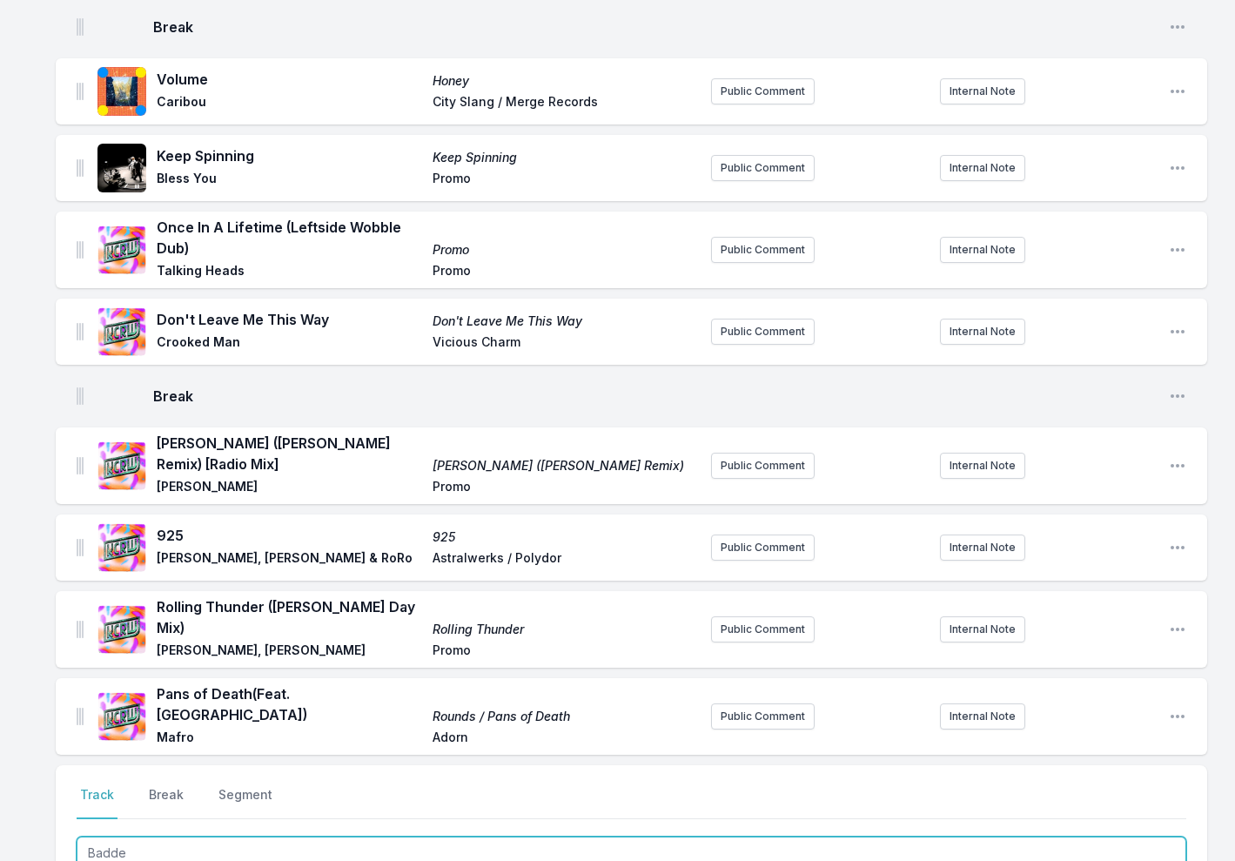
type input "Badder"
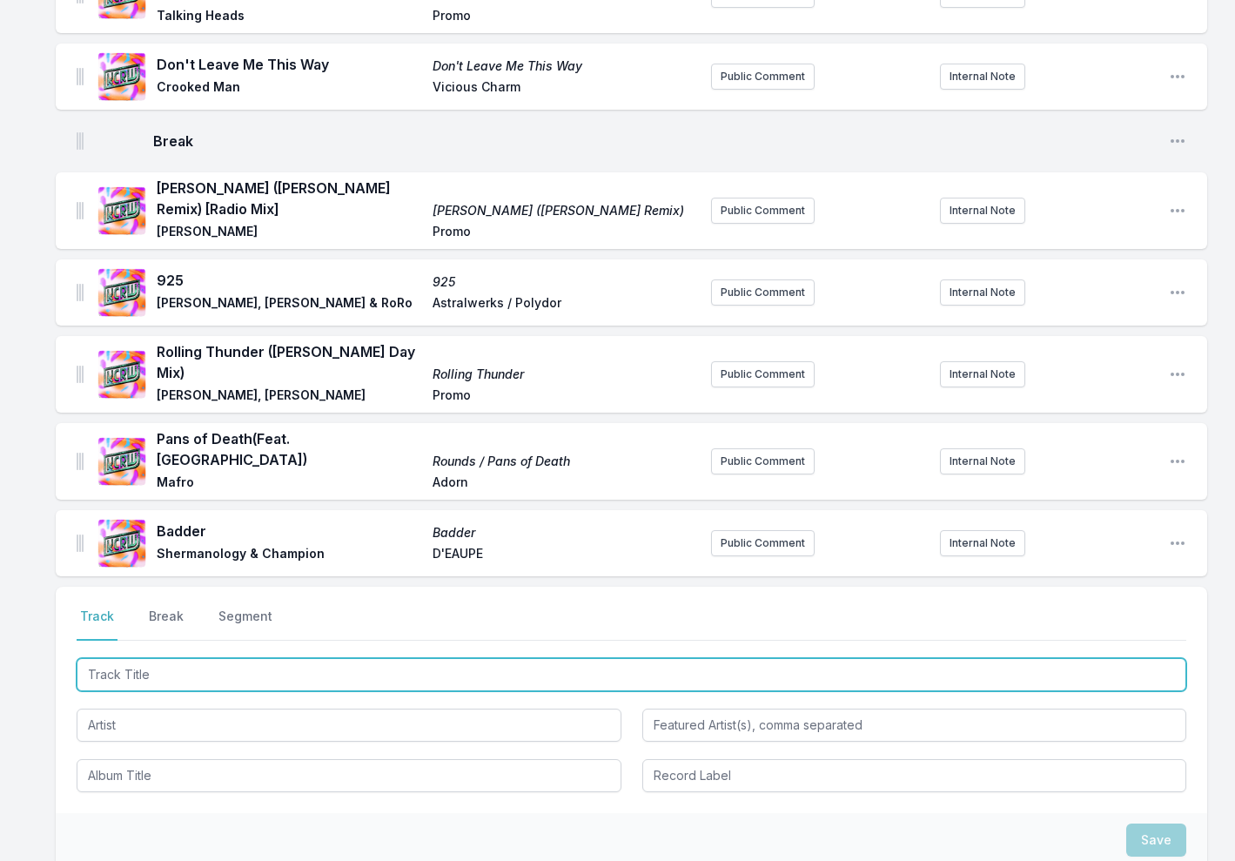
scroll to position [2361, 0]
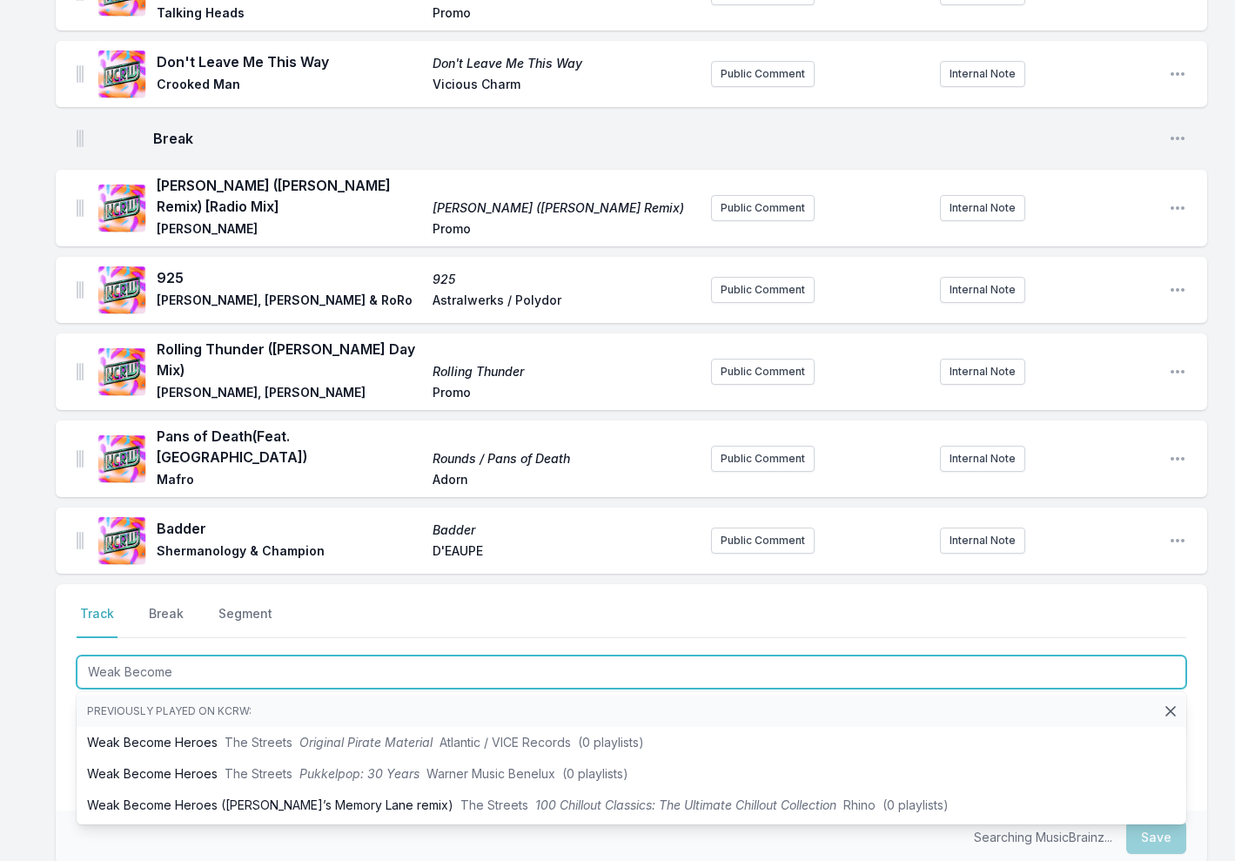
type input "Weak Become H"
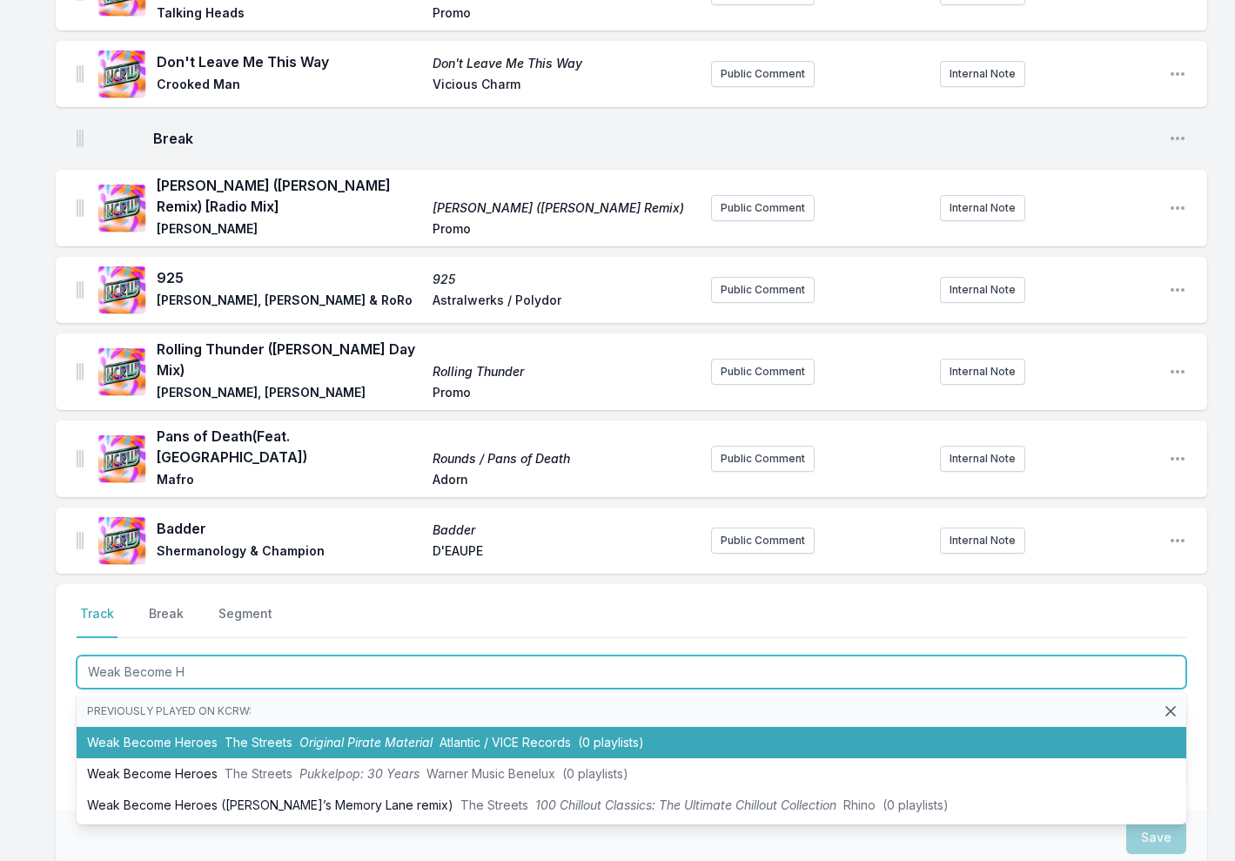
click at [211, 727] on li "Weak Become Heroes The Streets Original Pirate Material Atlantic / VICE Records…" at bounding box center [631, 742] width 1109 height 31
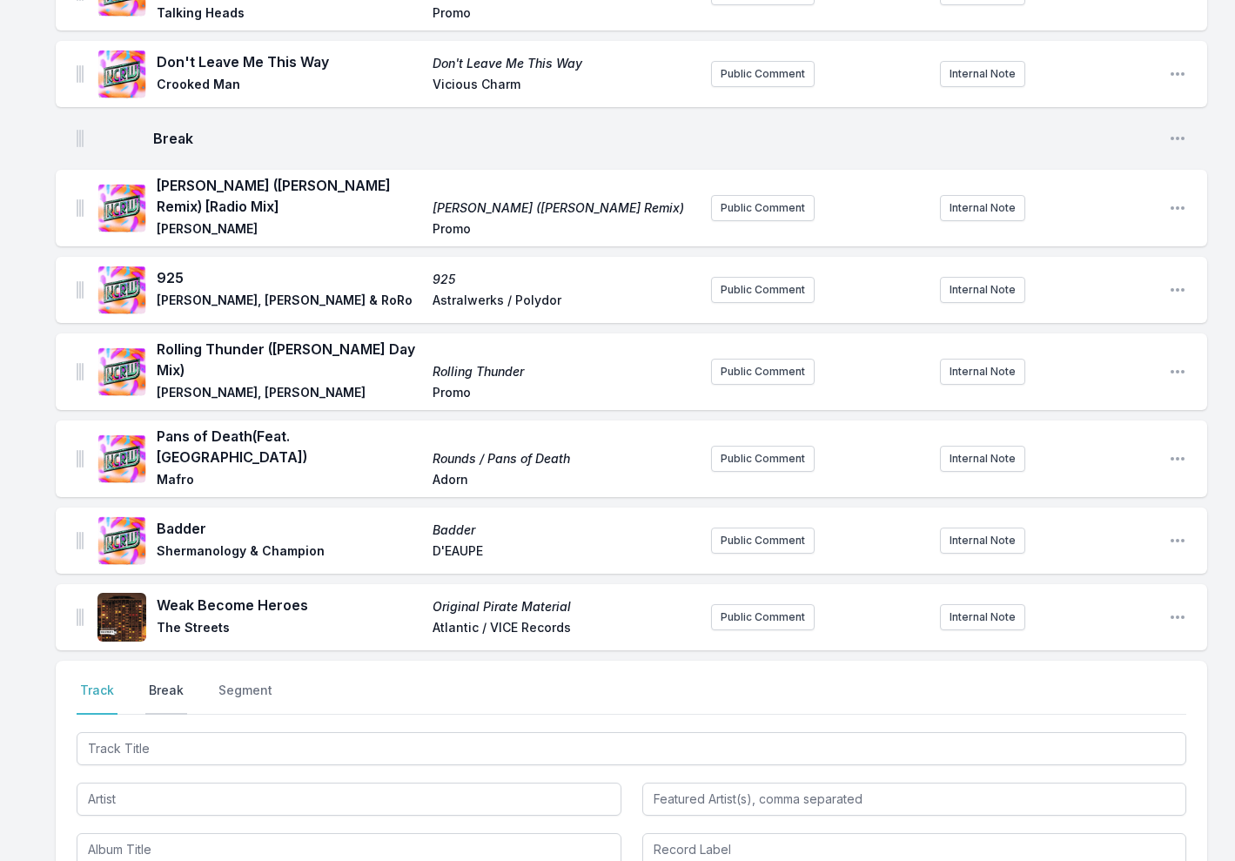
click at [159, 681] on button "Break" at bounding box center [166, 697] width 42 height 33
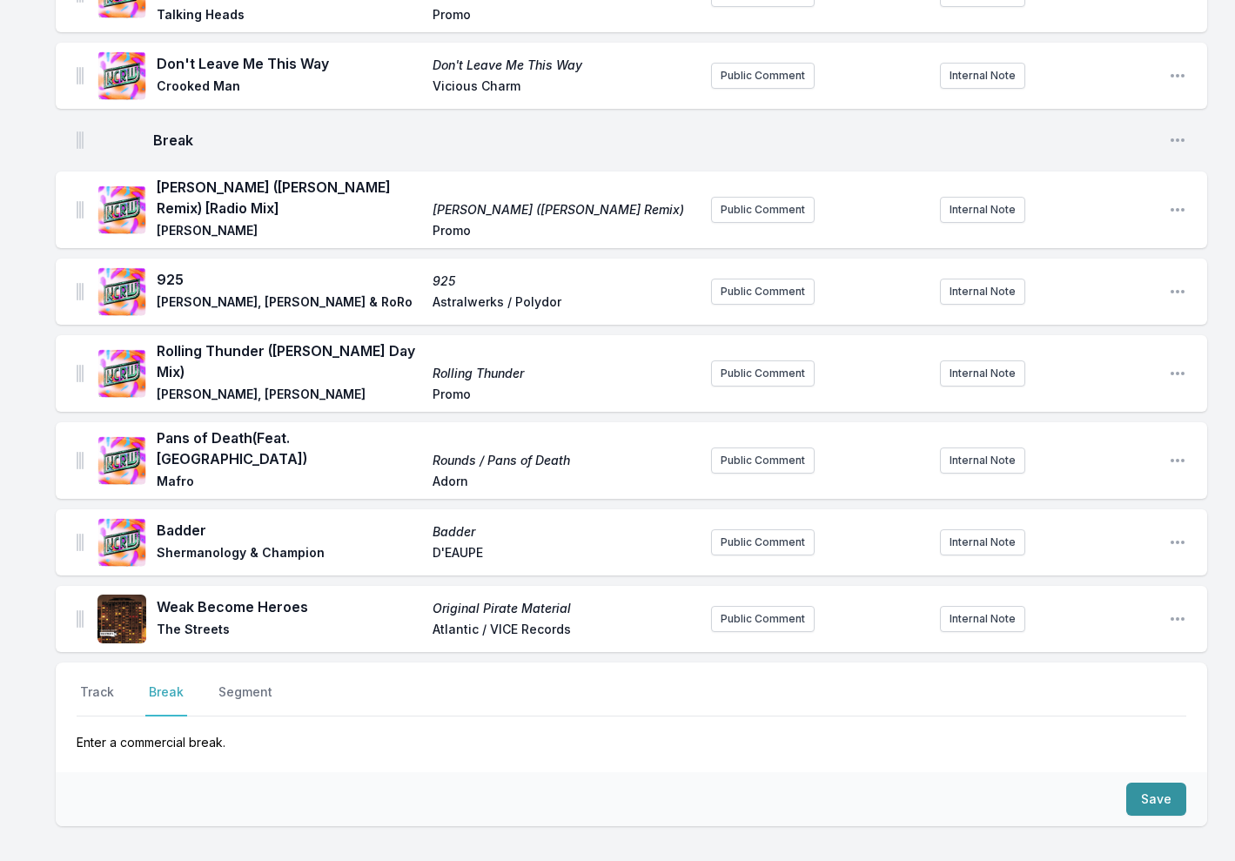
click at [1163, 782] on button "Save" at bounding box center [1156, 798] width 60 height 33
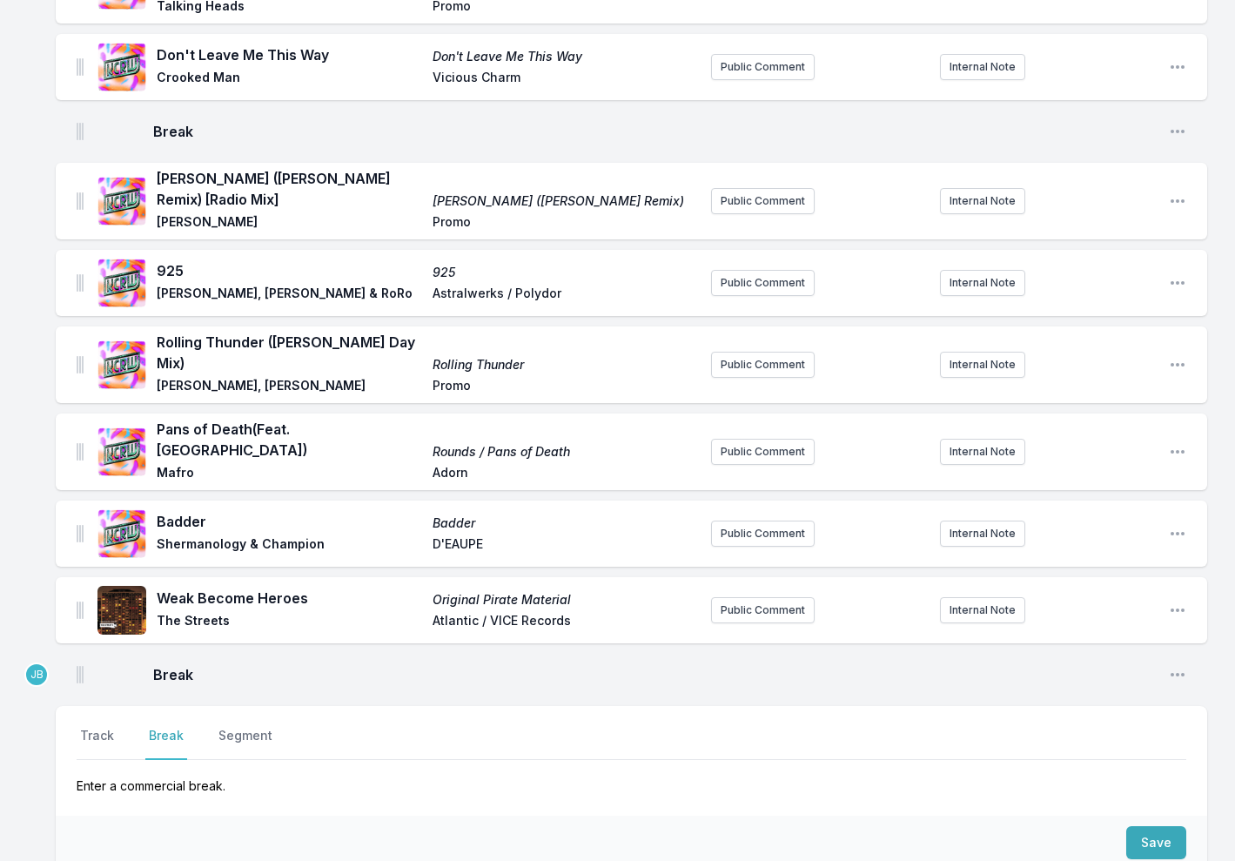
scroll to position [2349, 0]
